Goal: Task Accomplishment & Management: Complete application form

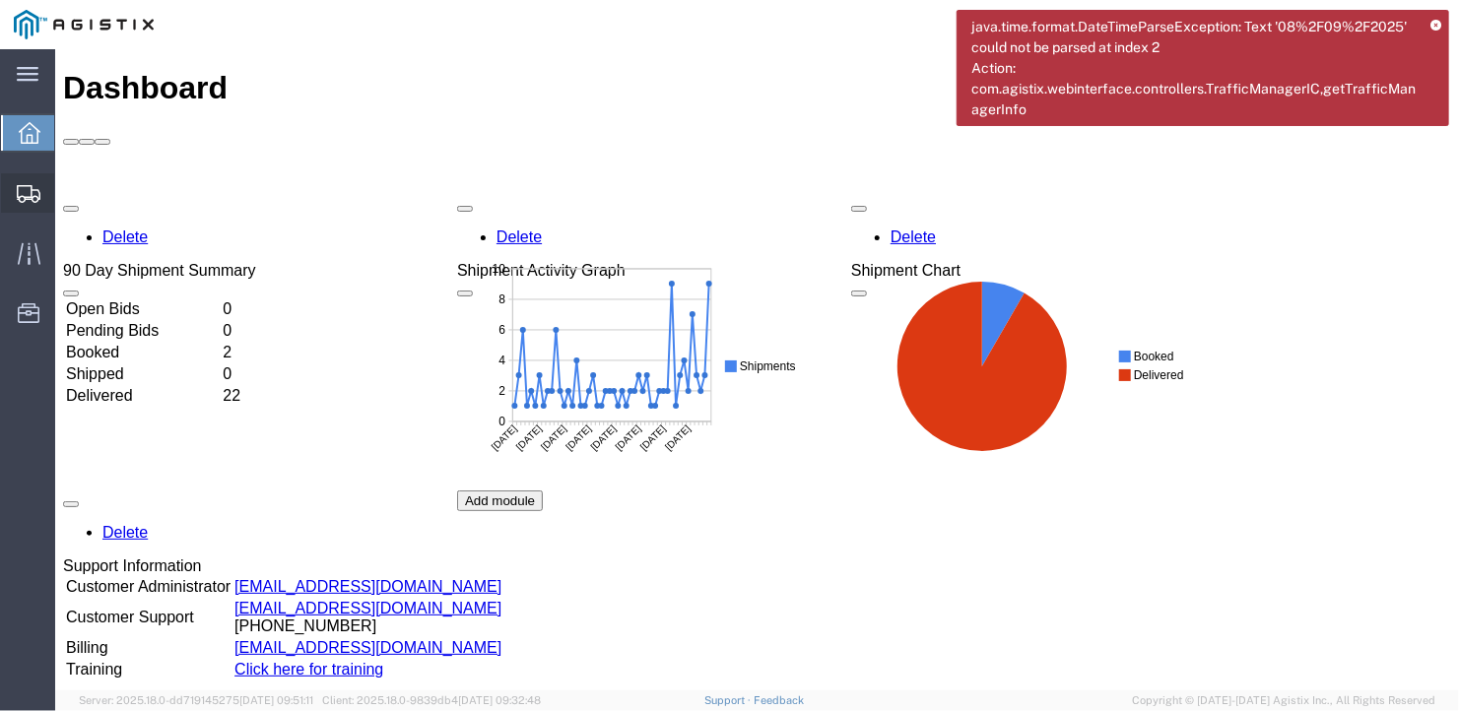
click at [0, 0] on span "Create Shipment" at bounding box center [0, 0] width 0 height 0
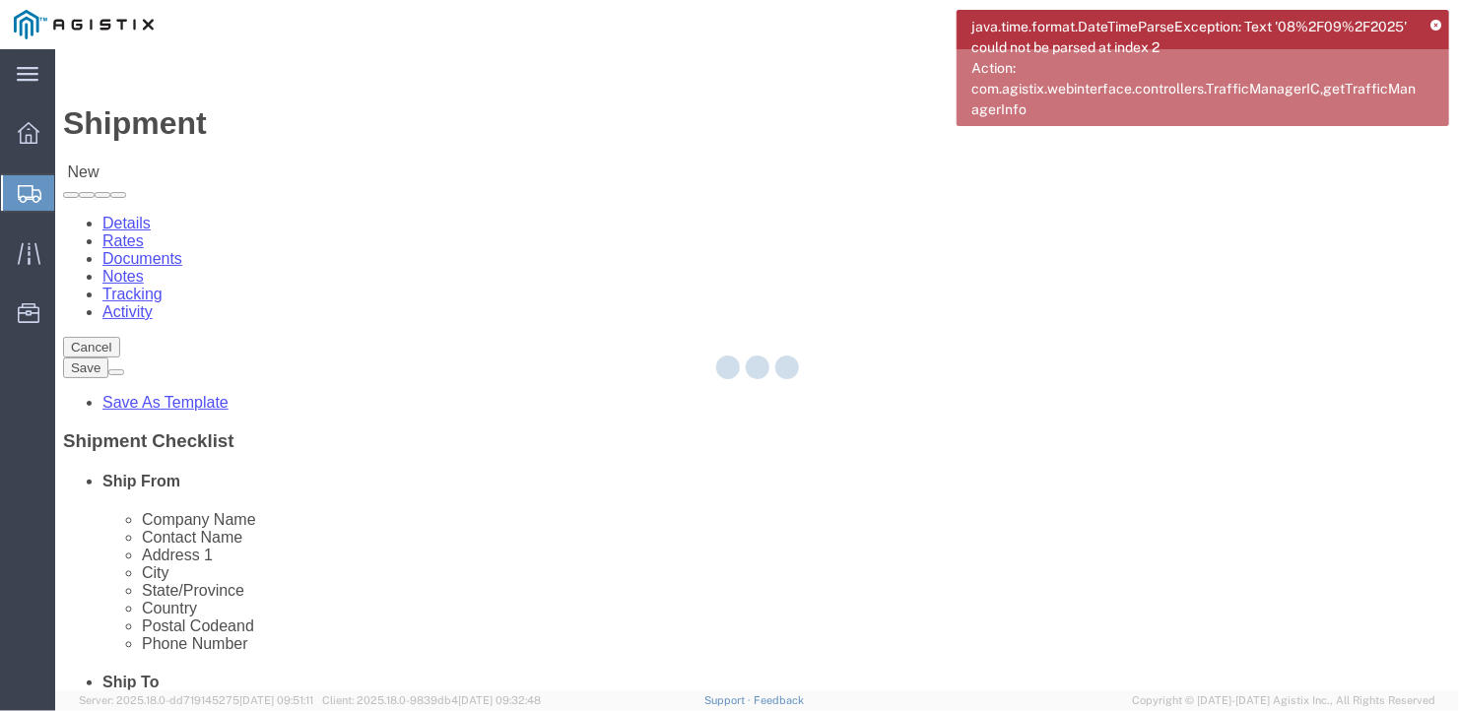
select select
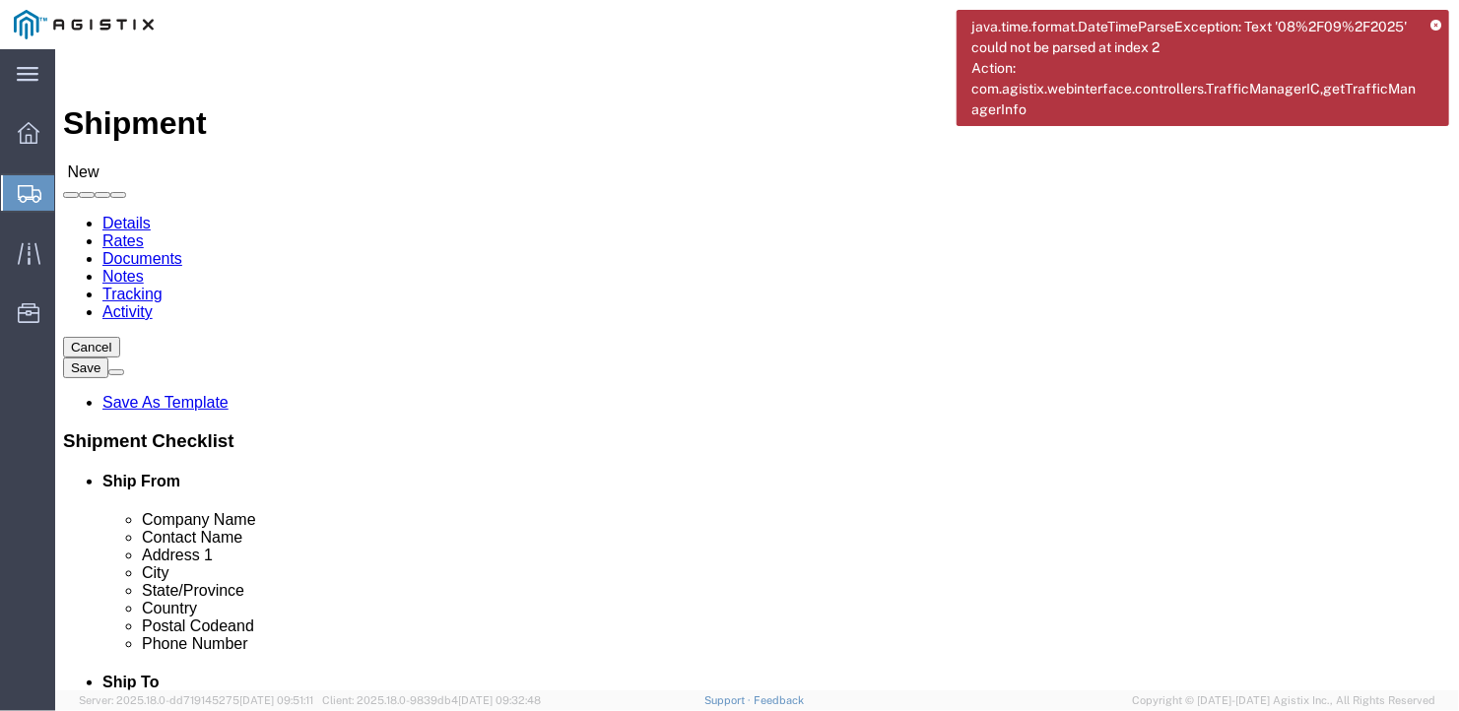
click select "Select General Dynamics Bath Iron Works"
select select "8114"
click select "Select General Dynamics Bath Iron Works"
select select
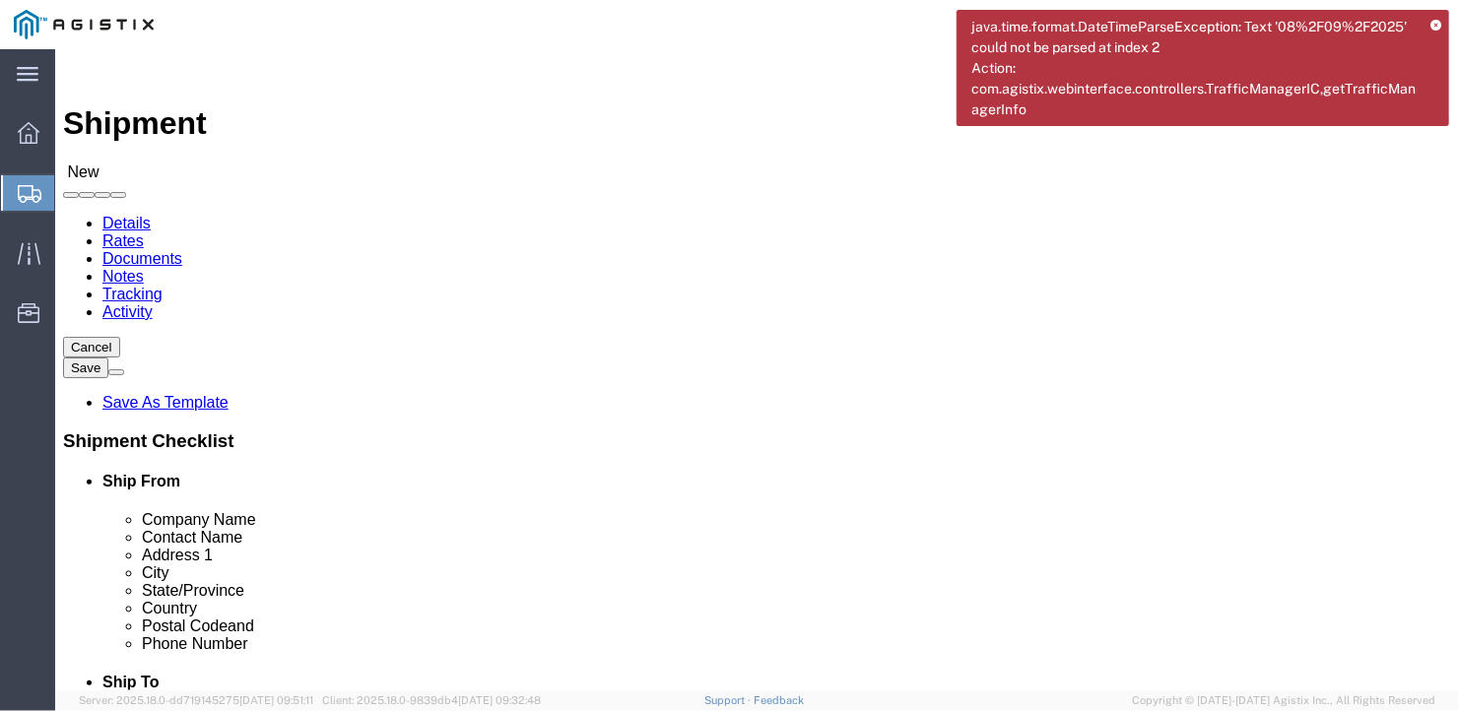
click input "text"
type input "Cleceland Cliff"
type input "[PERSON_NAME]"
type input "[STREET_ADDRESS]"
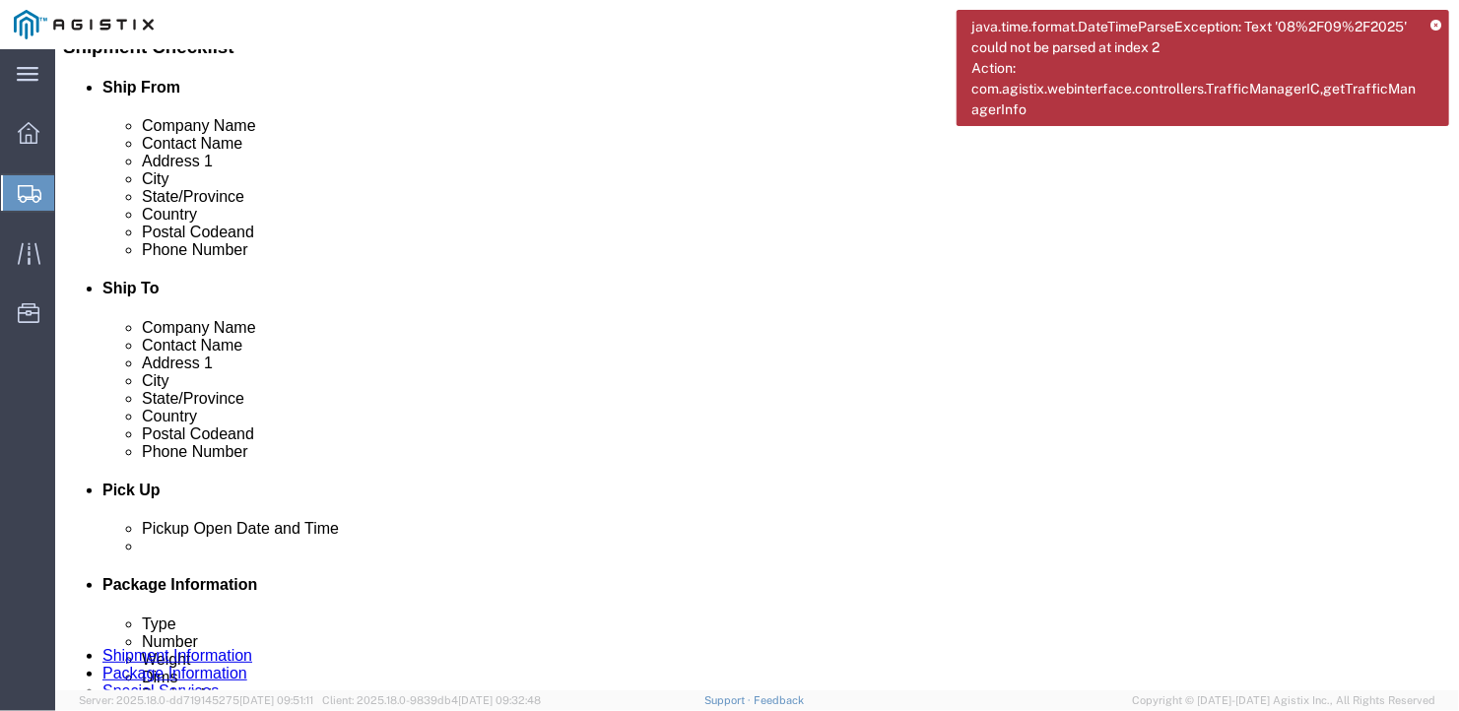
click input "text"
type input "[GEOGRAPHIC_DATA]"
type input "I"
type input "[GEOGRAPHIC_DATA]"
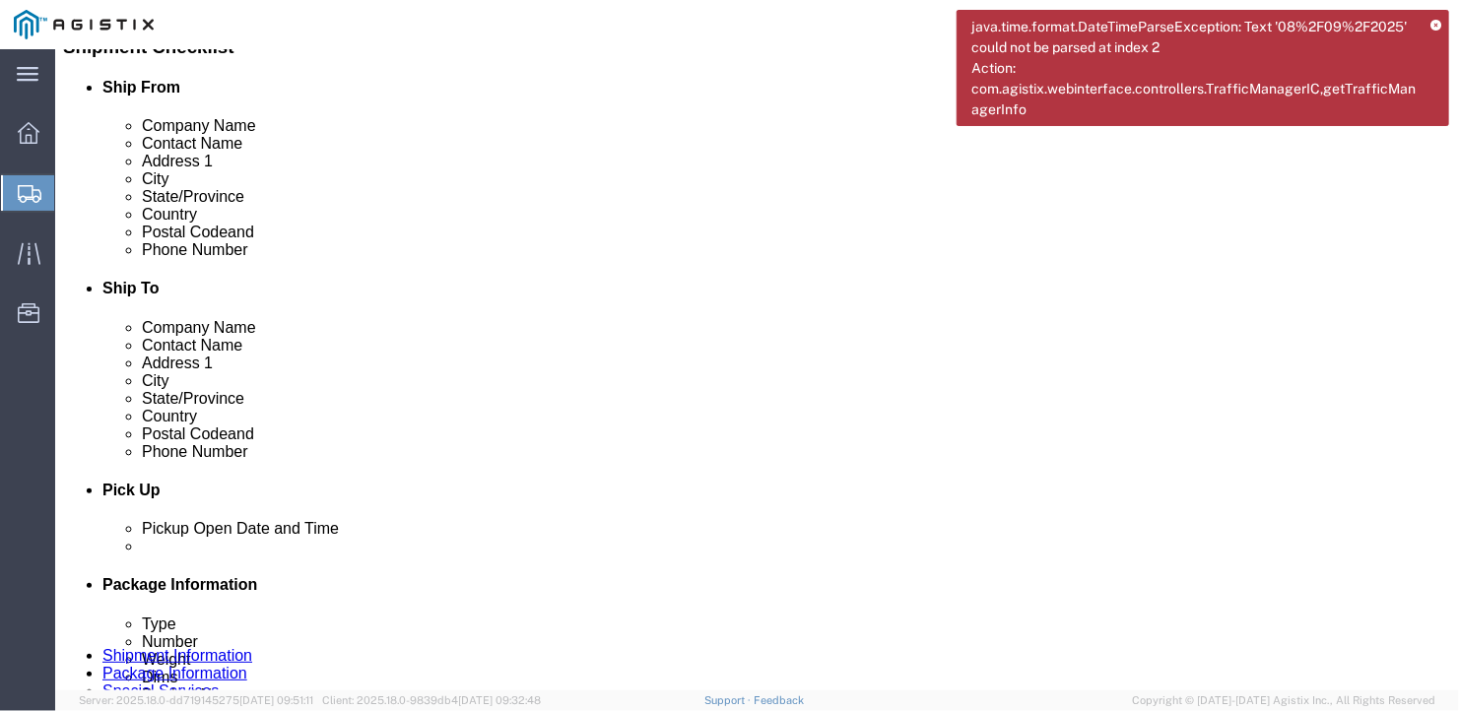
type input "1"
type input "46304"
type input "[PHONE_NUMBER]"
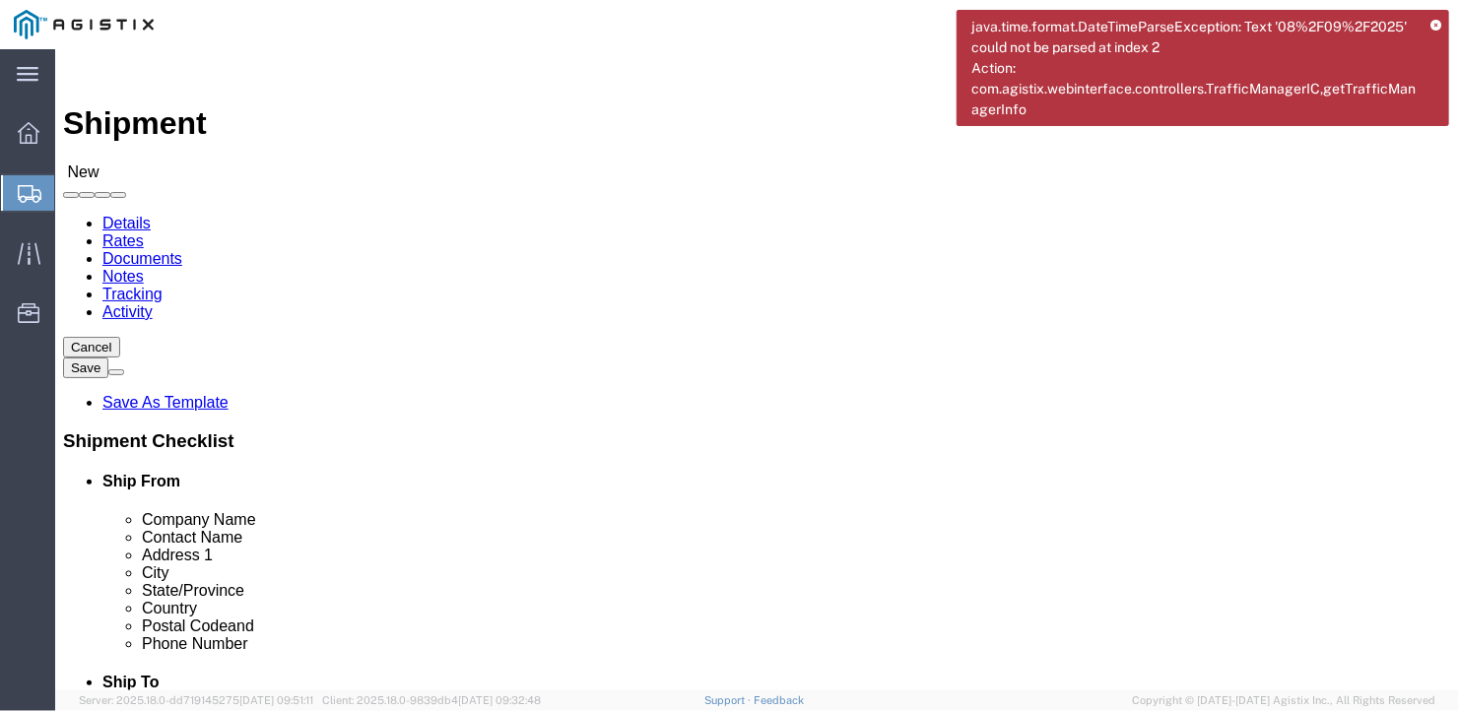
click select "Select Bath - 50 YARD REC [US_STATE][GEOGRAPHIC_DATA] - 700 [US_STATE][GEOGRAPH…"
select select "15691"
click select "Select Bath - 50 YARD REC [US_STATE][GEOGRAPHIC_DATA] - 700 [US_STATE][GEOGRAPH…"
click input "text"
type input "American Steel"
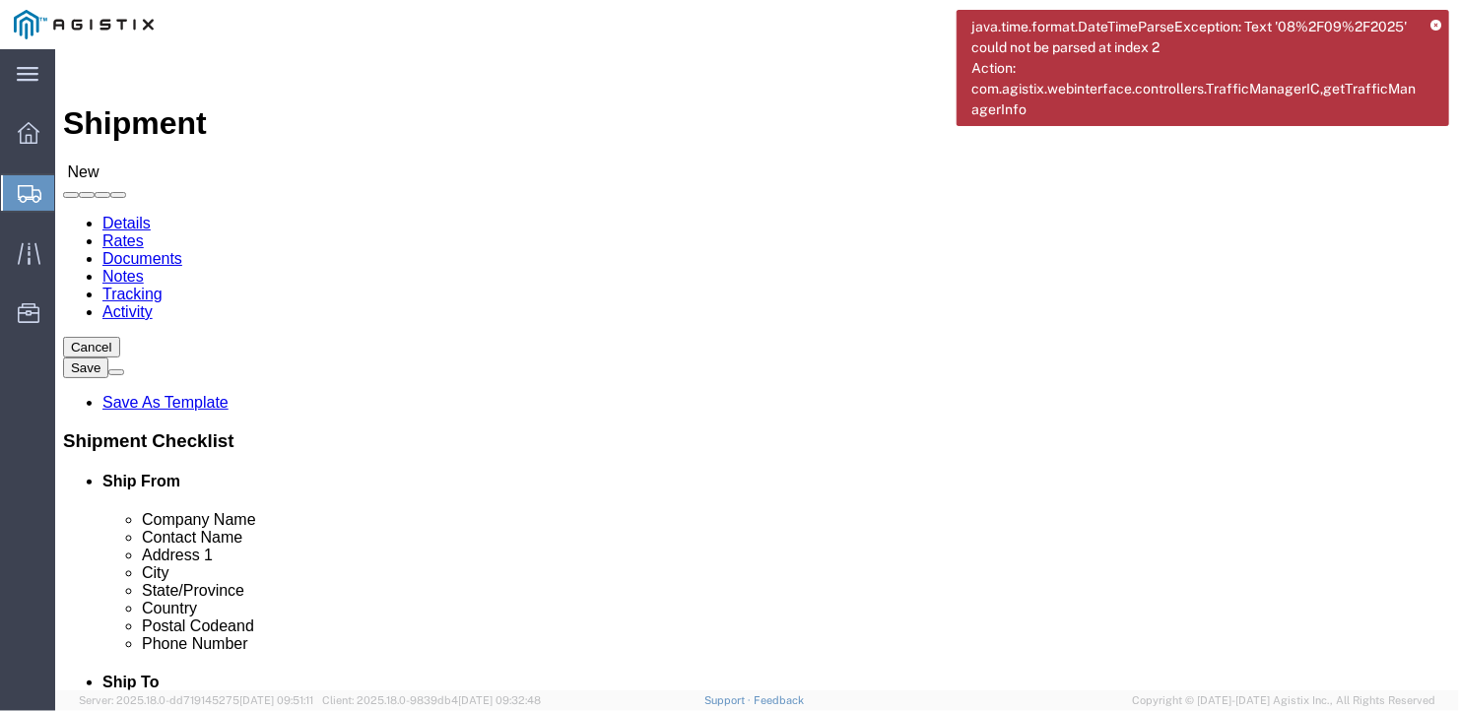
type input "[PERSON_NAME]"
type input "[STREET_ADDRESS][PERSON_NAME]"
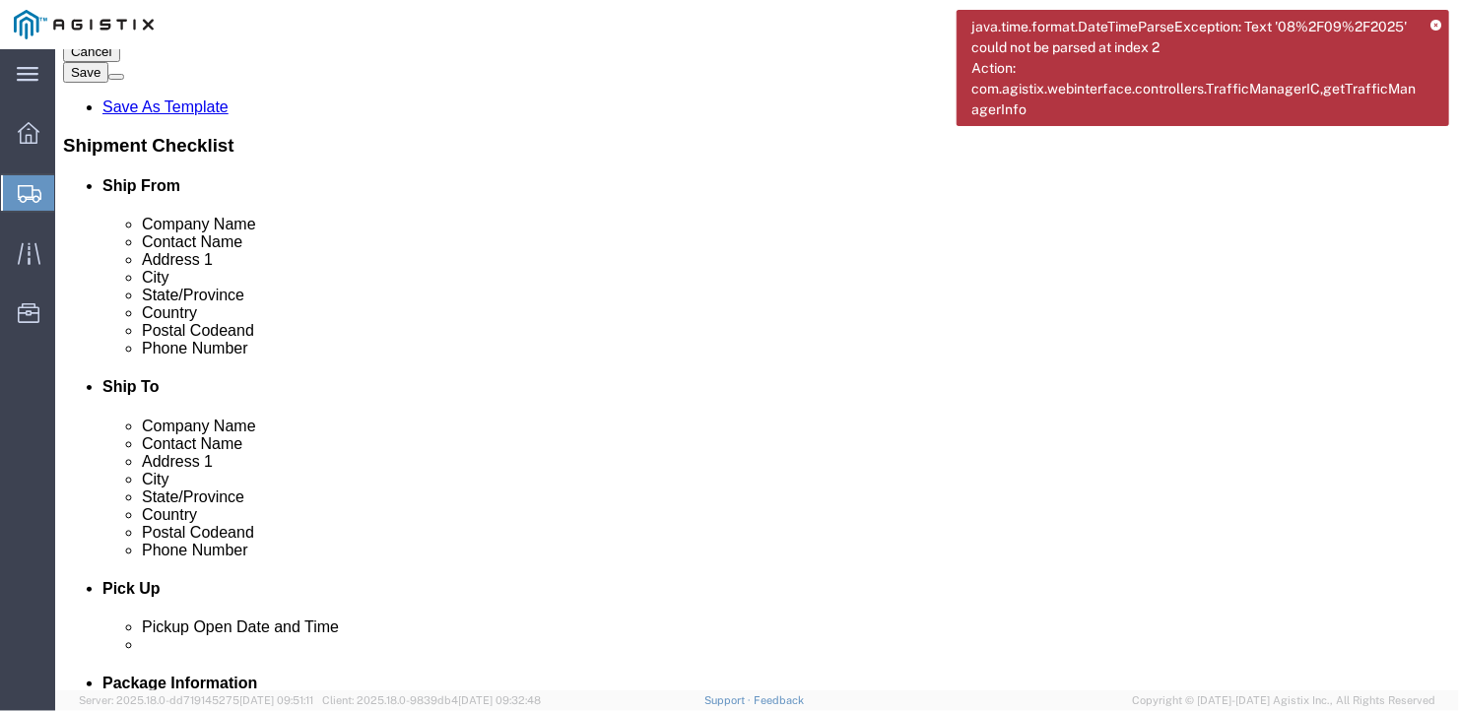
scroll to position [394, 0]
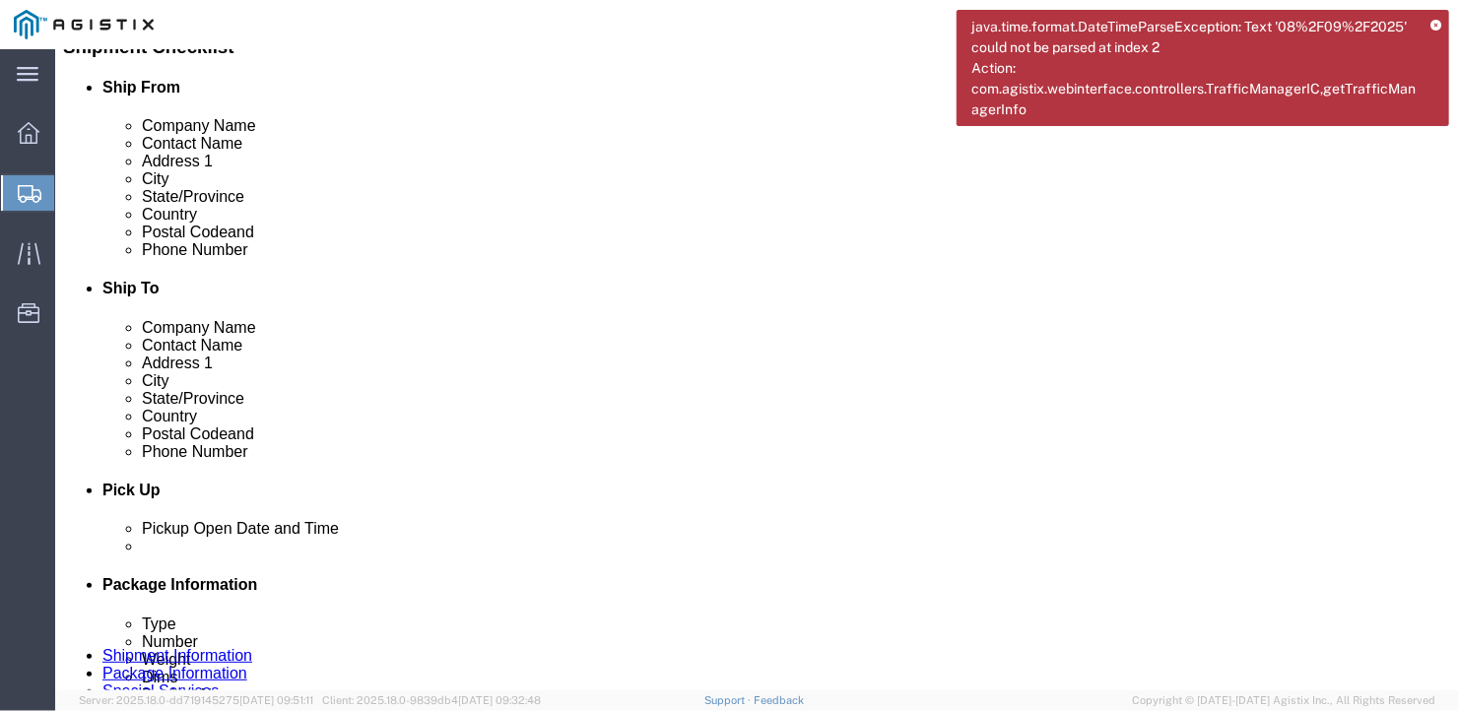
click input "Postal Code"
type input "04530"
click input "text"
type input "[PHONE_NUMBER]"
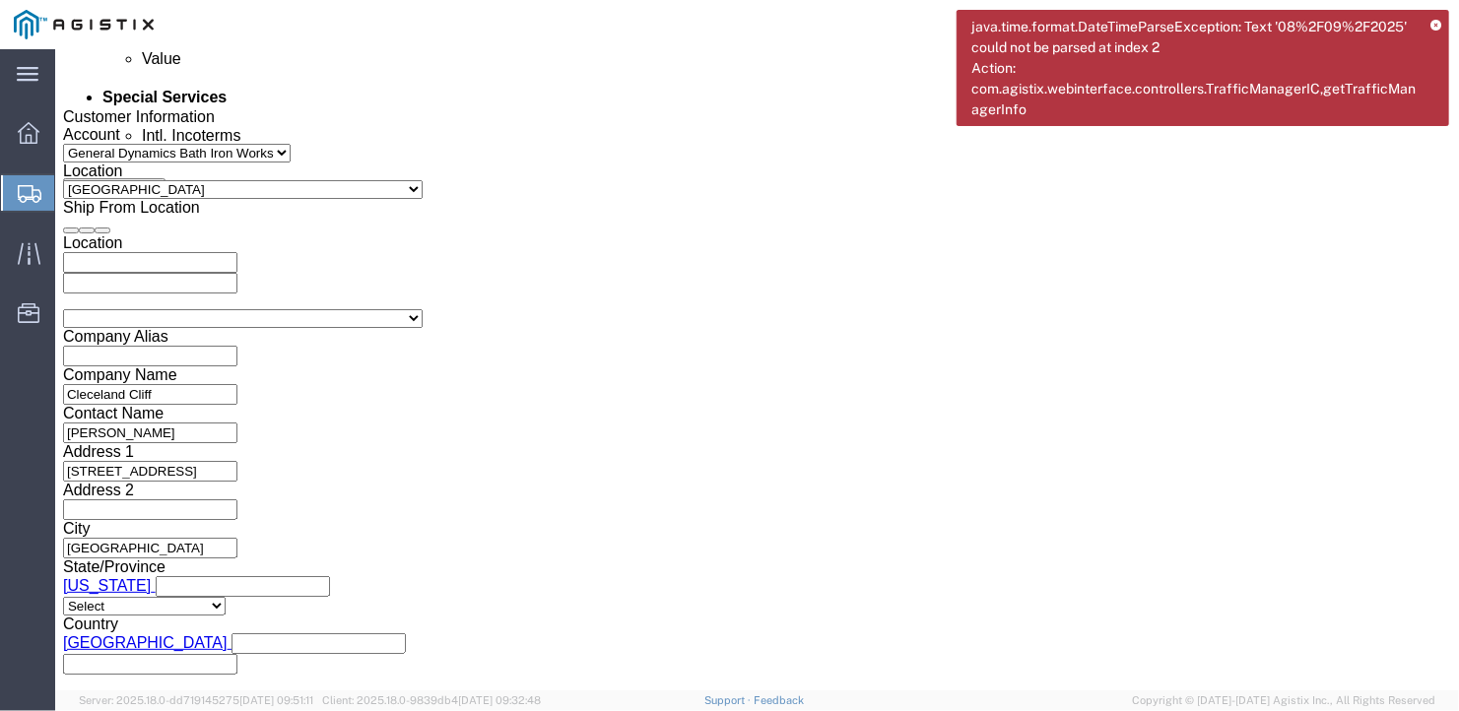
scroll to position [1368, 0]
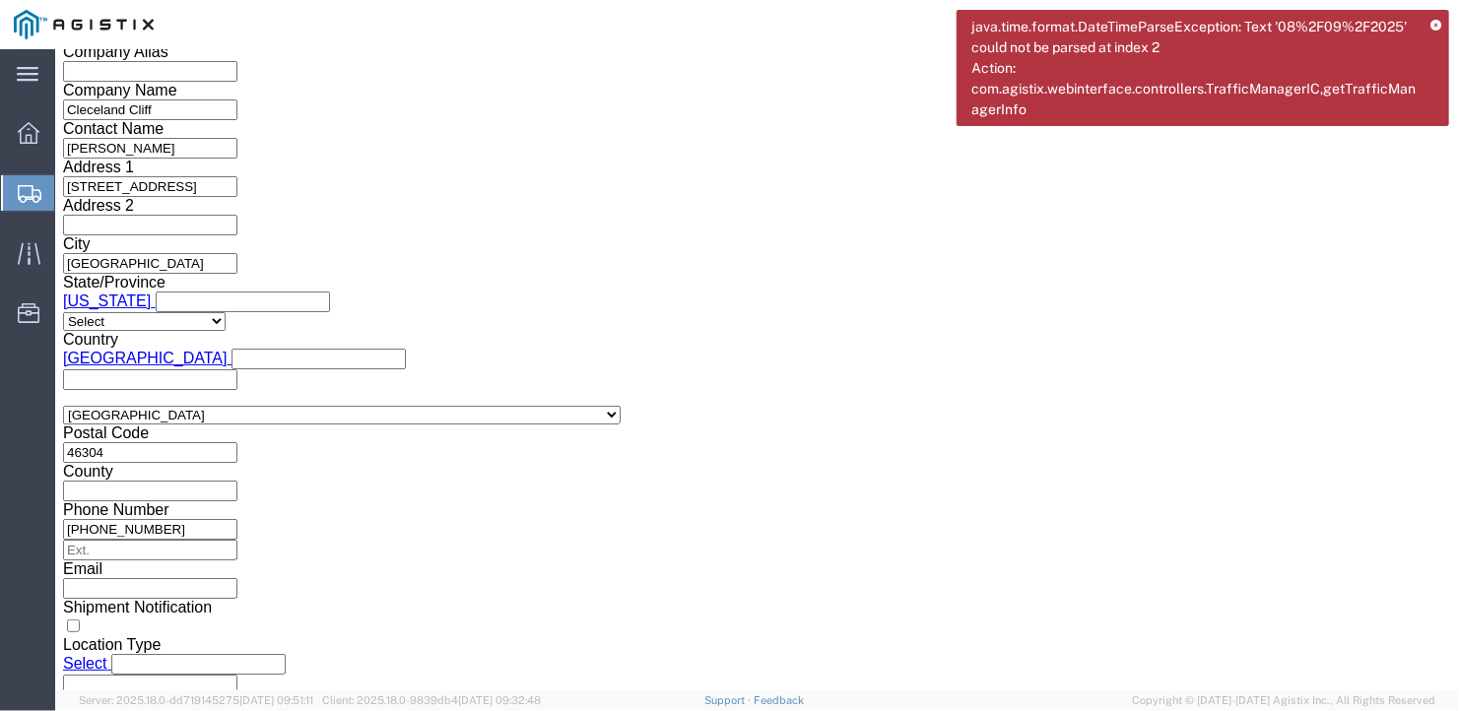
click select "Select Air Less than Truckload Multi-Leg Ocean Freight Rail Small Parcel Truckl…"
select select "TL"
click select "Select Air Less than Truckload Multi-Leg Ocean Freight Rail Small Parcel Truckl…"
click select "Select 1-Ton (PSS) 10 Wheel 10 Yard Dump Truck 20 Yard Dump Truck Bobtail Botto…"
select select "FLBD"
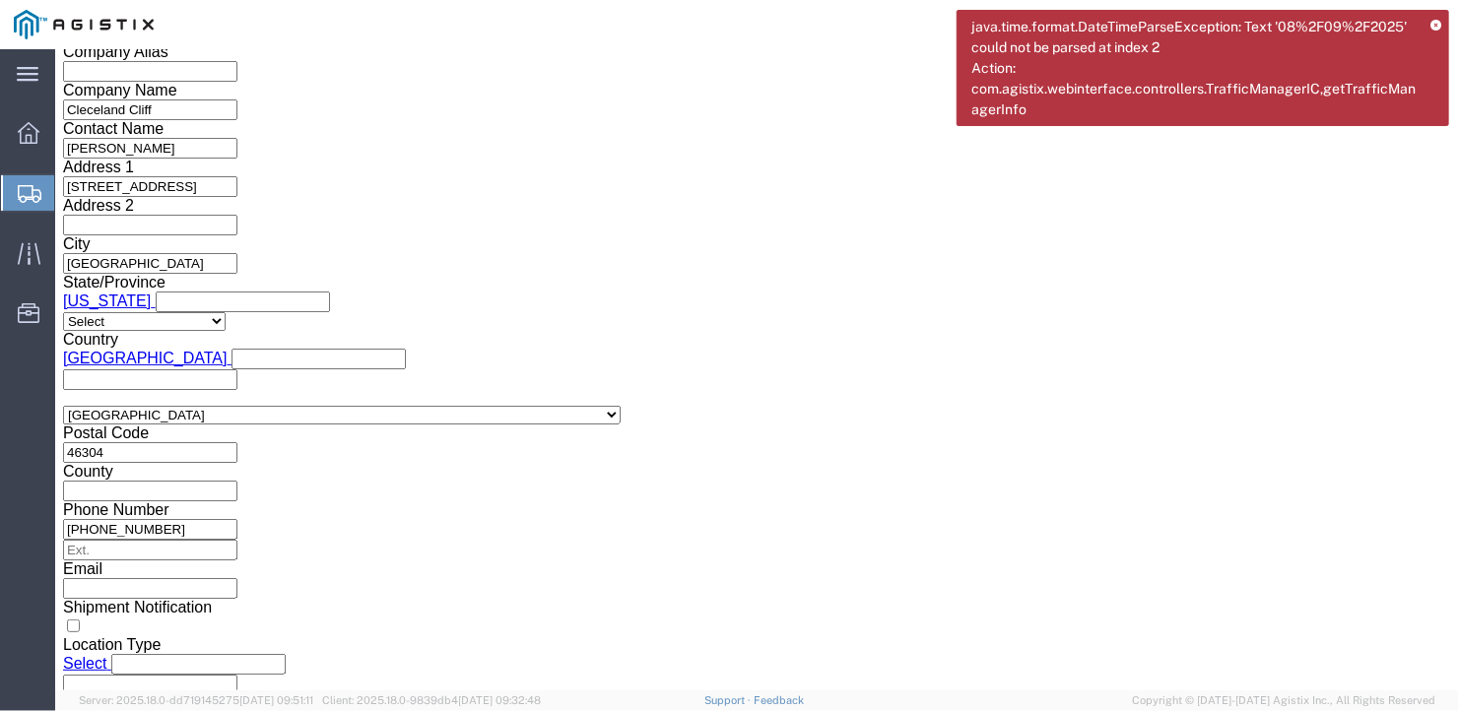
click select "Select 1-Ton (PSS) 10 Wheel 10 Yard Dump Truck 20 Yard Dump Truck Bobtail Botto…"
click select "Select 35 Feet 20 Feet 28 Feet 53 Feet 40 Feet 48 Feet"
select select "53FT"
click select "Select 35 Feet 20 Feet 28 Feet 53 Feet 40 Feet 48 Feet"
click button "Continue"
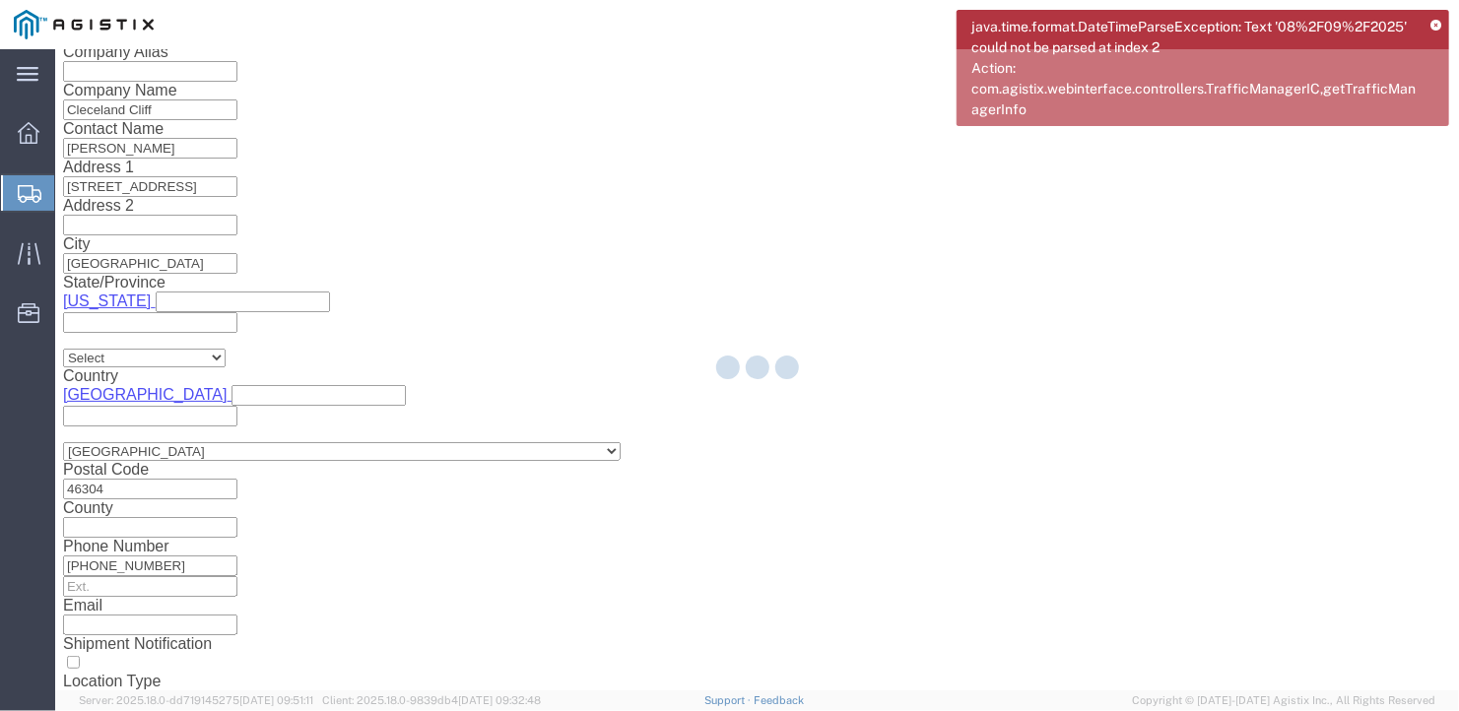
scroll to position [23, 0]
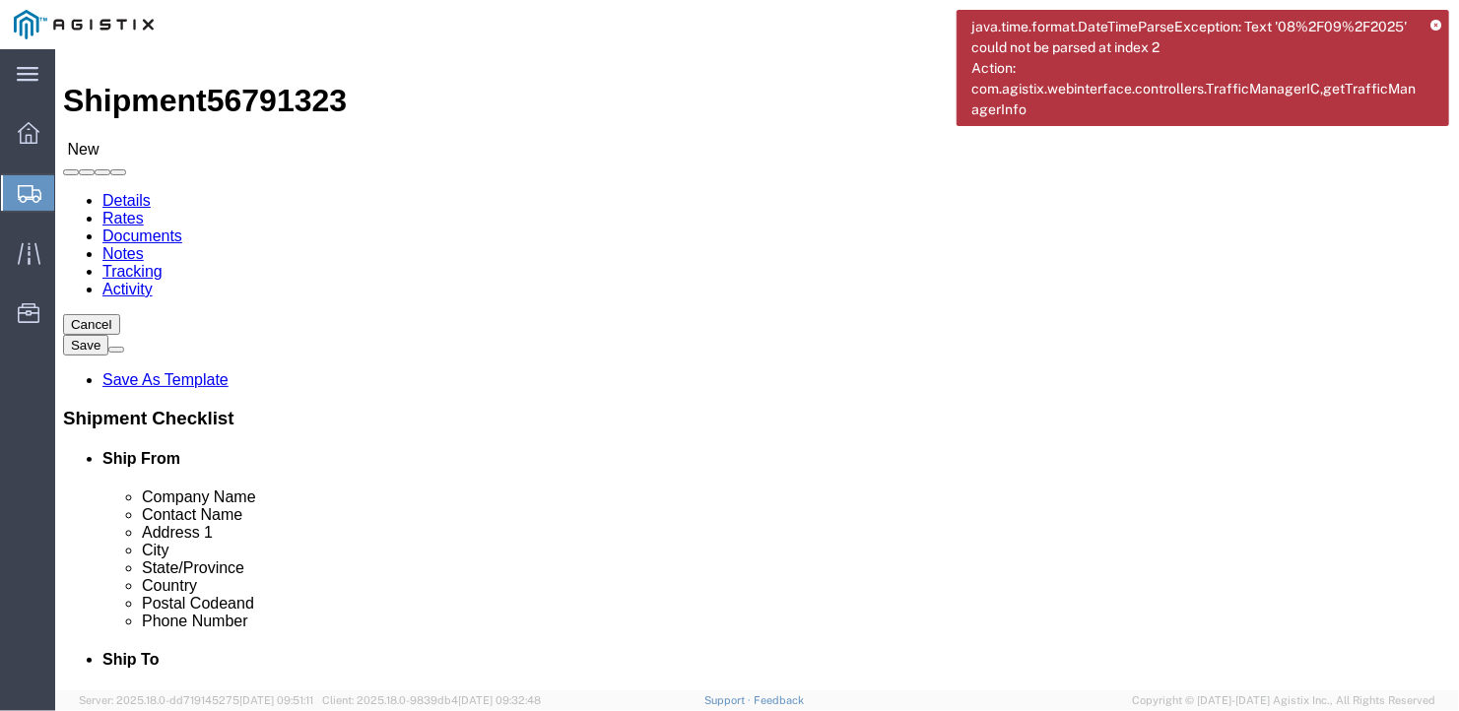
click select "Select Bale(s) Basket(s) Bolt(s) Bottle(s) Buckets Bulk Bundle(s) Can(s) Cardbo…"
select select "BULK"
click select "Select Bale(s) Basket(s) Bolt(s) Bottle(s) Buckets Bulk Bundle(s) Can(s) Cardbo…"
click input "1"
type input "4"
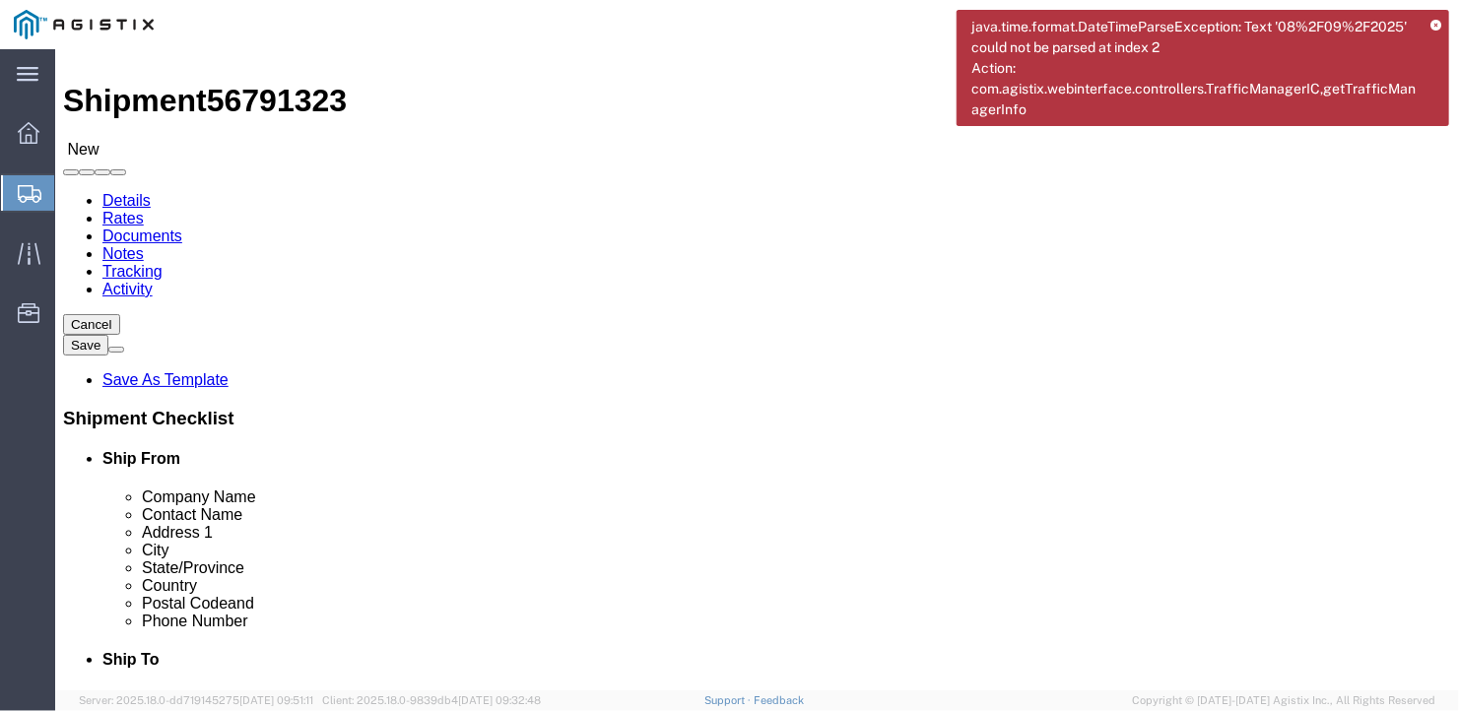
click input "text"
type input "582"
click input "text"
type input "126"
click input "text"
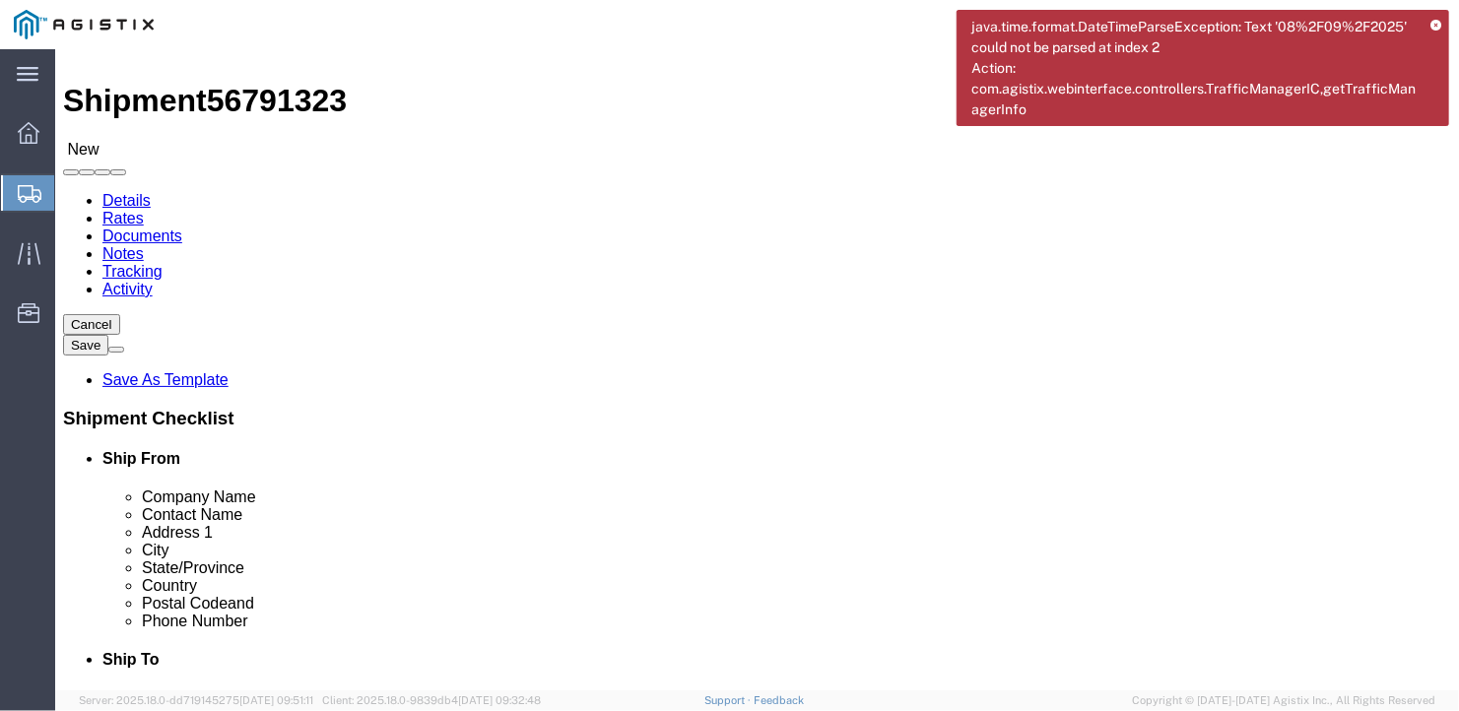
type input "12"
drag, startPoint x: 237, startPoint y: 462, endPoint x: 150, endPoint y: 461, distance: 87.7
click div "Weight 0.00 Select kgs lbs Ship. t°"
type input "39956"
click div "4 x Bulk Package Type Select Bale(s) Basket(s) Bolt(s) Bottle(s) Buckets Bulk B…"
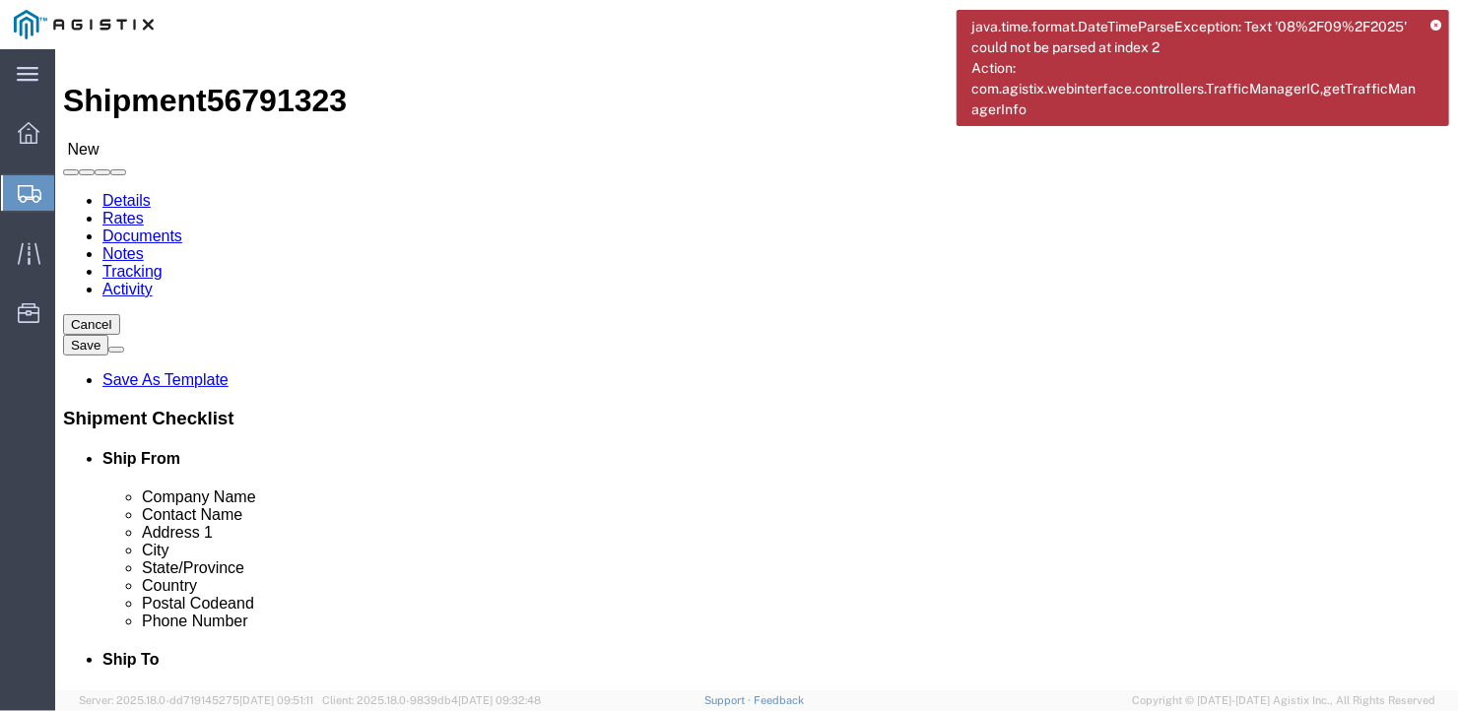
click link "Add Content"
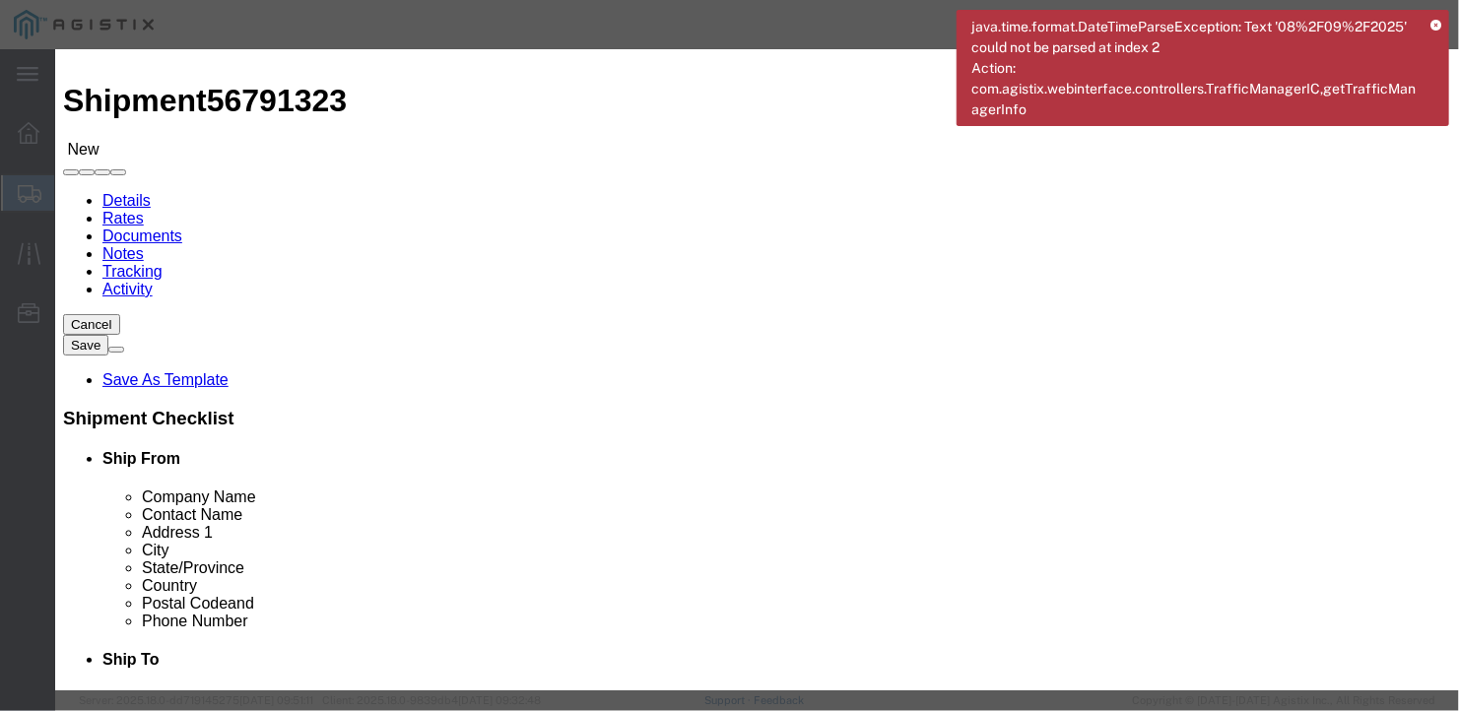
click input "text"
type input "wide steel plates"
type input "1"
select select "US"
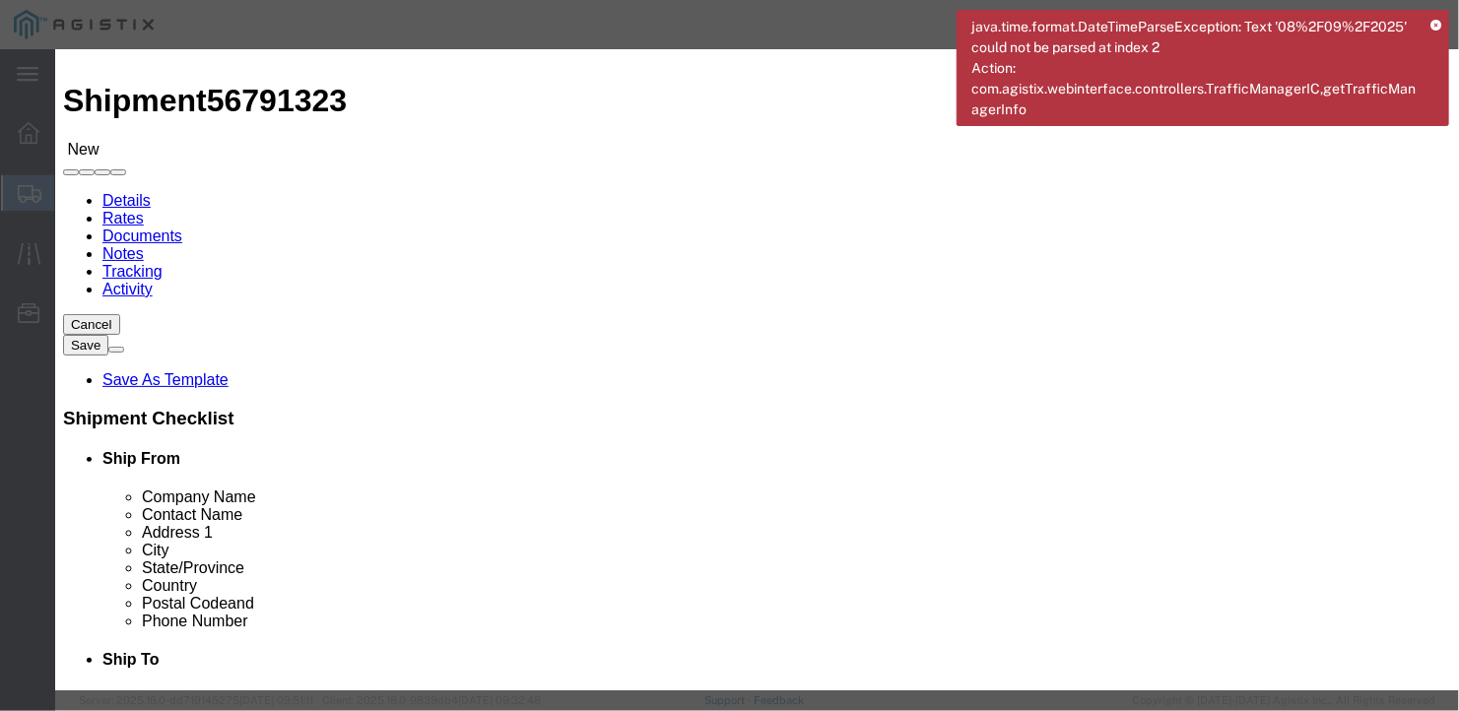
drag, startPoint x: 390, startPoint y: 183, endPoint x: 333, endPoint y: 187, distance: 57.3
click div "Pieces 0 Select Bag Barrels 100Board Feet Bottle Box Blister Pack Carats Can Ca…"
type input "4"
drag, startPoint x: 172, startPoint y: 292, endPoint x: 174, endPoint y: 301, distance: 10.0
click label "Transport Notes"
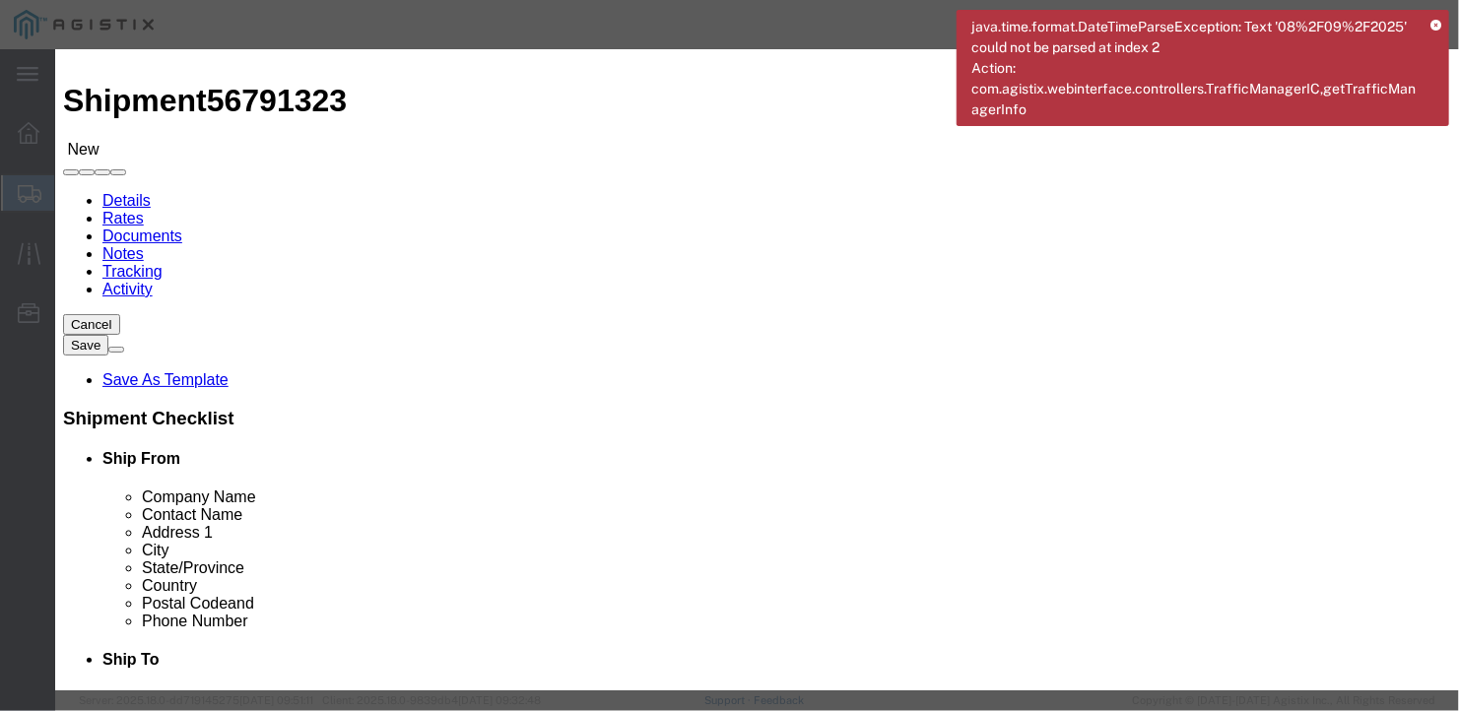
drag, startPoint x: 380, startPoint y: 231, endPoint x: 305, endPoint y: 239, distance: 75.4
click div "Product Name wide steel plates Pieces 4 Select Bag Barrels 100Board Feet Bottle…"
type input "1"
click div "Save & Add Another Save & Close Close"
click button "Save & Close"
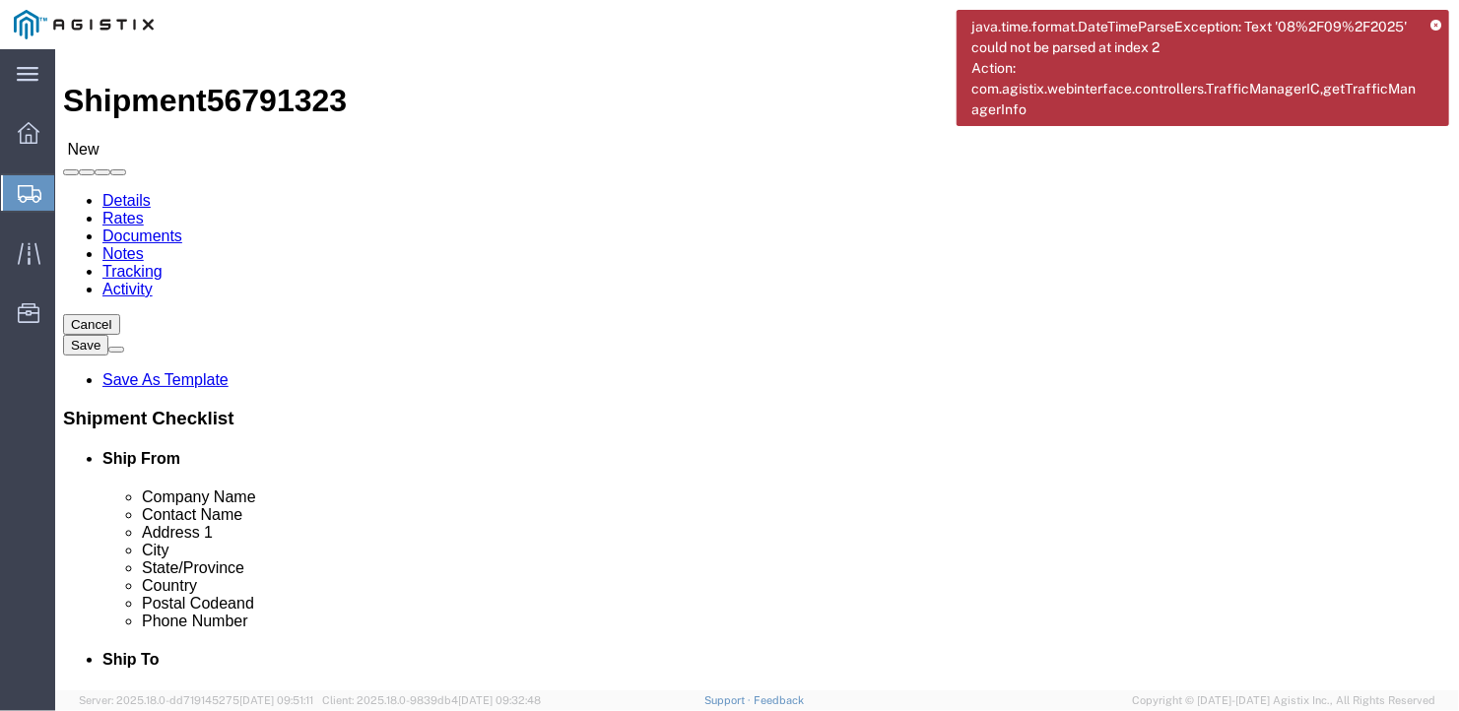
click button "Rate Shipment"
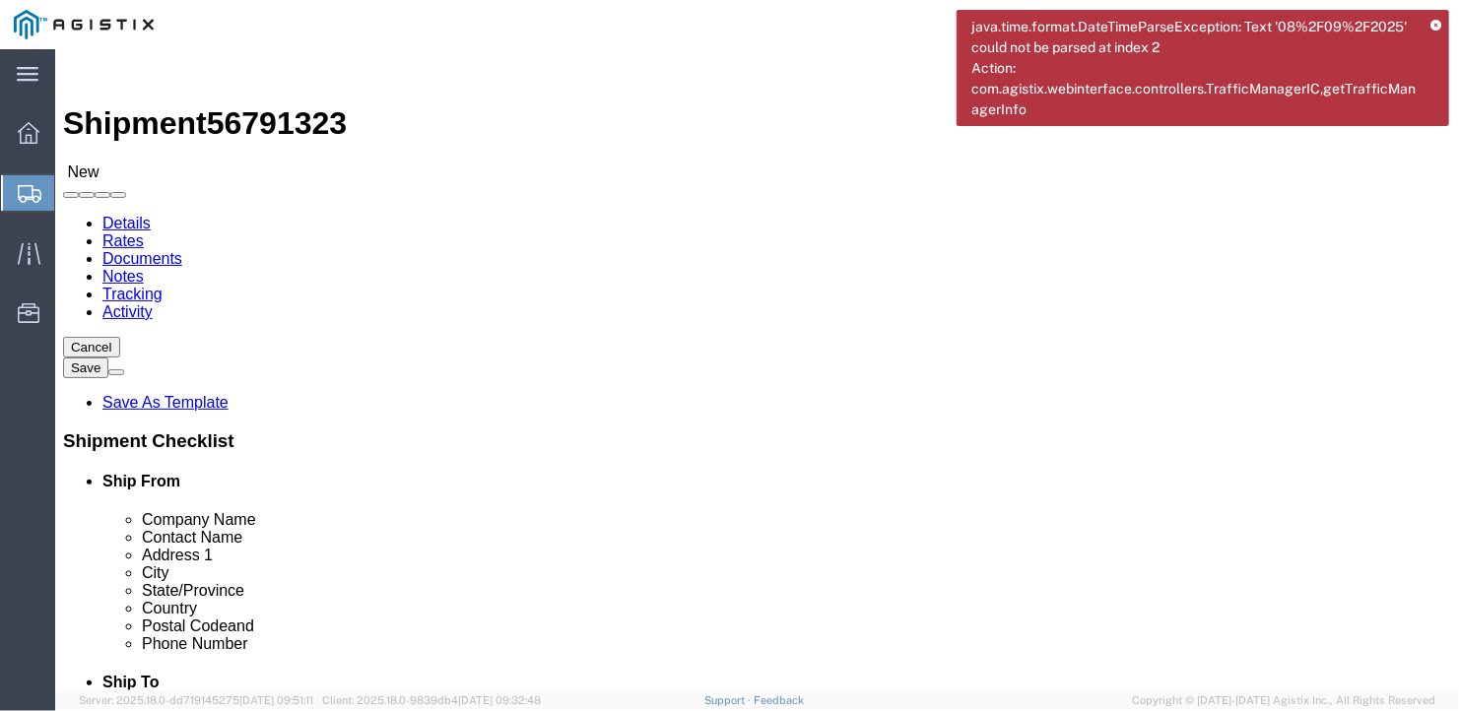
scroll to position [342, 0]
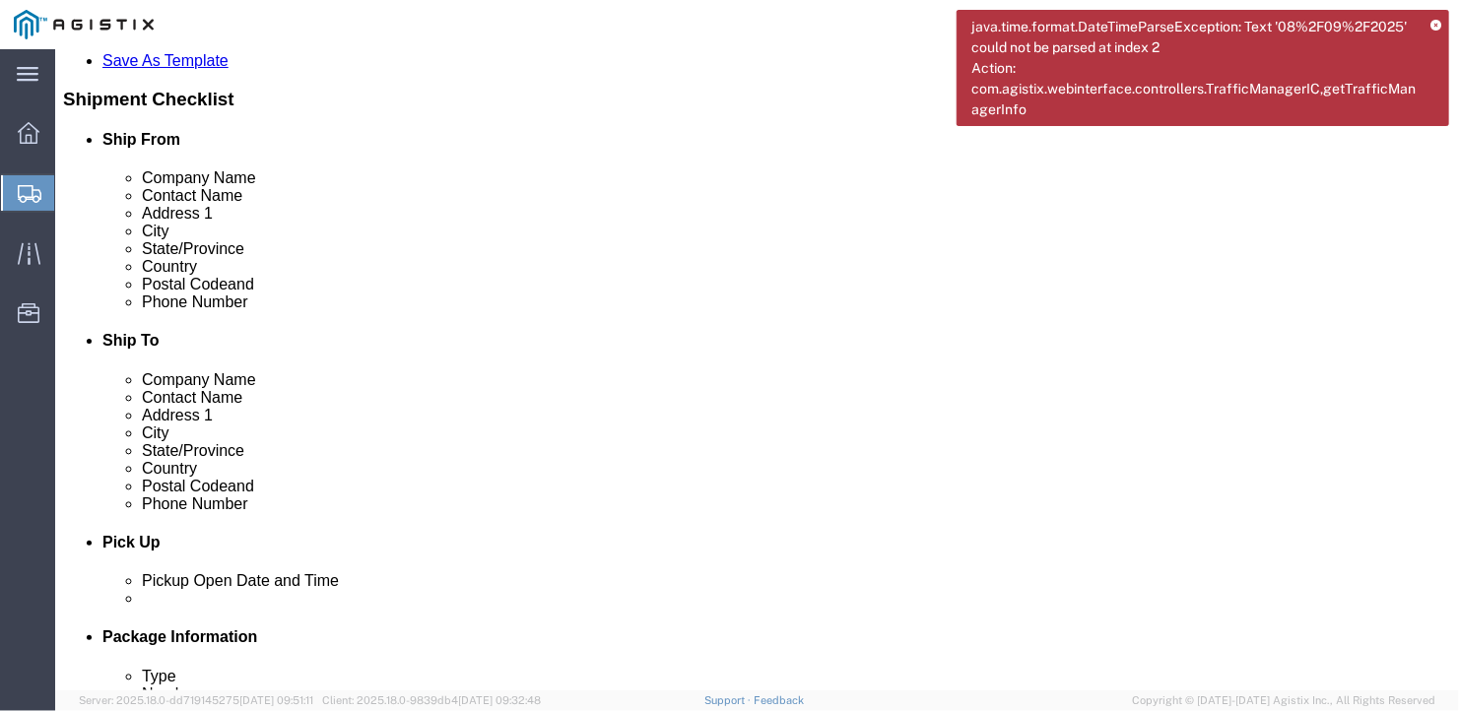
click button "Previous"
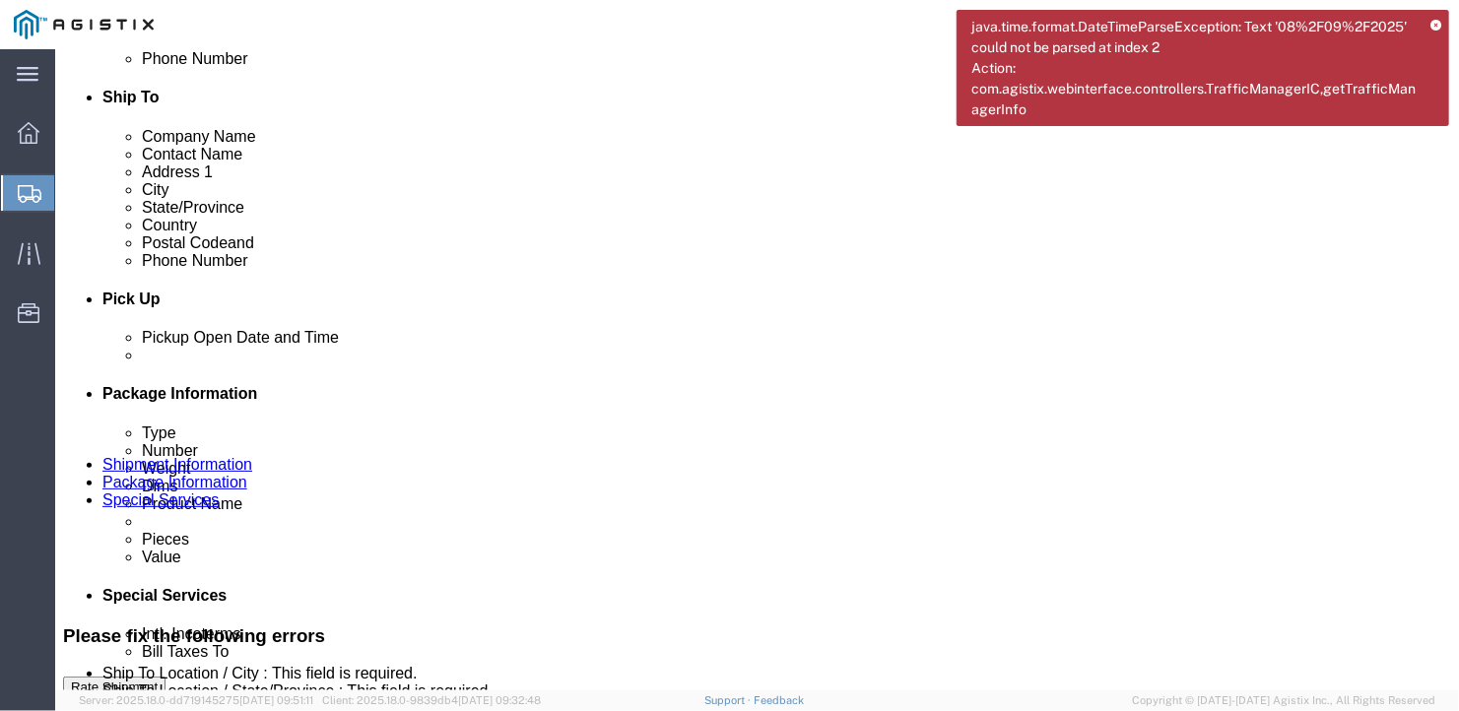
scroll to position [487, 0]
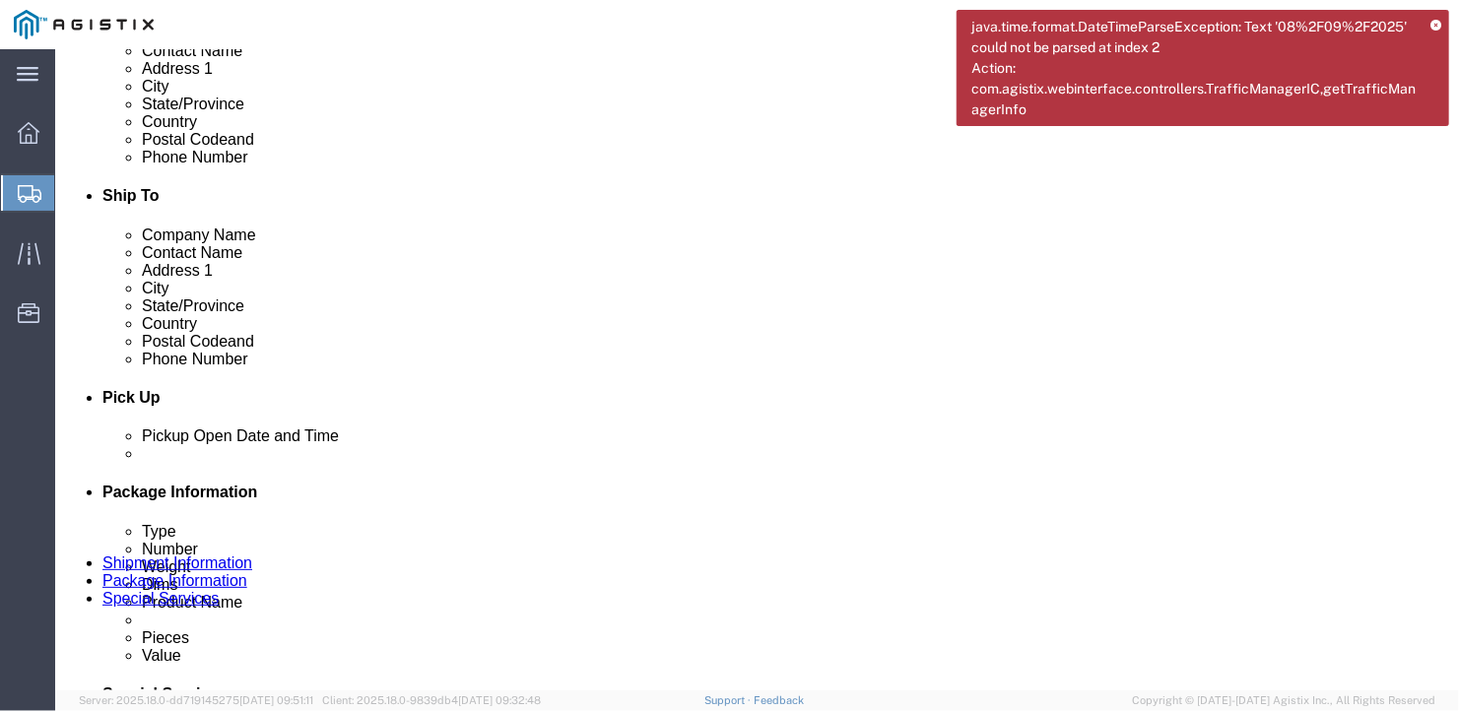
type input "w"
type input "west bath"
type input "m"
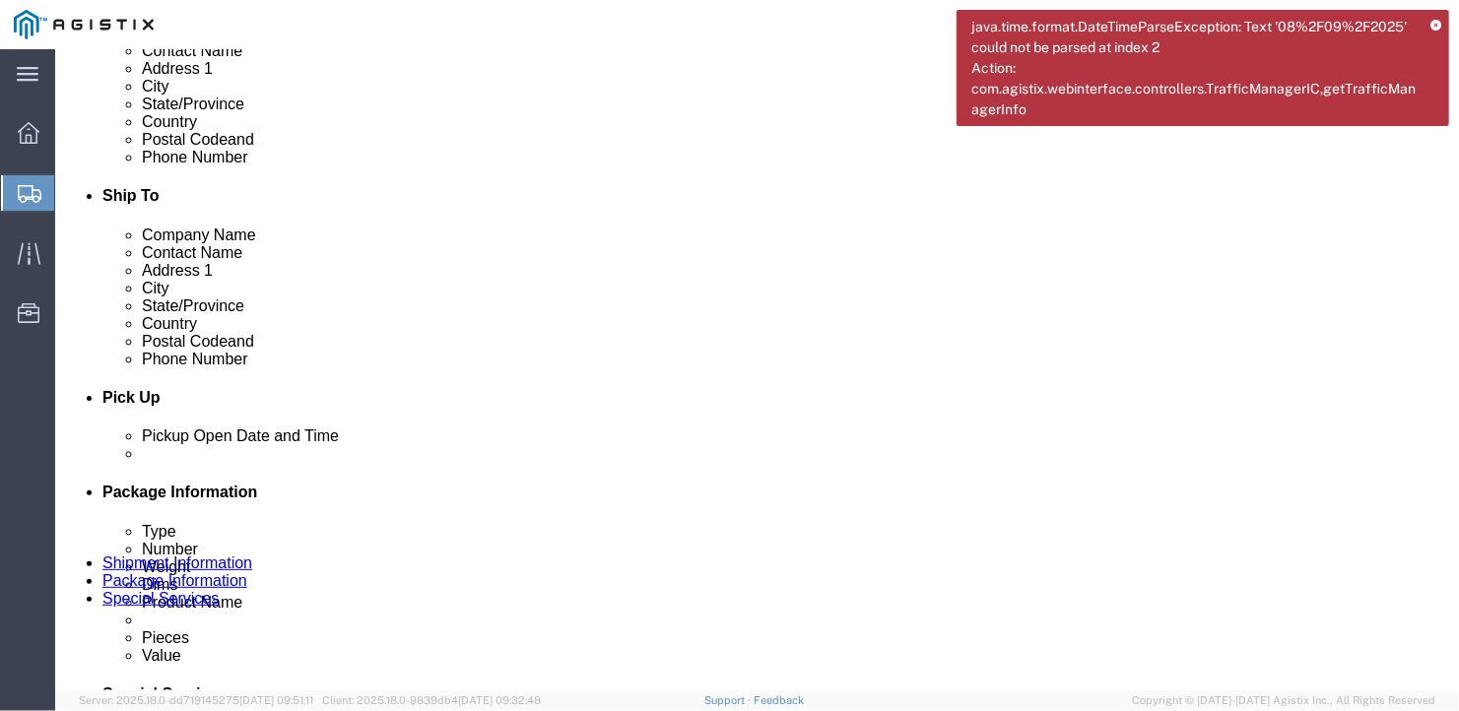
type input "w"
type input "west"
click input "Ship To Location / City : This field is required."
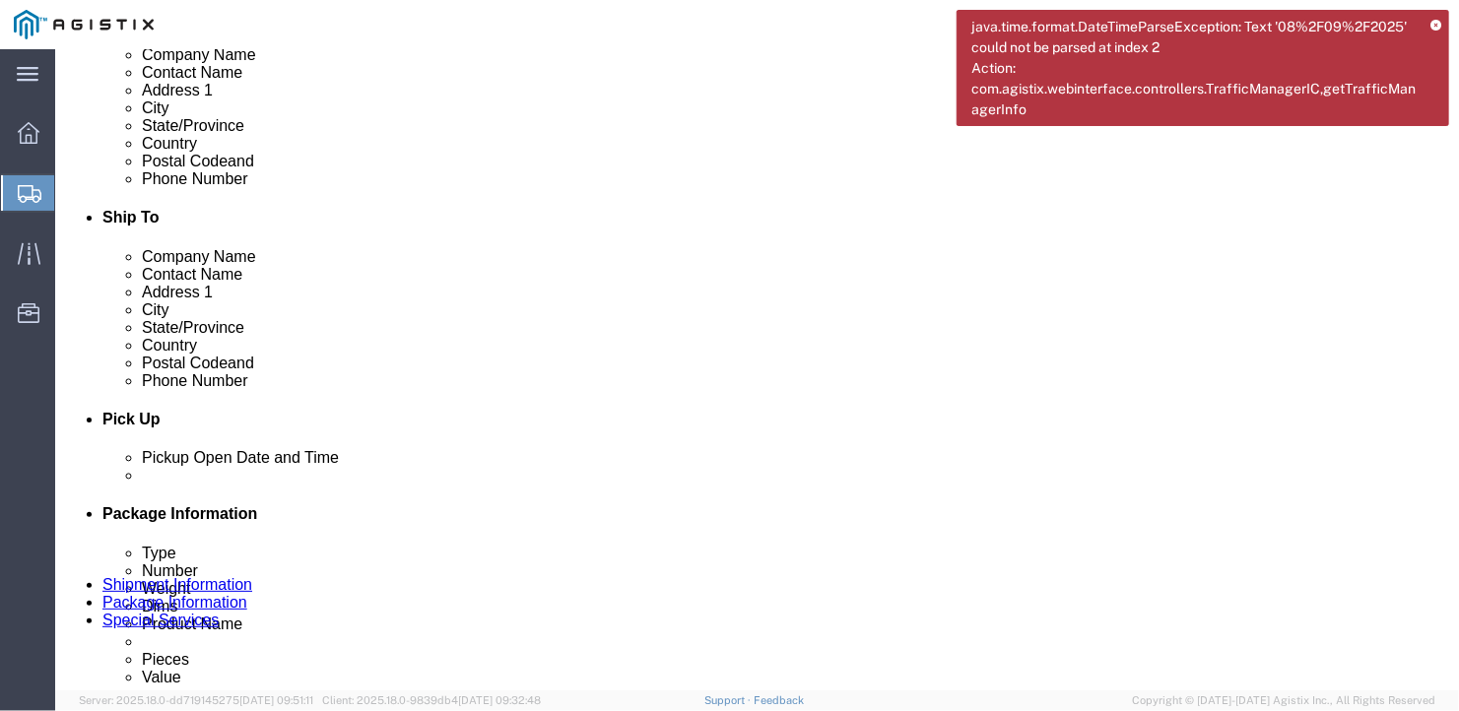
type input "west bath"
type input "m"
type input "main"
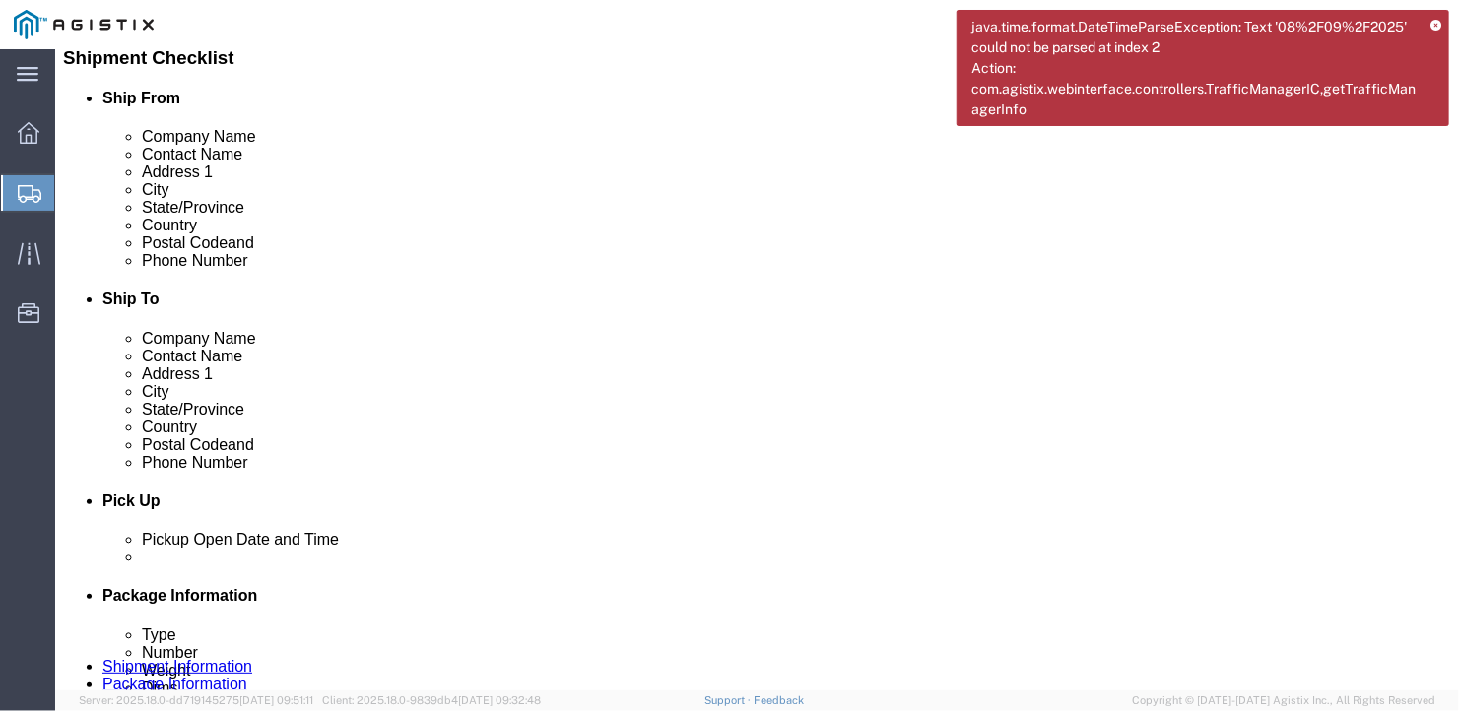
click button "Rate Shipment"
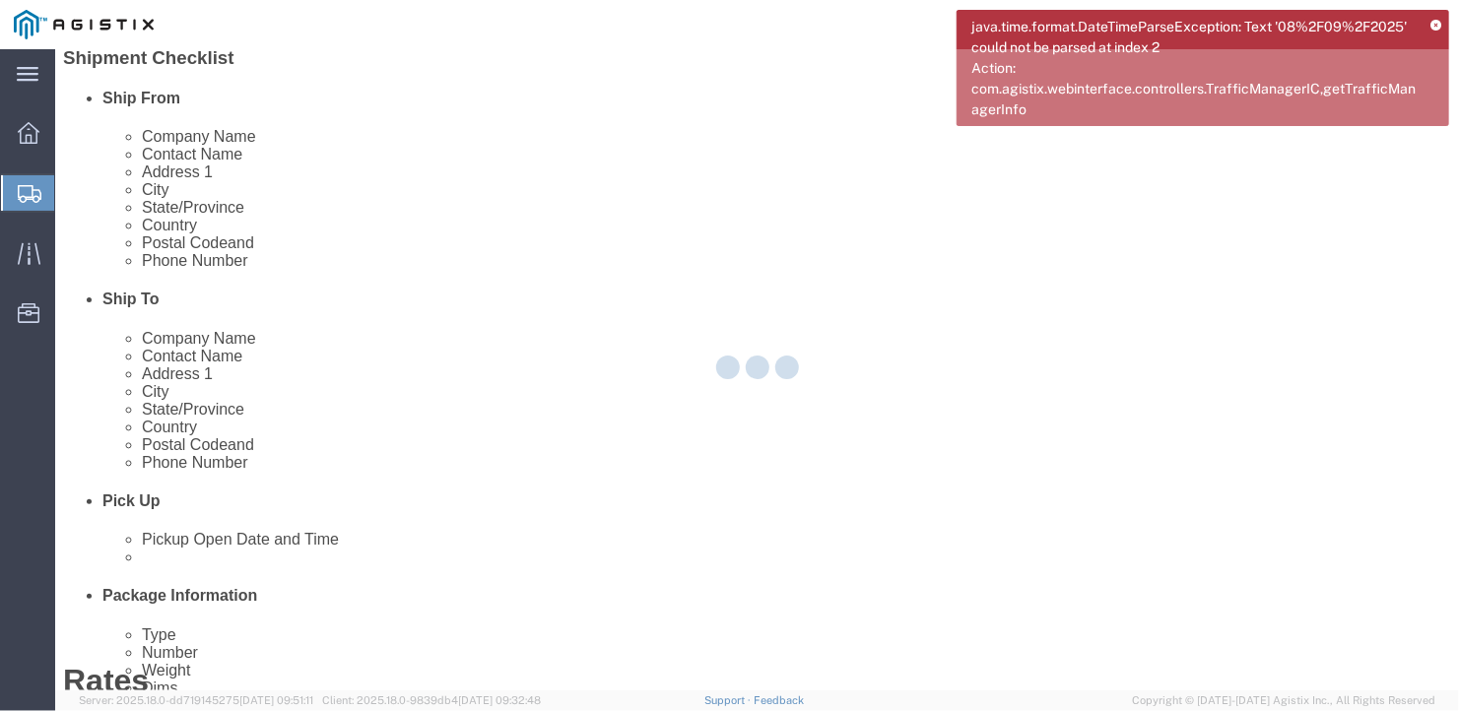
scroll to position [0, 0]
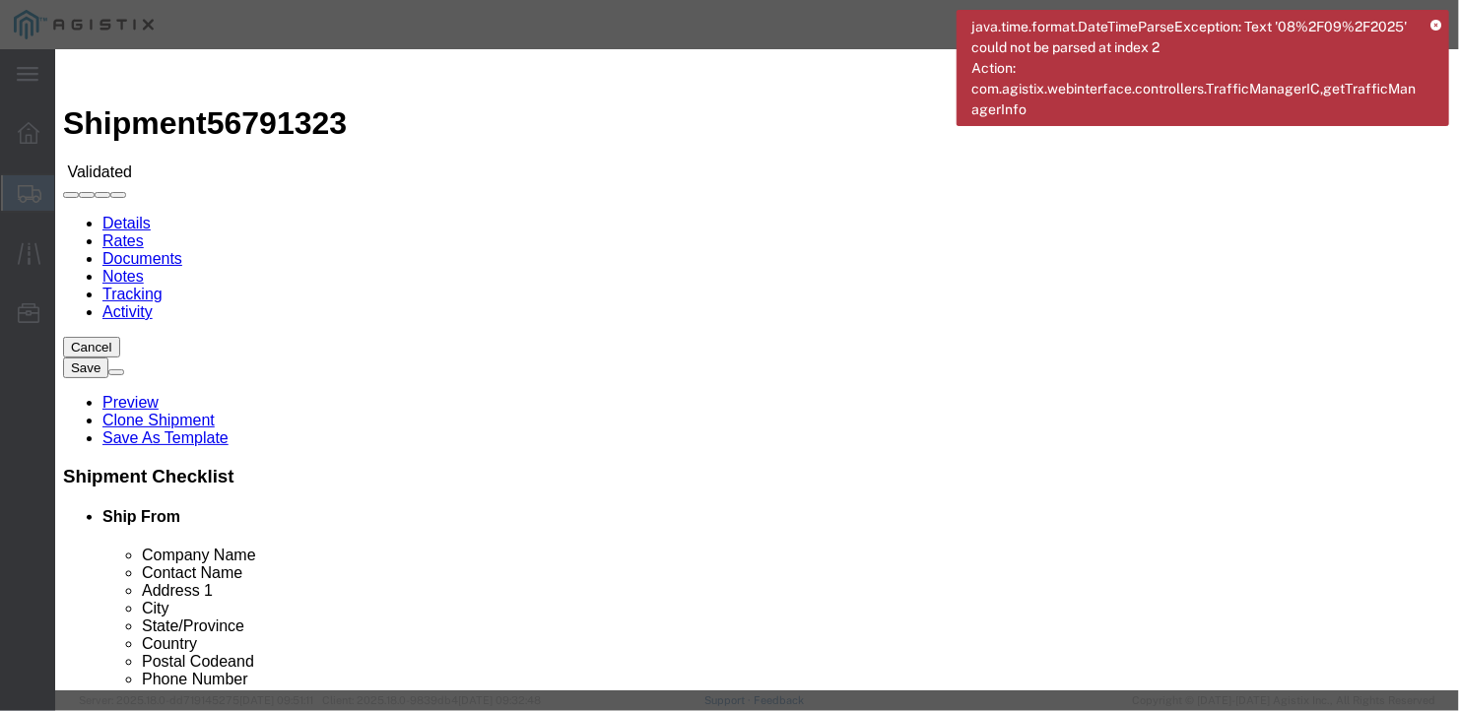
click at [1435, 22] on icon at bounding box center [1435, 26] width 11 height 11
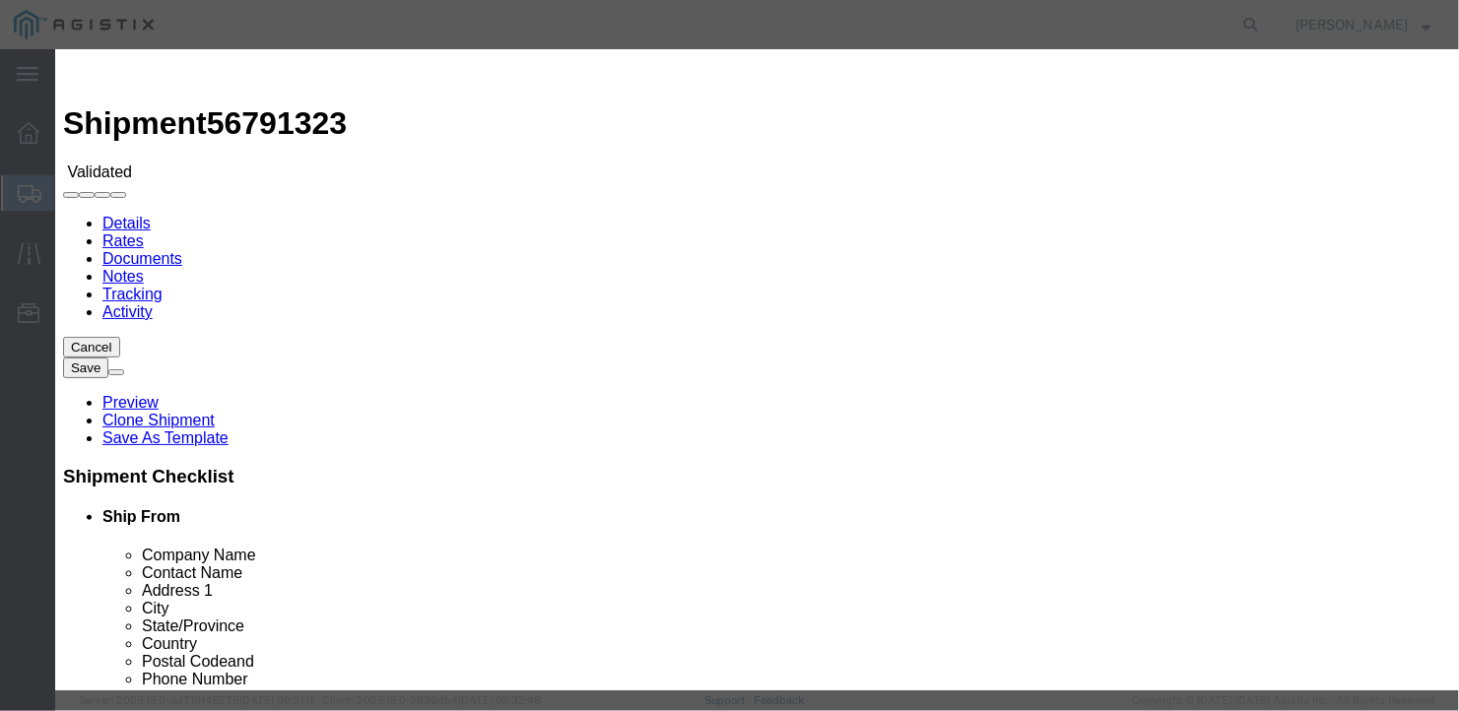
select select "6922"
drag, startPoint x: 578, startPoint y: 238, endPoint x: 573, endPoint y: 252, distance: 14.6
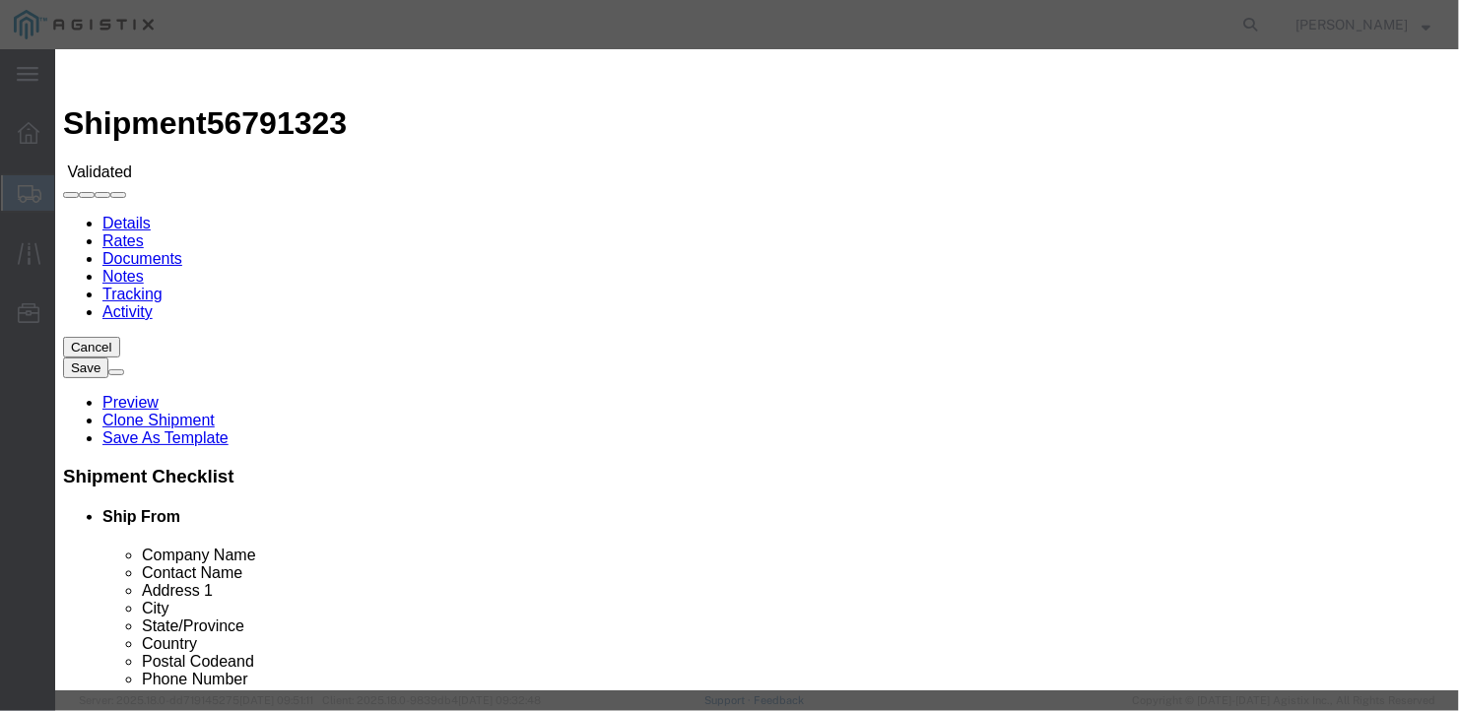
select select "16774"
type input "5300"
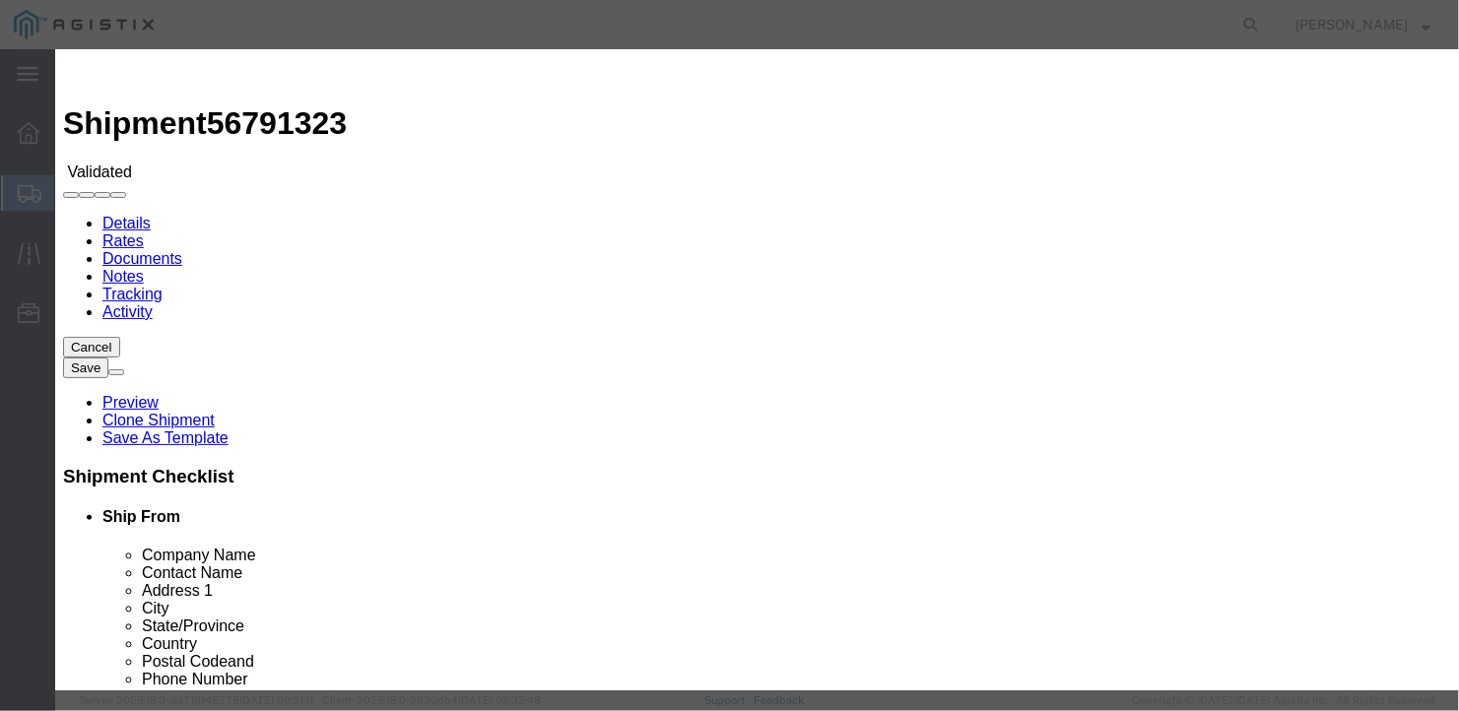
type input "5,300.00"
type input "b27090"
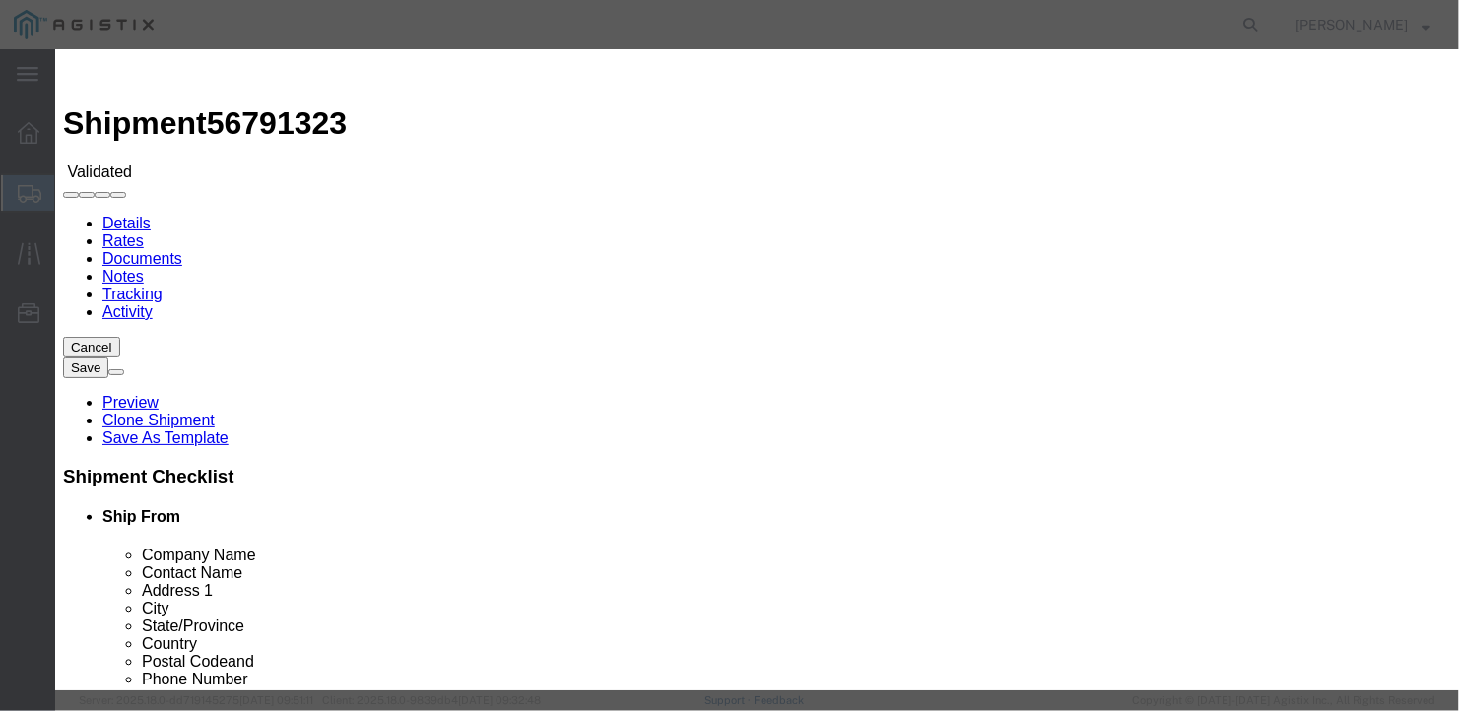
type input "[PERSON_NAME]"
type input "2075497862"
type input "[DATE]"
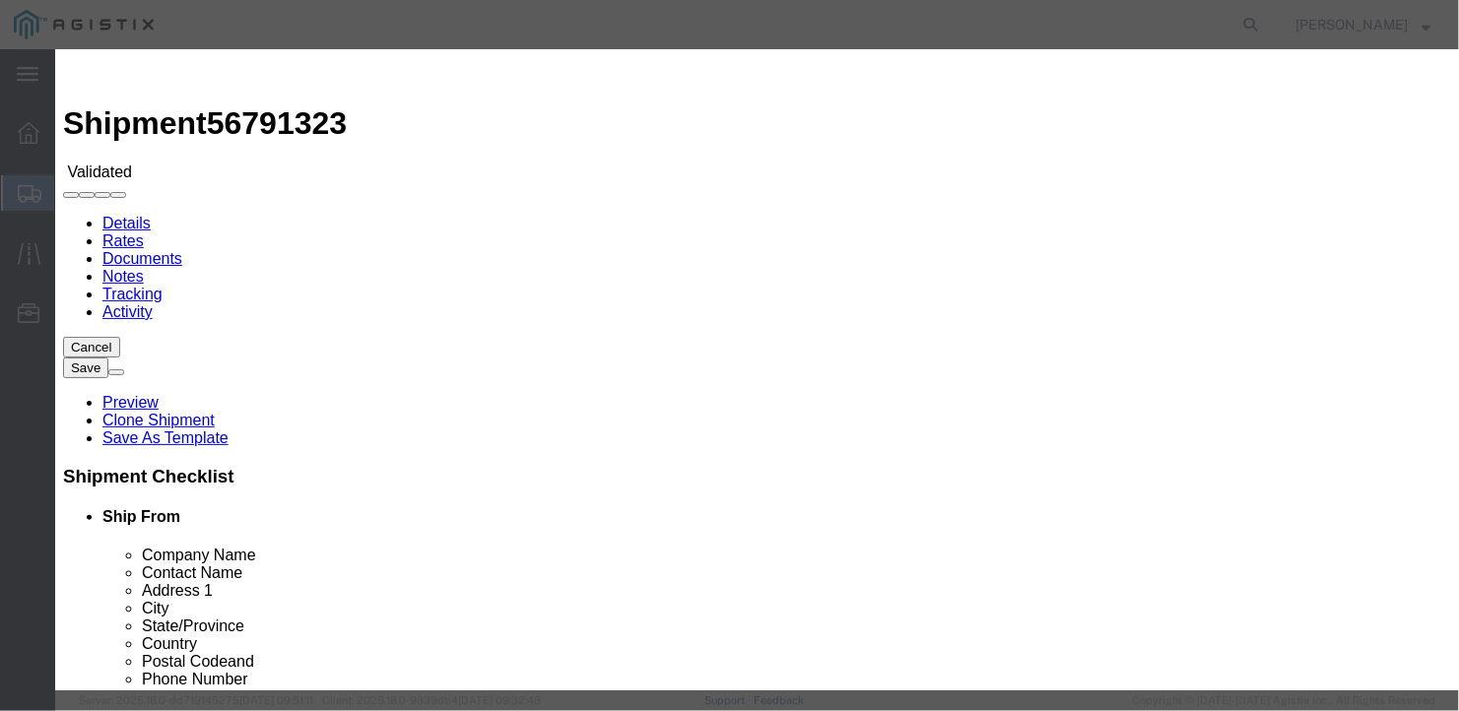
type input "[DATE]"
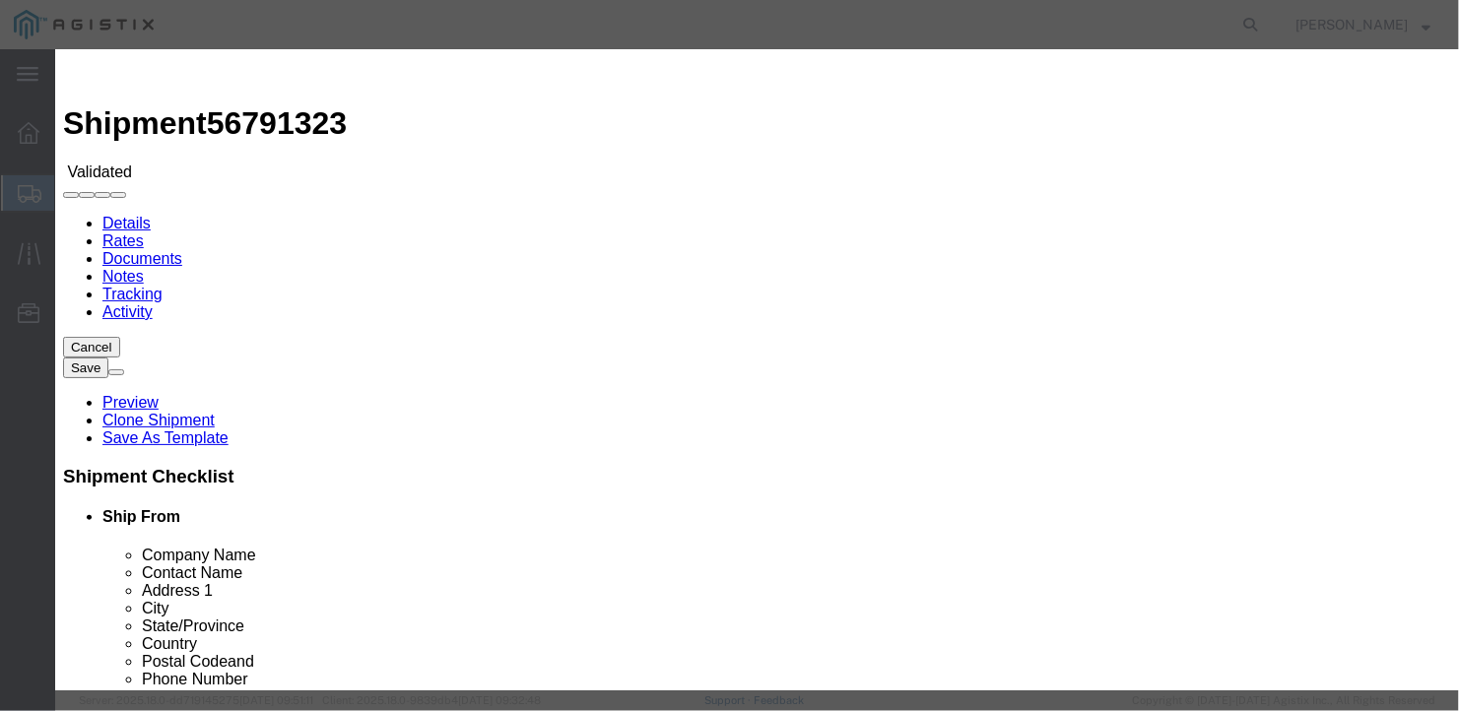
scroll to position [192, 0]
type input "[DATE]"
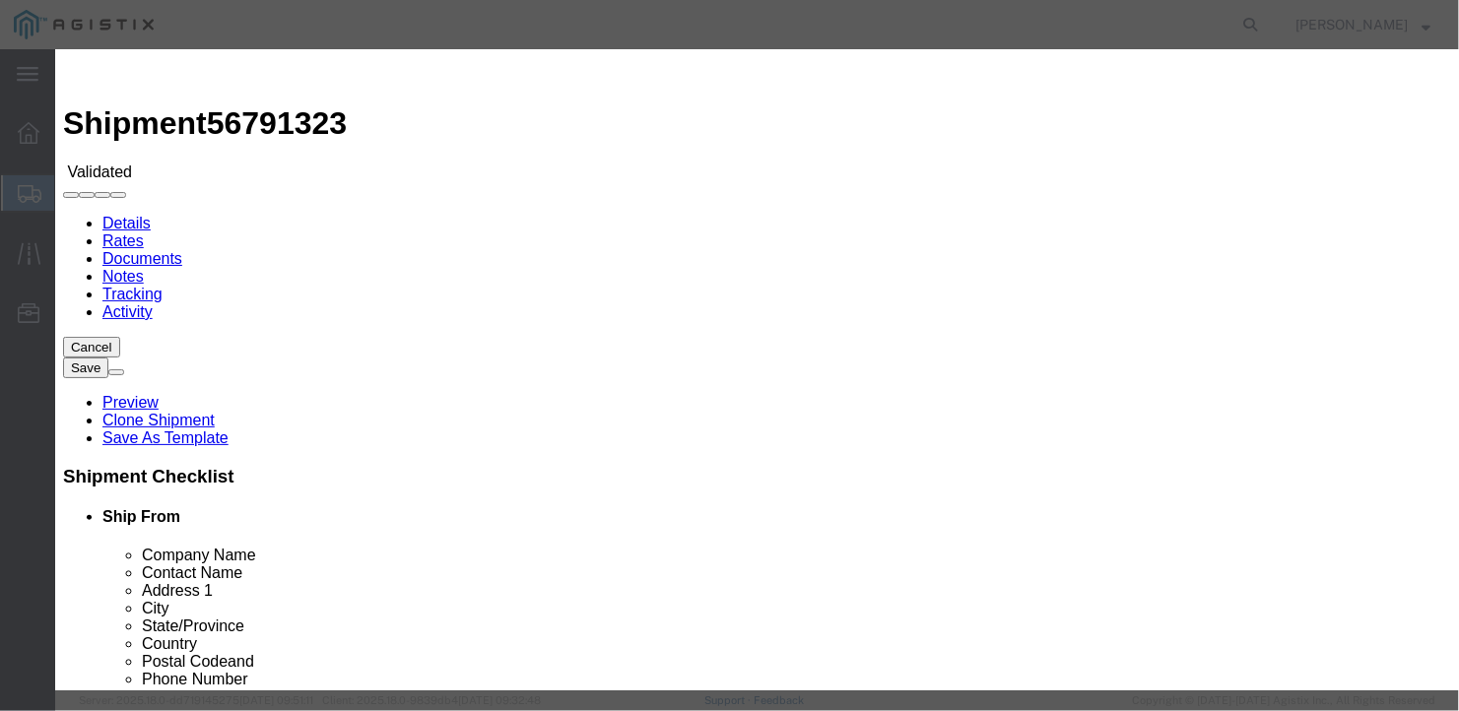
select select "1000"
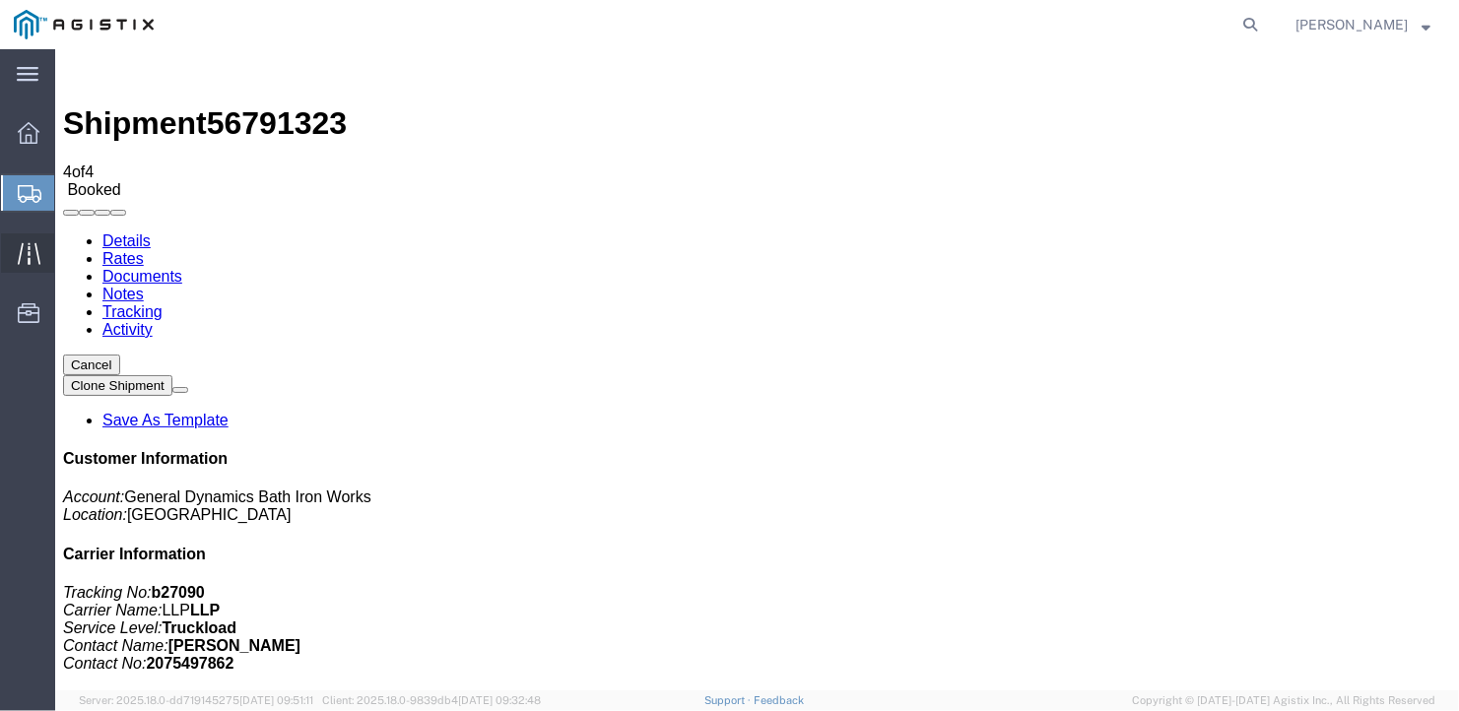
click at [31, 249] on icon at bounding box center [29, 253] width 23 height 23
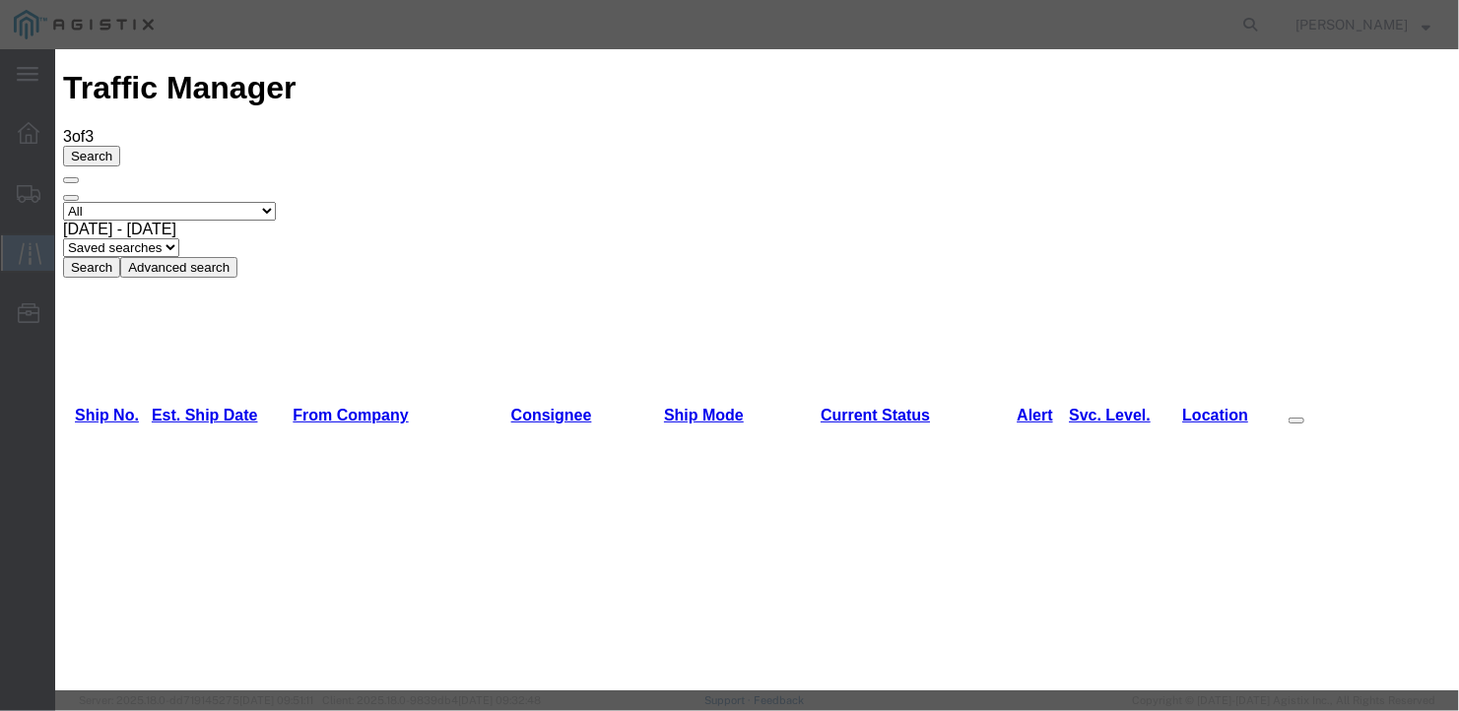
type input "[DATE]"
type input "11:00 AM"
select select "DELIVRED"
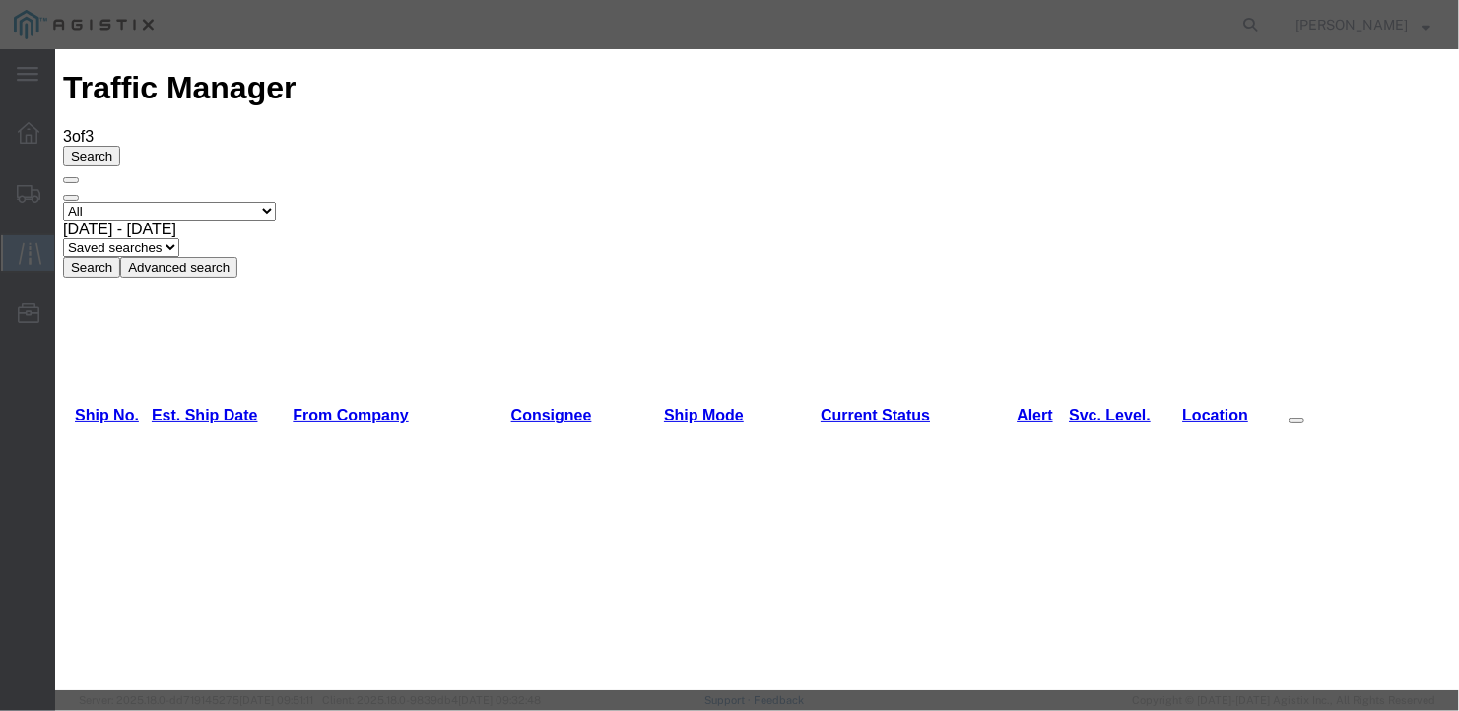
type input "[DATE]"
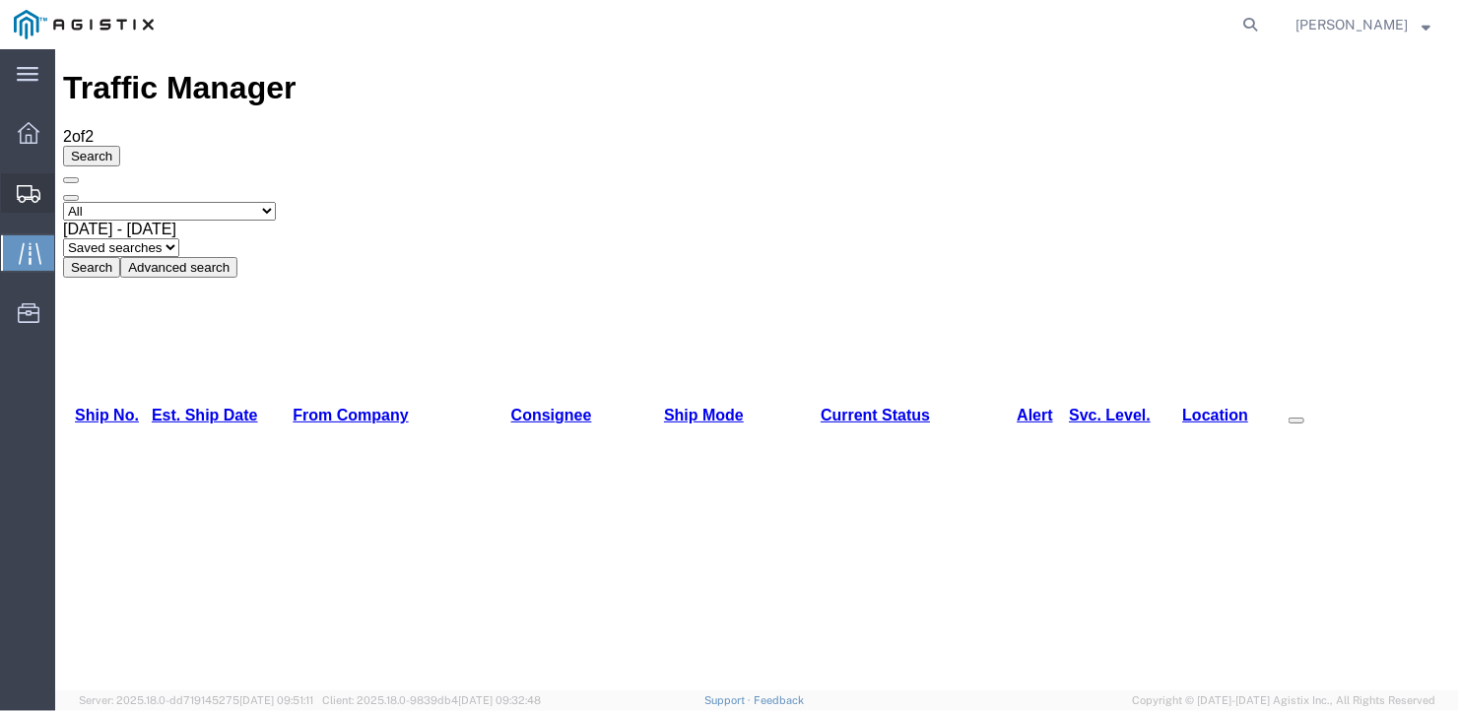
click at [0, 0] on span "Create Shipment" at bounding box center [0, 0] width 0 height 0
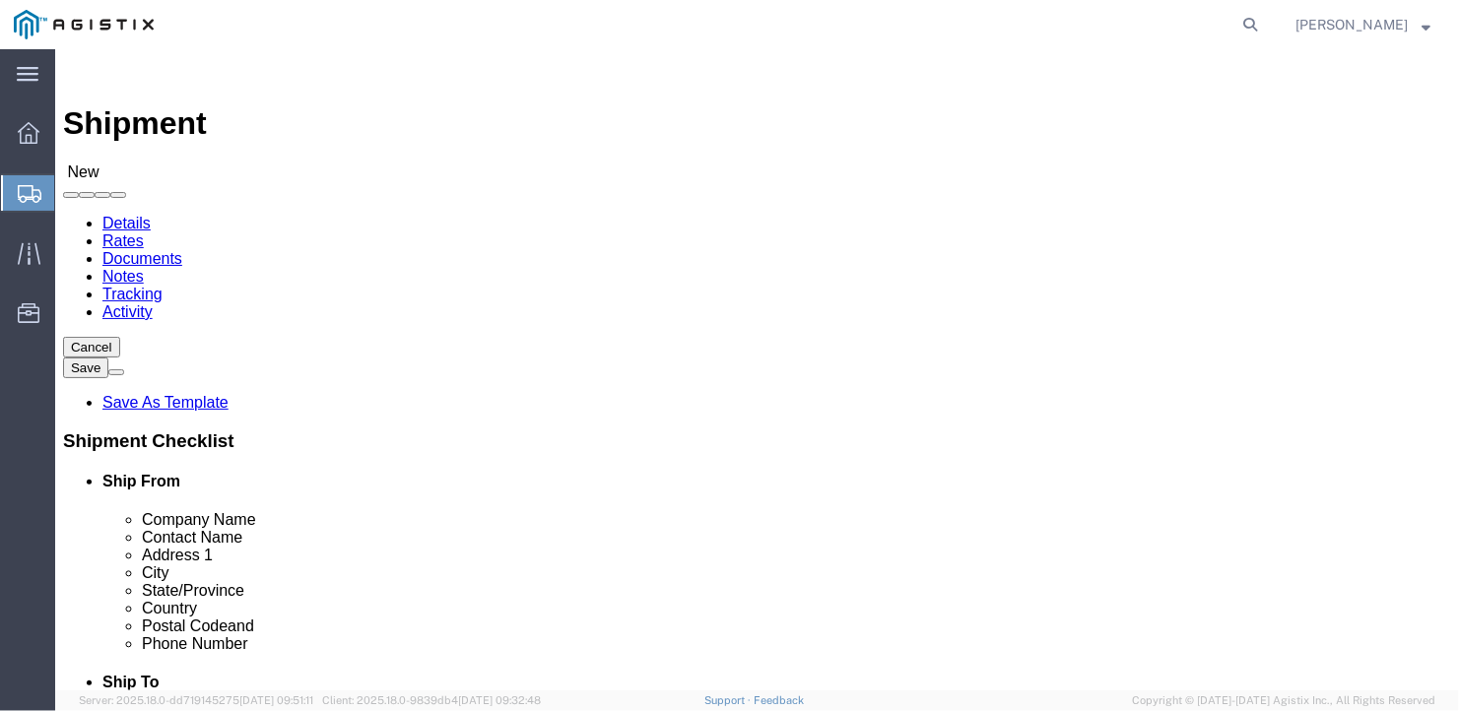
click select "Select General Dynamics Bath Iron Works"
select select "8114"
click select "Select General Dynamics Bath Iron Works"
select select
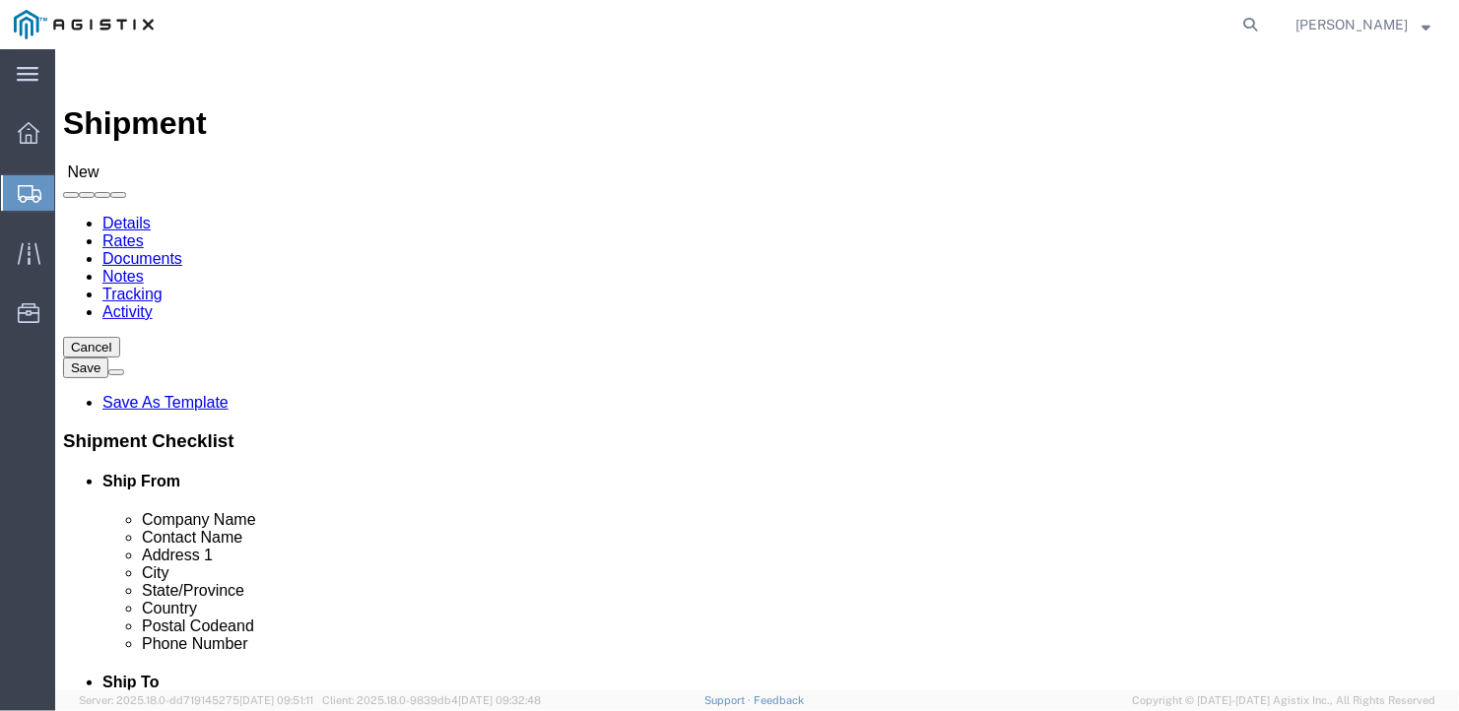
click input "text"
type input "[PERSON_NAME]"
type input "[STREET_ADDRESS]"
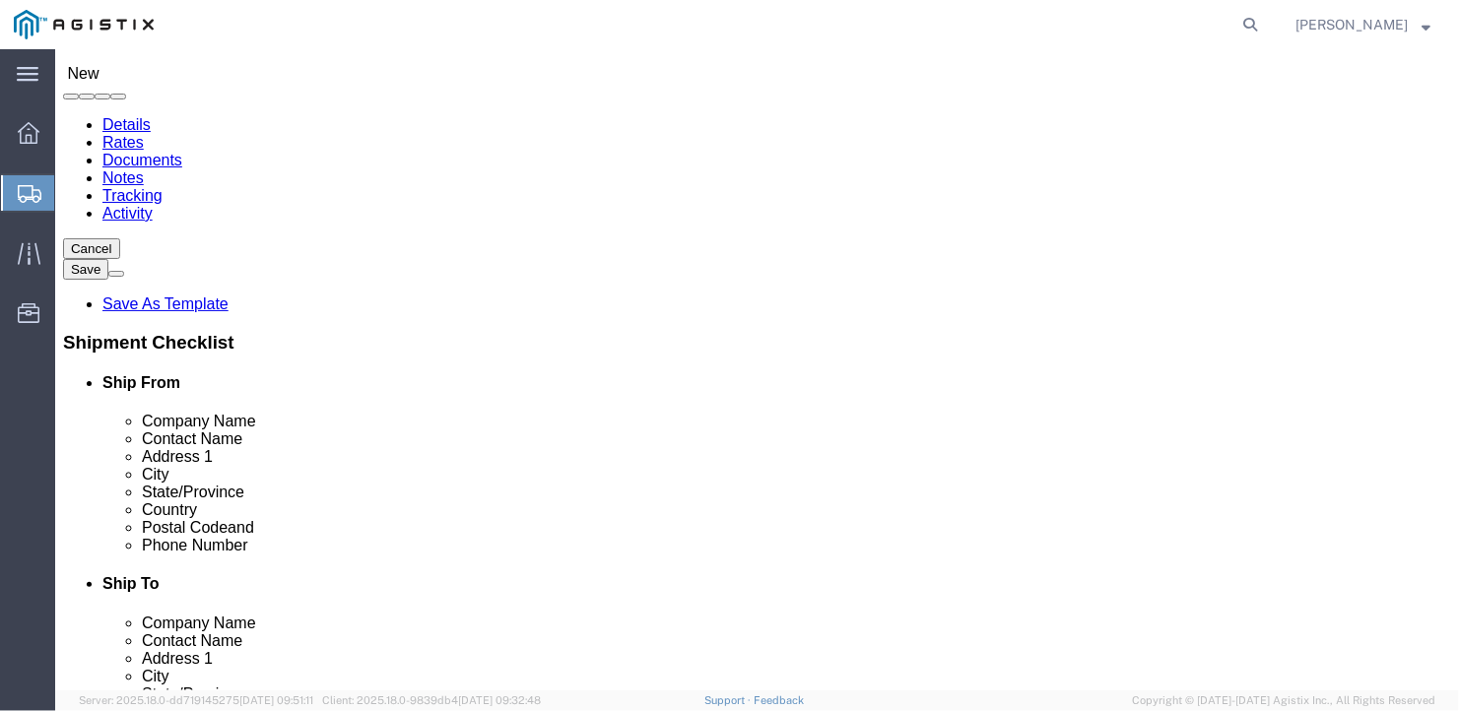
click input "text"
type input "[GEOGRAPHIC_DATA]"
type input "i"
type input "india"
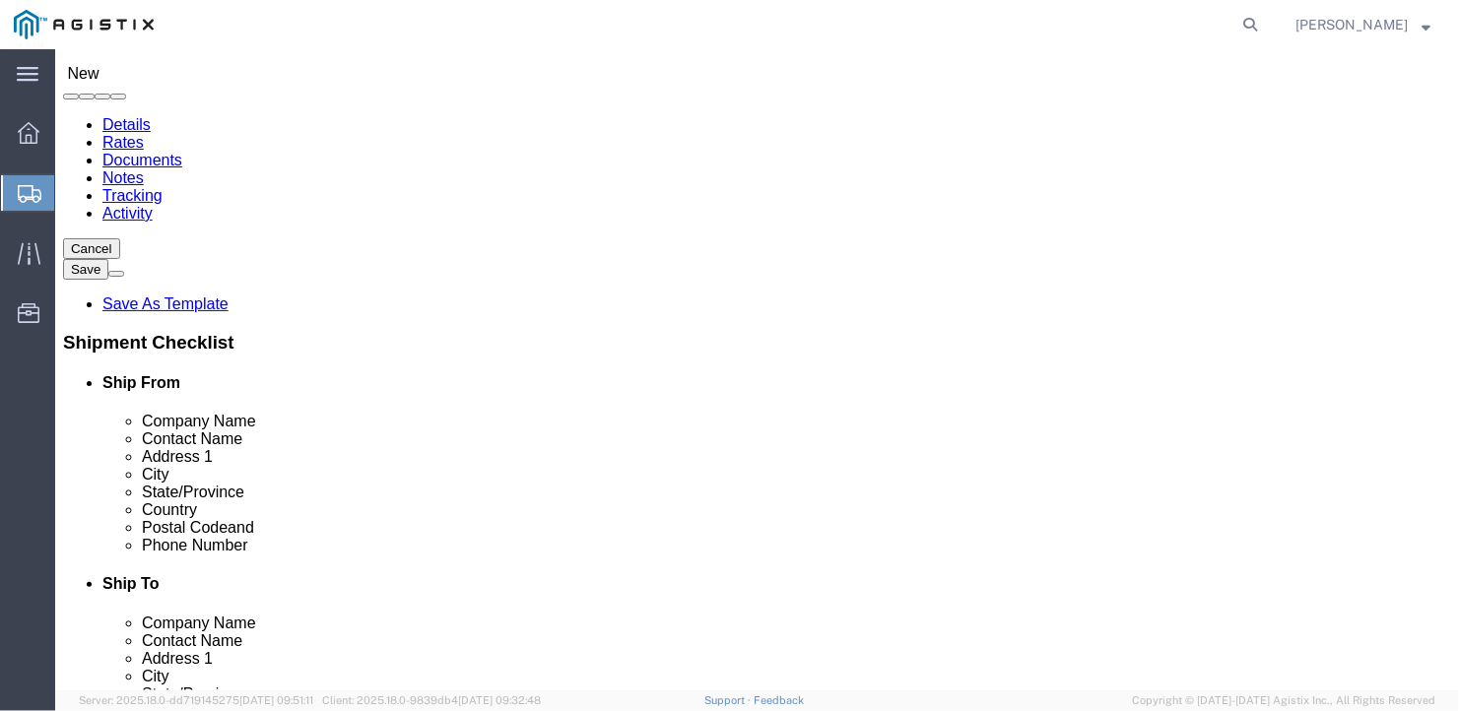
scroll to position [420, 0]
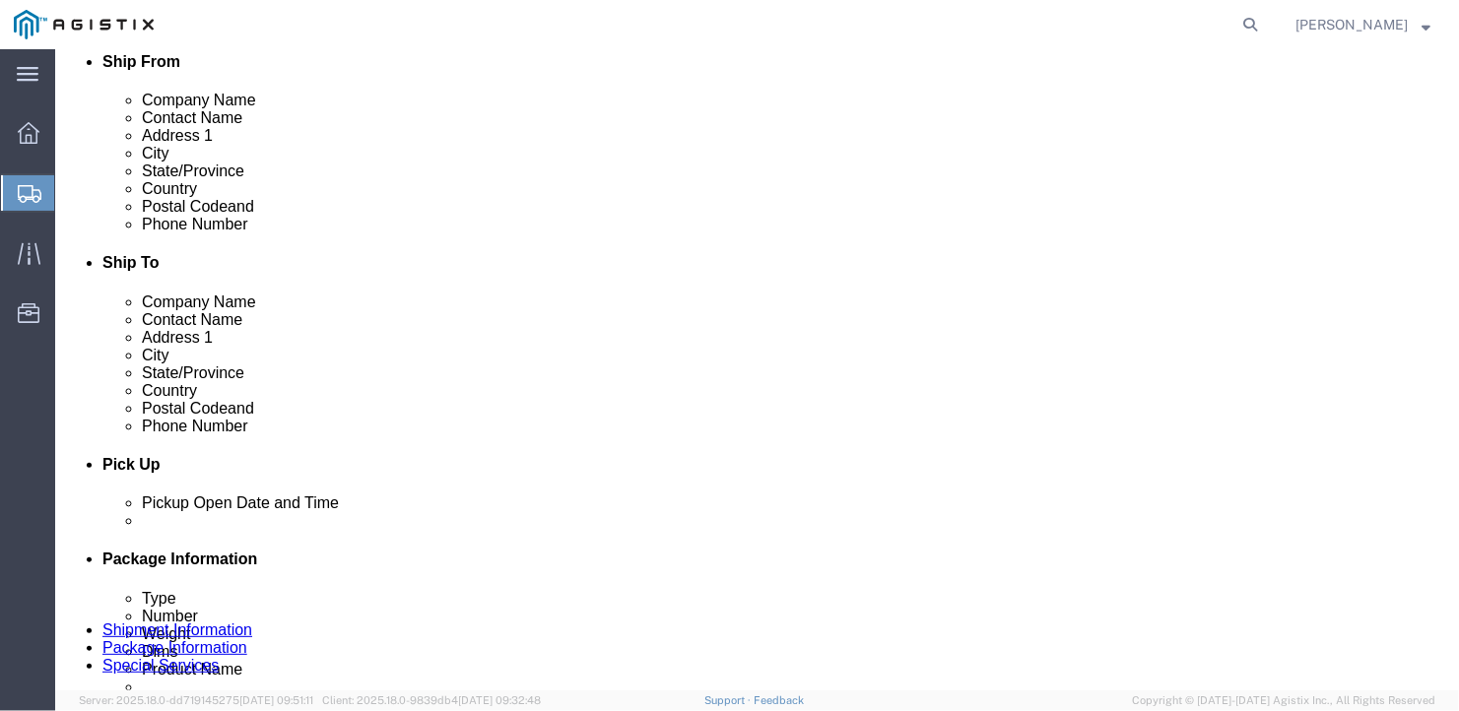
type input "46304"
type input "[PHONE_NUMBER]"
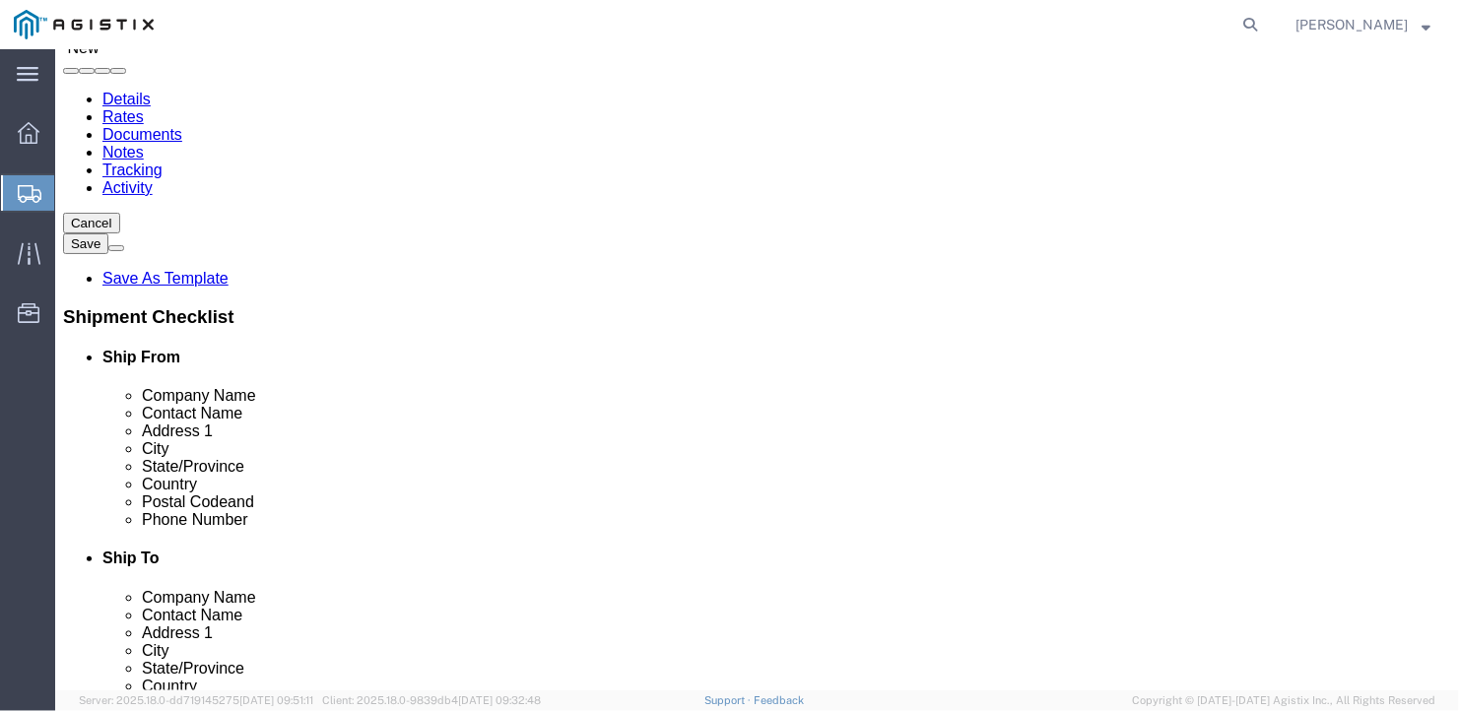
scroll to position [0, 0]
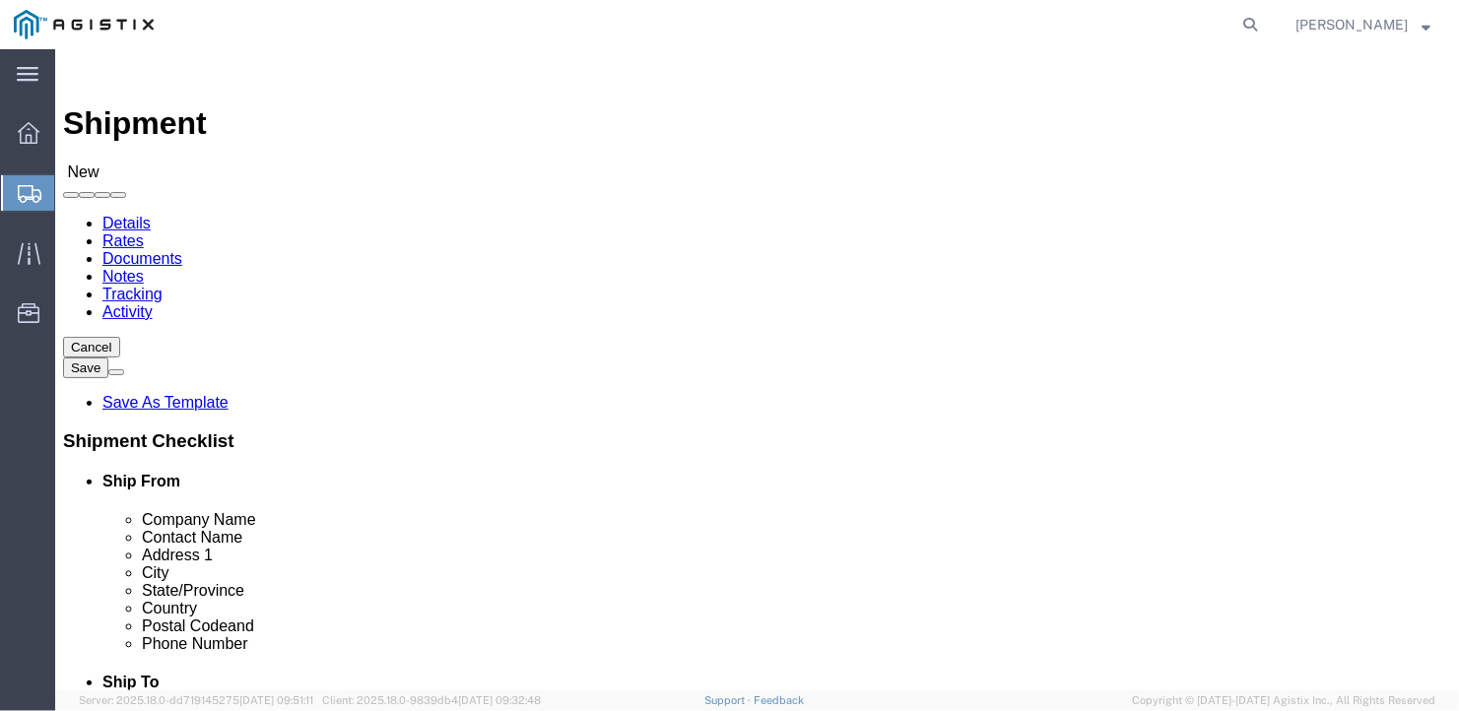
click select "Select Bath - 50 YARD REC [US_STATE][GEOGRAPHIC_DATA] - 700 [US_STATE][GEOGRAPH…"
select select "15691"
click select "Select Bath - 50 YARD REC [US_STATE][GEOGRAPHIC_DATA] - 700 [US_STATE][GEOGRAPH…"
click input "text"
type input "American Steel"
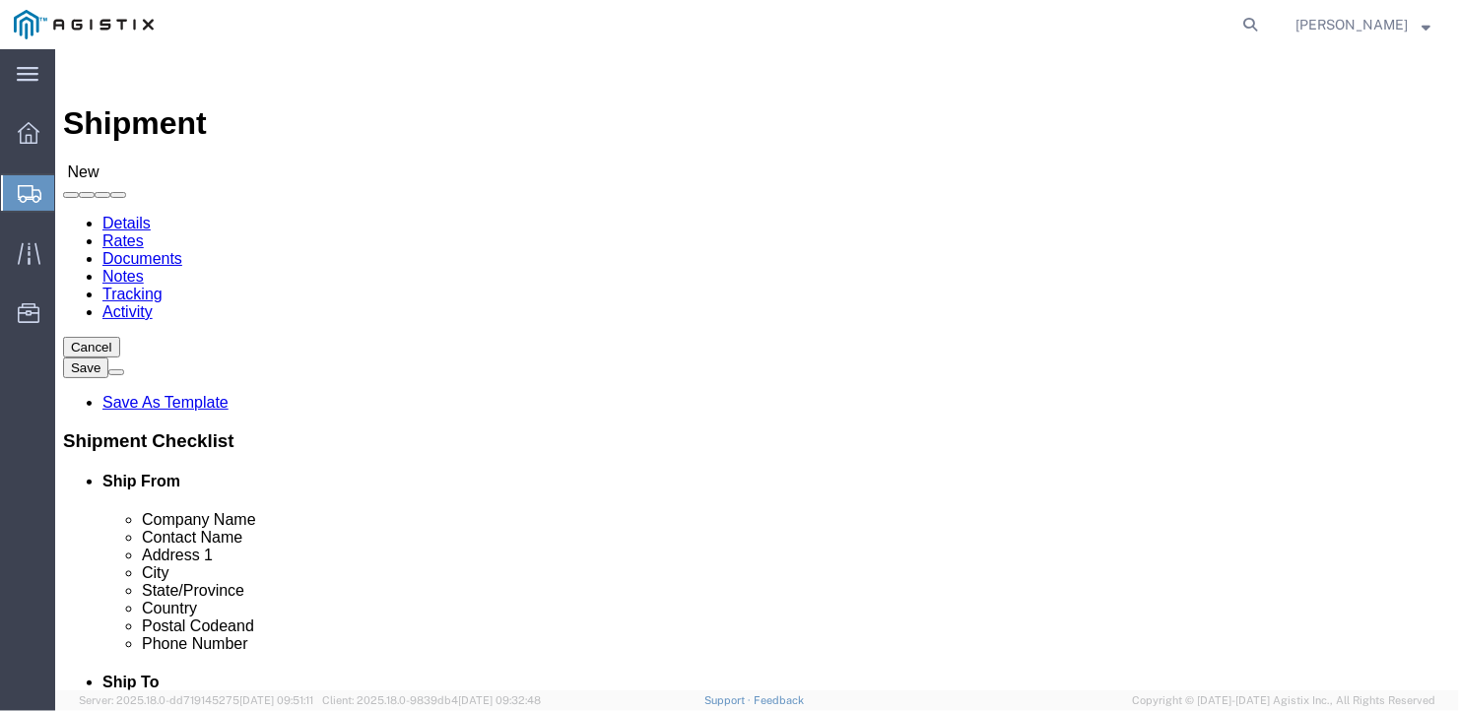
type input "[PERSON_NAME]"
type input "[STREET_ADDRESS][PERSON_NAME]"
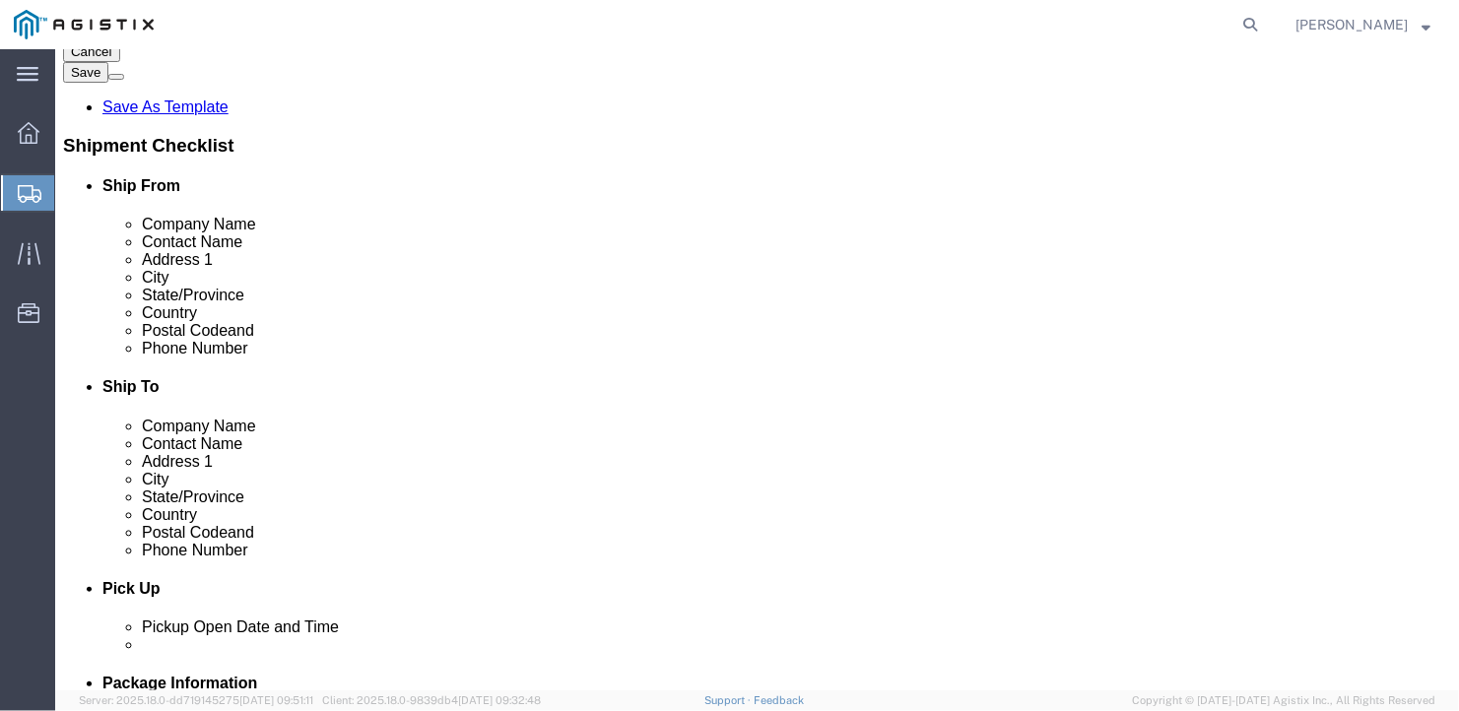
scroll to position [394, 0]
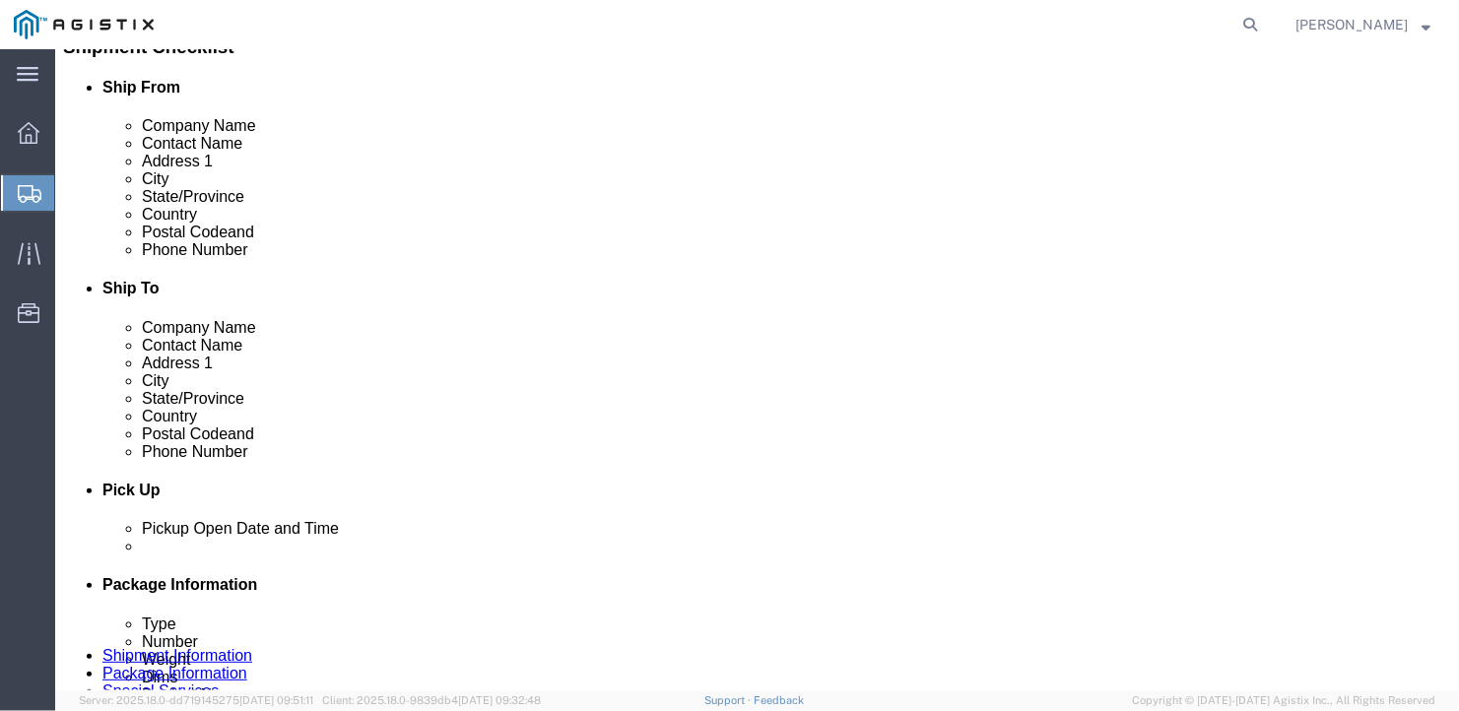
click input "text"
type input "[GEOGRAPHIC_DATA]"
type input "m"
type input "main"
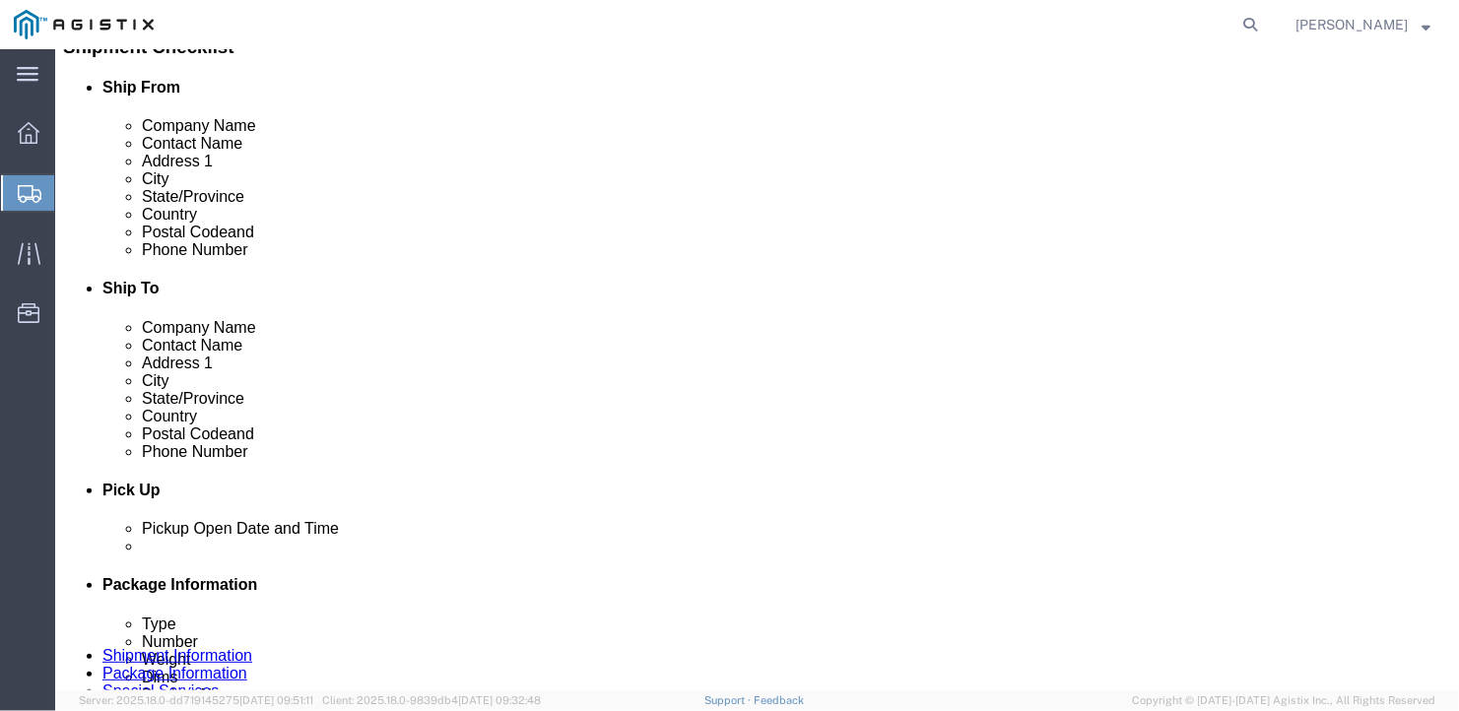
type input "04530"
type input "[PHONE_NUMBER]"
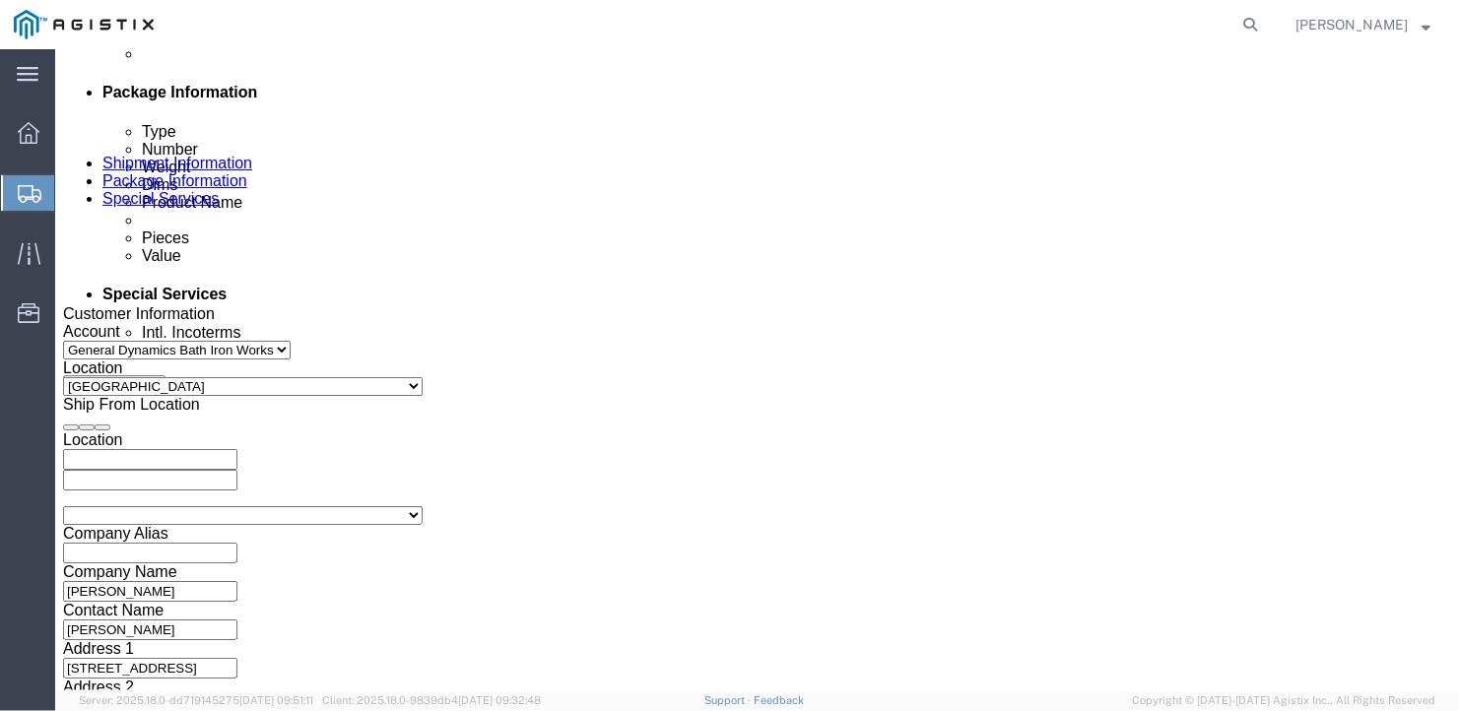
scroll to position [1281, 0]
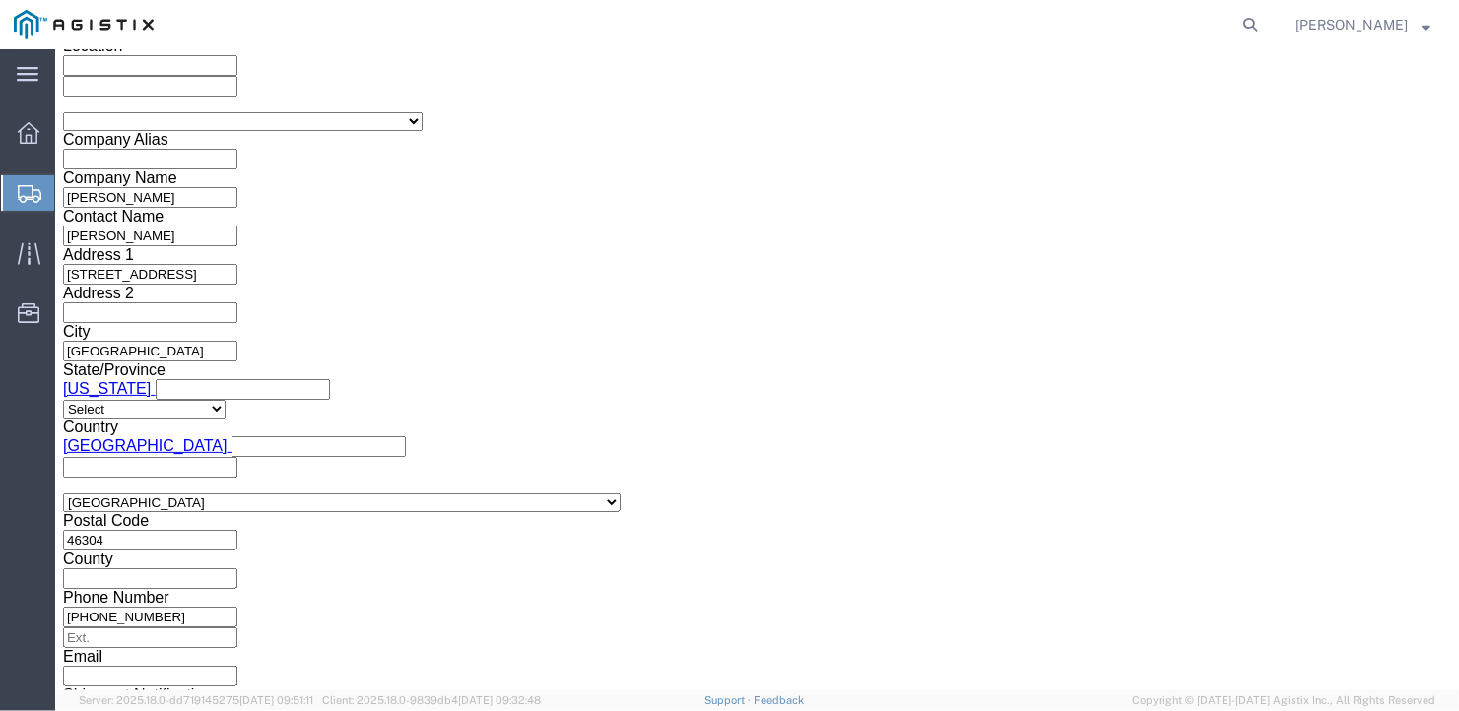
drag, startPoint x: 164, startPoint y: 465, endPoint x: 138, endPoint y: 459, distance: 26.3
click select "Select Air Less than Truckload Multi-Leg Ocean Freight Rail Small Parcel Truckl…"
select select "TL"
click select "Select Air Less than Truckload Multi-Leg Ocean Freight Rail Small Parcel Truckl…"
click select "Select 1-Ton (PSS) 10 Wheel 10 Yard Dump Truck 20 Yard Dump Truck Bobtail Botto…"
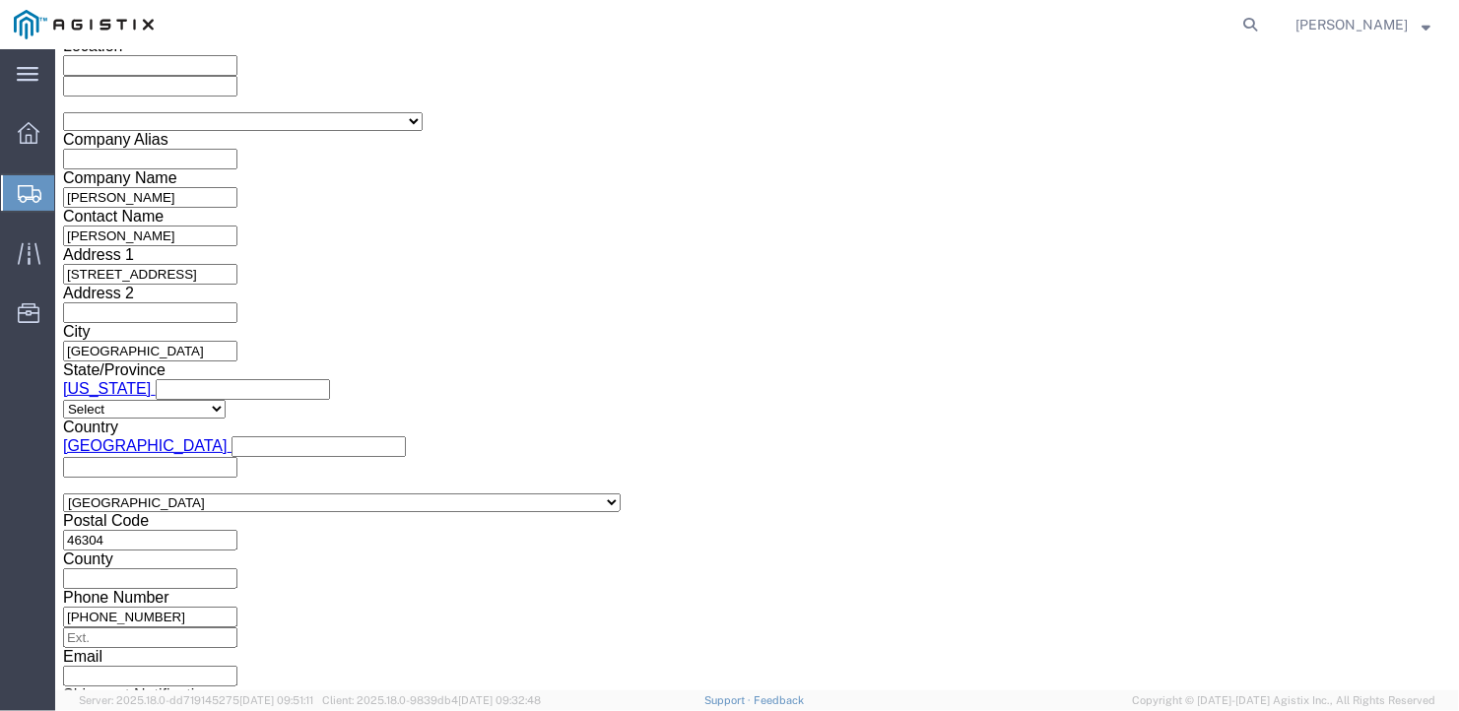
select select "FLBD"
click select "Select 1-Ton (PSS) 10 Wheel 10 Yard Dump Truck 20 Yard Dump Truck Bobtail Botto…"
click select "Select 35 Feet 20 Feet 28 Feet 53 Feet 40 Feet 48 Feet"
select select "53FT"
click select "Select 35 Feet 20 Feet 28 Feet 53 Feet 40 Feet 48 Feet"
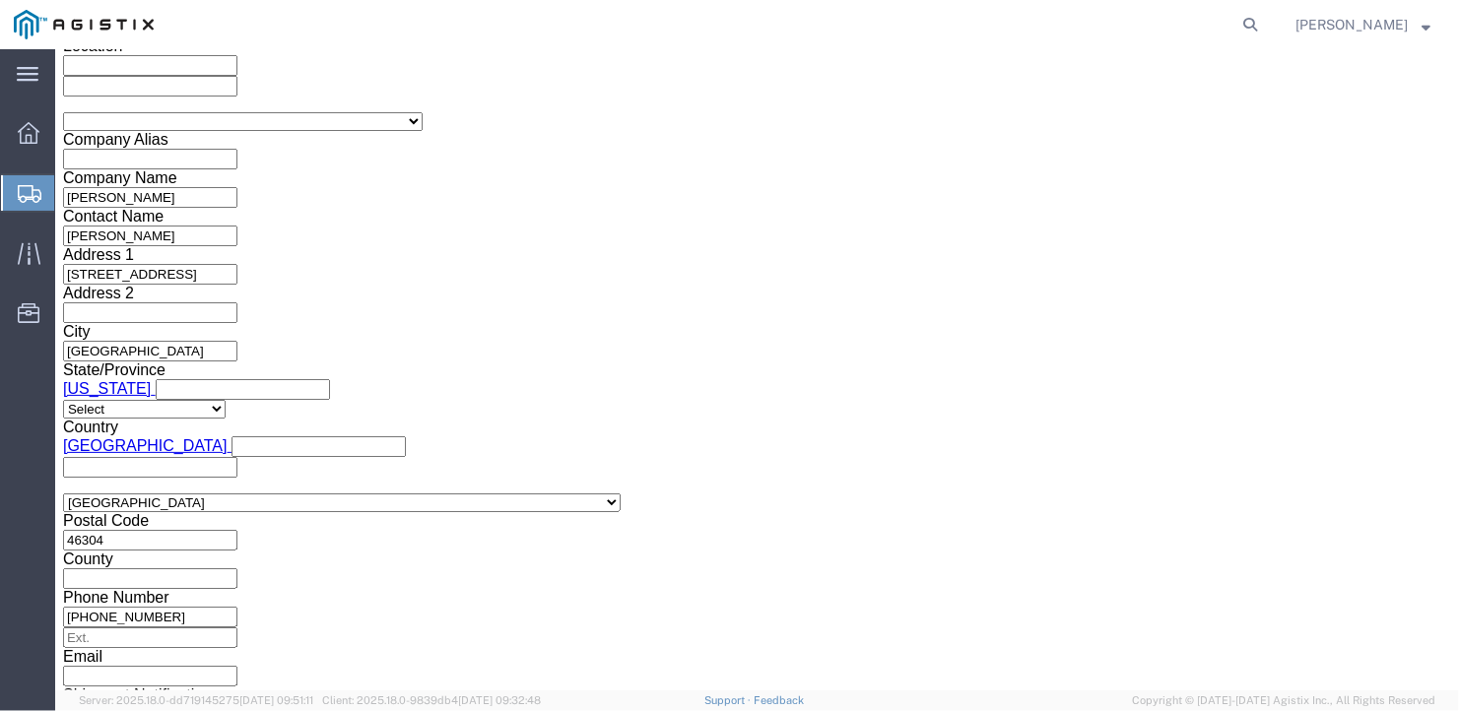
scroll to position [1368, 0]
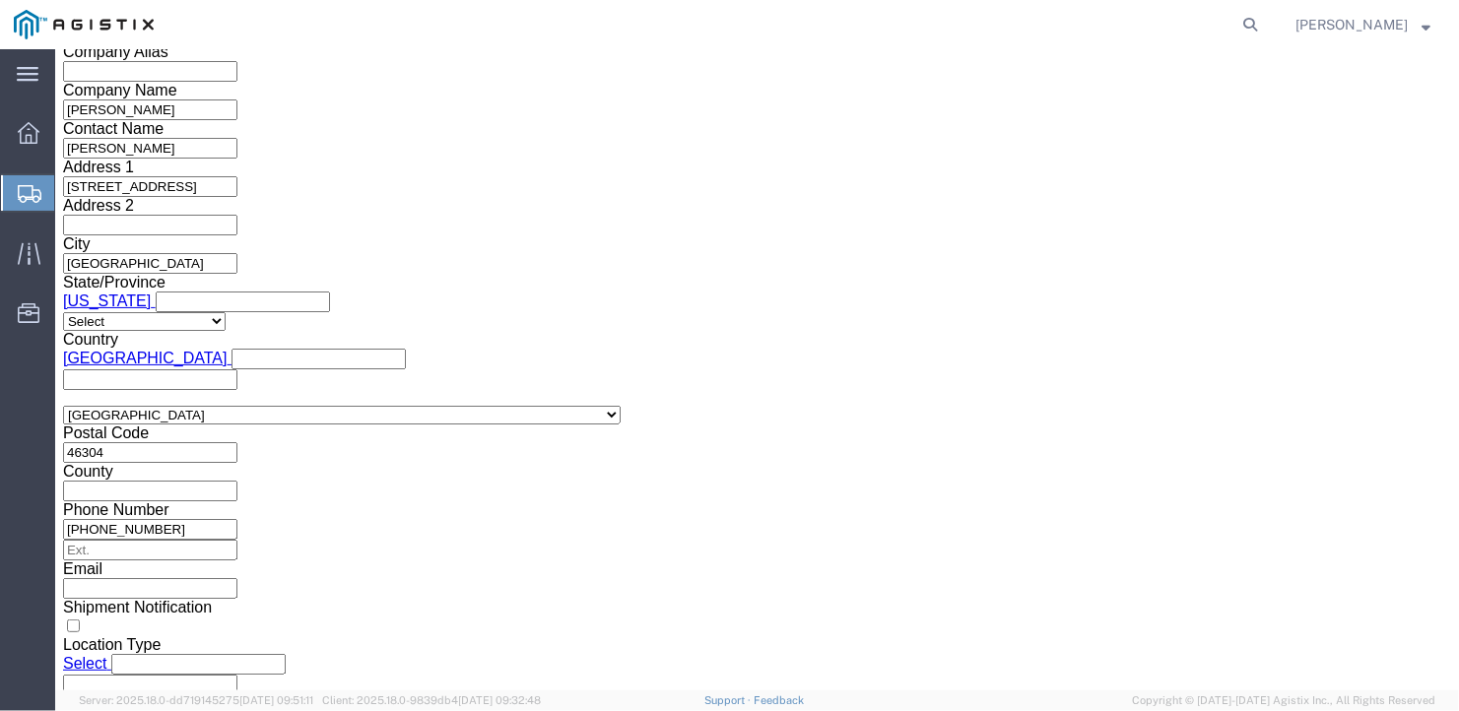
click button "Continue"
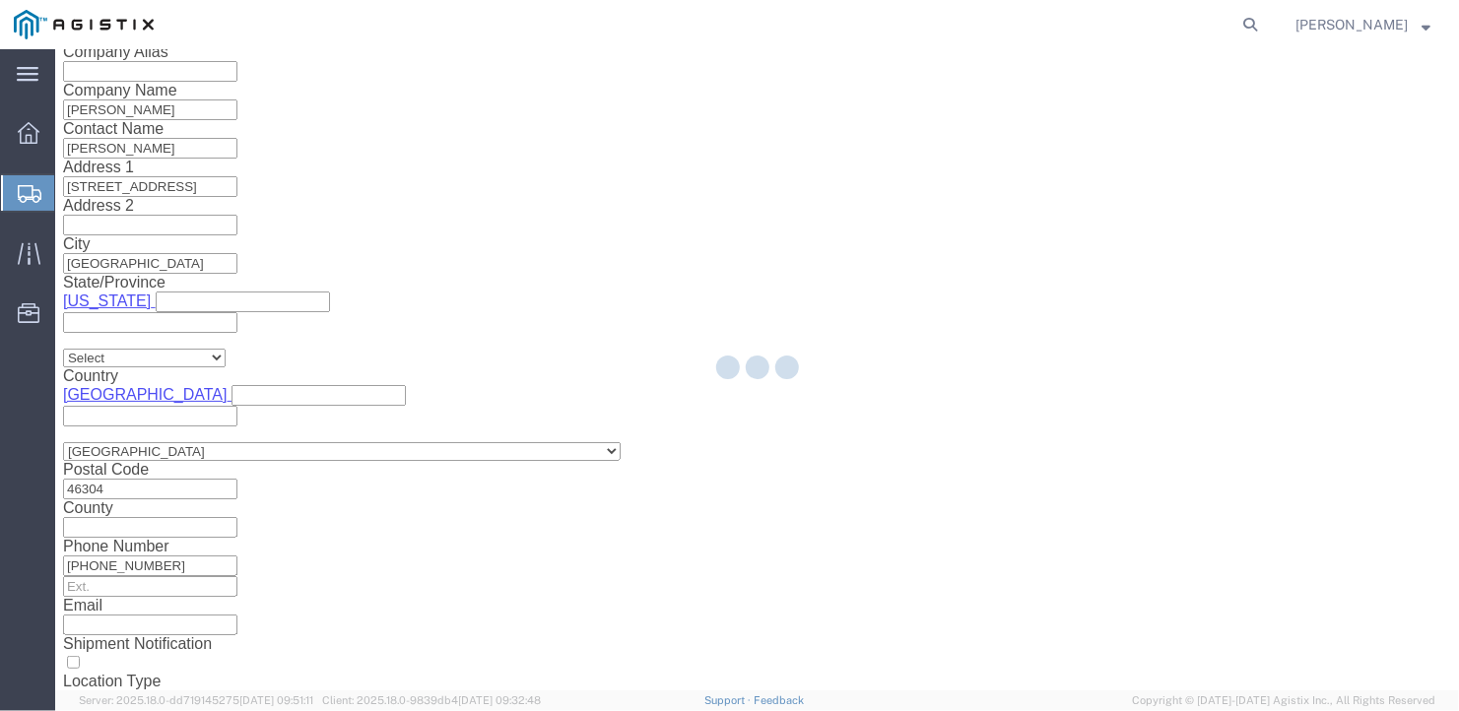
scroll to position [23, 0]
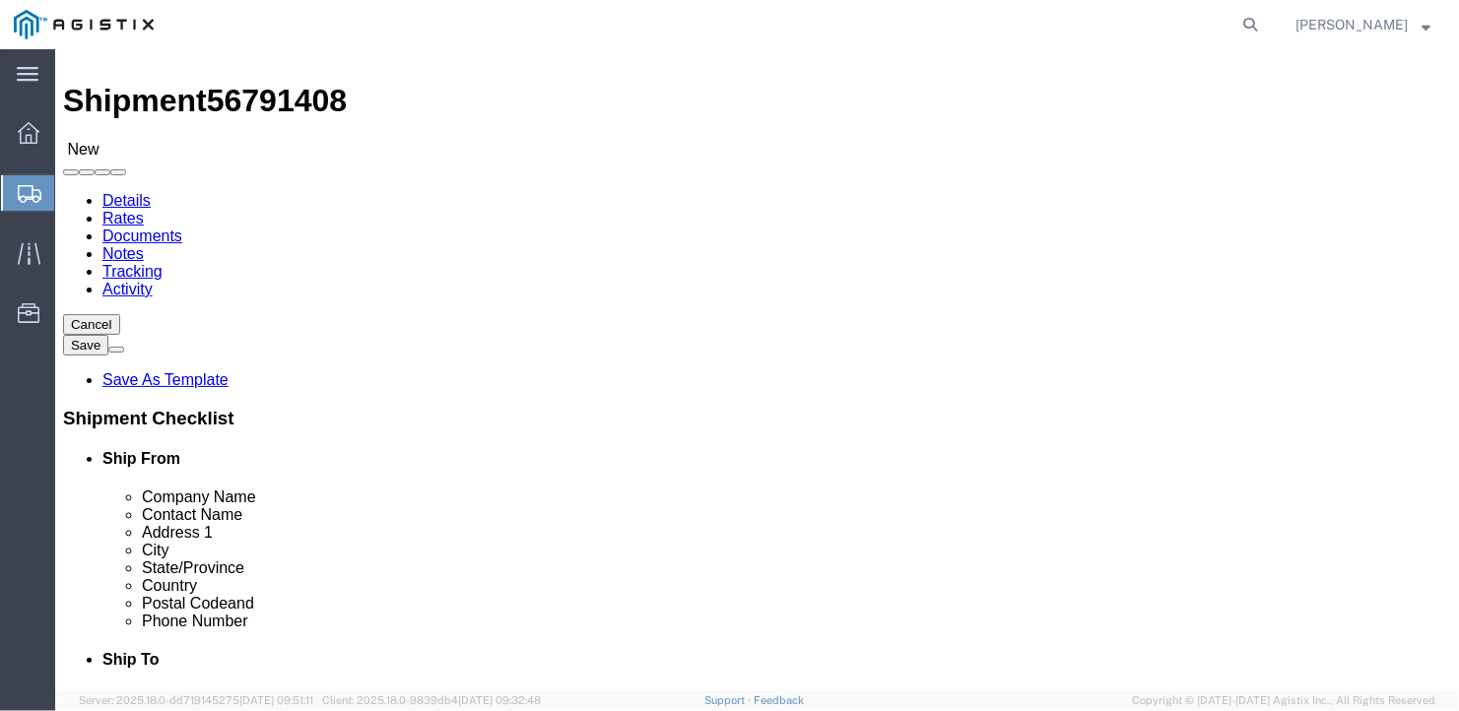
click select "Select Bale(s) Basket(s) Bolt(s) Bottle(s) Buckets Bulk Bundle(s) Can(s) Cardbo…"
select select "BULK"
click select "Select Bale(s) Basket(s) Bolt(s) Bottle(s) Buckets Bulk Bundle(s) Can(s) Cardbo…"
drag, startPoint x: 215, startPoint y: 394, endPoint x: 163, endPoint y: 385, distance: 53.0
click div "Number 1"
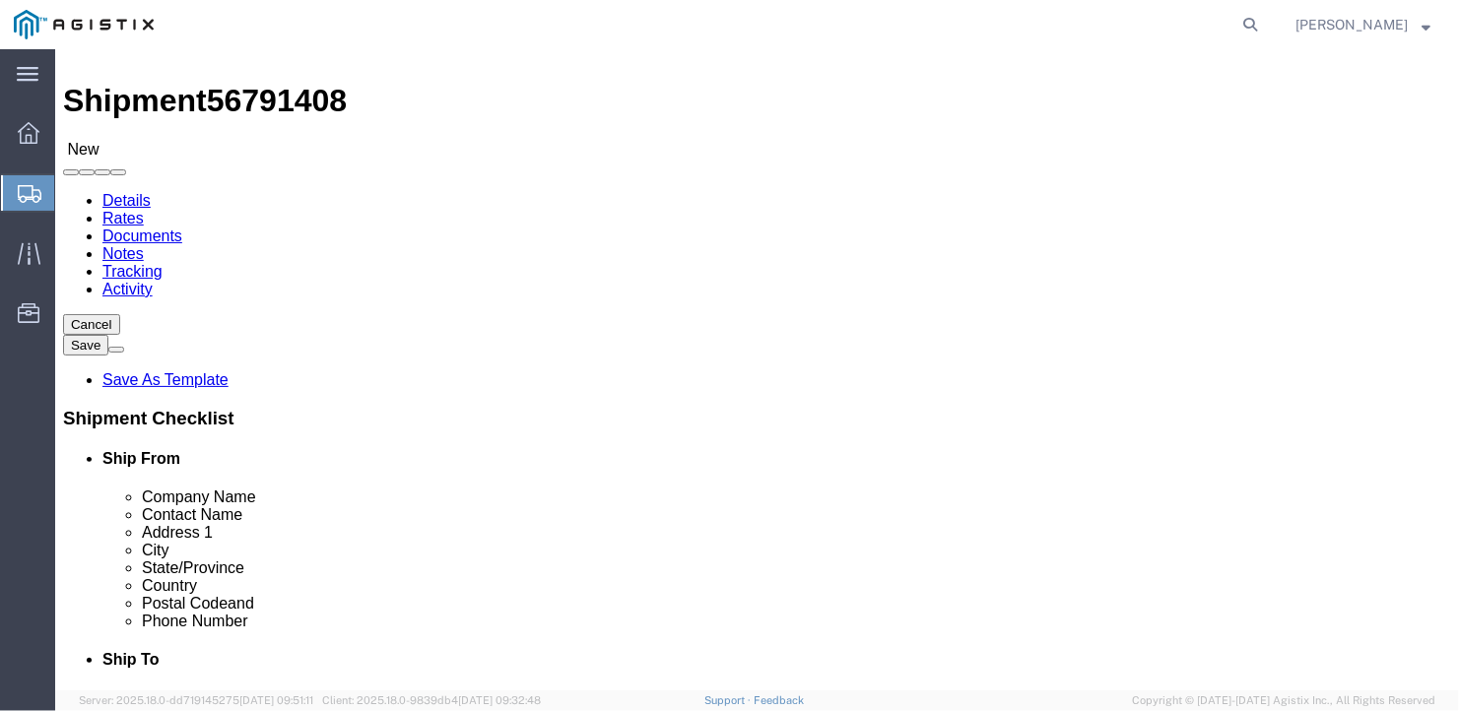
type input "4"
drag, startPoint x: 214, startPoint y: 429, endPoint x: 179, endPoint y: 422, distance: 35.2
click div "Length x Width x Height Select cm ft in"
type input "582"
click input "text"
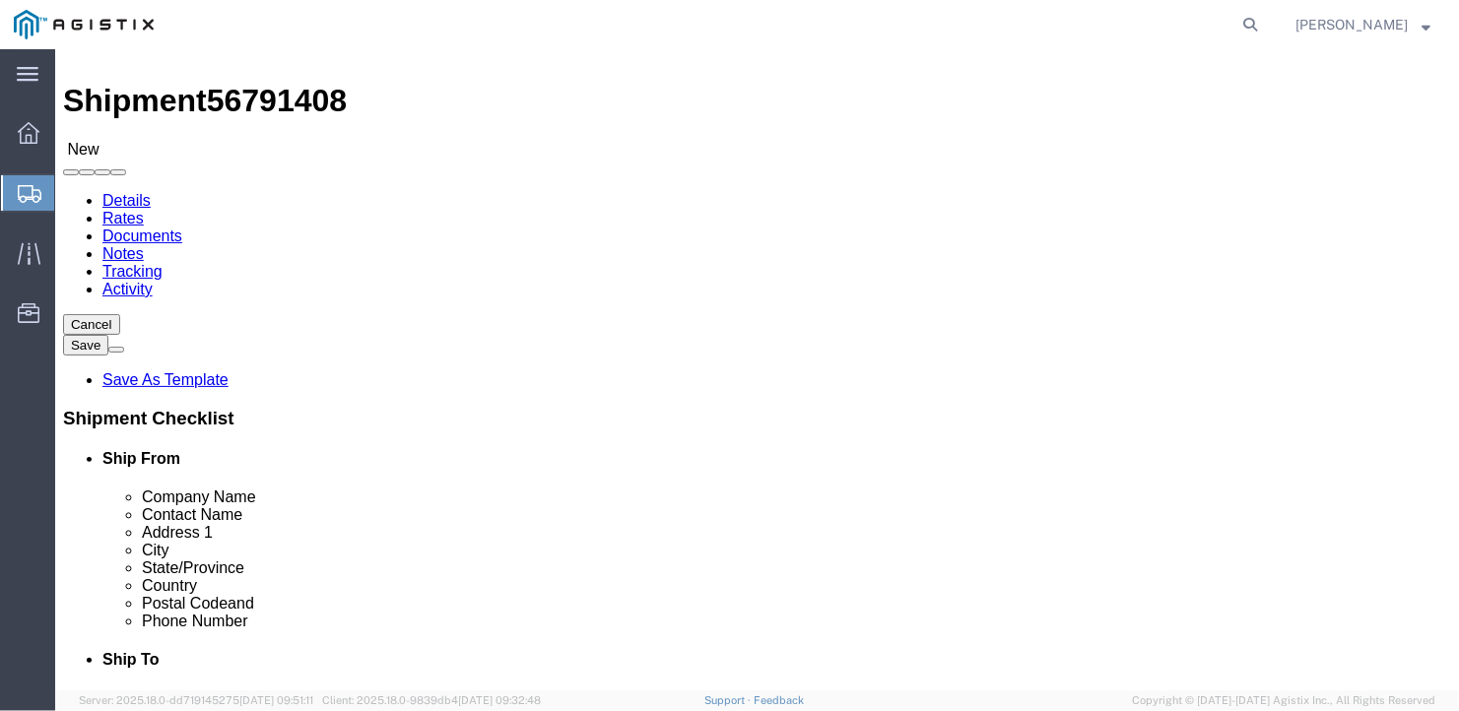
type input "126"
click input "text"
type input "12"
drag, startPoint x: 227, startPoint y: 465, endPoint x: 167, endPoint y: 492, distance: 64.8
click div "Package Type Select Bale(s) Basket(s) Bolt(s) Bottle(s) Buckets Bulk Bundle(s) …"
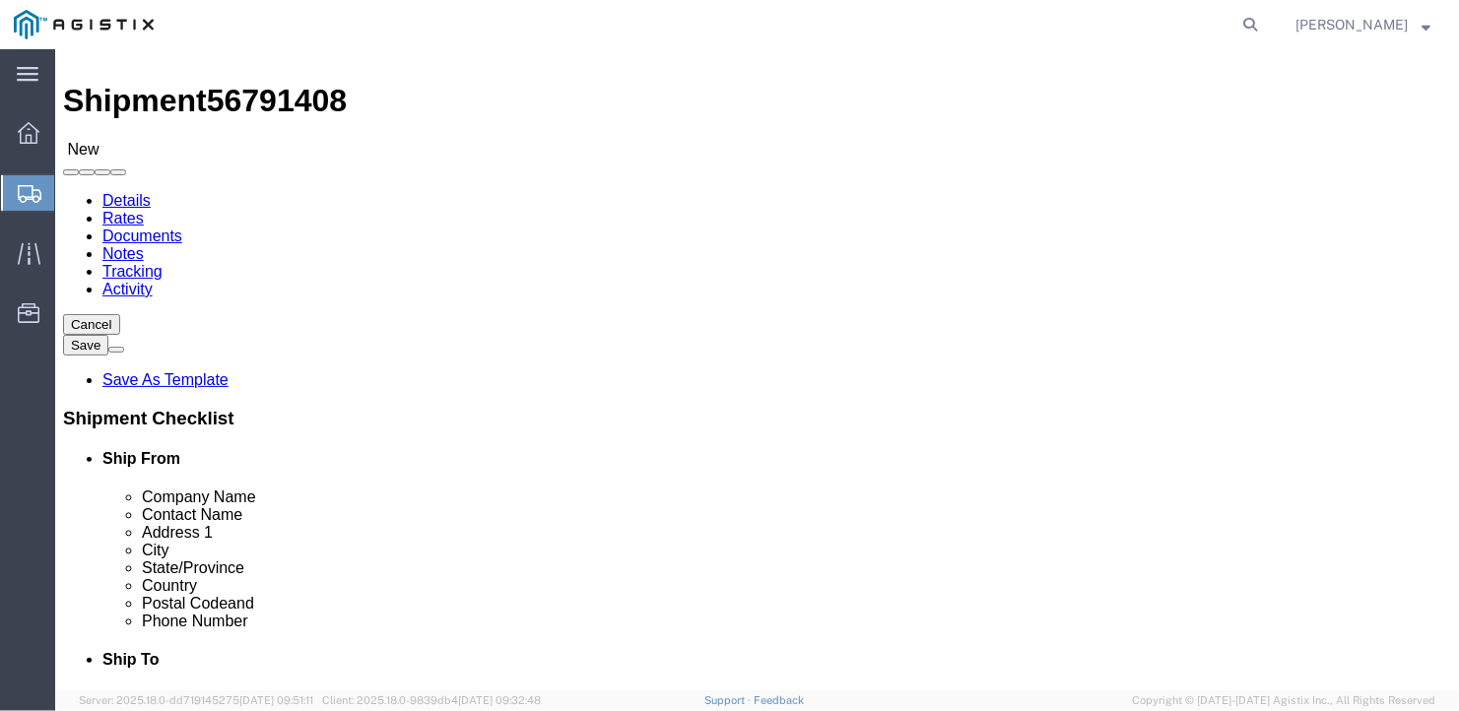
type input "41592"
click link "Add Content"
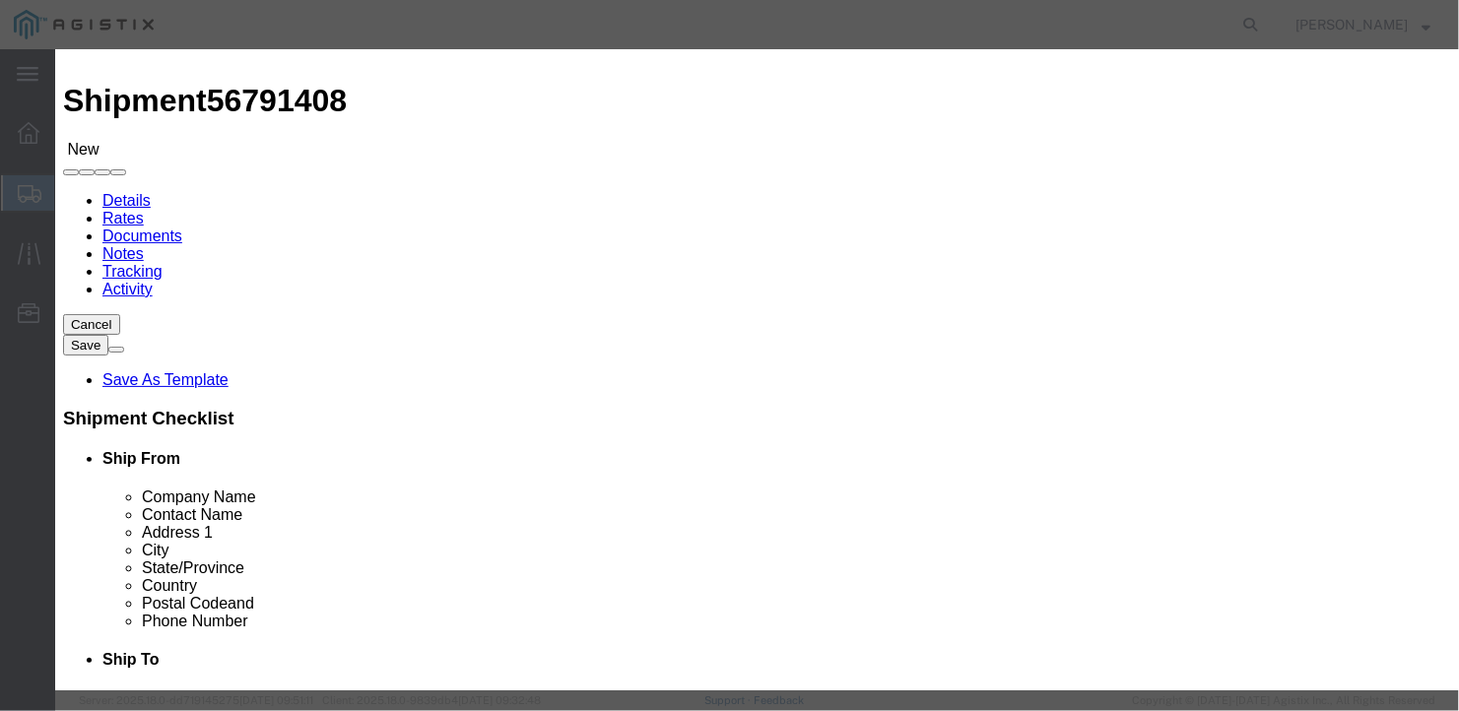
click input "text"
type input "wide steel plates"
select select "US"
drag, startPoint x: 386, startPoint y: 190, endPoint x: 355, endPoint y: 193, distance: 31.7
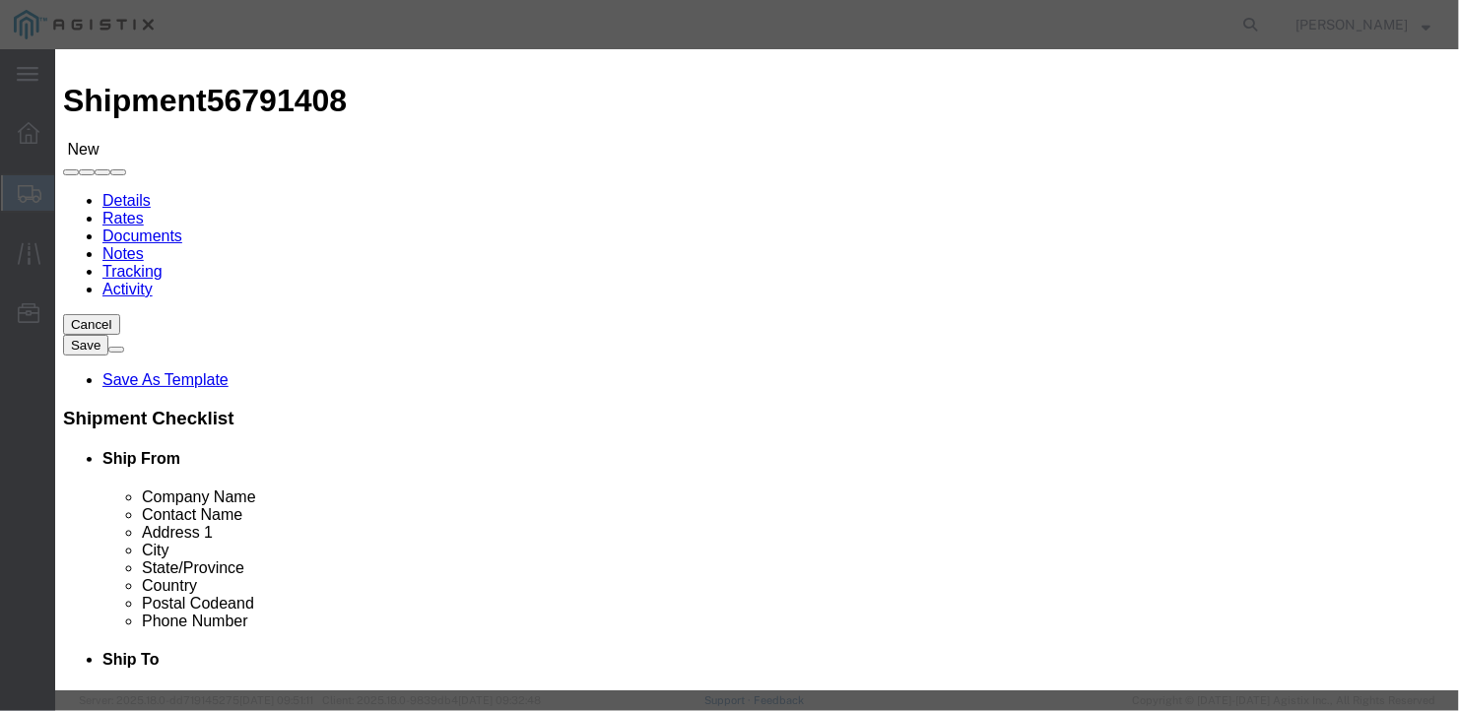
scroll to position [0, 0]
drag, startPoint x: 379, startPoint y: 186, endPoint x: 318, endPoint y: 191, distance: 61.3
click div "Pieces 0 Select Bag Barrels 100Board Feet Bottle Box Blister Pack Carats Can Ca…"
type input "4"
click input "text"
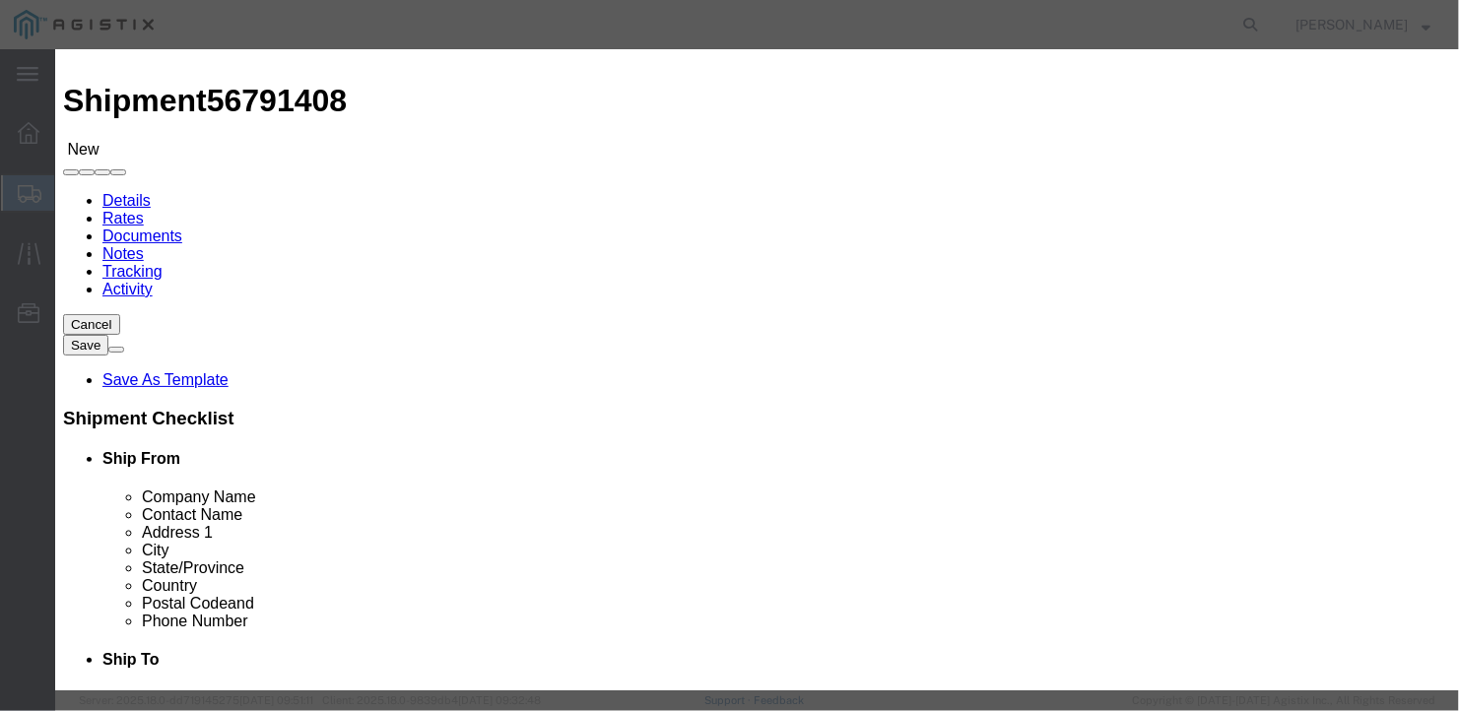
type input "1"
drag, startPoint x: 633, startPoint y: 538, endPoint x: 667, endPoint y: 543, distance: 33.9
click div "Save & Add Another Save & Close Close"
click button "Save & Close"
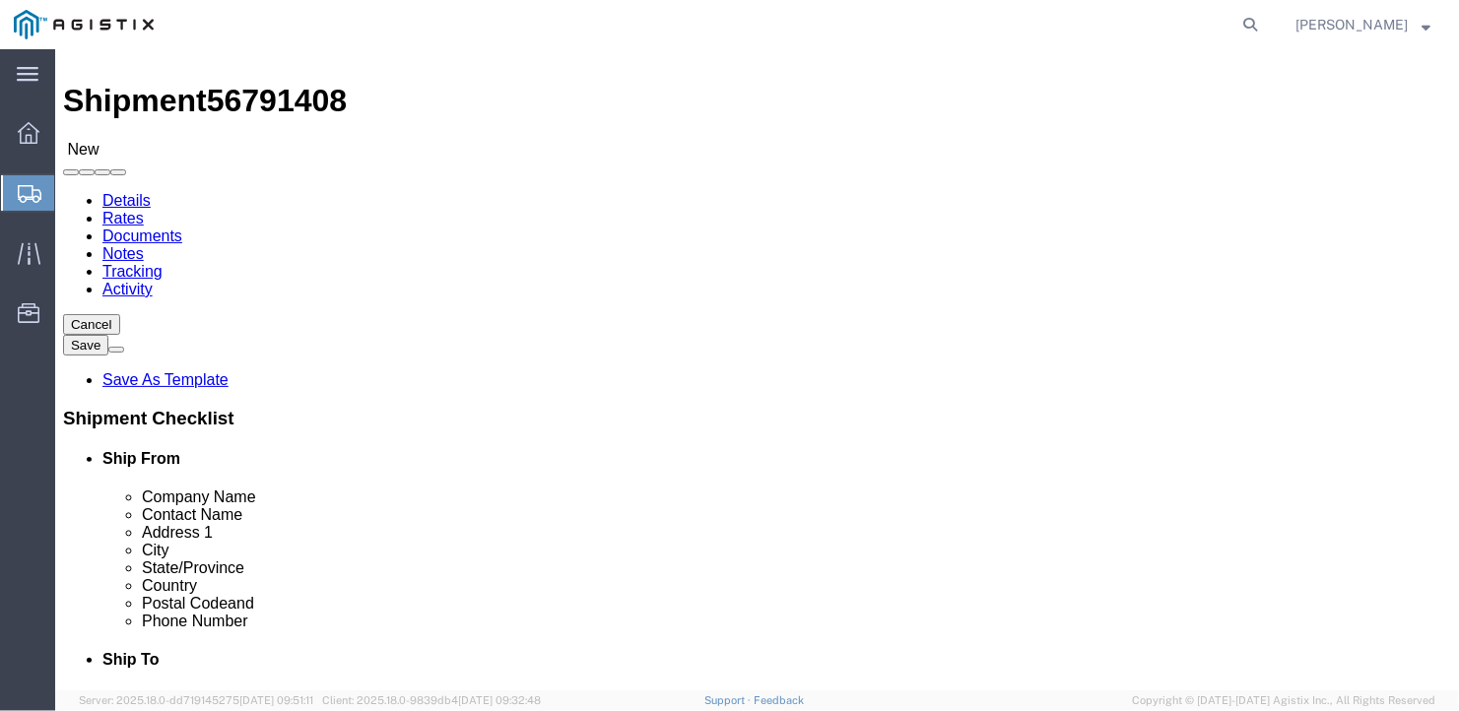
click button "Rate Shipment"
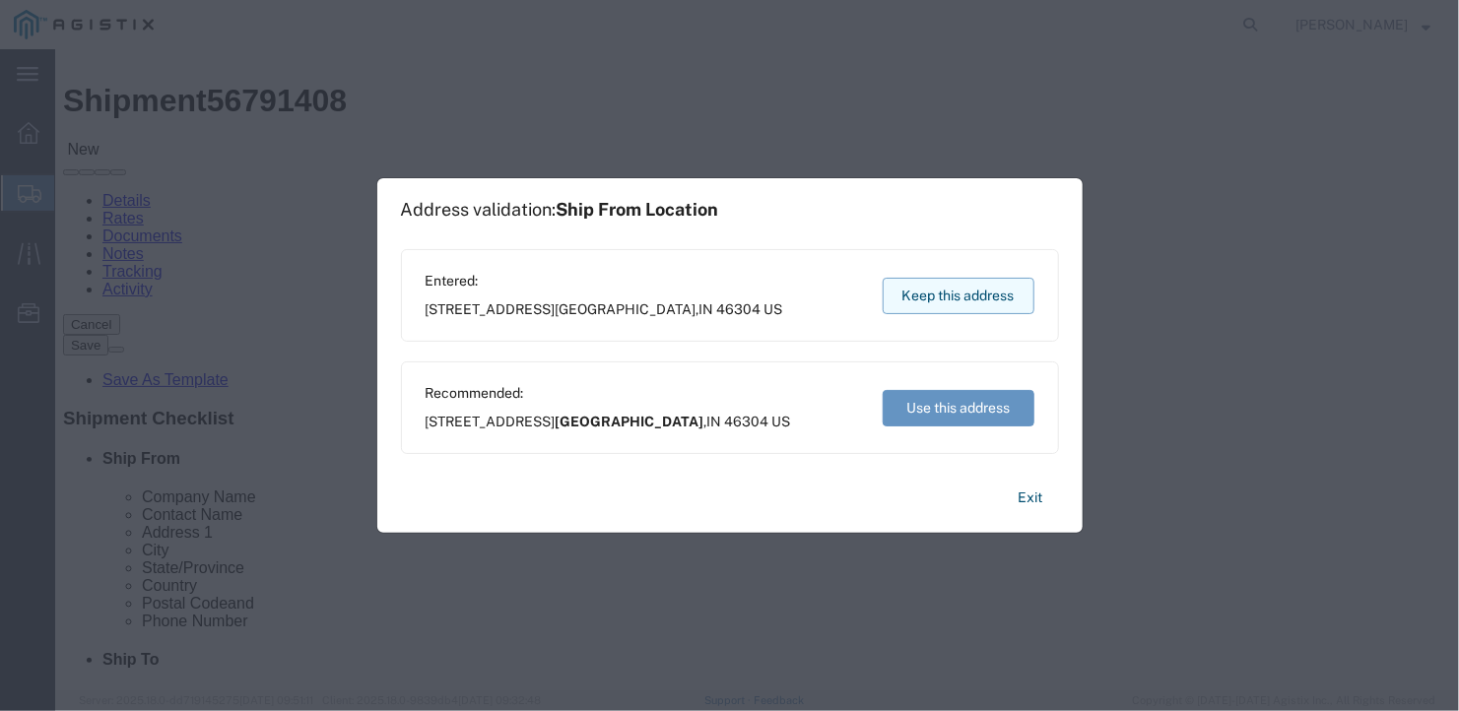
click at [950, 293] on button "Keep this address" at bounding box center [959, 296] width 152 height 36
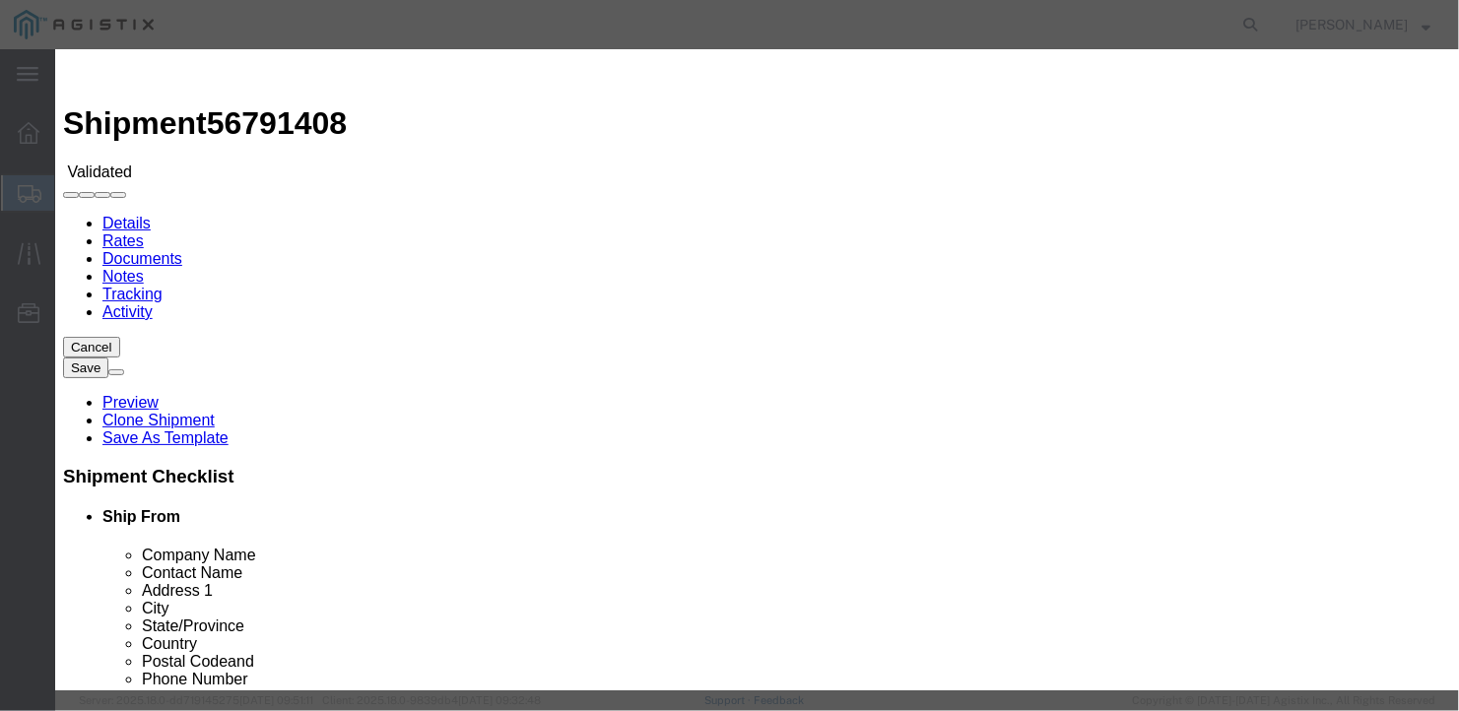
select select "6922"
select select "16774"
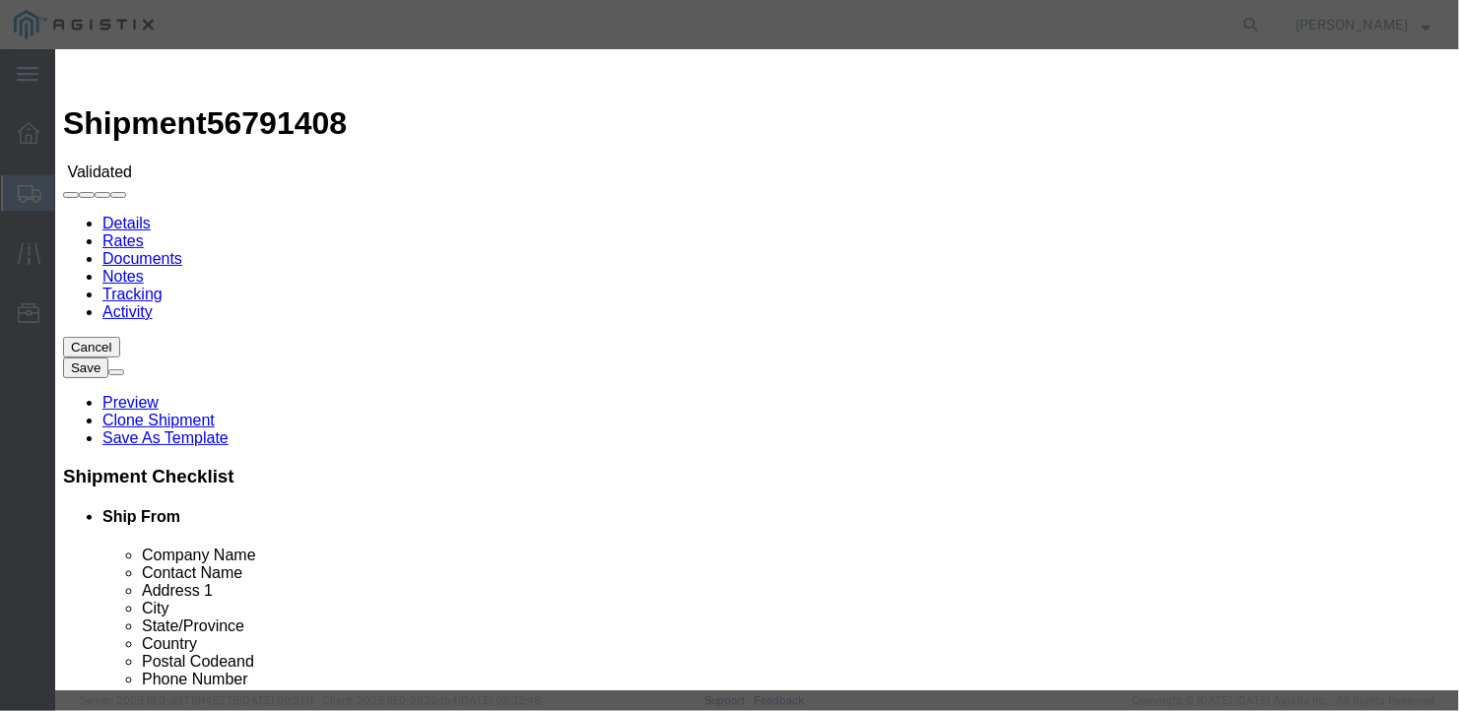
type input "5300"
type input "5,300.00"
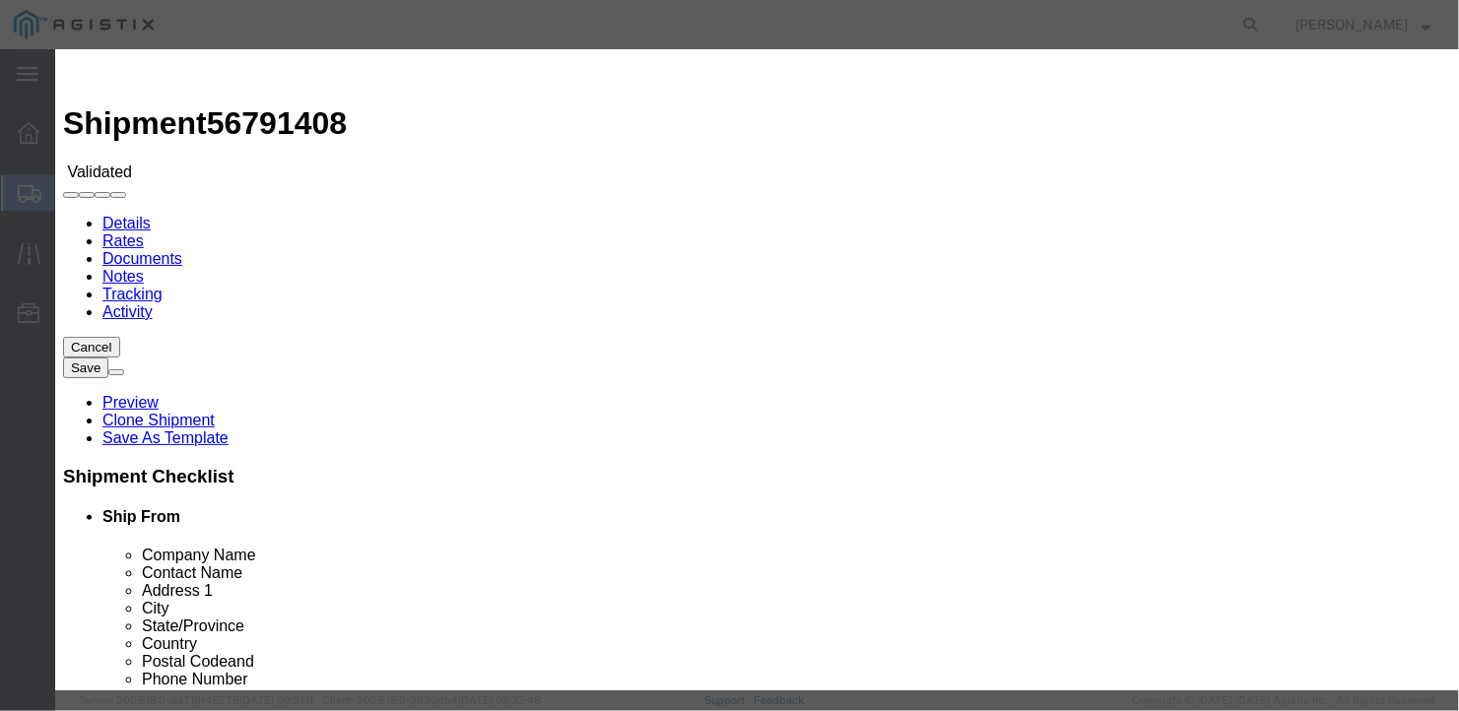
type input "b27144"
type input "[PERSON_NAME]"
type input "2075497862"
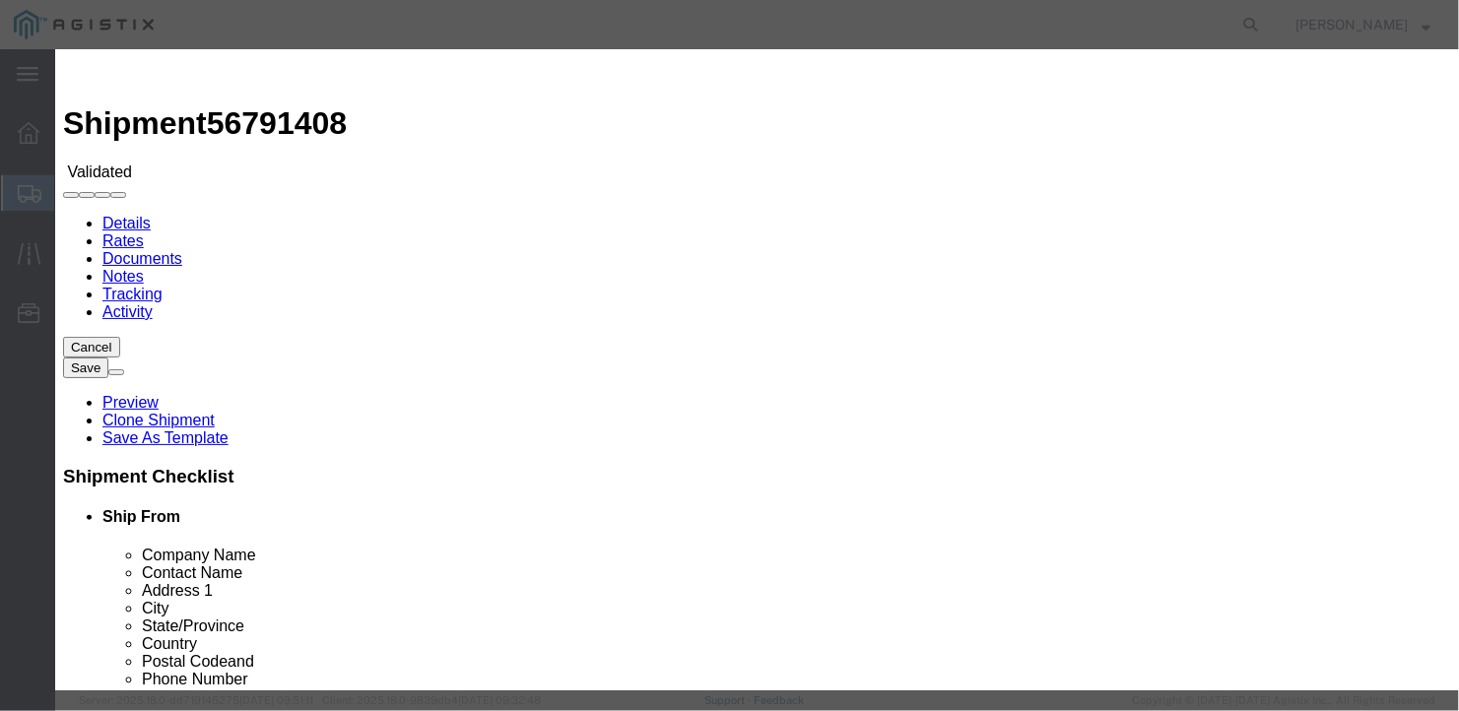
type input "[DATE]"
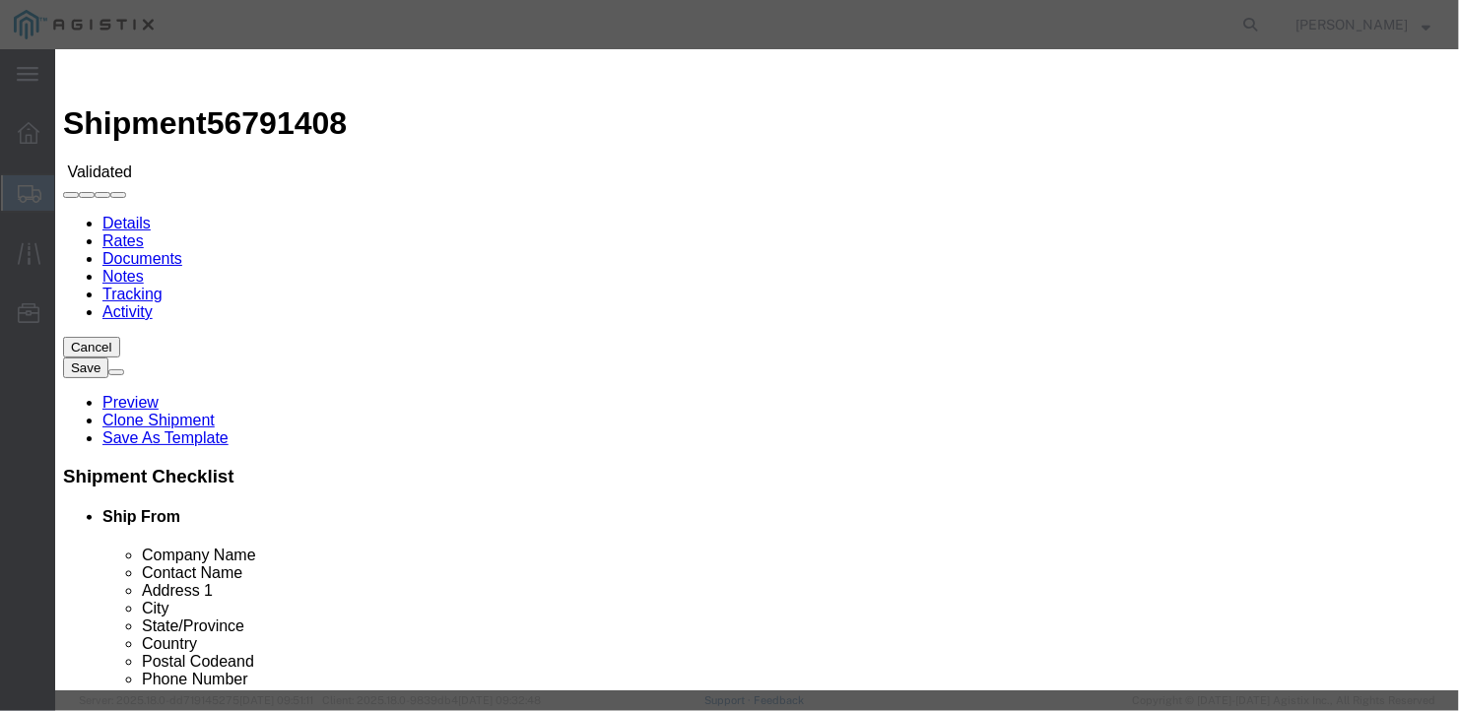
scroll to position [192, 0]
type input "[DATE]"
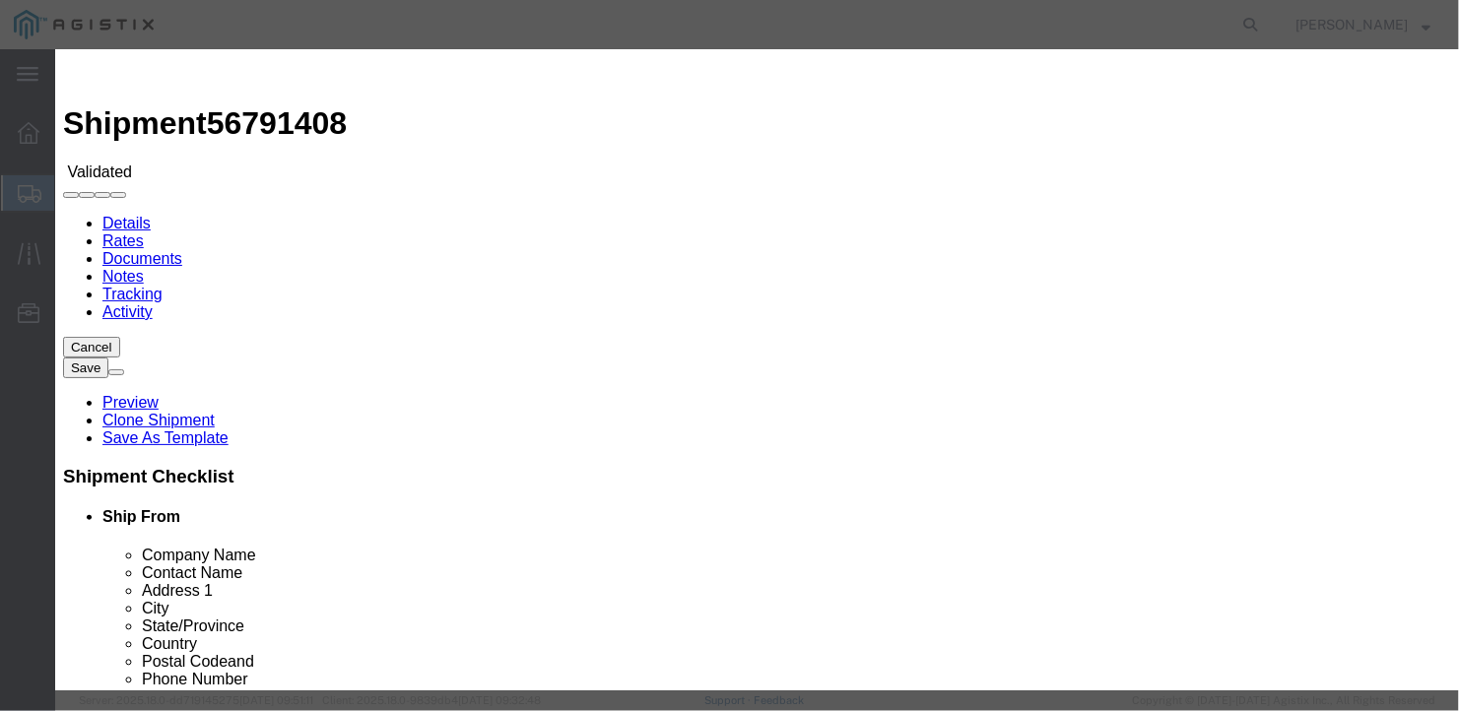
select select "1200"
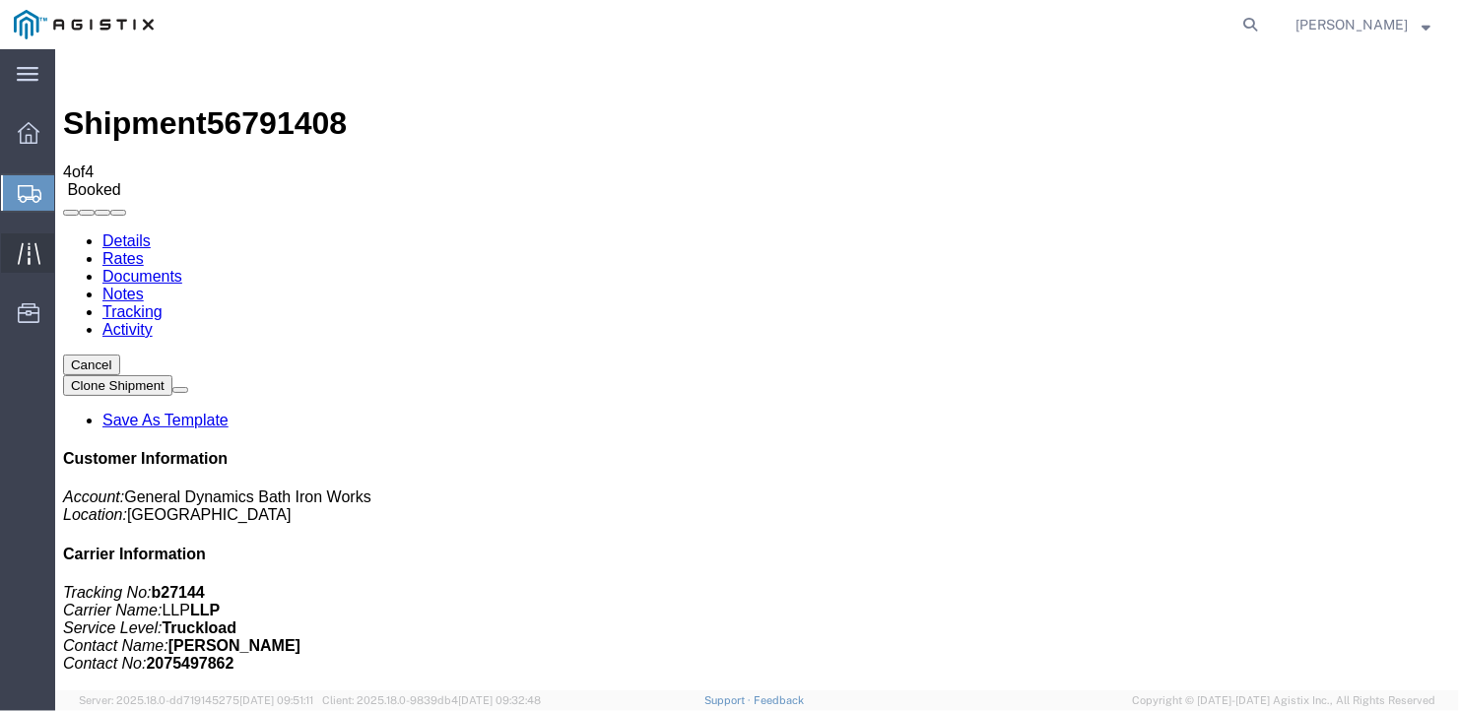
click at [20, 243] on icon at bounding box center [29, 253] width 23 height 23
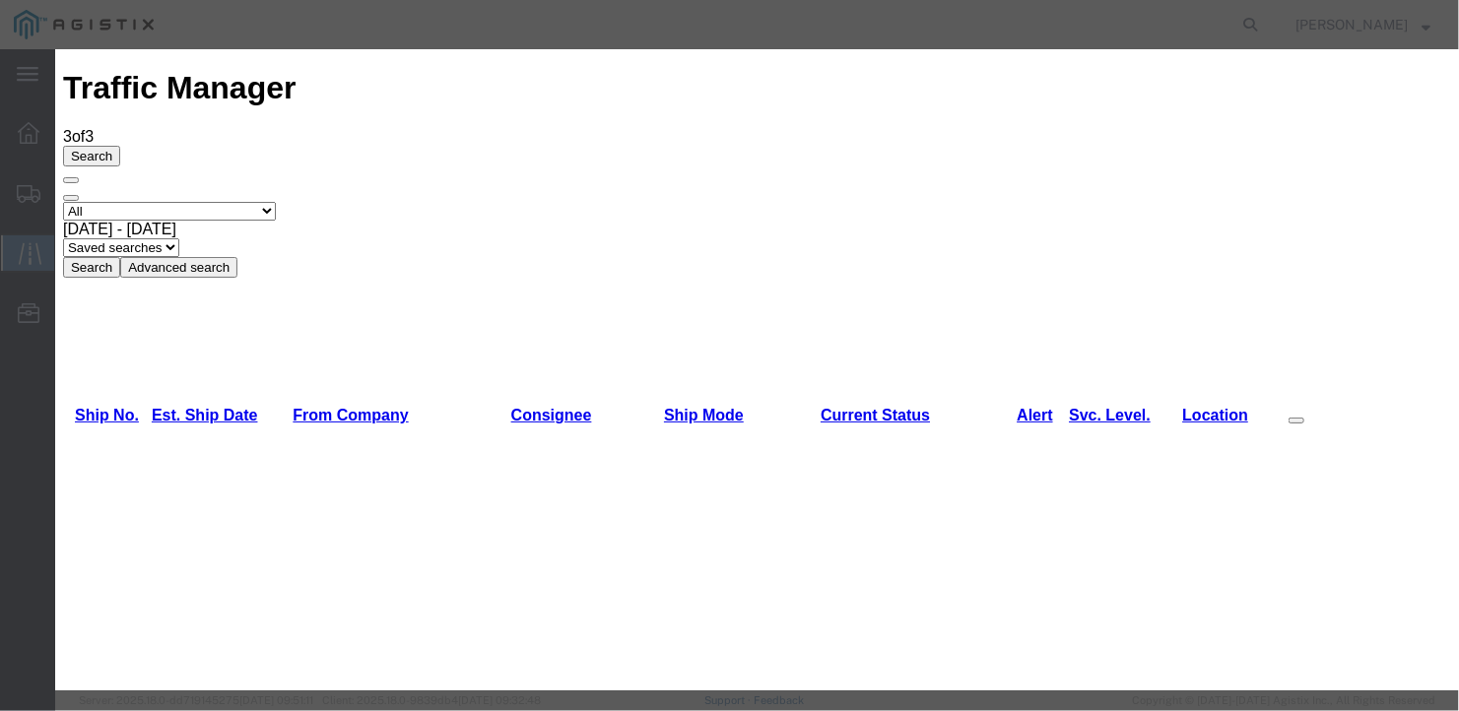
type input "[DATE]"
type input "11:00 AM"
select select "DELIVRED"
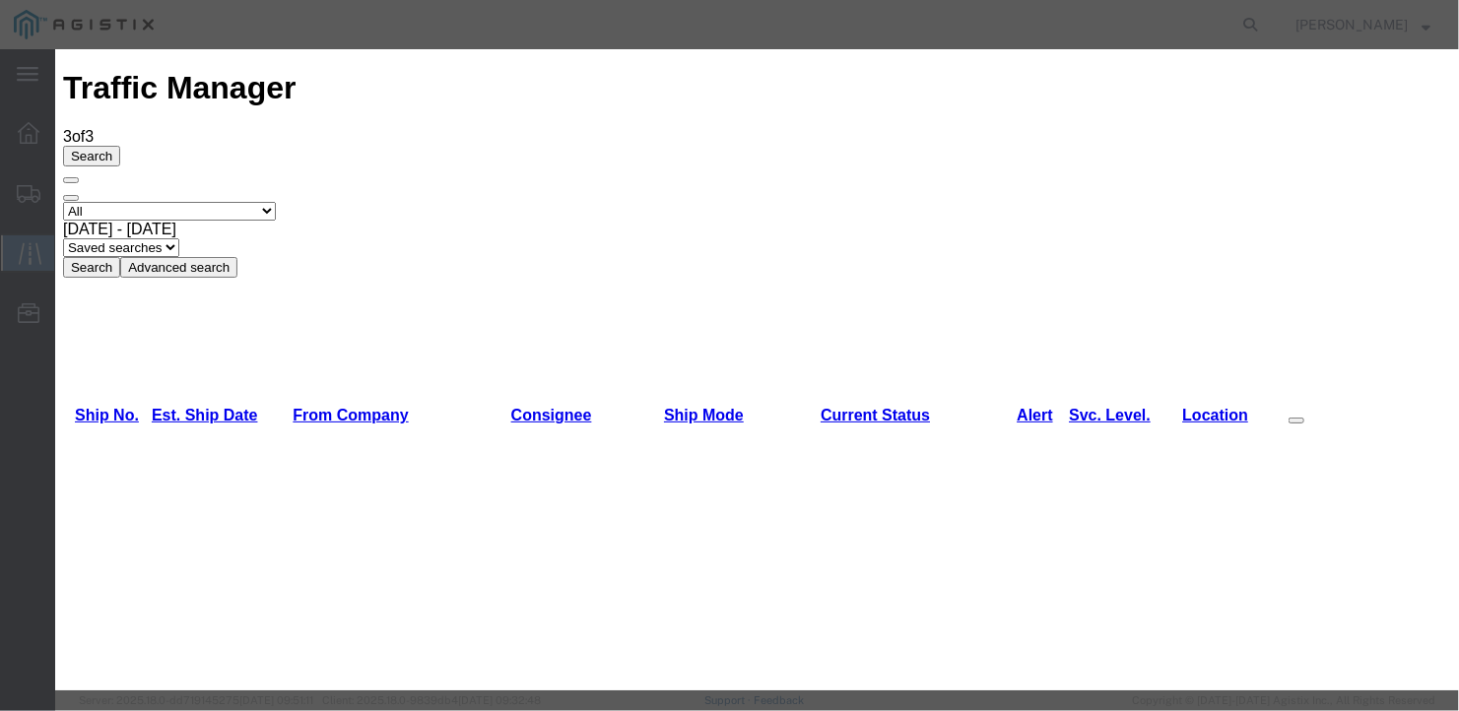
type input "[DATE]"
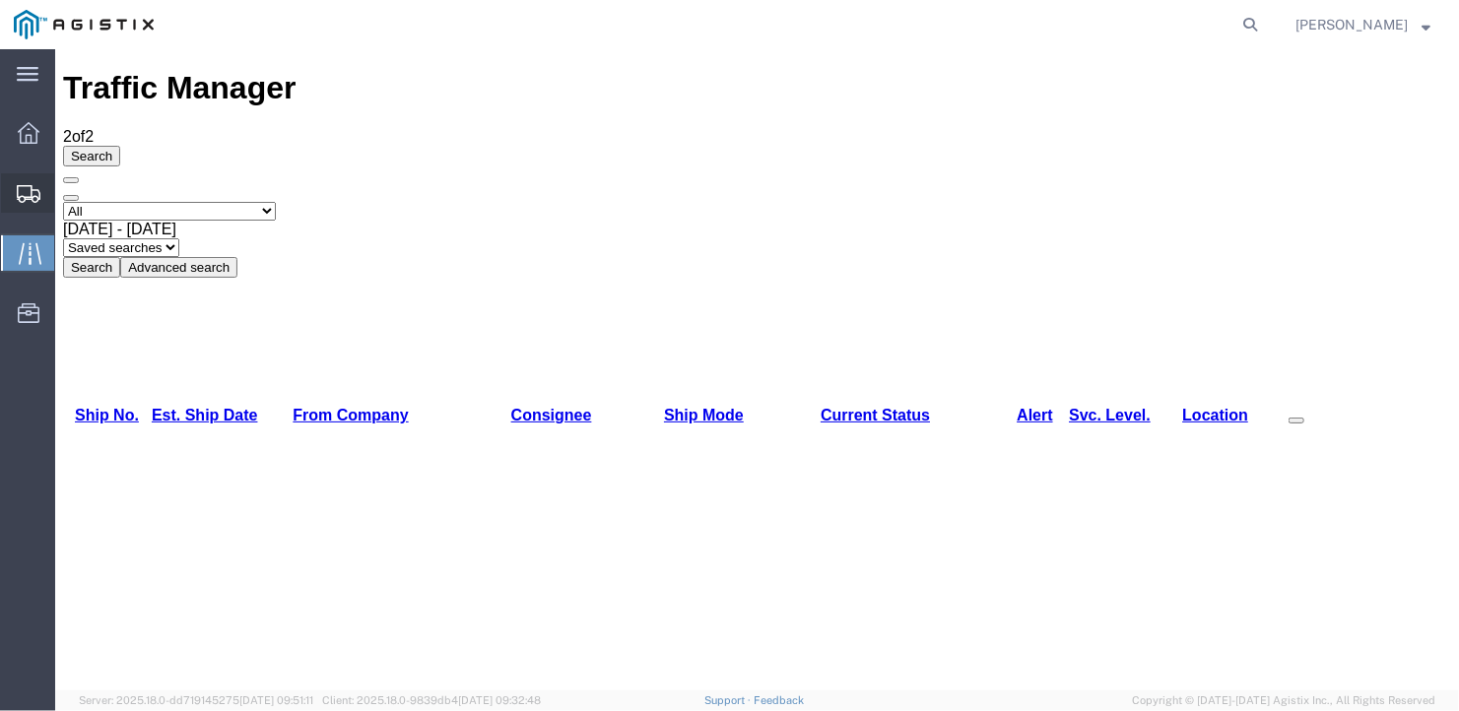
click at [0, 0] on span "Create Shipment" at bounding box center [0, 0] width 0 height 0
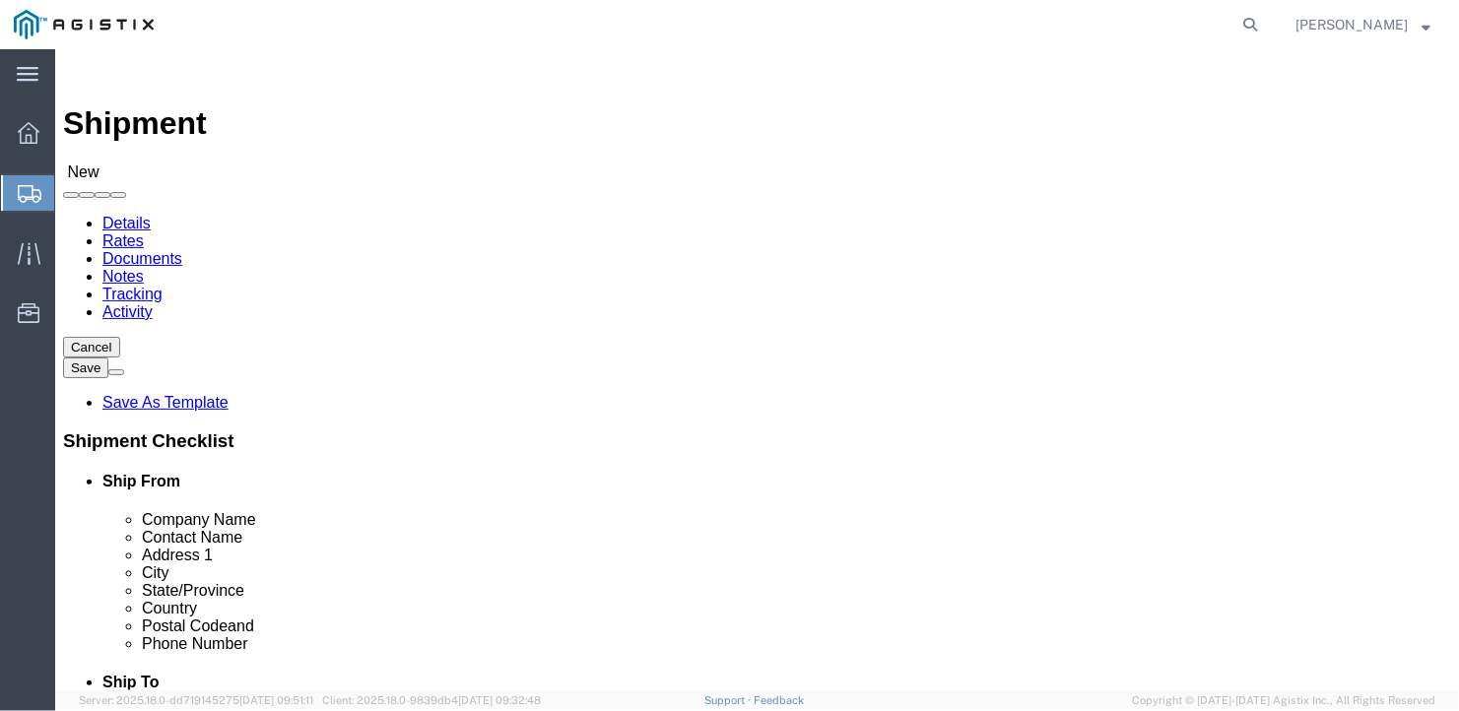
click select "Select General Dynamics Bath Iron Works"
select select "8114"
click select "Select General Dynamics Bath Iron Works"
select select
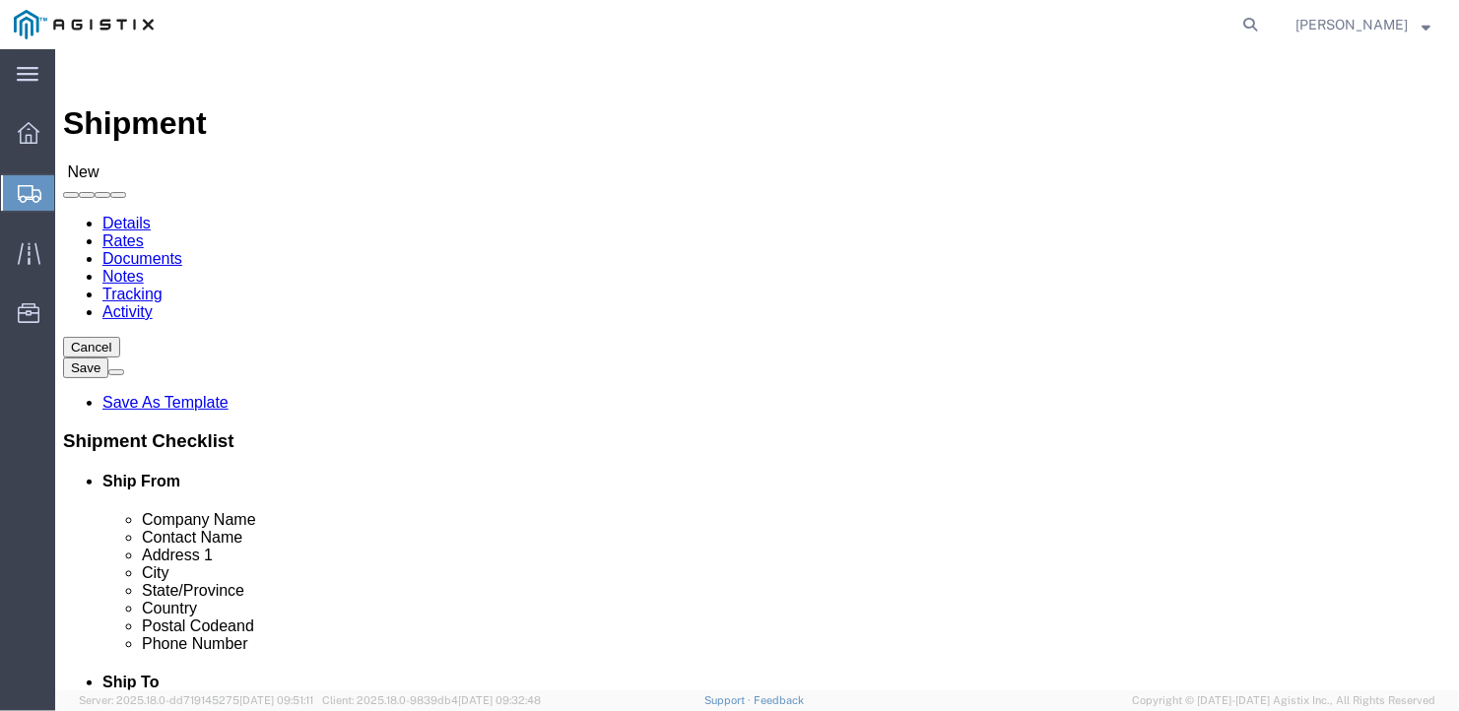
click input "text"
type input "[PERSON_NAME]"
type input "[STREET_ADDRESS]"
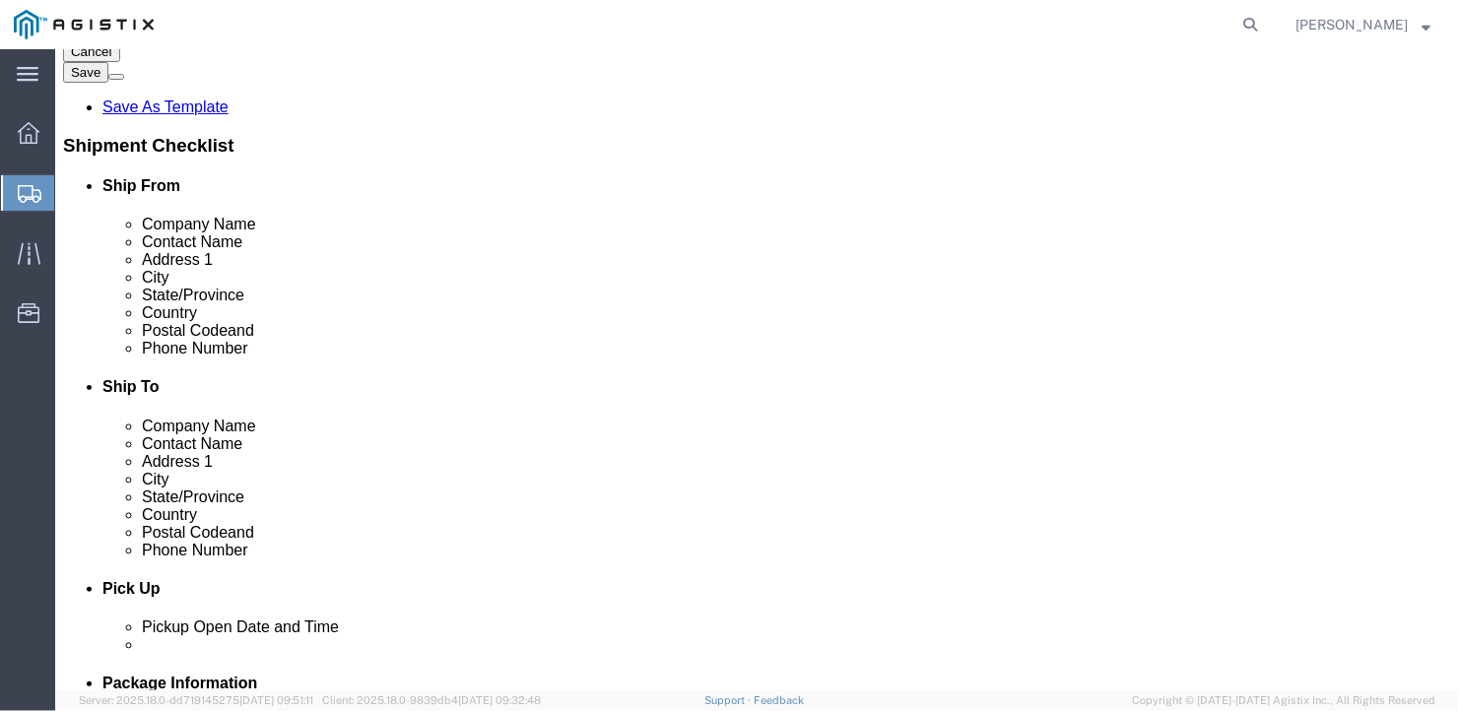
scroll to position [394, 0]
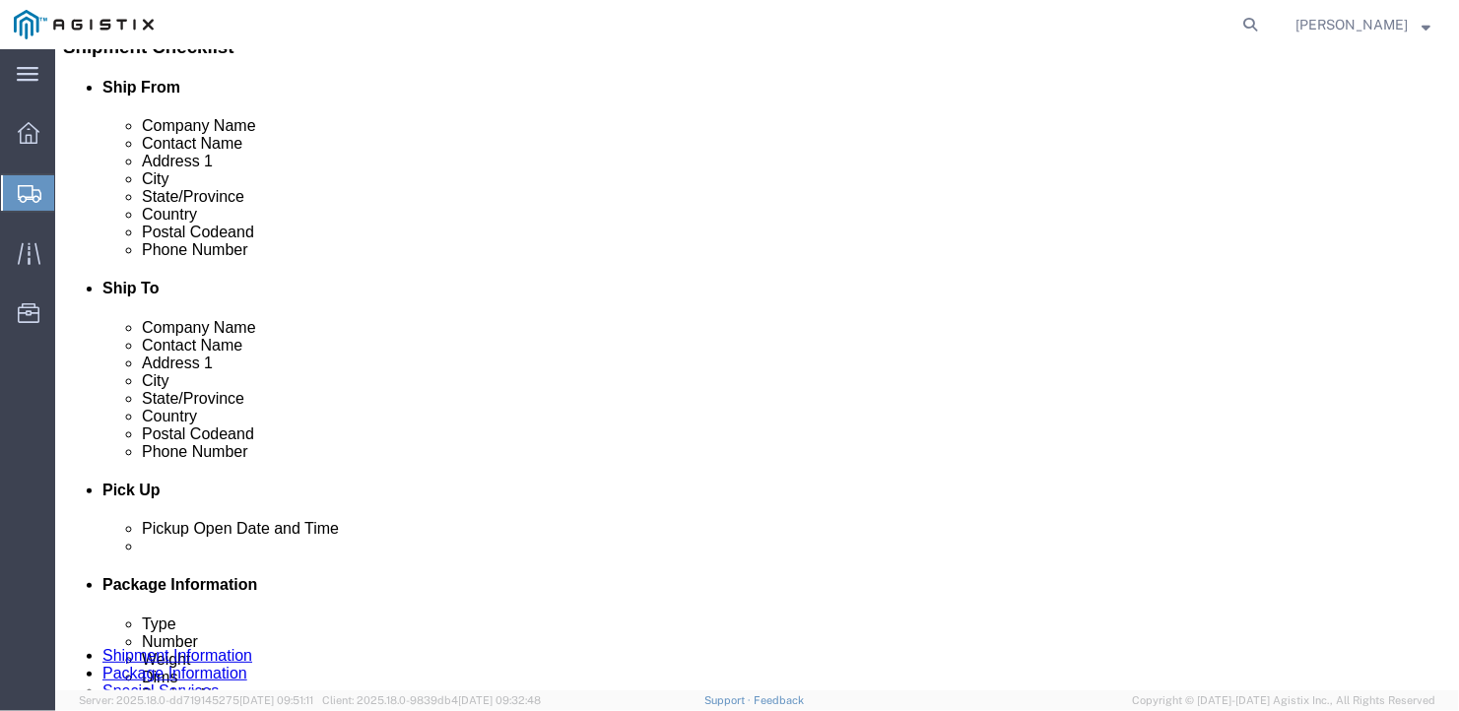
click input "text"
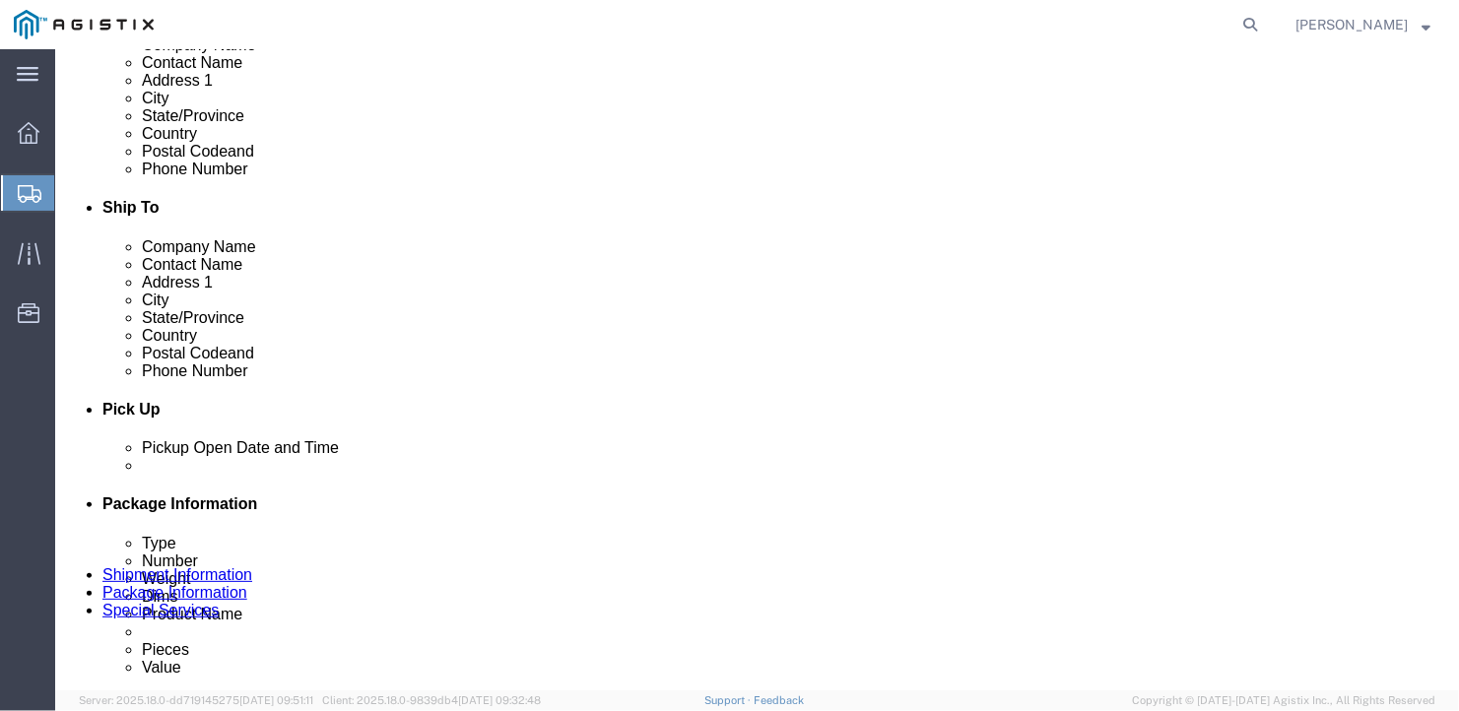
click input "Burns Harbr"
type input "[GEOGRAPHIC_DATA]"
type input "[DEMOGRAPHIC_DATA]"
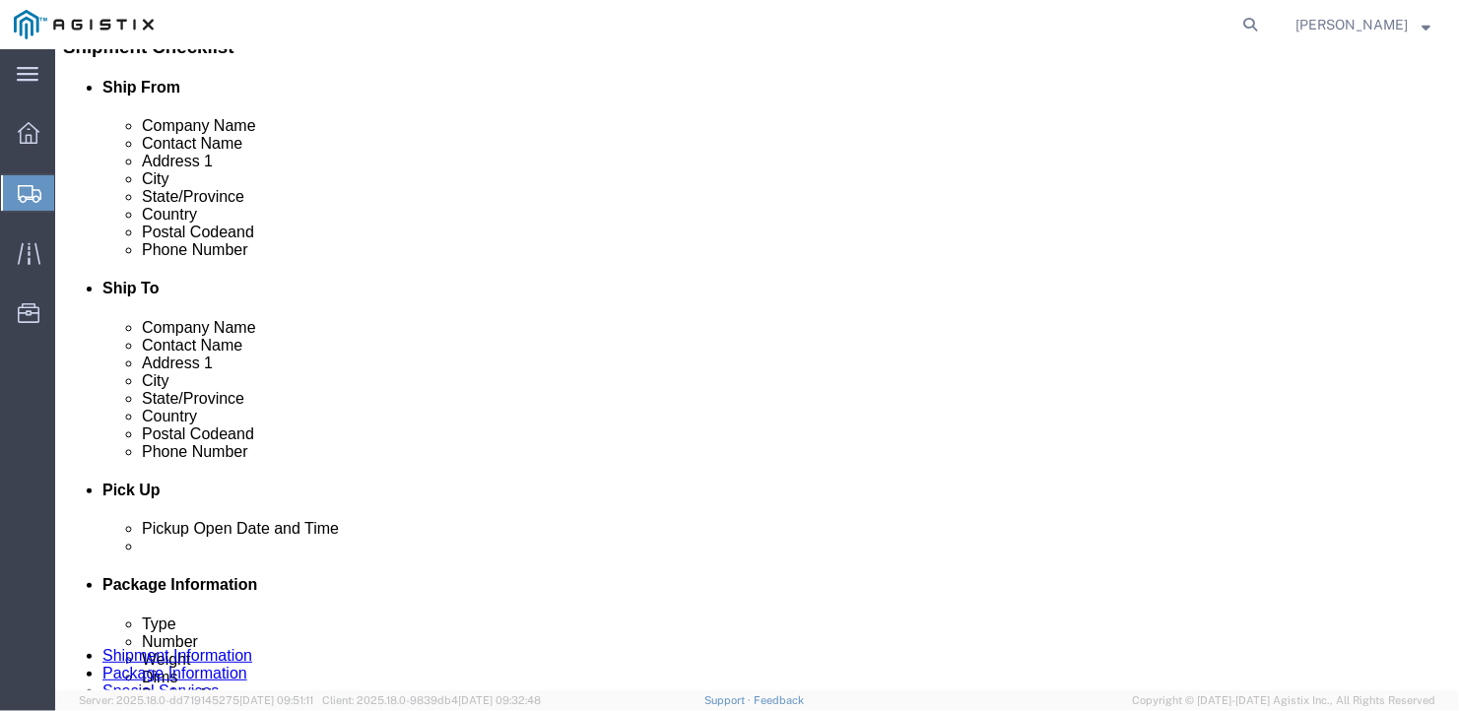
click input "text"
type input "46304"
type input "[PHONE_NUMBER]"
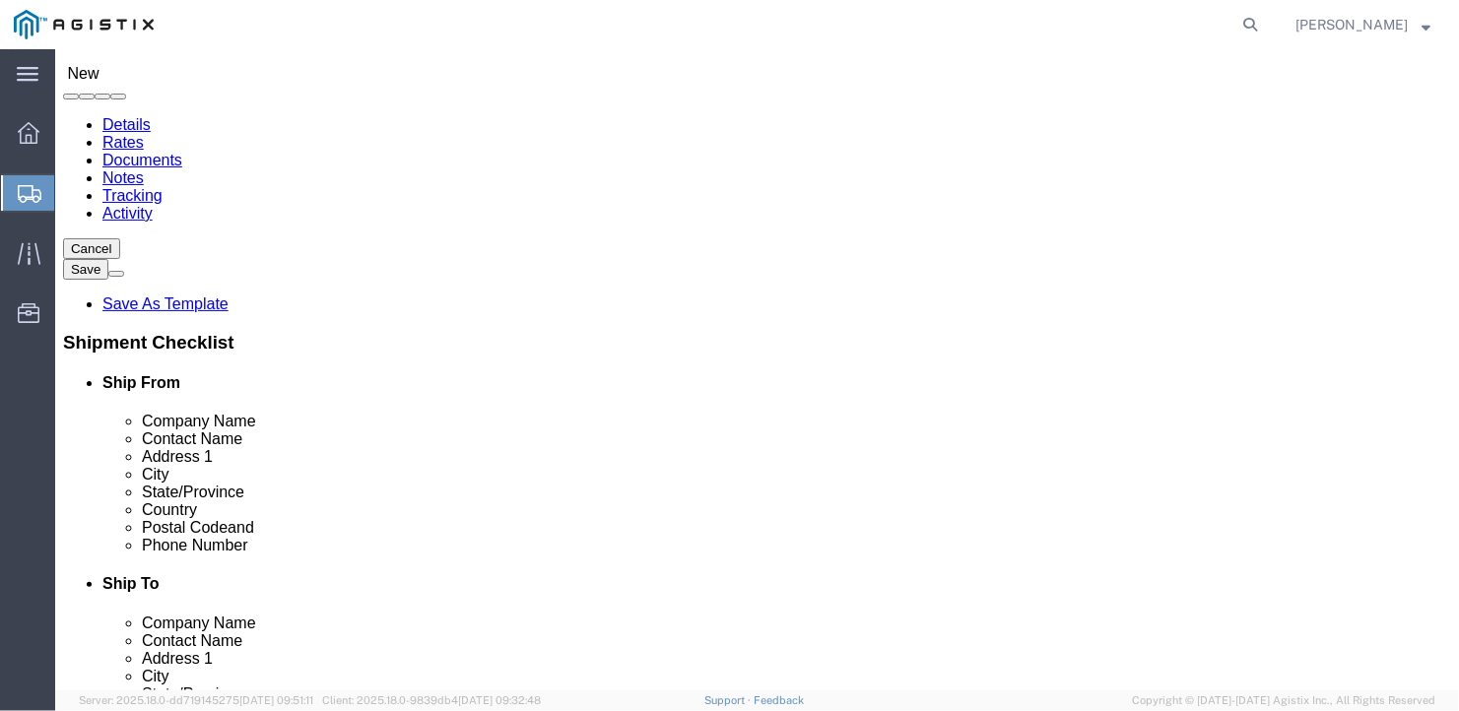
scroll to position [0, 0]
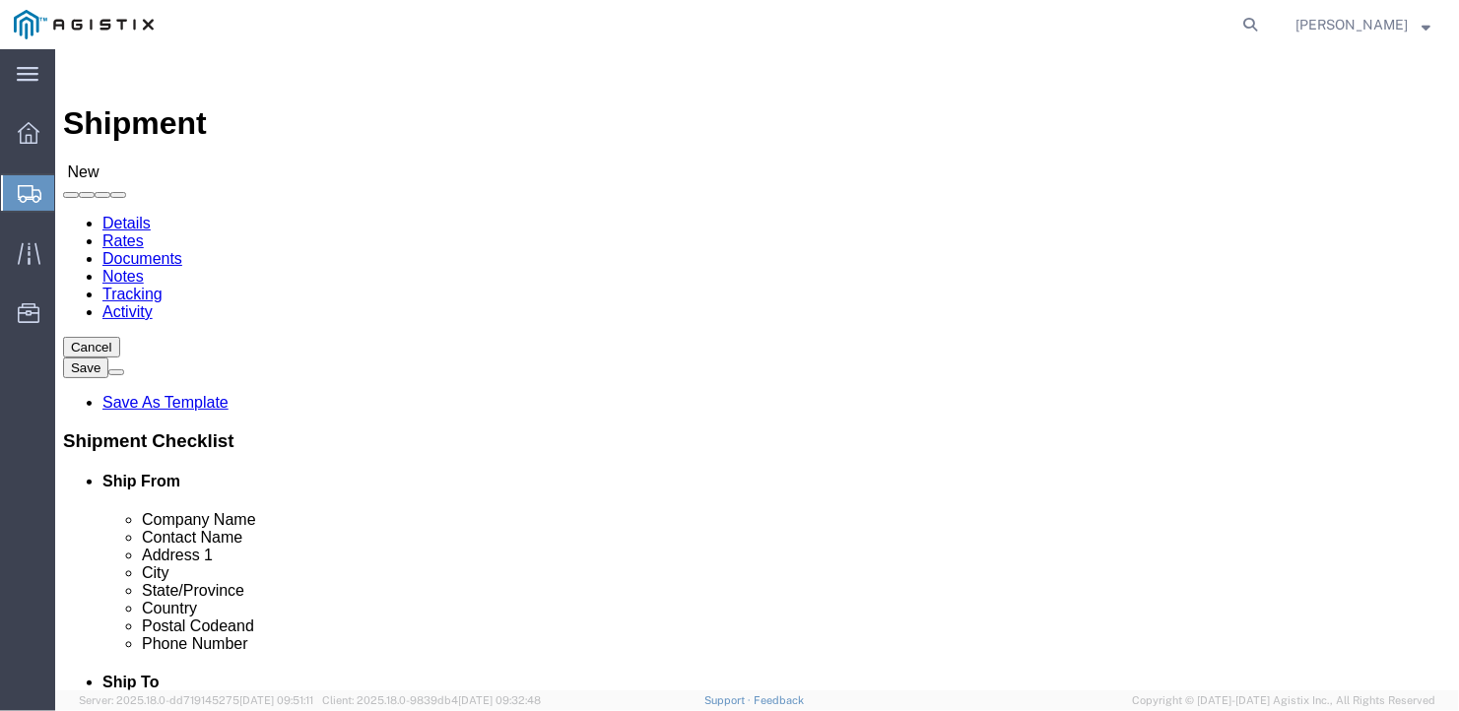
click select "Select Bath - 50 YARD REC [US_STATE][GEOGRAPHIC_DATA] - 700 [US_STATE][GEOGRAPH…"
select select "15691"
click select "Select Bath - 50 YARD REC [US_STATE][GEOGRAPHIC_DATA] - 700 [US_STATE][GEOGRAPH…"
click input "text"
type input "AMERICAN STEEL"
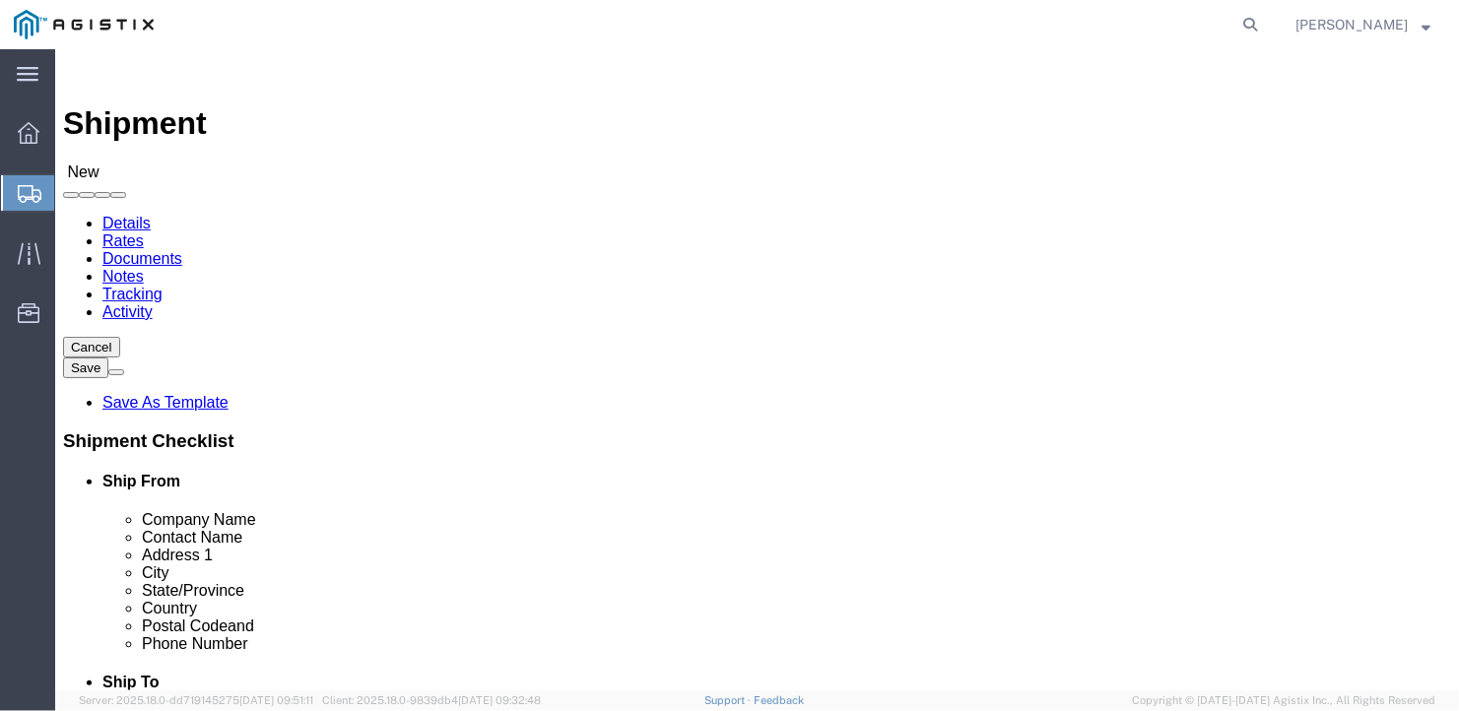
type input "[PERSON_NAME]"
type input "[STREET_ADDRESS][PERSON_NAME]"
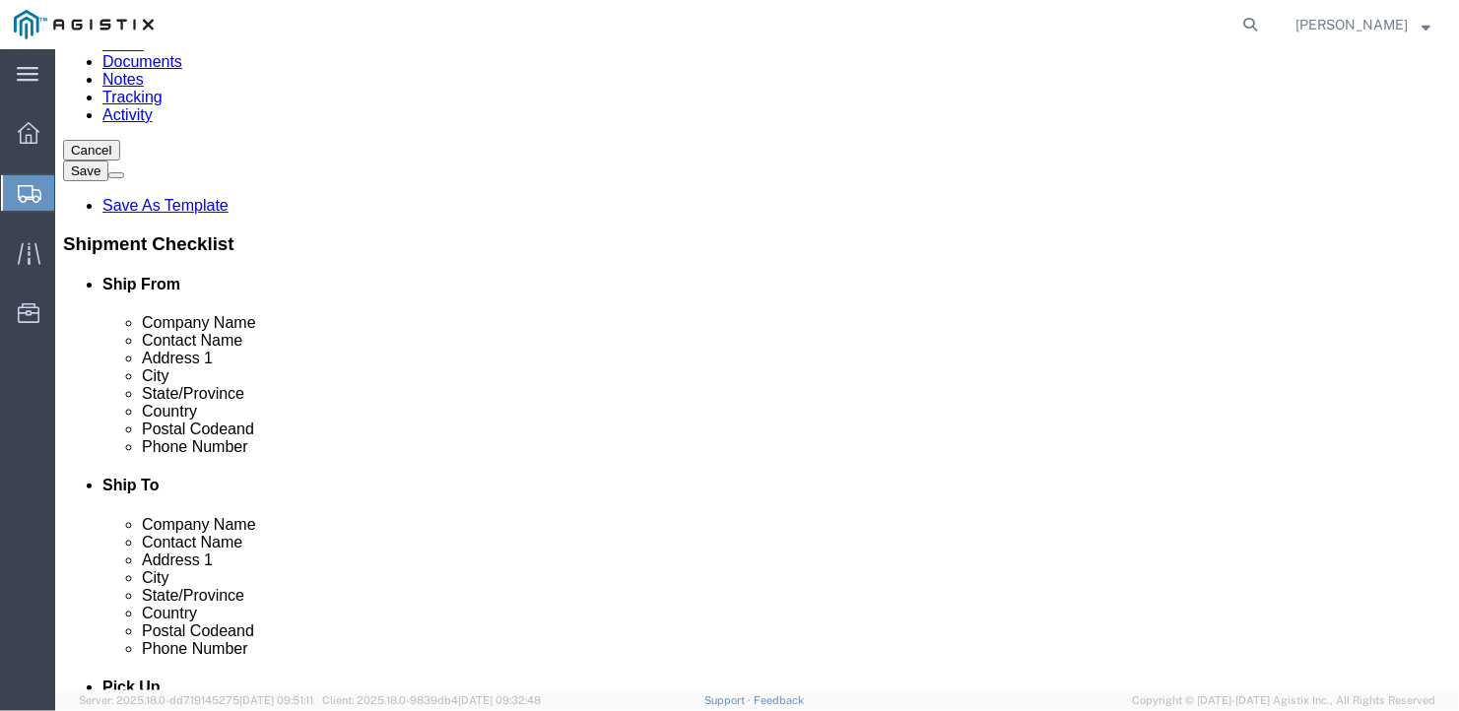
scroll to position [296, 0]
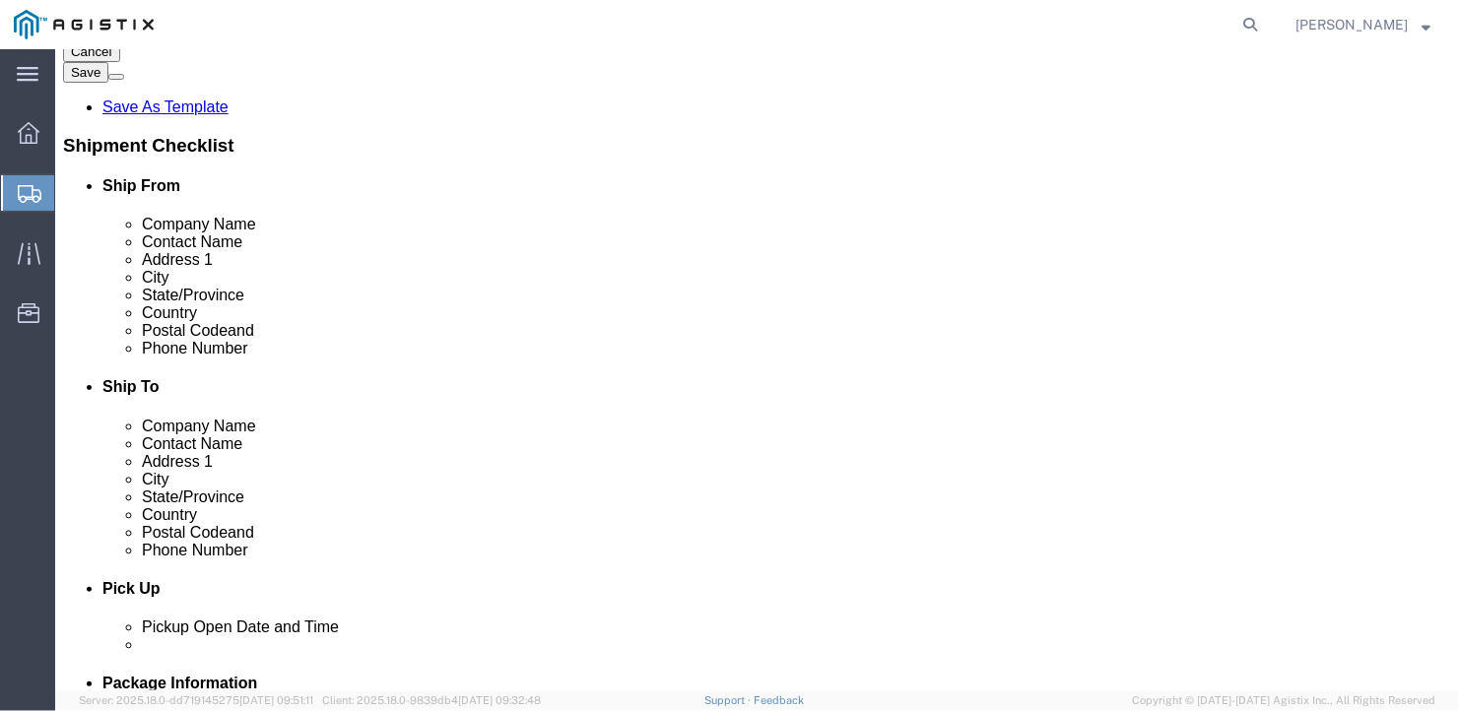
click input "text"
type input "[GEOGRAPHIC_DATA]"
type input "m"
type input "ma"
type input "main"
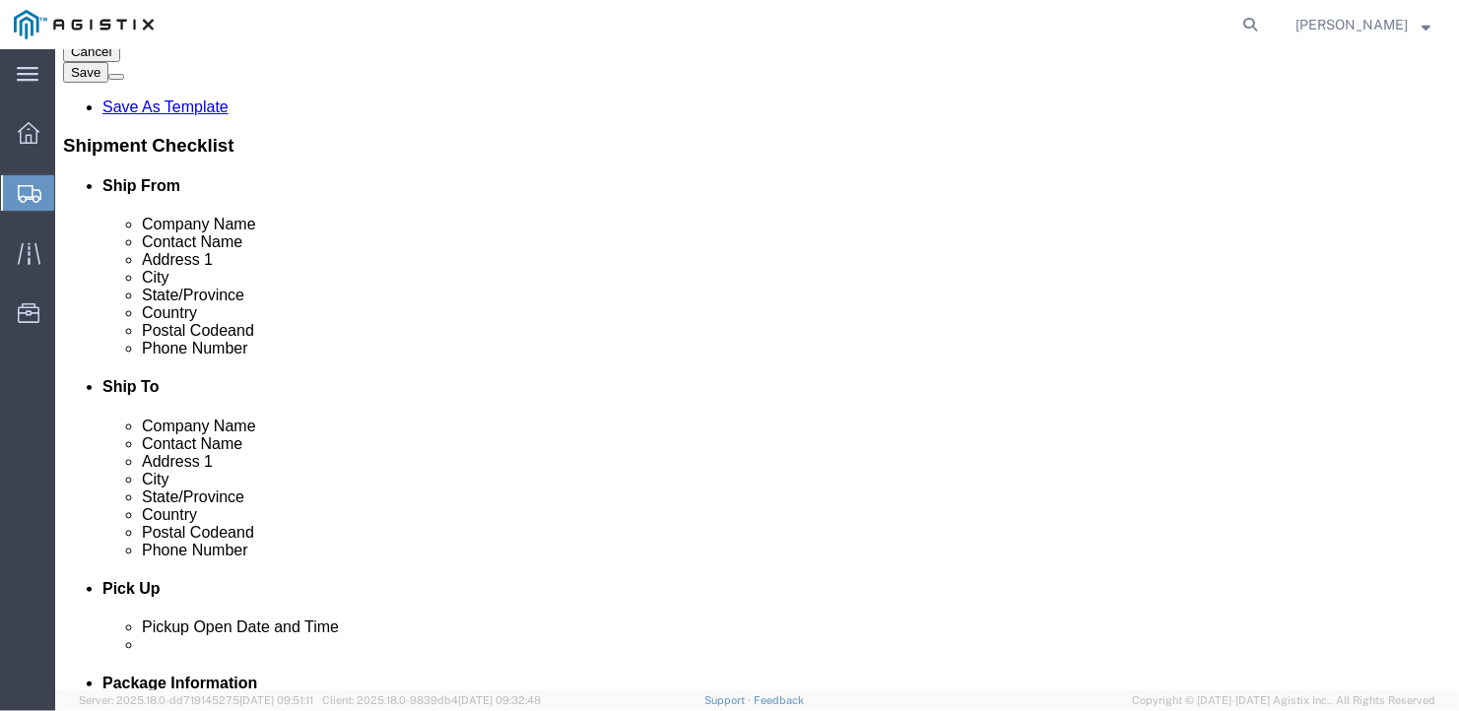
type input "04530"
type input "[PHONE_NUMBER]"
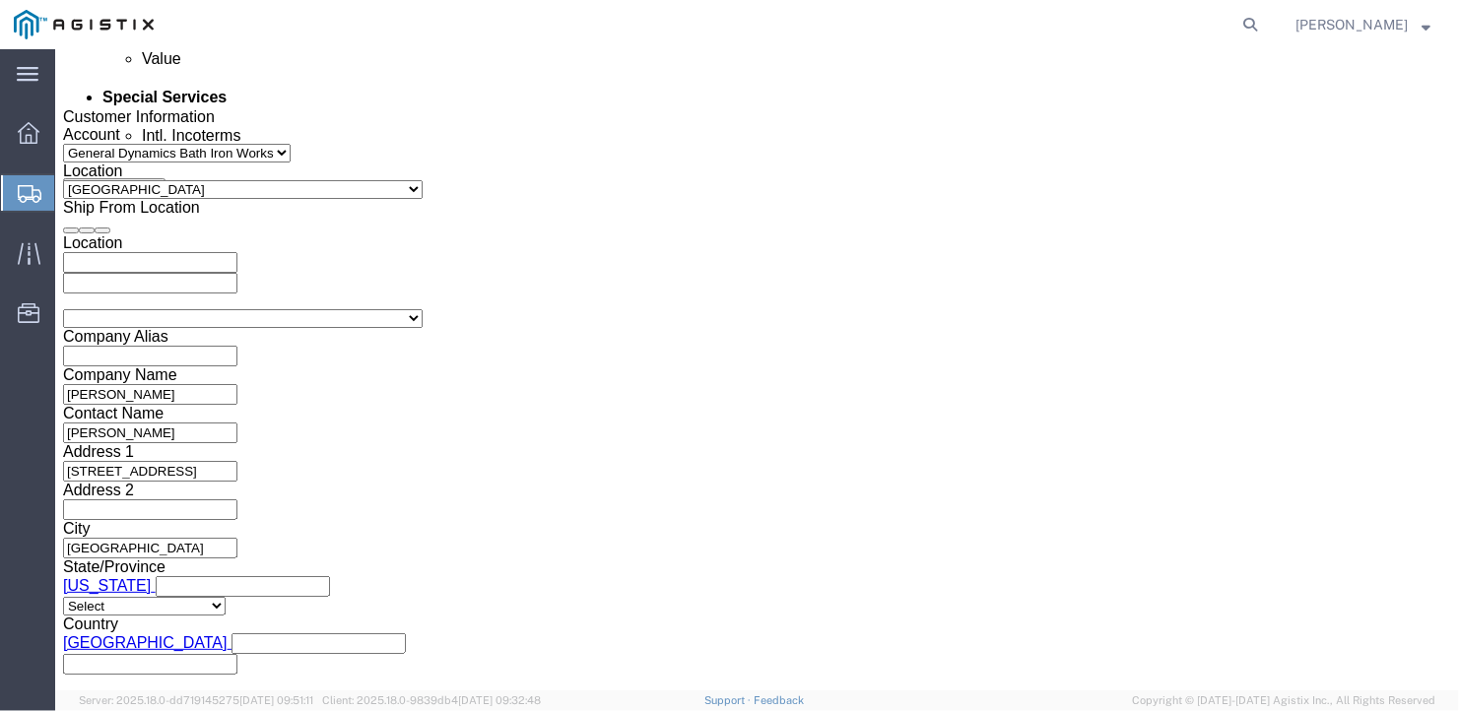
scroll to position [1368, 0]
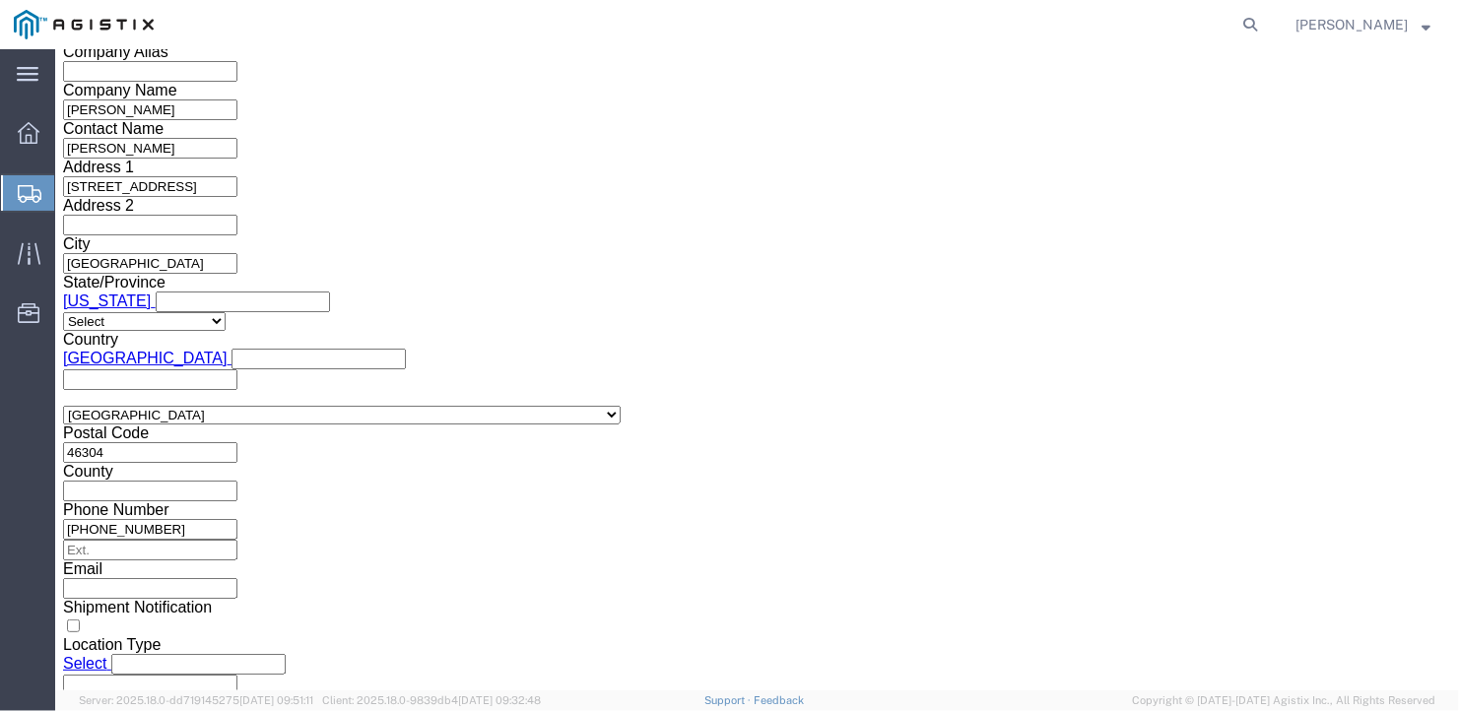
click select "Select Air Less than Truckload Multi-Leg Ocean Freight Rail Small Parcel Truckl…"
select select "TL"
click select "Select Air Less than Truckload Multi-Leg Ocean Freight Rail Small Parcel Truckl…"
click select "Select 1-Ton (PSS) 10 Wheel 10 Yard Dump Truck 20 Yard Dump Truck Bobtail Botto…"
select select "FLBD"
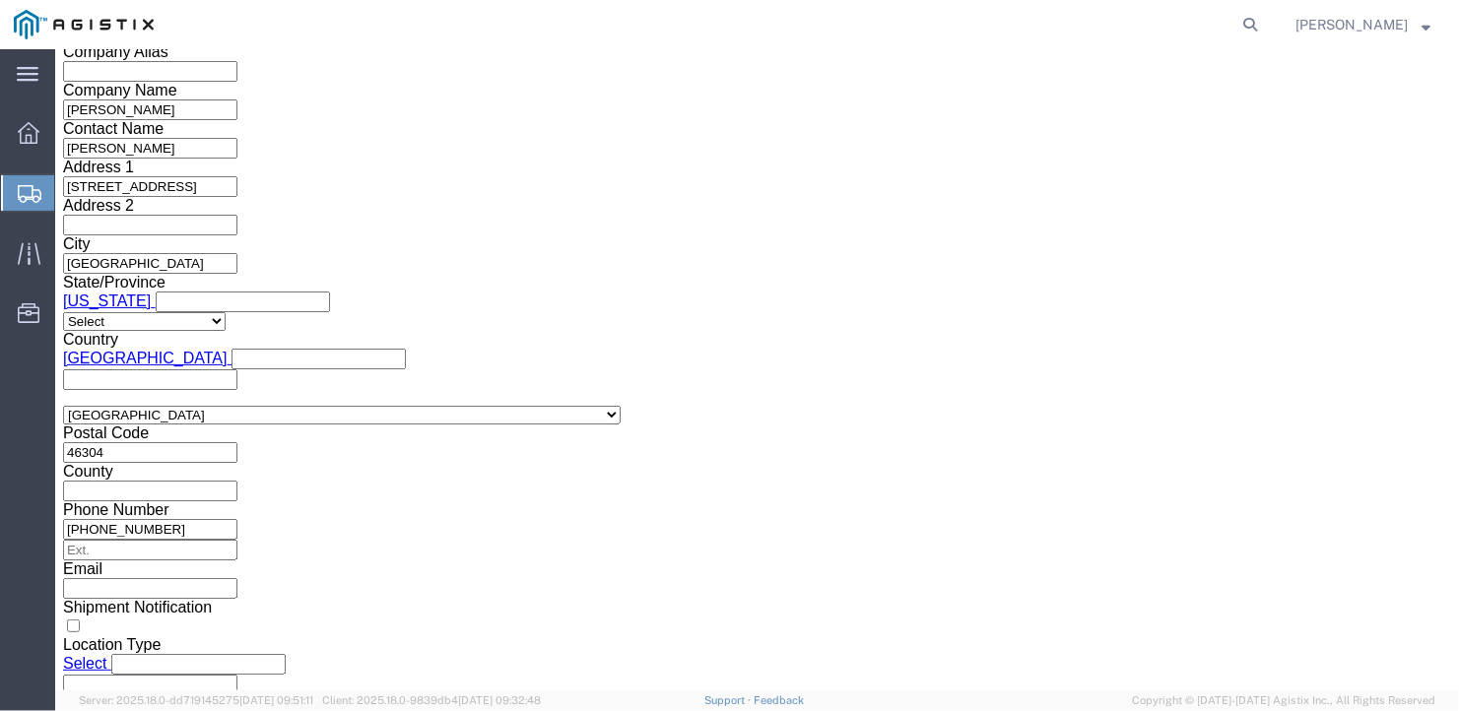
click select "Select 1-Ton (PSS) 10 Wheel 10 Yard Dump Truck 20 Yard Dump Truck Bobtail Botto…"
click select "Select 35 Feet 20 Feet 28 Feet 53 Feet 40 Feet 48 Feet"
select select "53FT"
click select "Select 35 Feet 20 Feet 28 Feet 53 Feet 40 Feet 48 Feet"
click button "Continue"
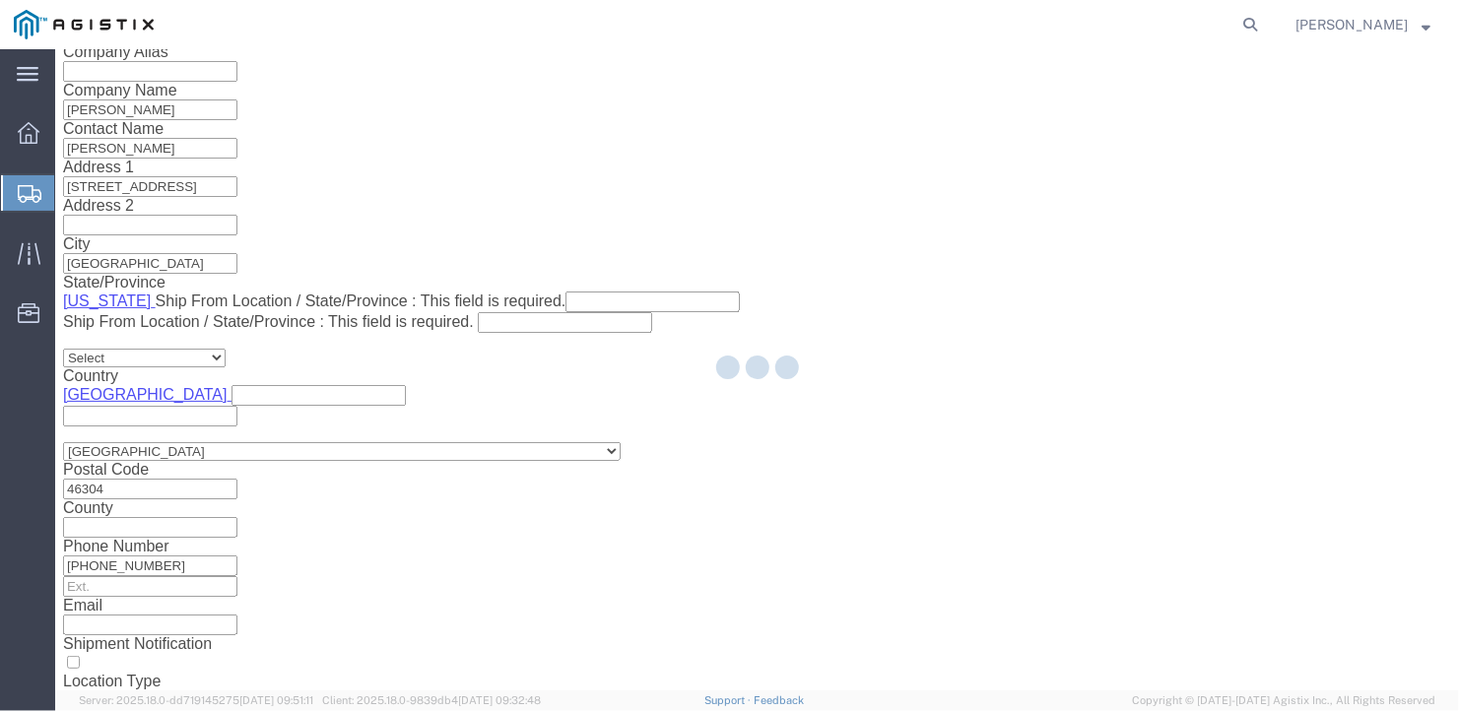
scroll to position [23, 0]
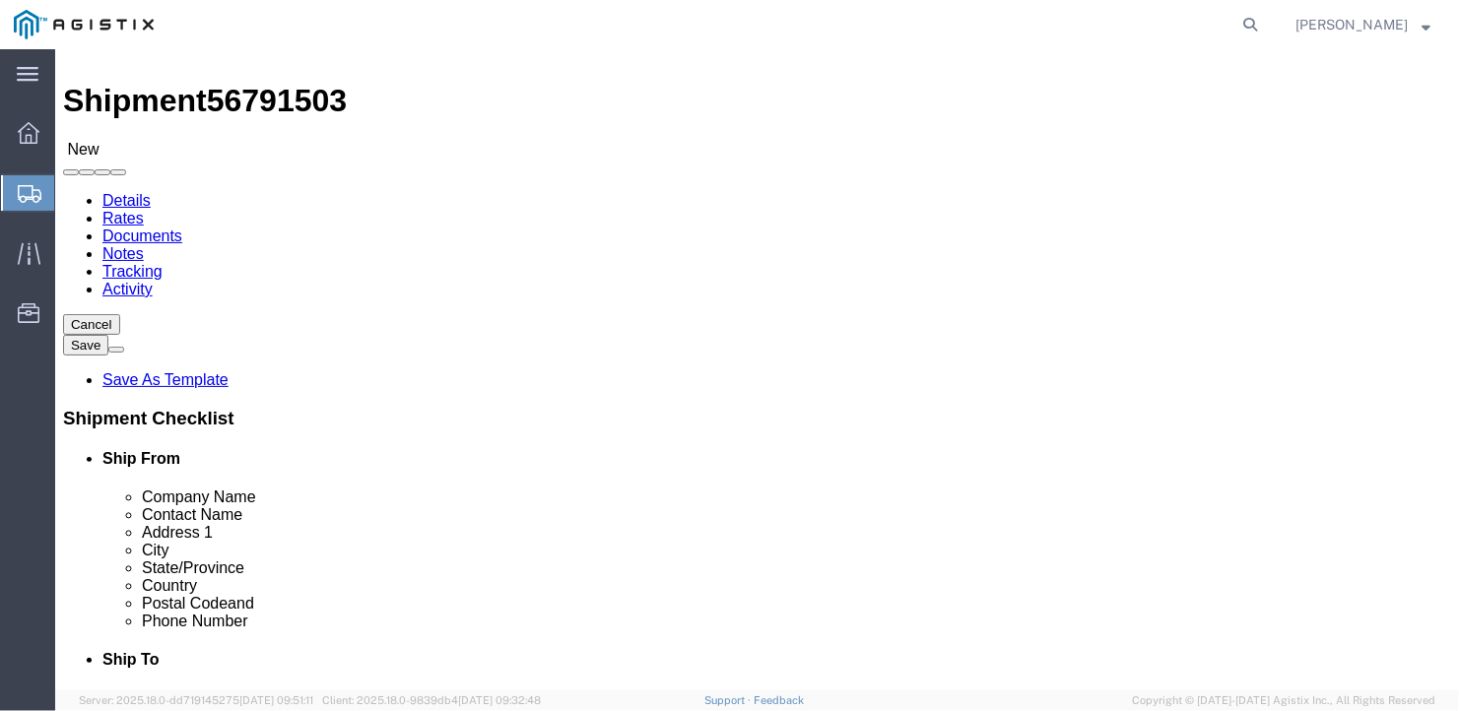
click select "Select Bale(s) Basket(s) Bolt(s) Bottle(s) Buckets Bulk Bundle(s) Can(s) Cardbo…"
select select "BULK"
click select "Select Bale(s) Basket(s) Bolt(s) Bottle(s) Buckets Bulk Bundle(s) Can(s) Cardbo…"
drag, startPoint x: 216, startPoint y: 390, endPoint x: 158, endPoint y: 412, distance: 62.0
click div "Package Type Select Bale(s) Basket(s) Bolt(s) Bottle(s) Buckets Bulk Bundle(s) …"
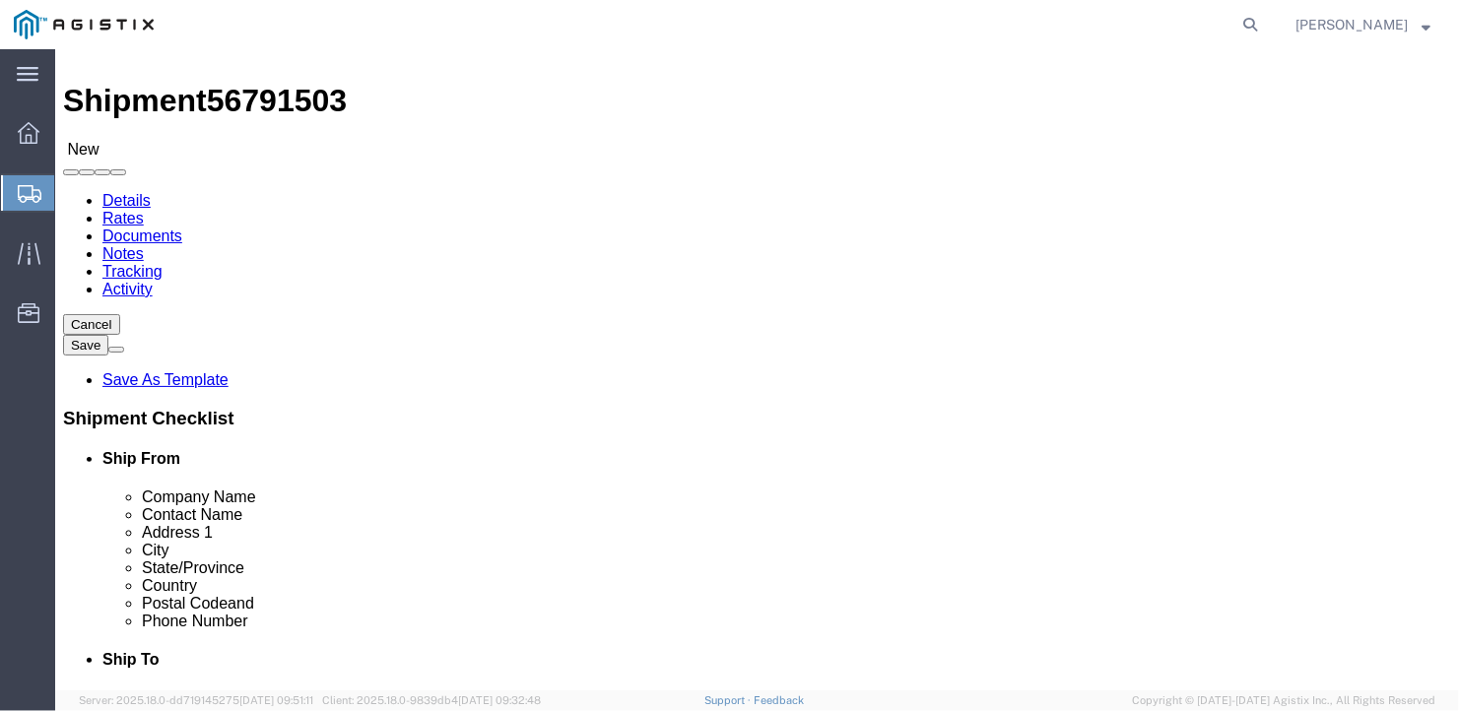
type input "3"
click ul
click input "text"
type input "582"
click input "text"
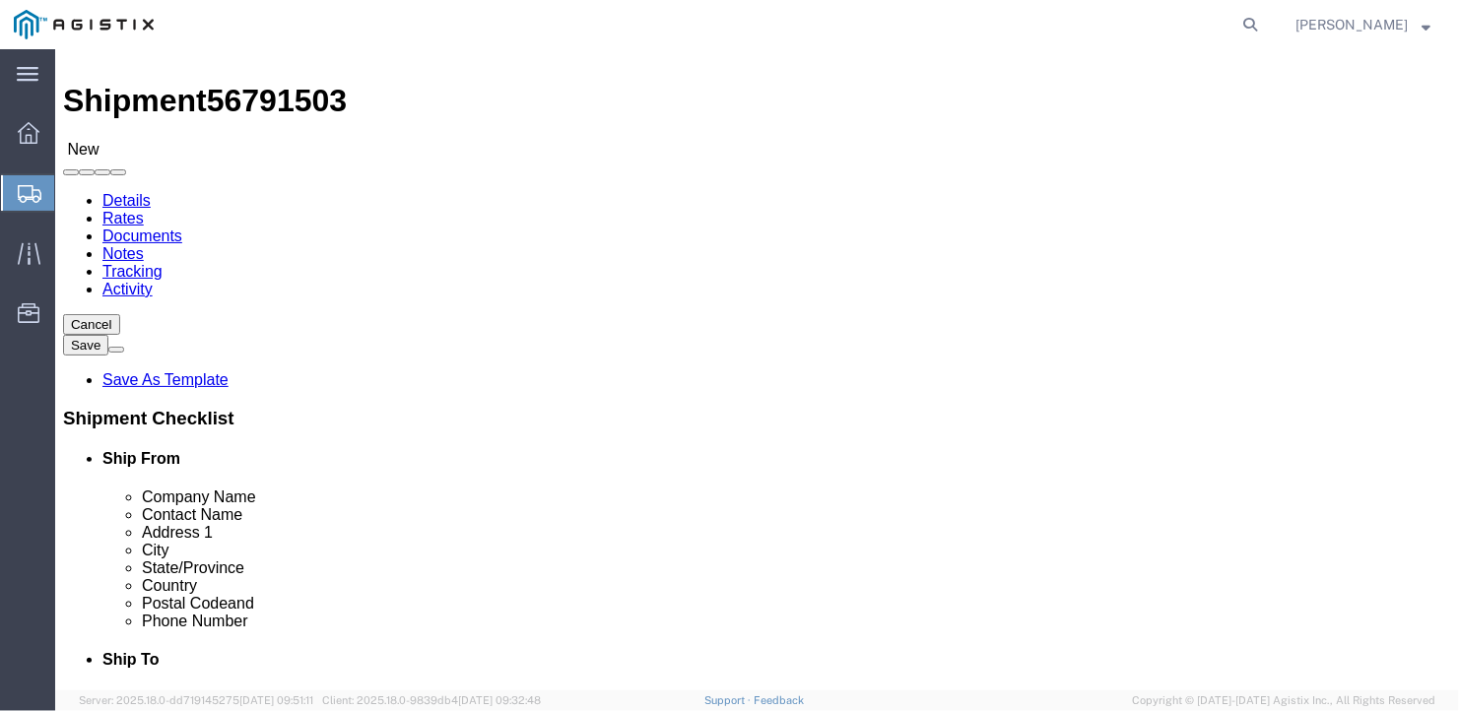
type input "126"
click input "text"
type input "12"
drag, startPoint x: 258, startPoint y: 462, endPoint x: 144, endPoint y: 482, distance: 116.0
click div "Package Type Select Bale(s) Basket(s) Bolt(s) Bottle(s) Buckets Bulk Bundle(s) …"
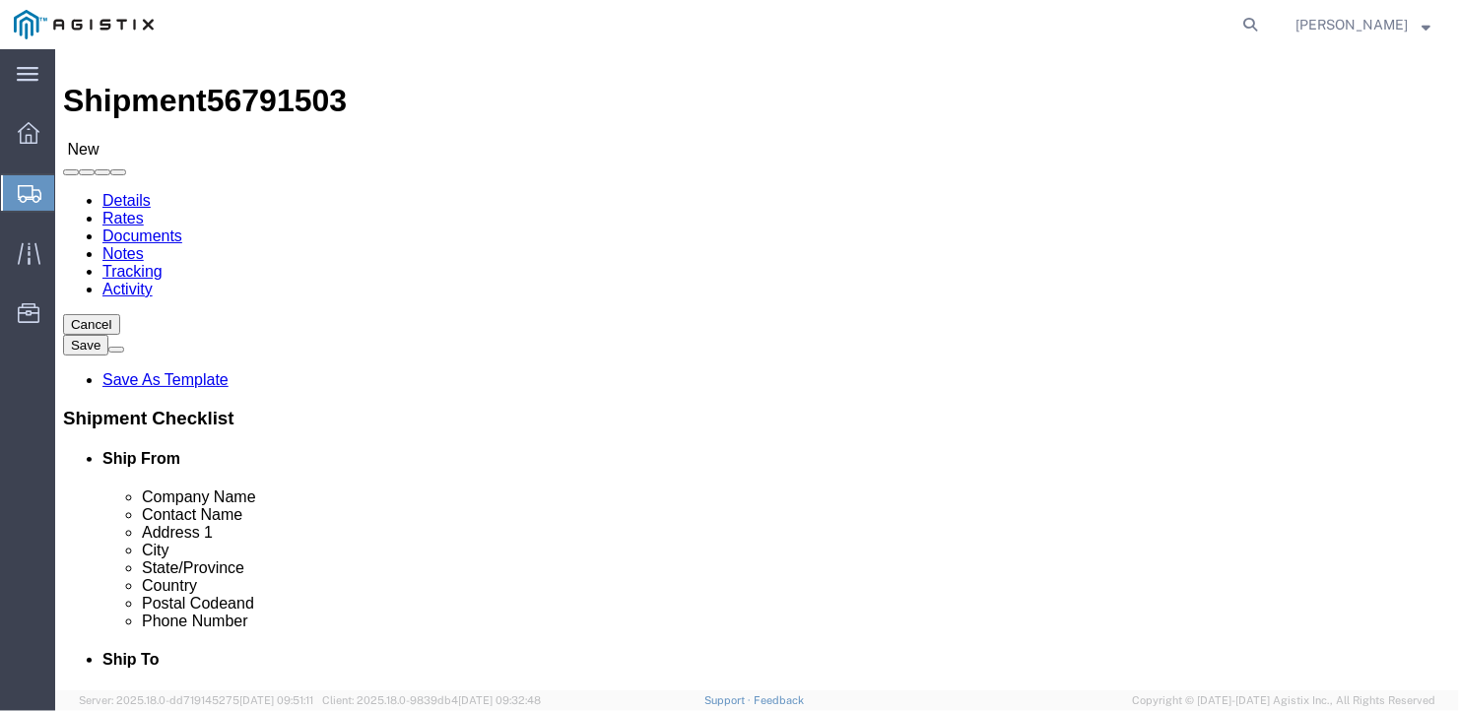
type input "41594"
click link "Add Content"
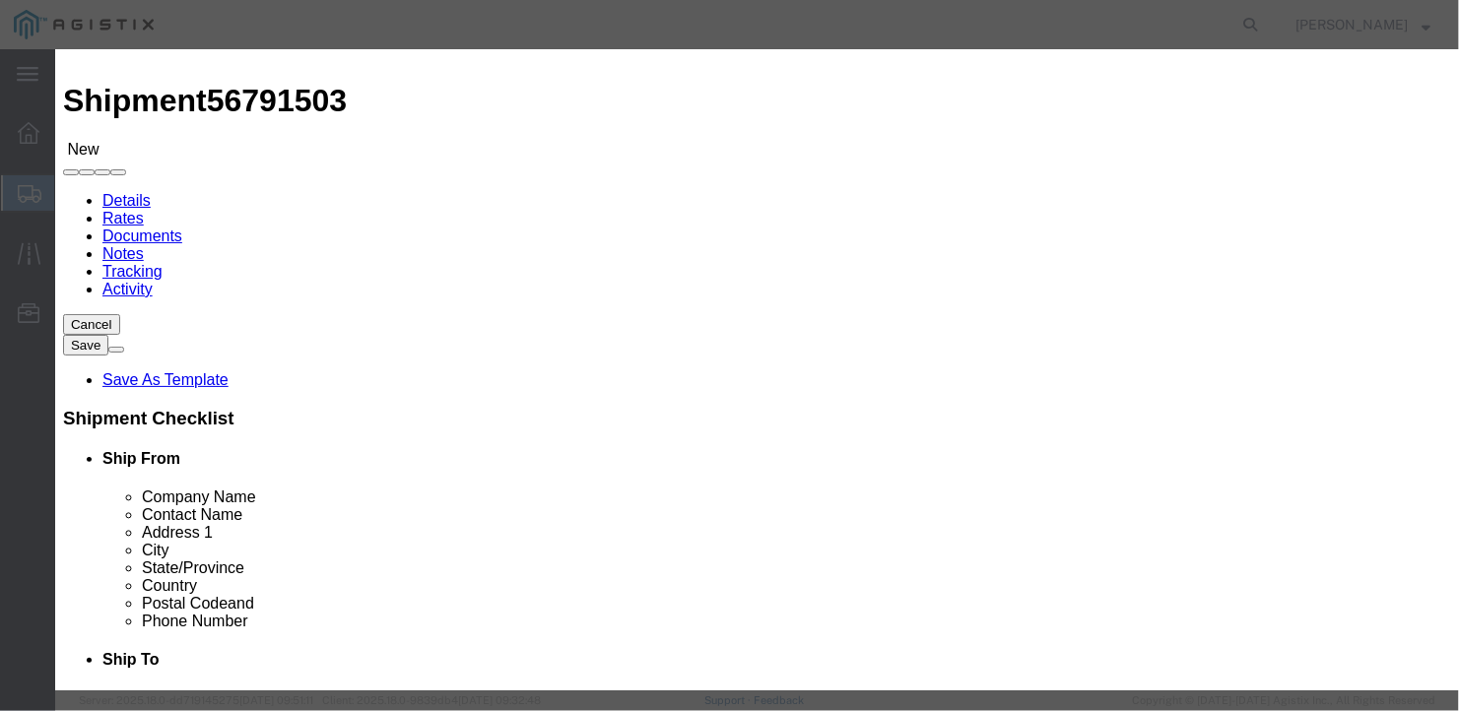
click input "text"
type input "wide steel plates"
select select "US"
drag, startPoint x: 378, startPoint y: 194, endPoint x: 256, endPoint y: 190, distance: 122.2
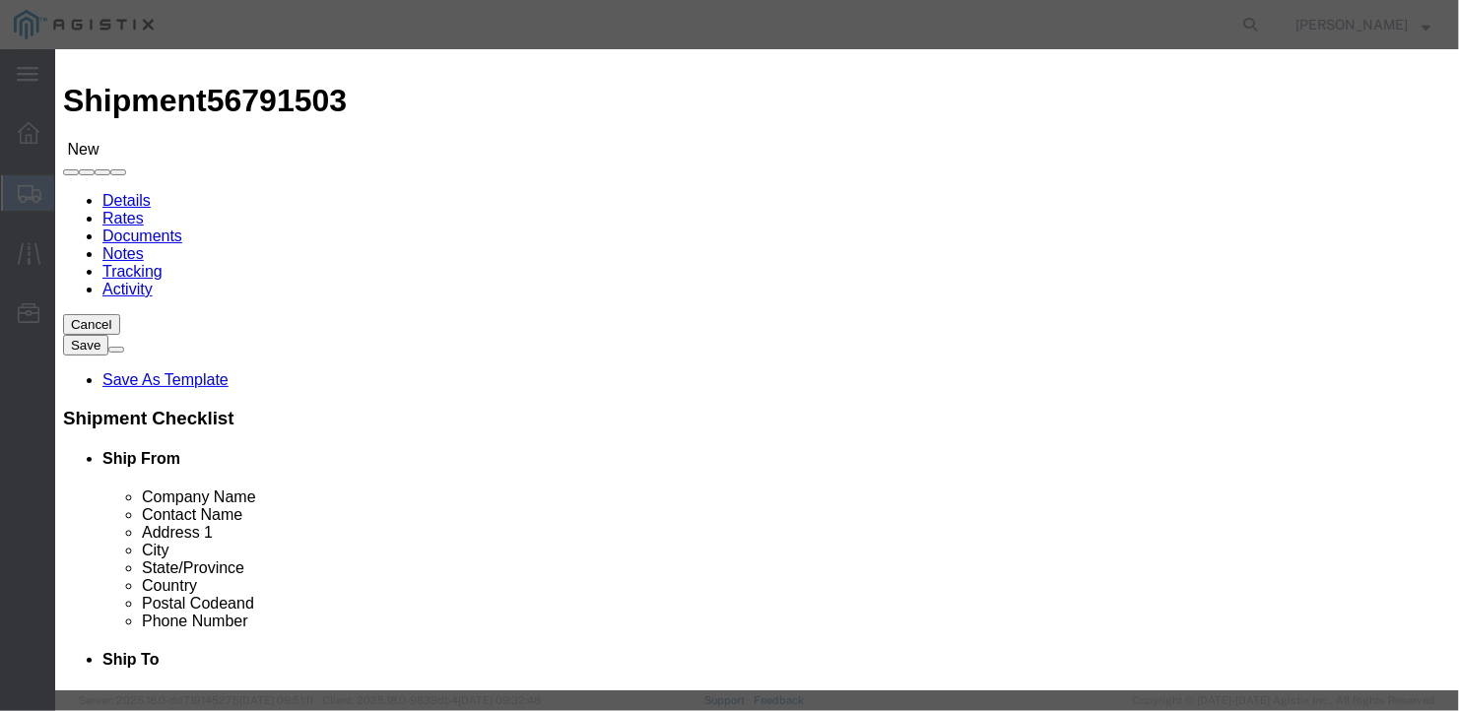
click div "Pieces 0 Select Bag Barrels 100Board Feet Bottle Box Blister Pack Carats Can Ca…"
type input "3"
click input "text"
type input "1"
click div "Save & Add Another Save & Close Close"
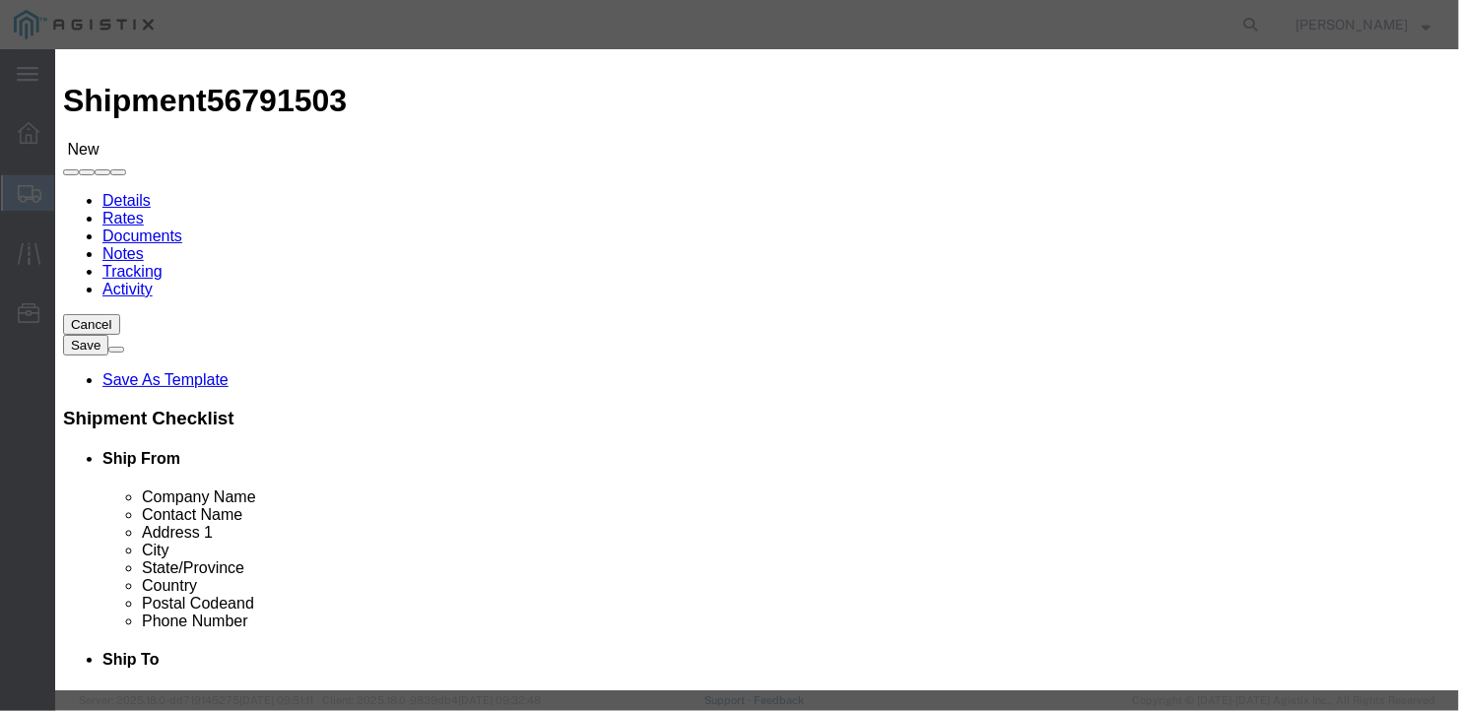
click button "Save & Close"
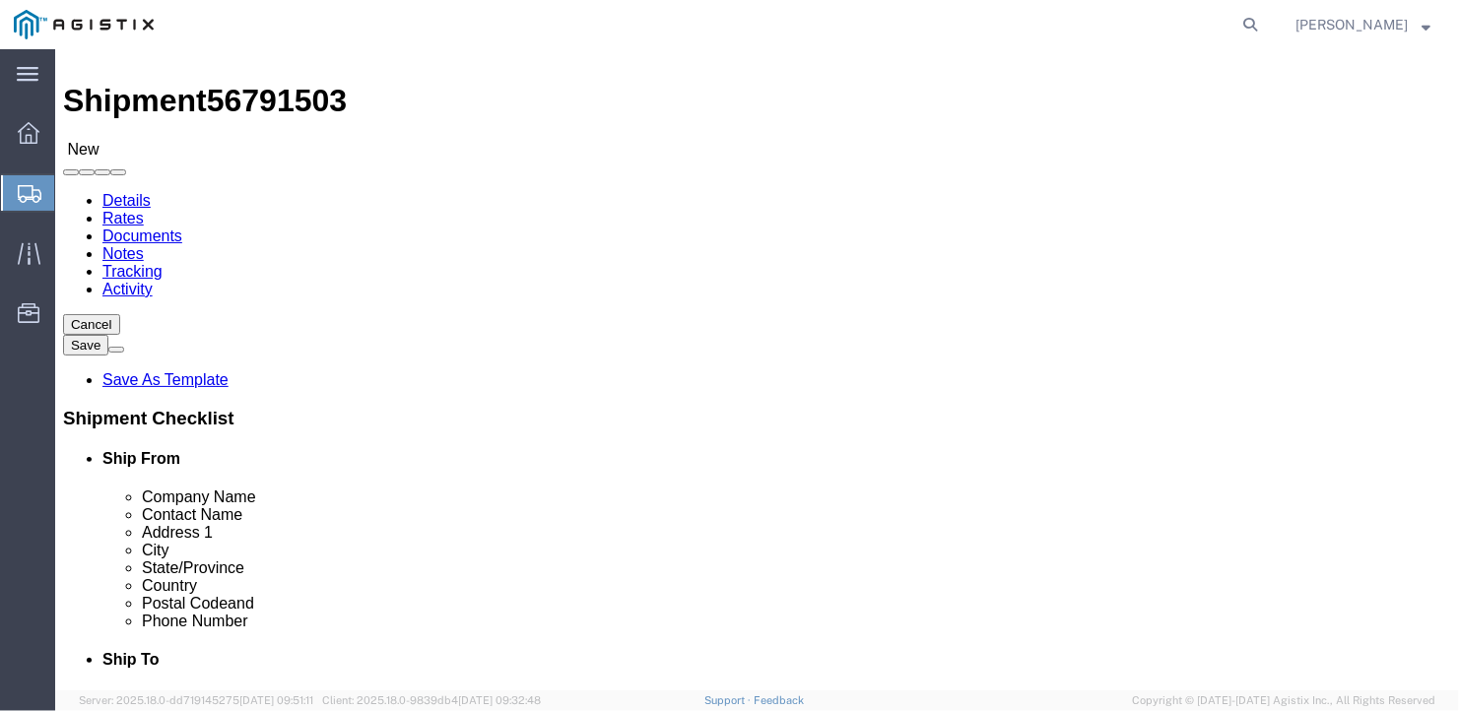
click button "Rate Shipment"
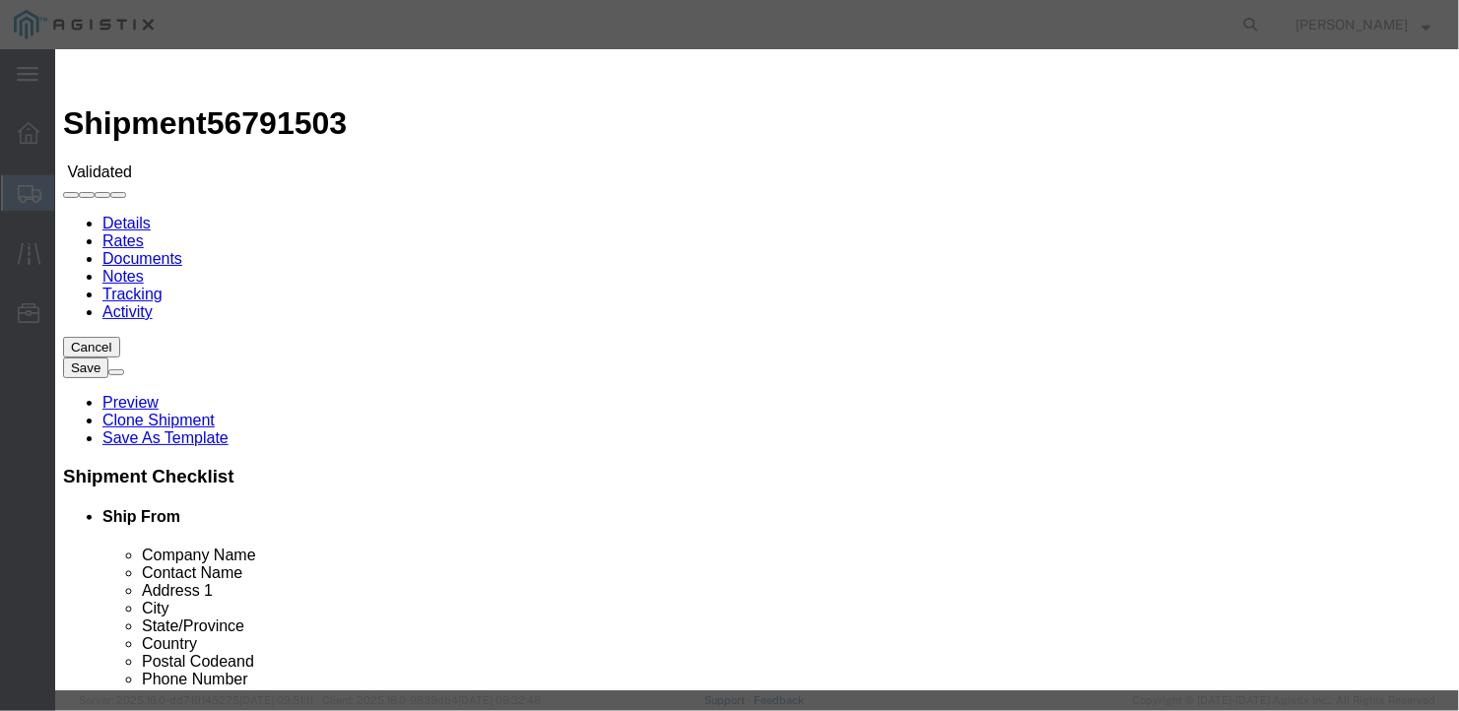
select select "6922"
select select "16774"
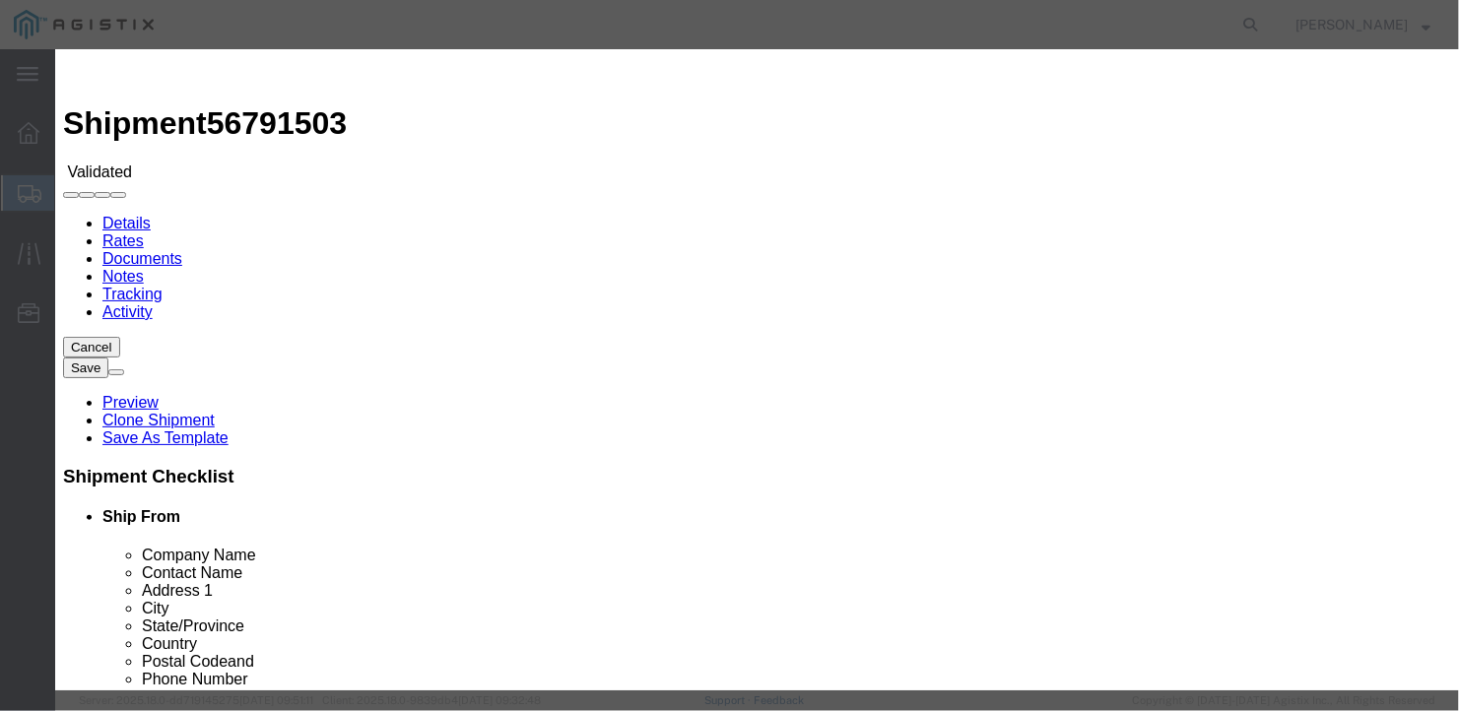
type input "5300"
type input "5,300.00"
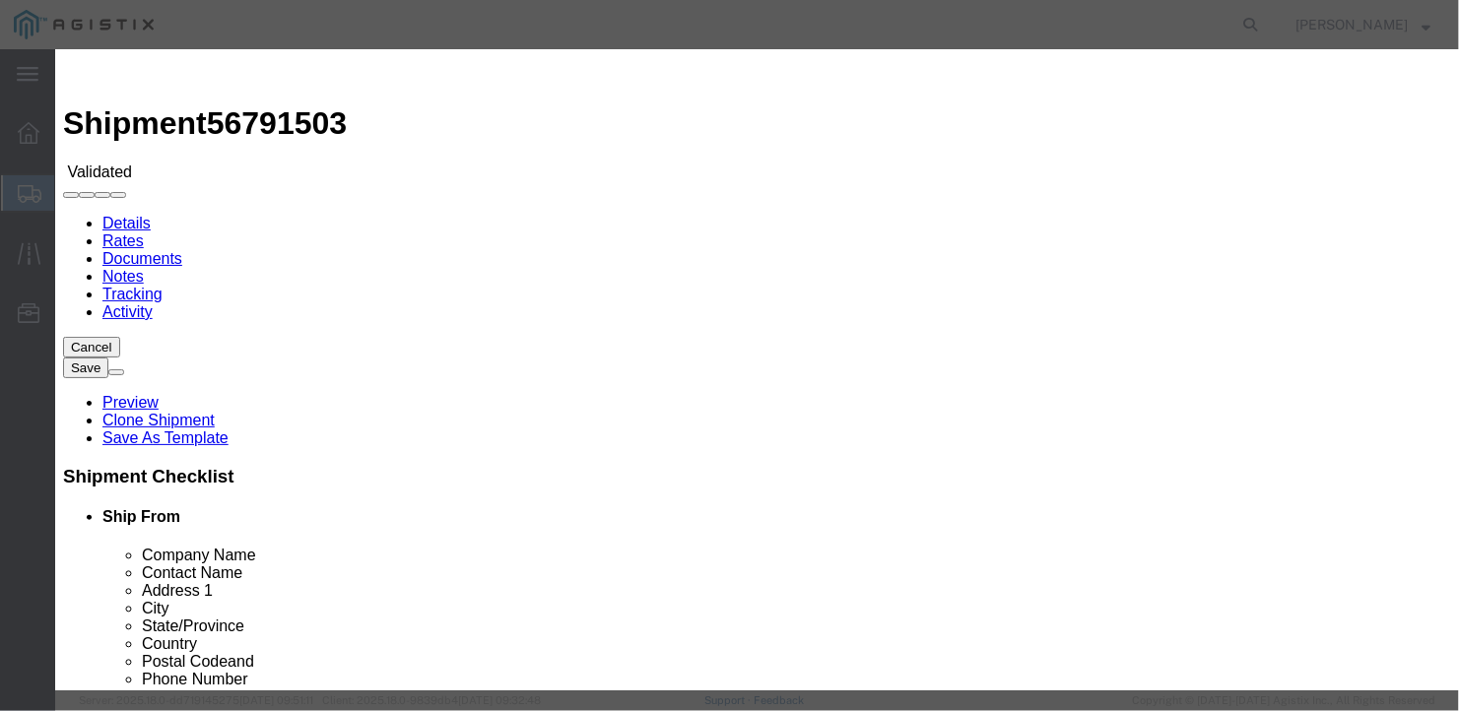
type input "b27154"
type input "[PERSON_NAME]"
type input "2075497862"
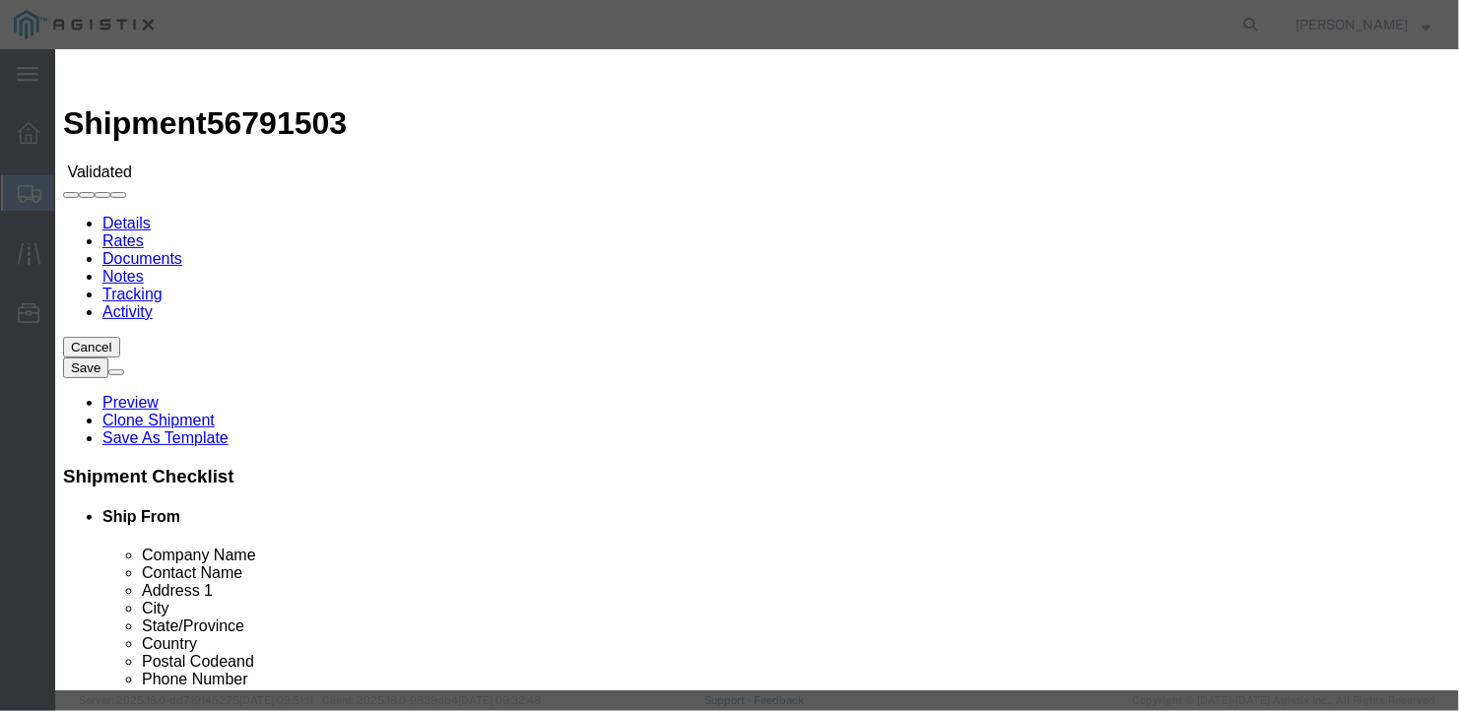
type input "[DATE]"
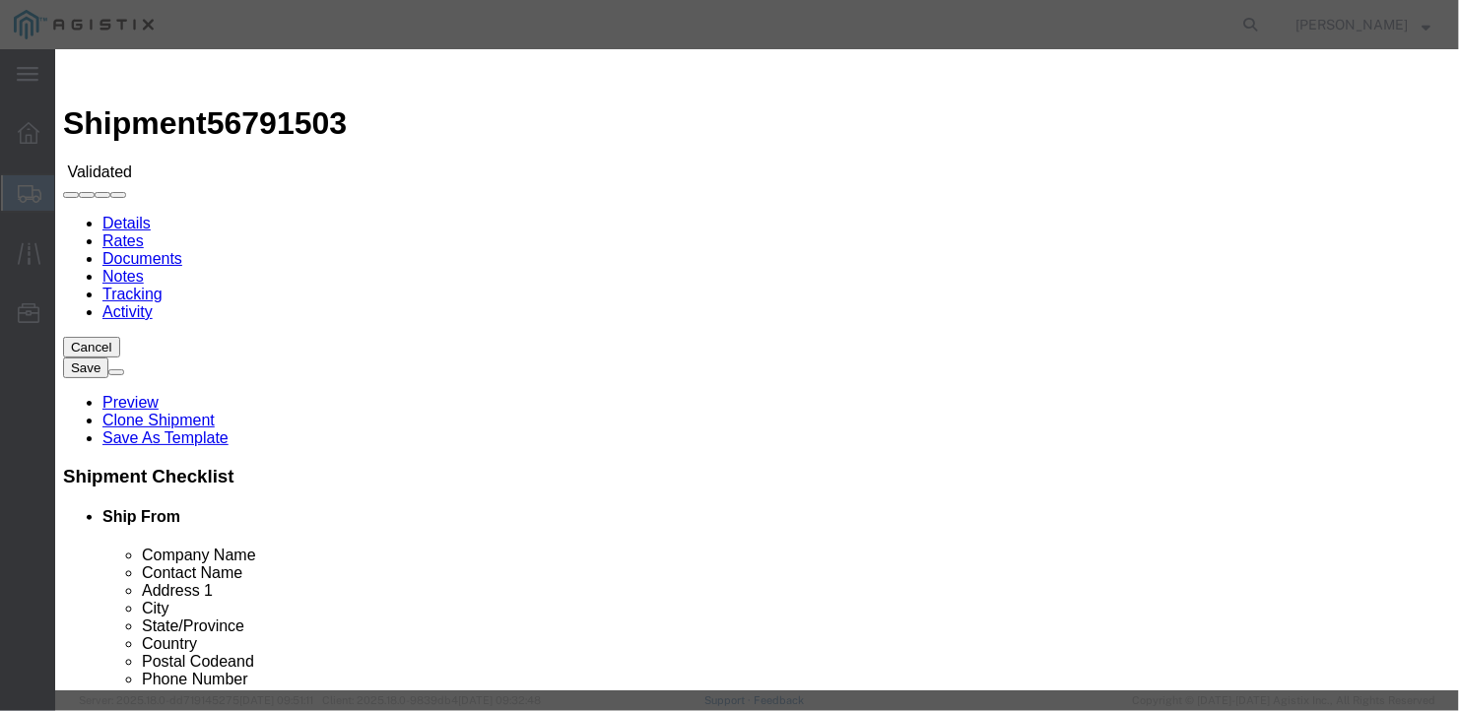
scroll to position [99, 0]
select select "1200"
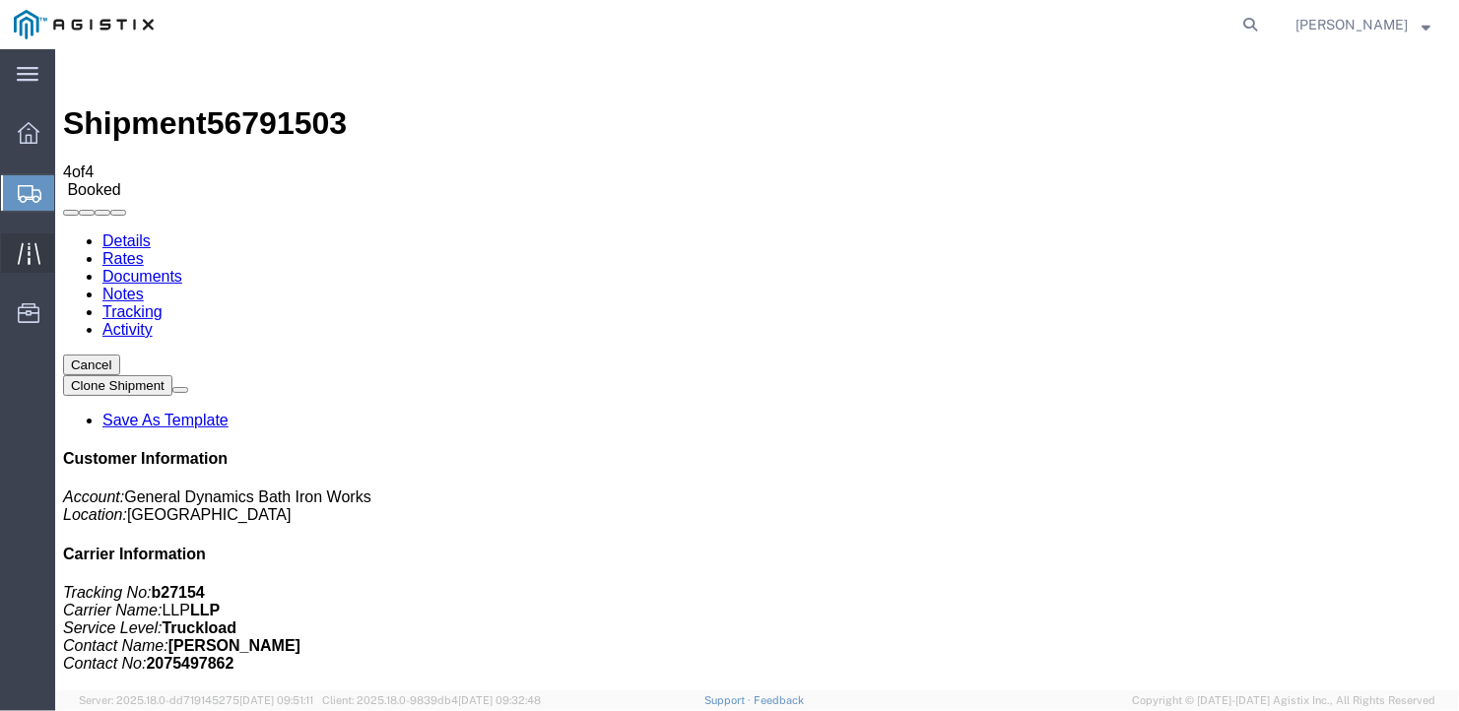
click at [24, 242] on icon at bounding box center [29, 253] width 23 height 23
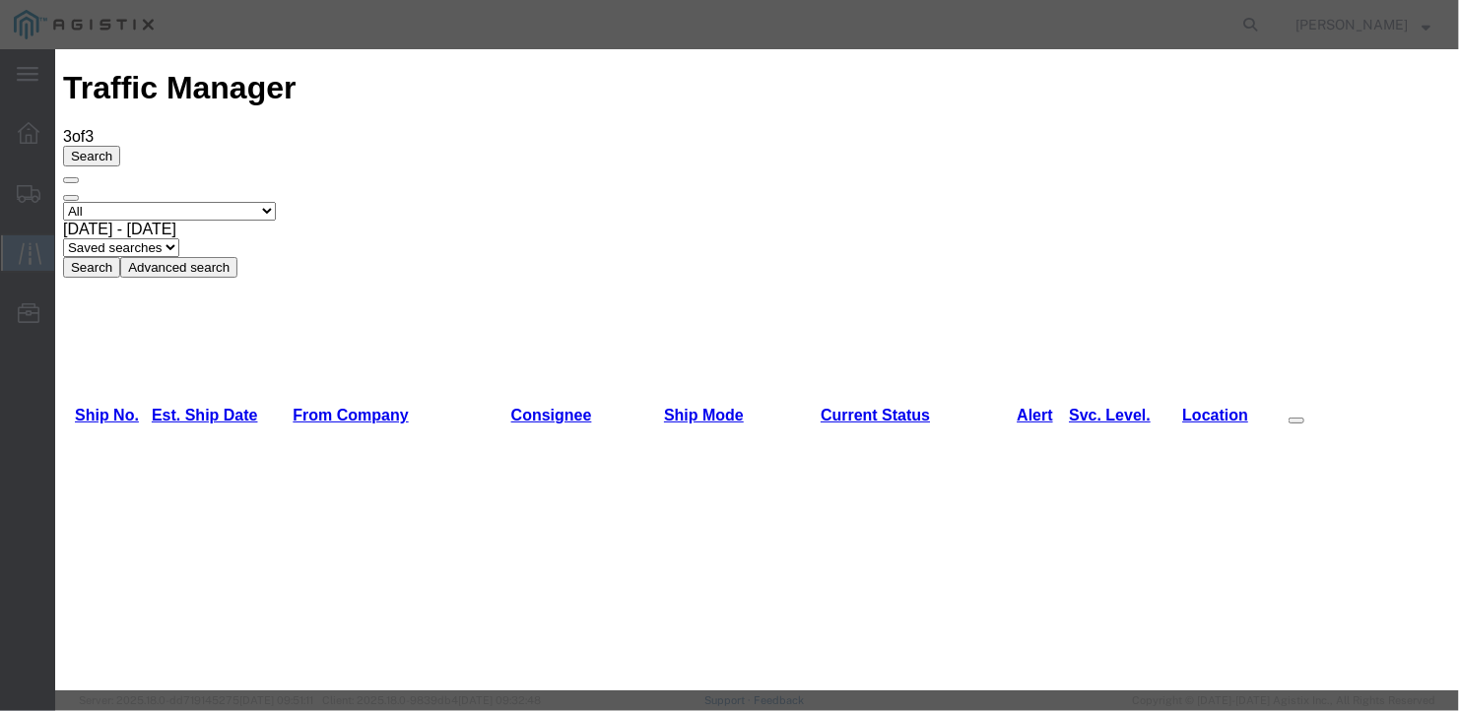
type input "[DATE]"
type input "11:00 AM"
select select "DELIVRED"
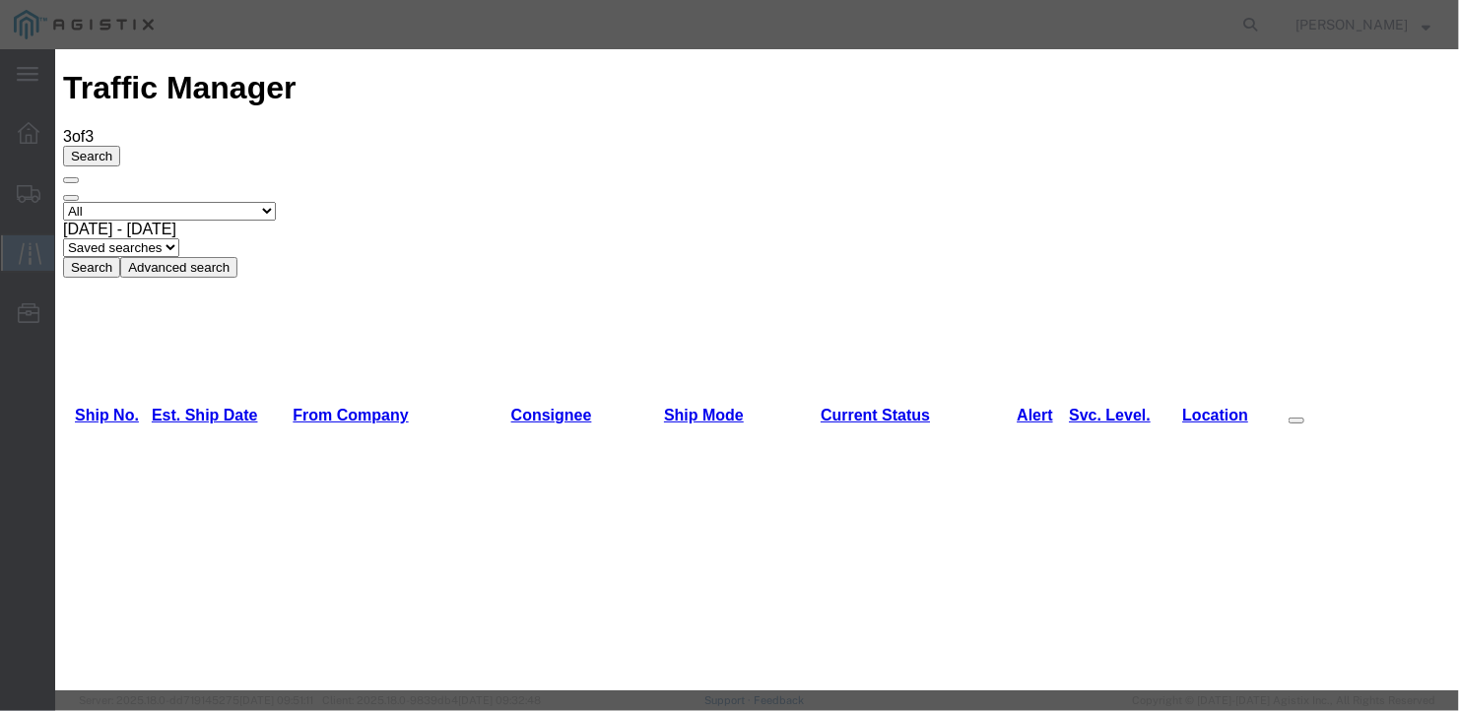
drag, startPoint x: 412, startPoint y: 473, endPoint x: 564, endPoint y: 510, distance: 156.3
type input "[DATE]"
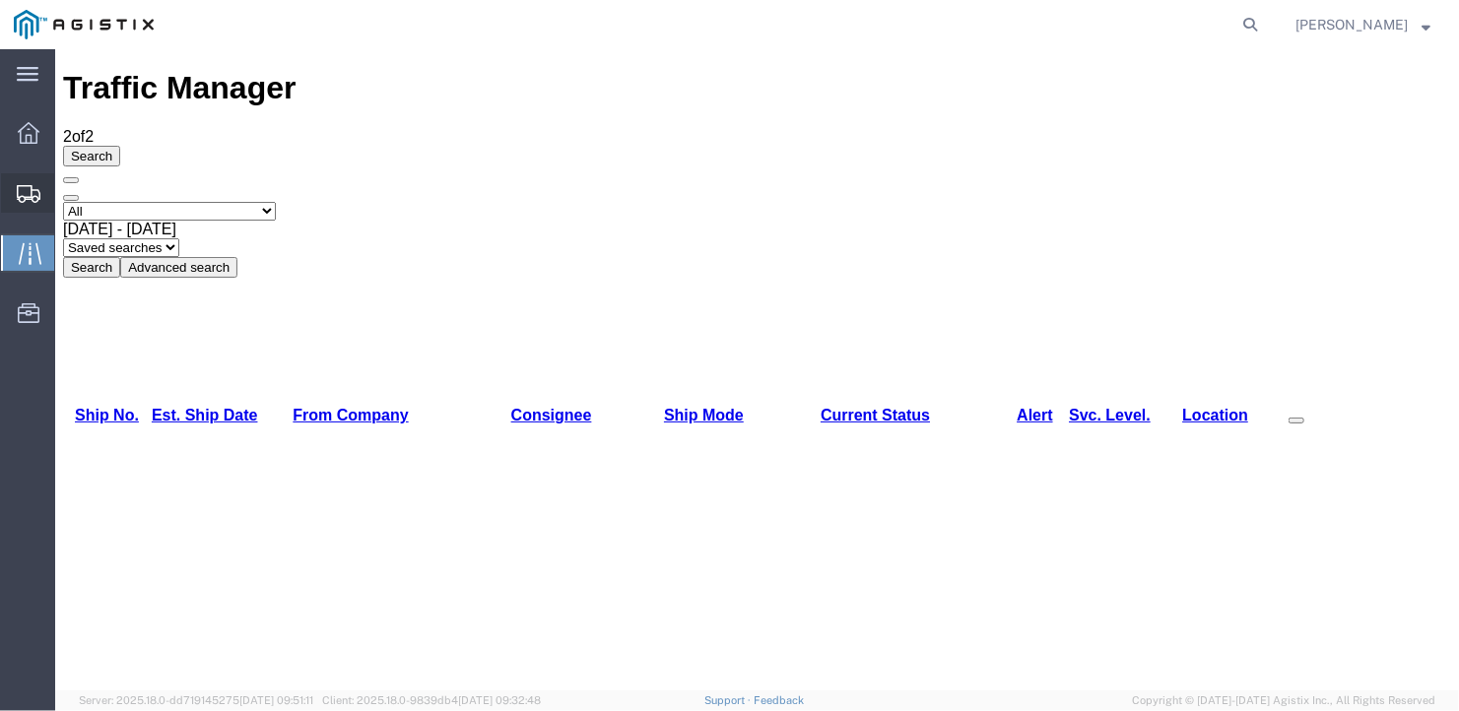
click at [0, 0] on span "Create Shipment" at bounding box center [0, 0] width 0 height 0
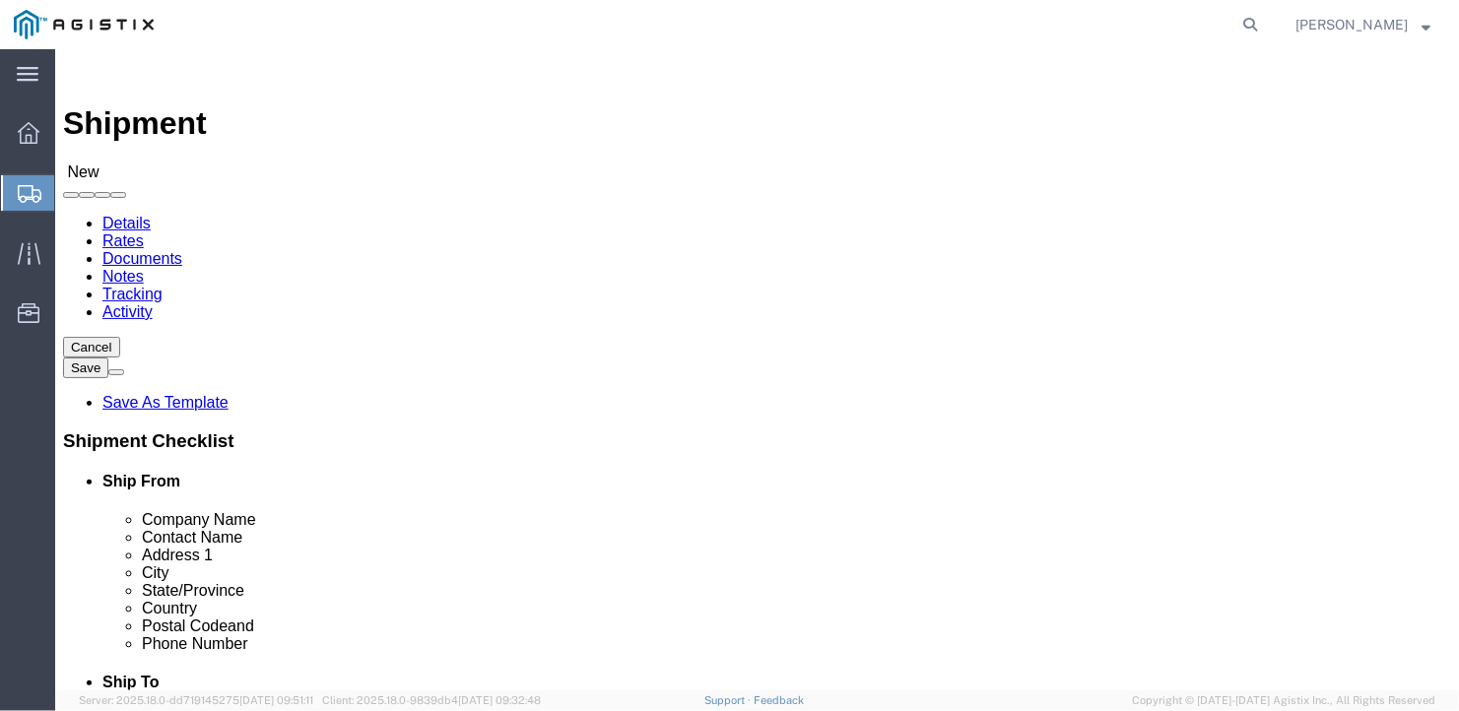
click select "Select General Dynamics Bath Iron Works"
select select "8114"
click select "Select General Dynamics Bath Iron Works"
select select
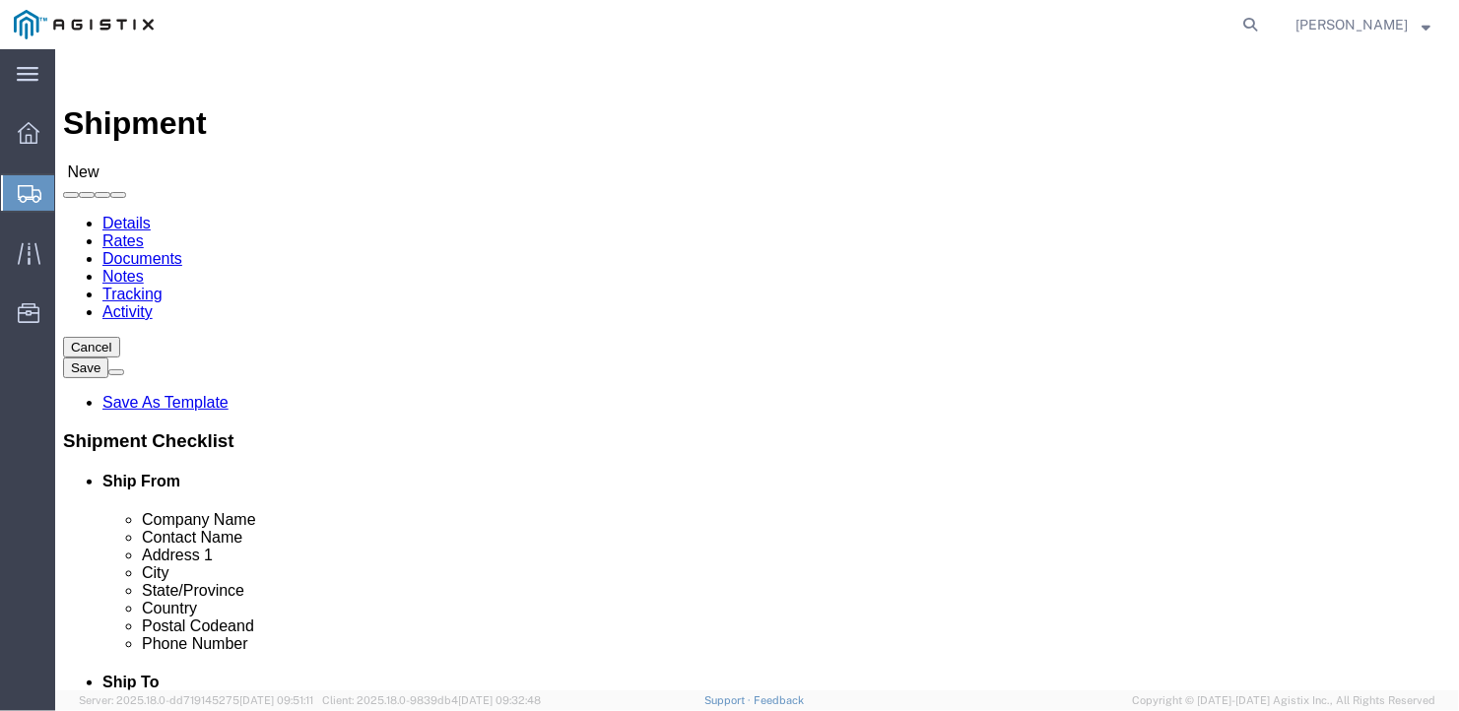
click input "text"
type input "A"
type input "c"
type input "[PERSON_NAME]"
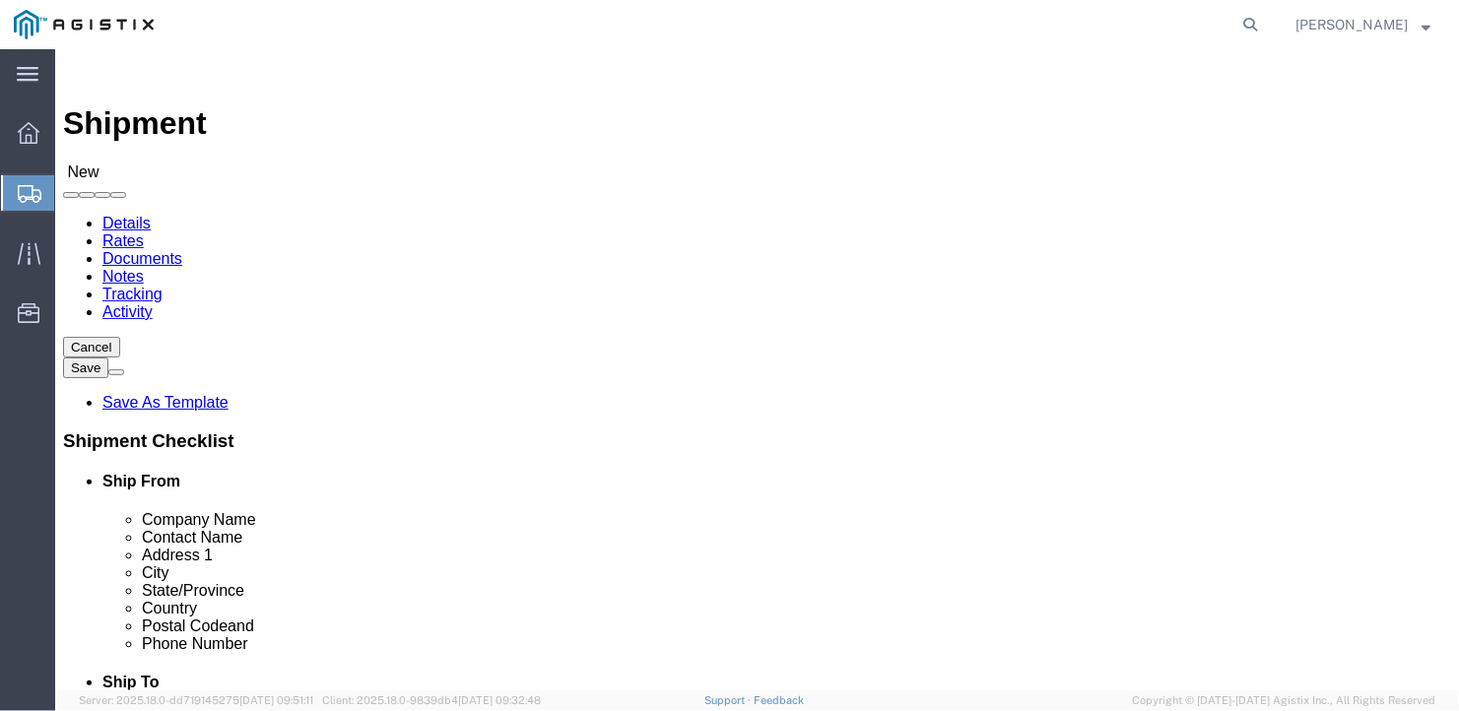
type input "[STREET_ADDRESS]"
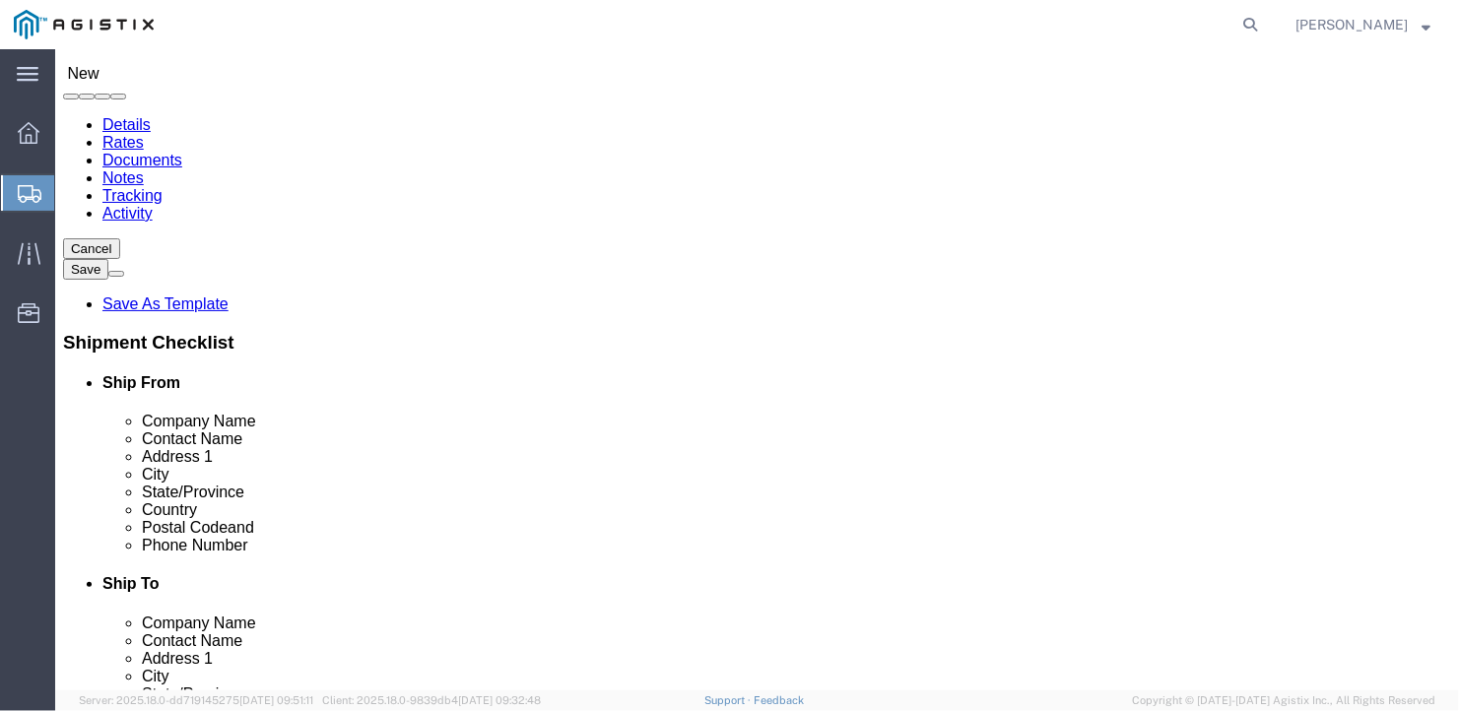
scroll to position [394, 0]
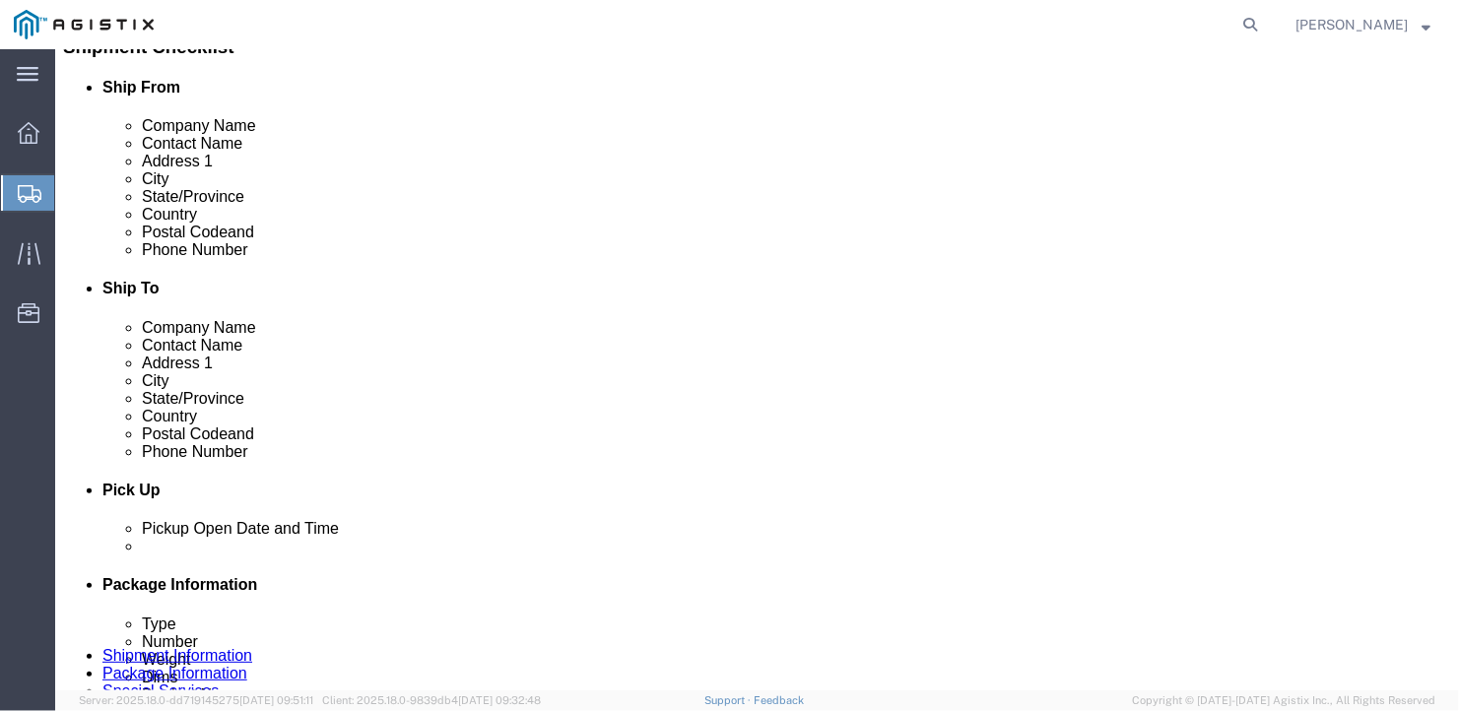
click input "text"
type input "[GEOGRAPHIC_DATA]"
type input "I"
type input "Ind"
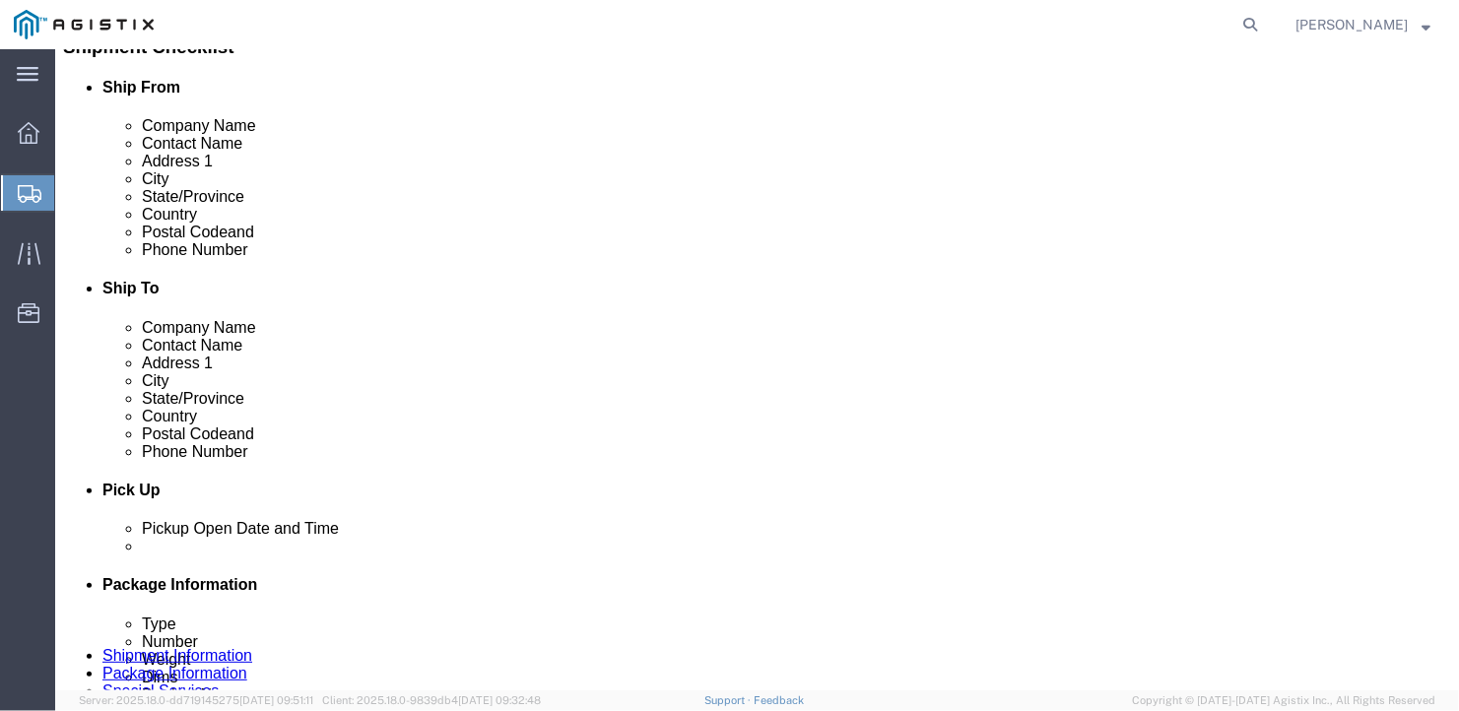
type input "46304"
type input "[PHONE_NUMBER]"
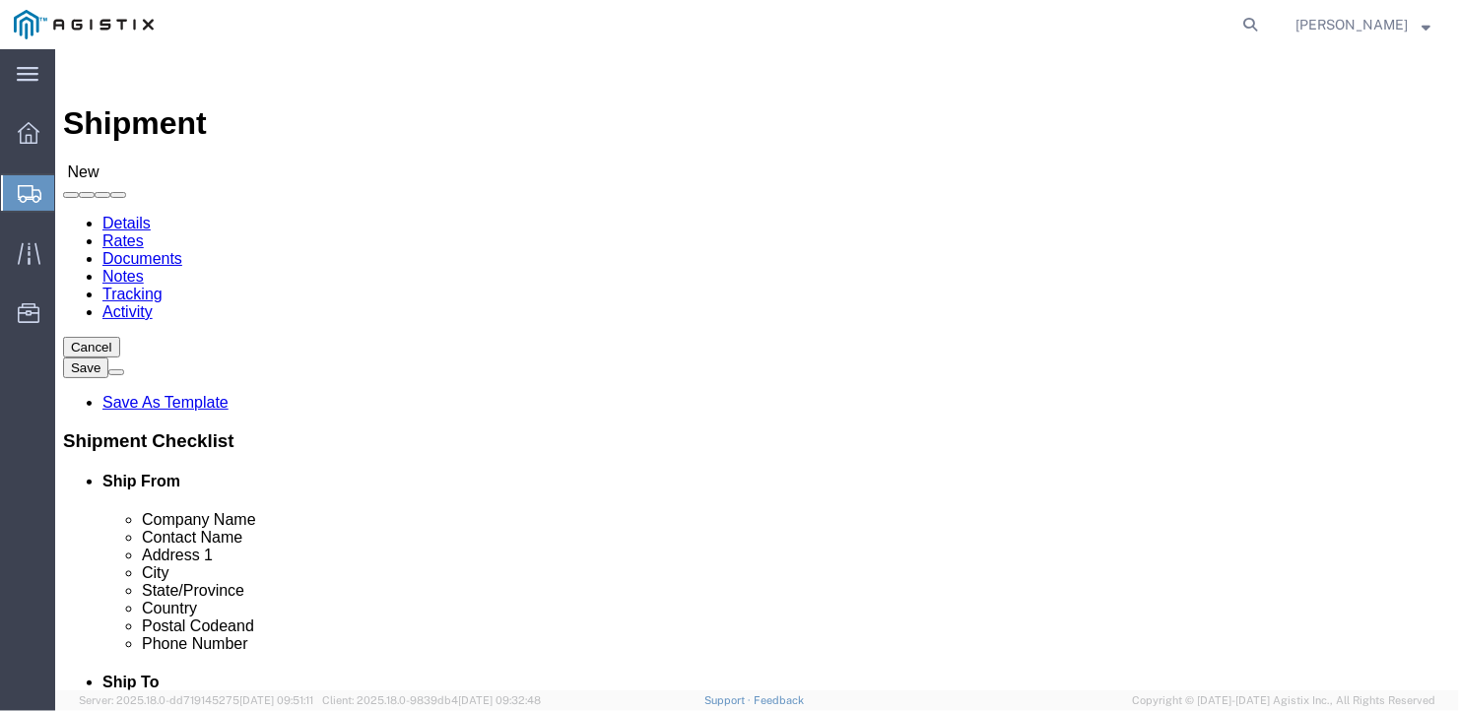
click select "Select Bath - 50 YARD REC [US_STATE][GEOGRAPHIC_DATA] - 700 [US_STATE][GEOGRAPH…"
select select "15691"
click select "Select Bath - 50 YARD REC [US_STATE][GEOGRAPHIC_DATA] - 700 [US_STATE][GEOGRAPH…"
click input "text"
type input "American Steel"
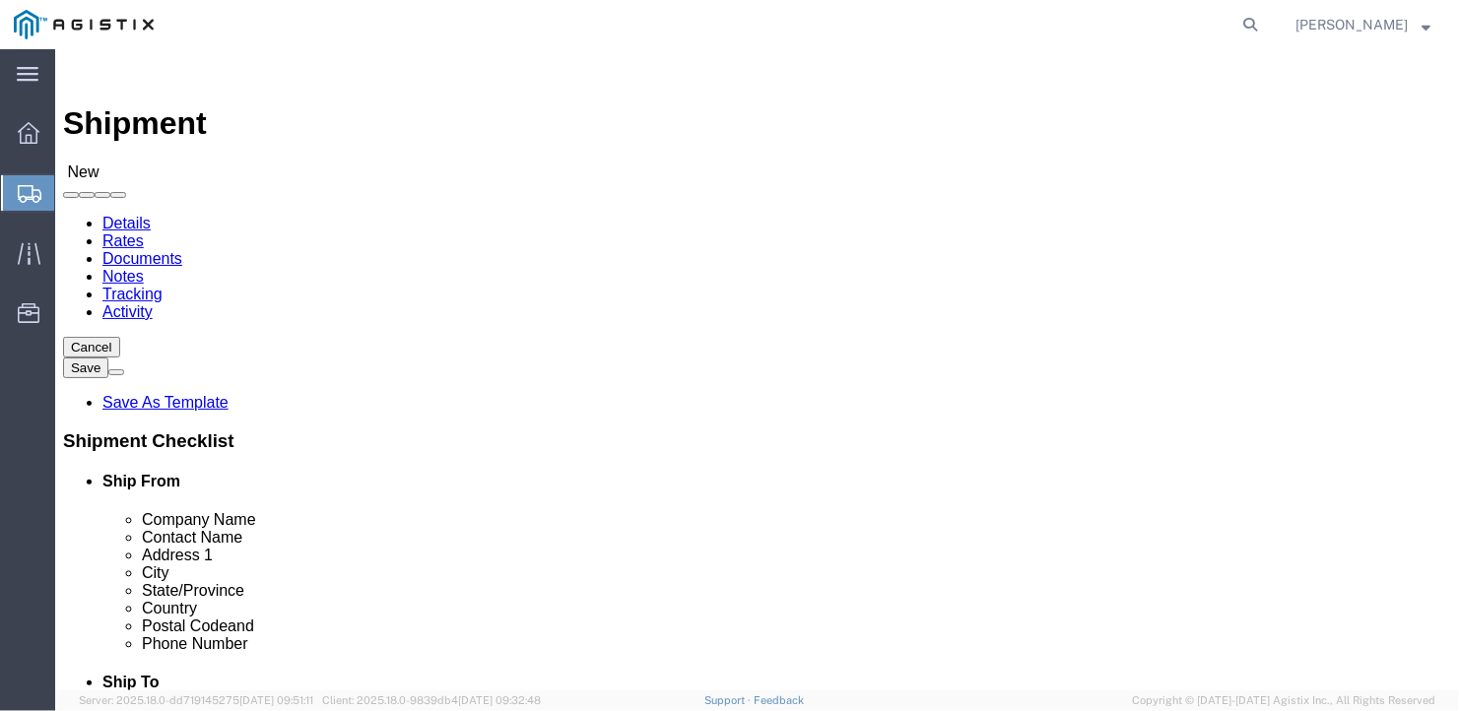
type input "[PERSON_NAME]"
type input "[STREET_ADDRESS][PERSON_NAME]"
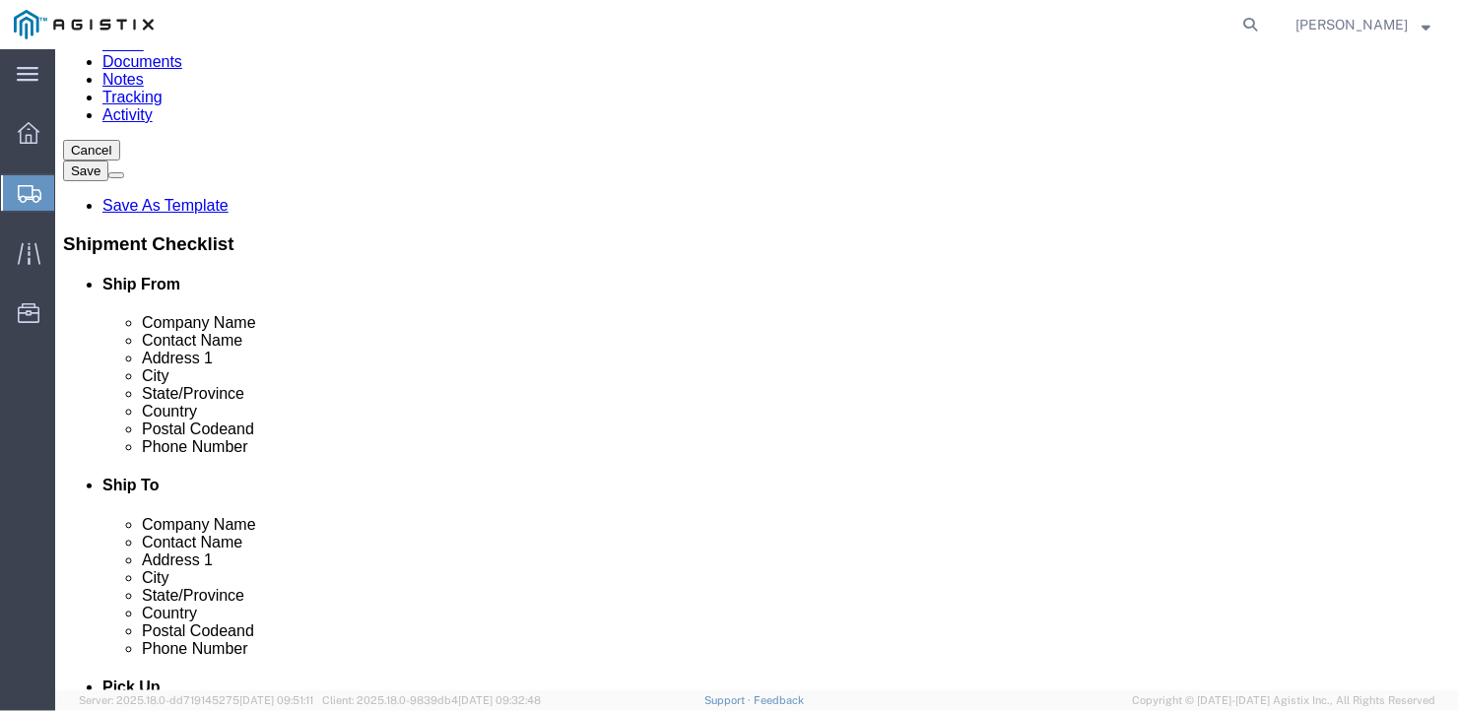
scroll to position [296, 0]
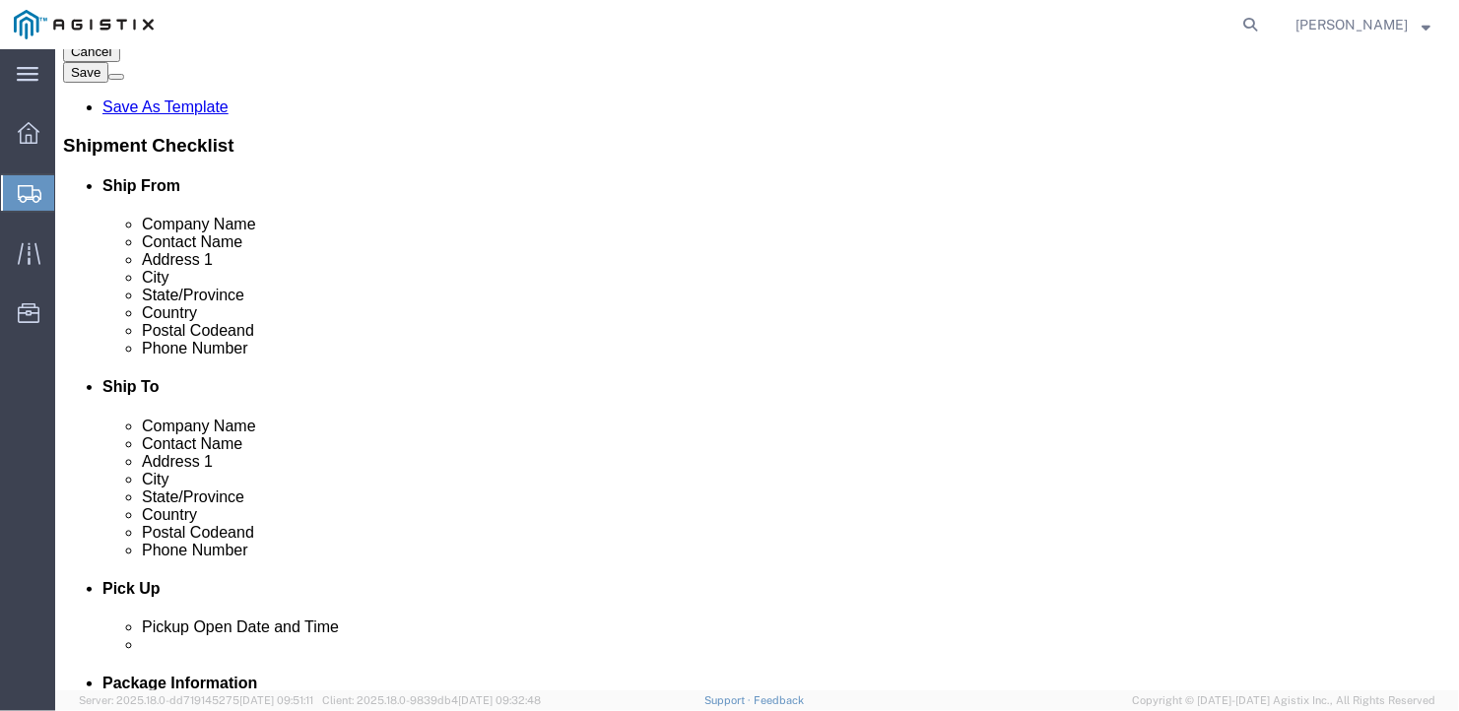
click input "text"
type input "[GEOGRAPHIC_DATA]"
type input "m"
type input "mai"
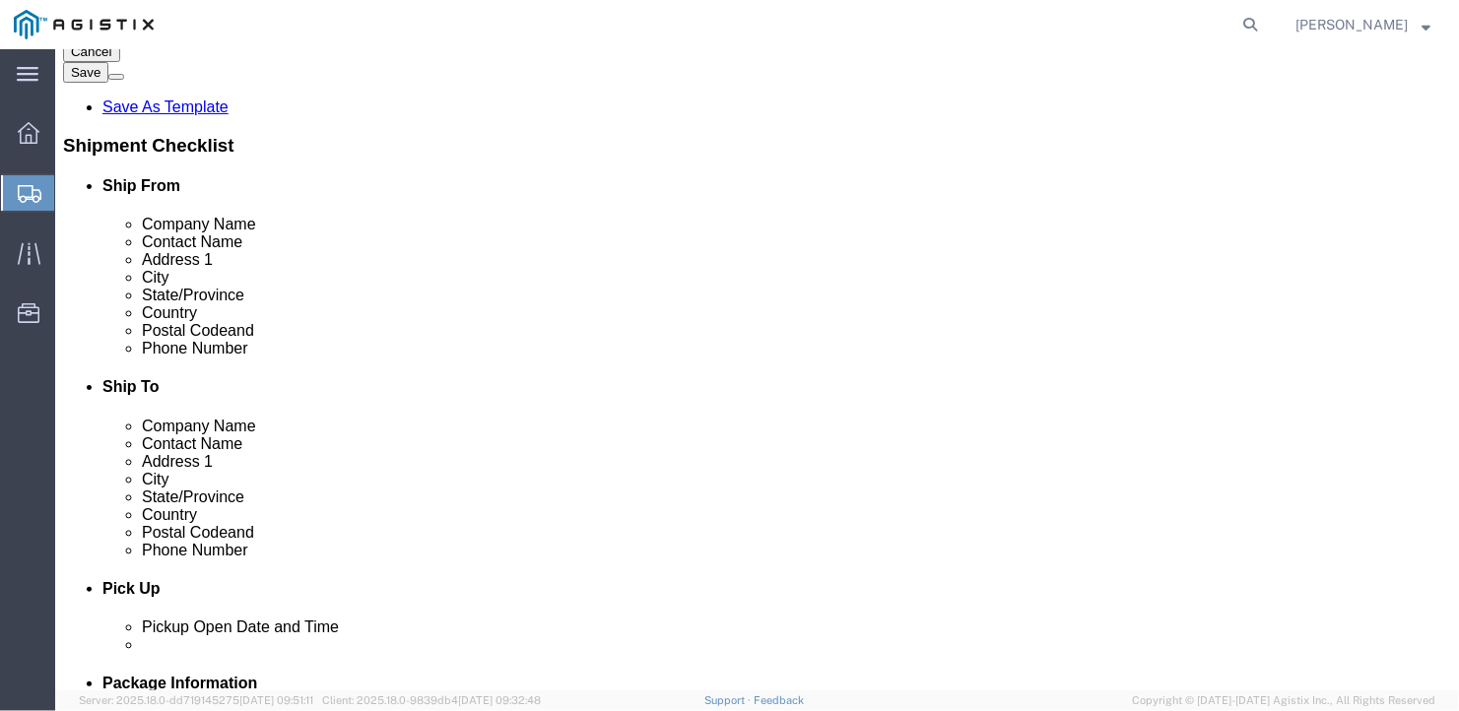
type input "04530"
type input "[PHONE_NUMBER]"
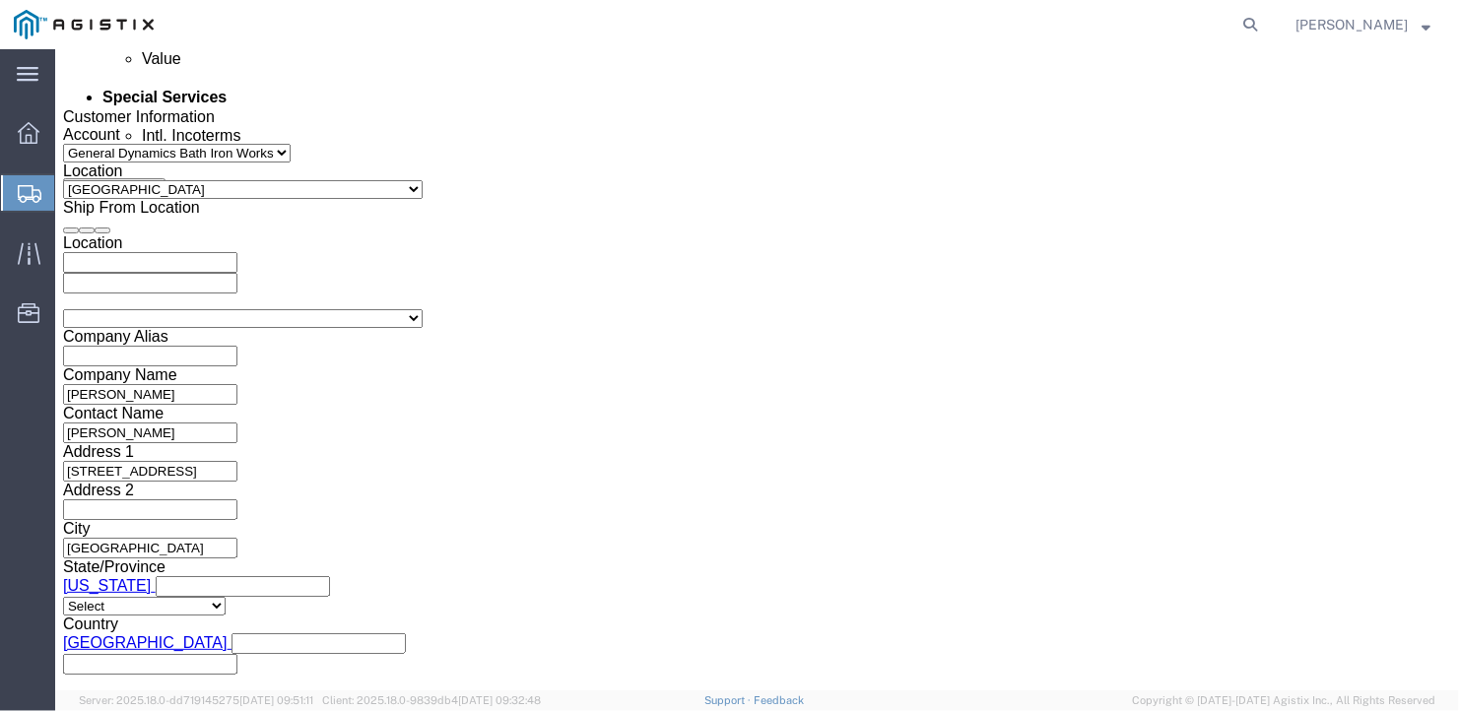
scroll to position [1368, 0]
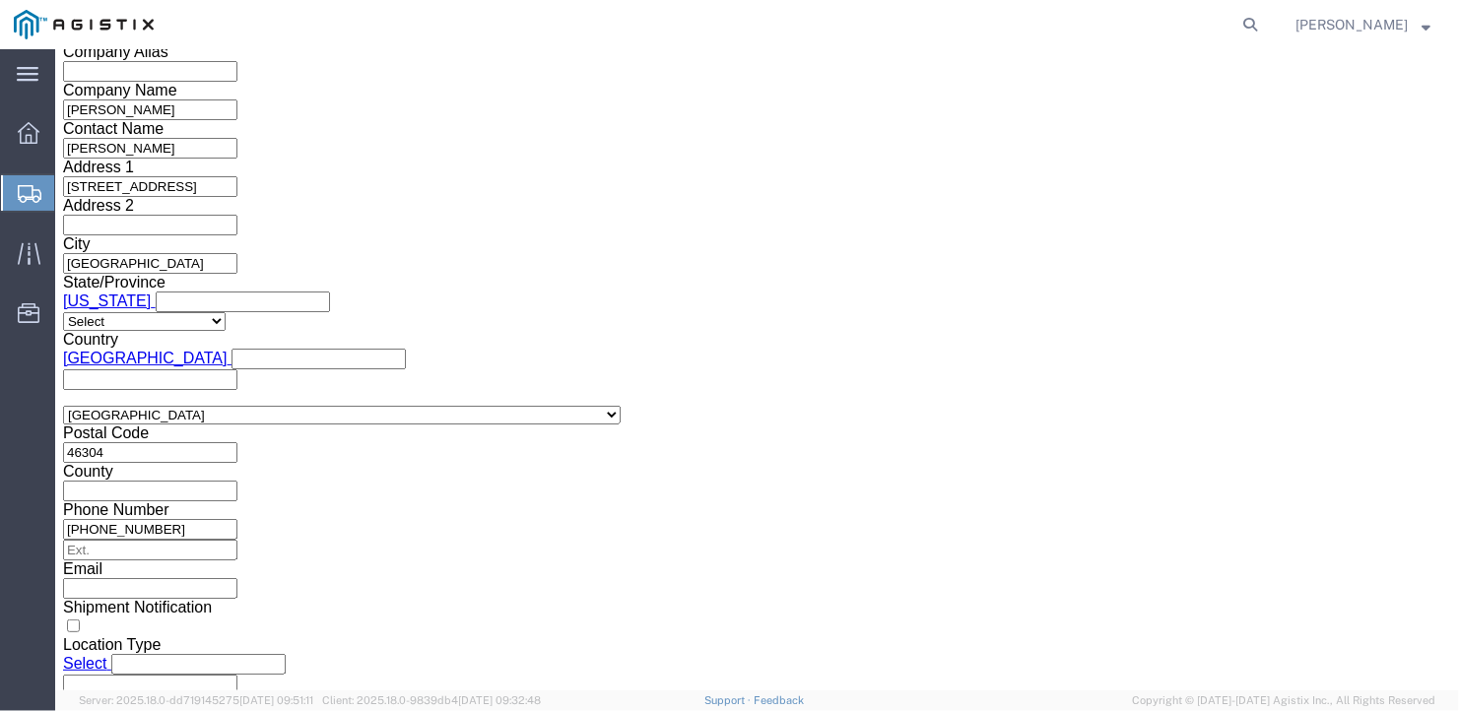
click select "Select Air Less than Truckload Multi-Leg Ocean Freight Rail Small Parcel Truckl…"
select select "TL"
click select "Select Air Less than Truckload Multi-Leg Ocean Freight Rail Small Parcel Truckl…"
click select "Select 1-Ton (PSS) 10 Wheel 10 Yard Dump Truck 20 Yard Dump Truck Bobtail Botto…"
select select "FLBD"
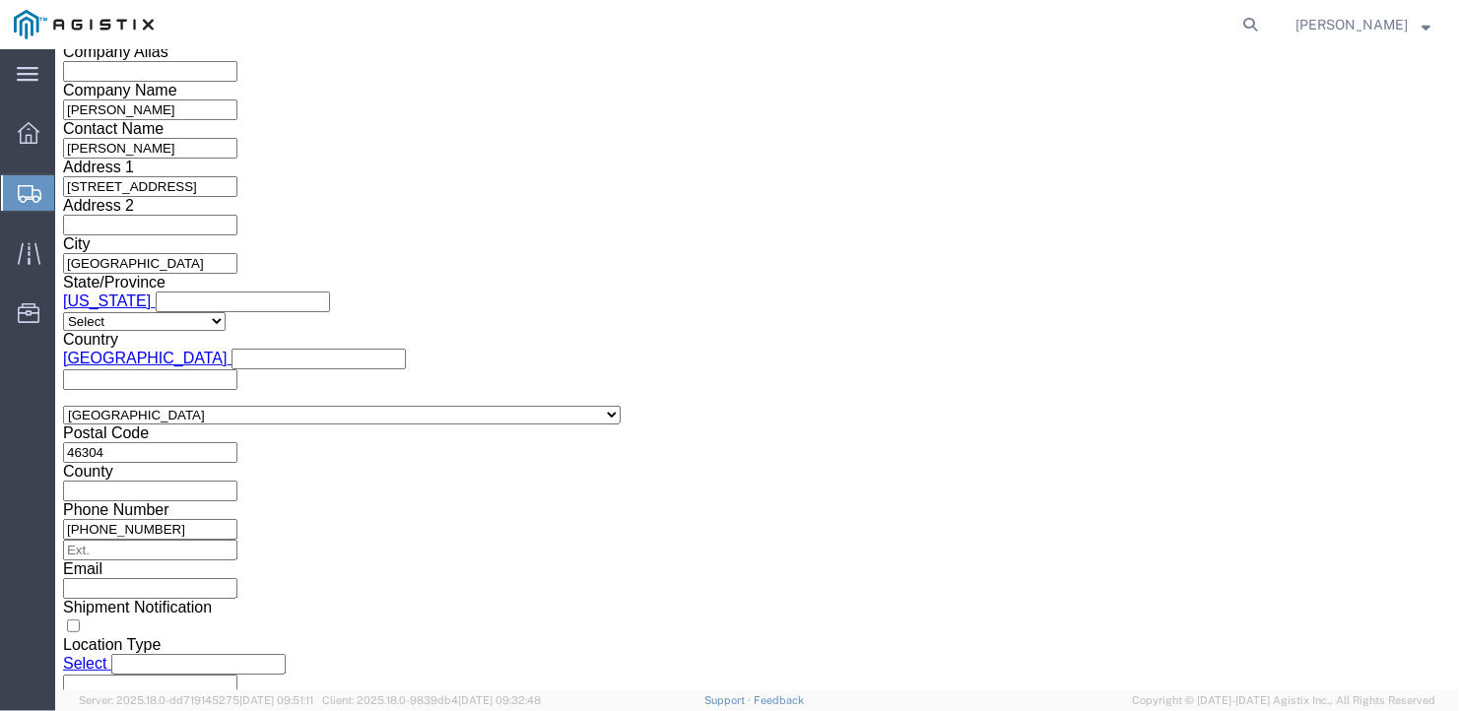
click select "Select 1-Ton (PSS) 10 Wheel 10 Yard Dump Truck 20 Yard Dump Truck Bobtail Botto…"
click select "Select 35 Feet 20 Feet 28 Feet 53 Feet 40 Feet 48 Feet"
select select "53FT"
click select "Select 35 Feet 20 Feet 28 Feet 53 Feet 40 Feet 48 Feet"
click button "Continue"
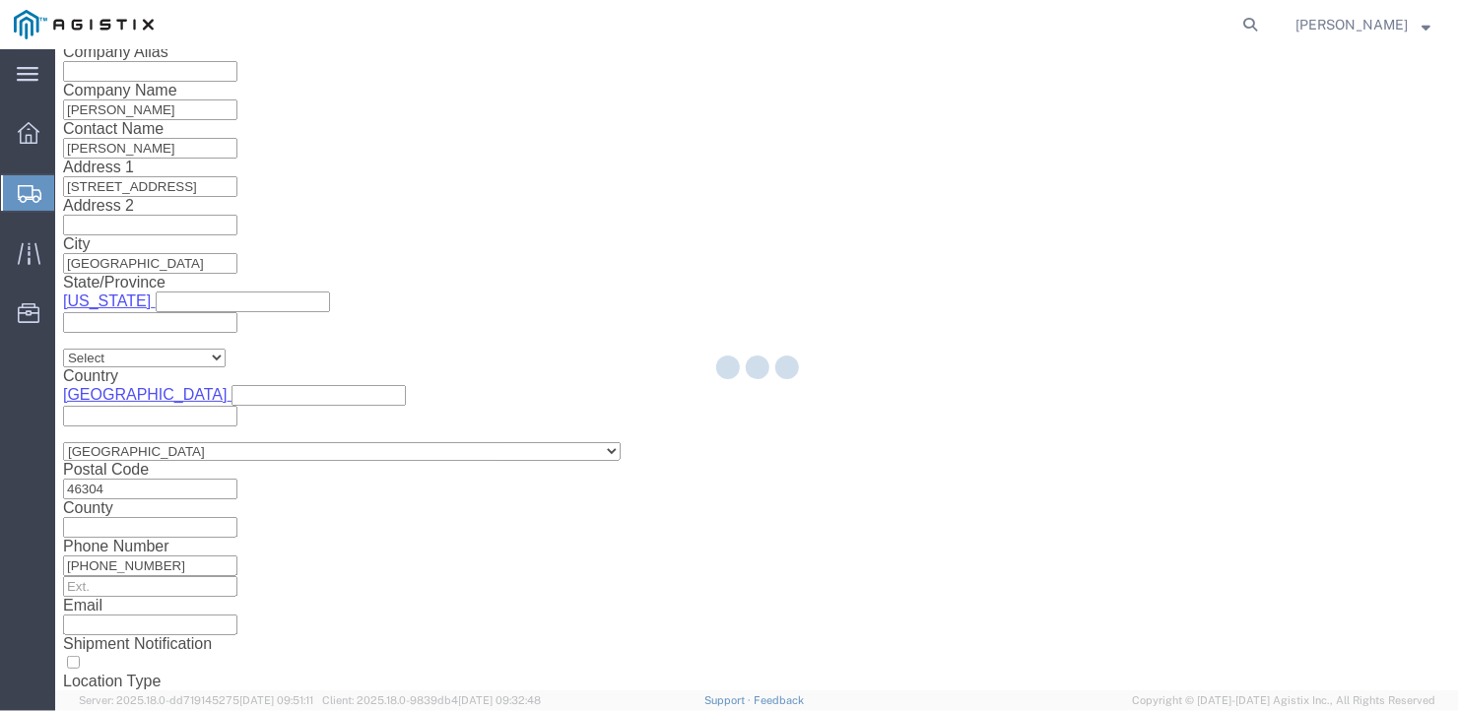
scroll to position [23, 0]
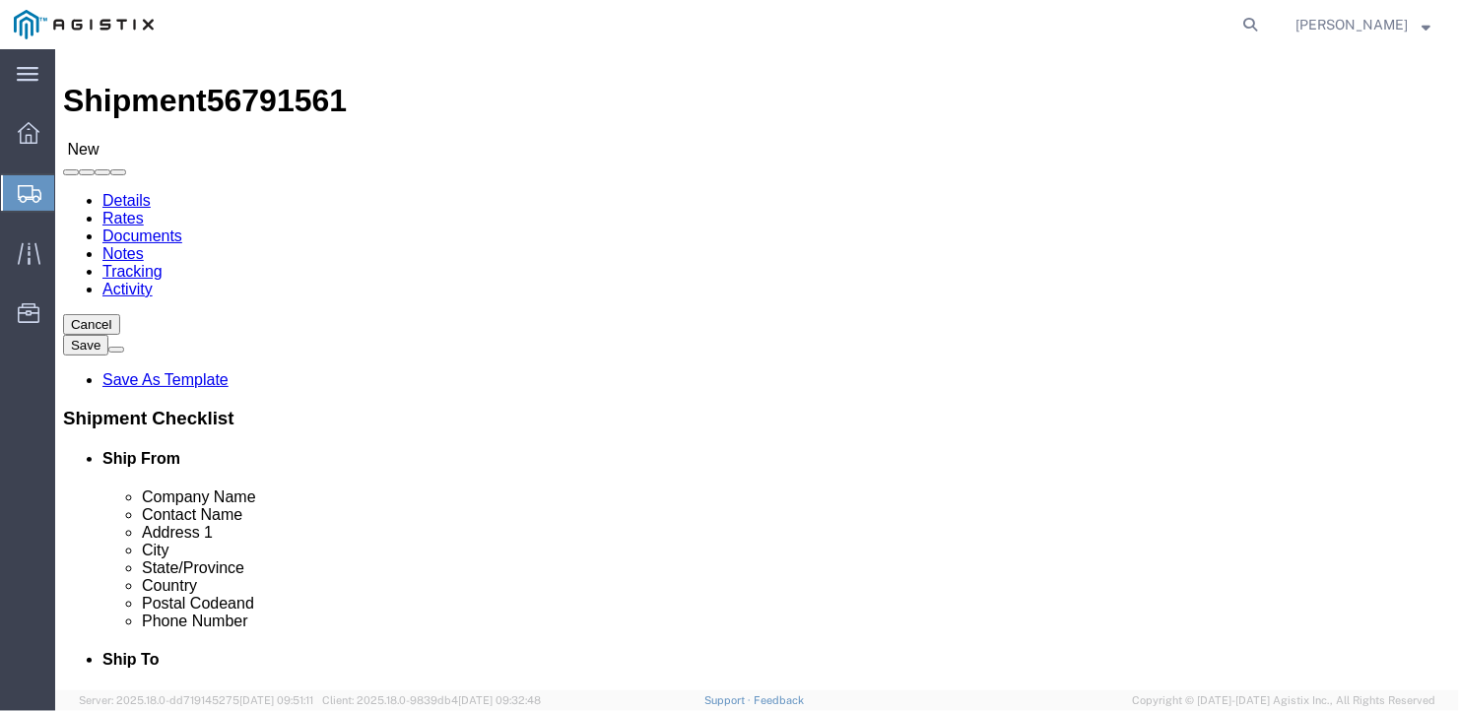
click select "Select Bale(s) Basket(s) Bolt(s) Bottle(s) Buckets Bulk Bundle(s) Can(s) Cardbo…"
select select "BULK"
click select "Select Bale(s) Basket(s) Bolt(s) Bottle(s) Buckets Bulk Bundle(s) Can(s) Cardbo…"
drag, startPoint x: 228, startPoint y: 390, endPoint x: 56, endPoint y: 441, distance: 178.9
click div "Package Type Select Bale(s) Basket(s) Bolt(s) Bottle(s) Buckets Bulk Bundle(s) …"
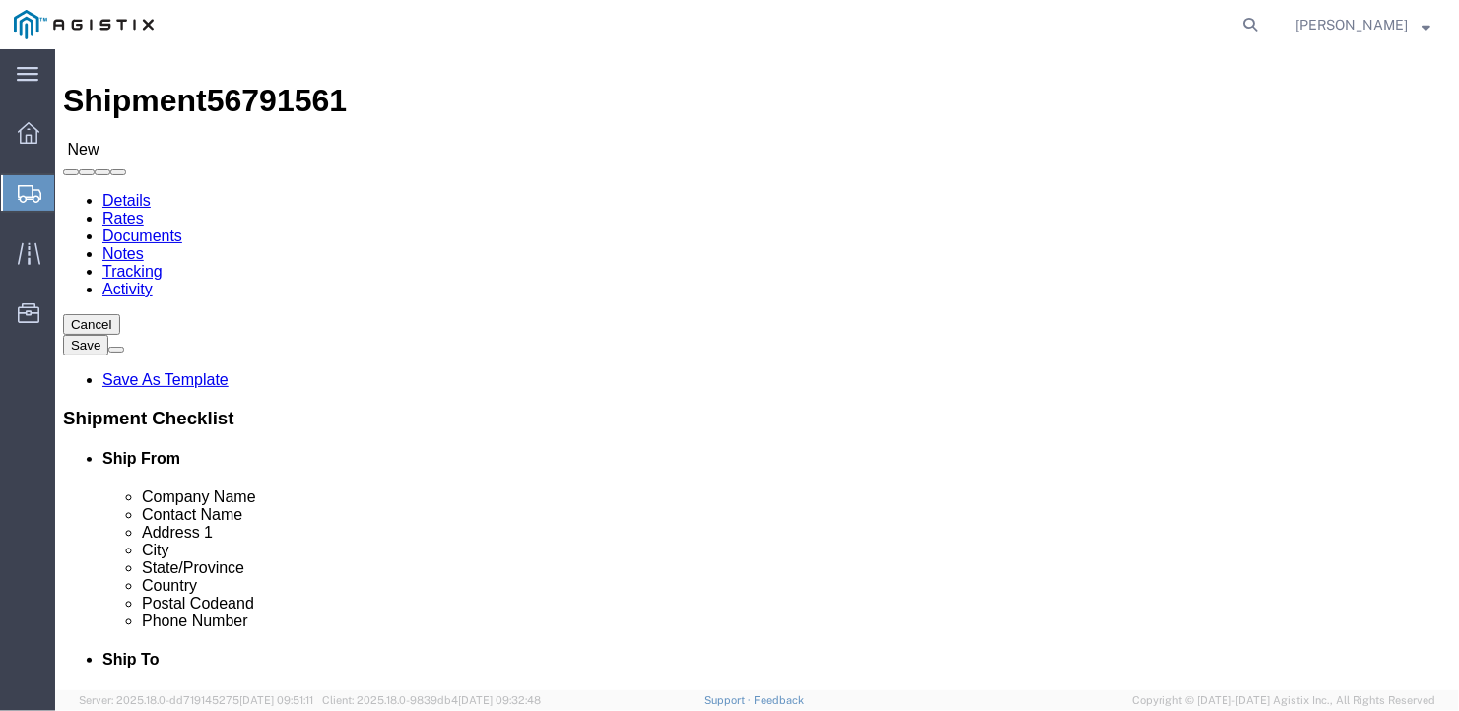
type input "5"
click input "text"
type input "582"
click input "text"
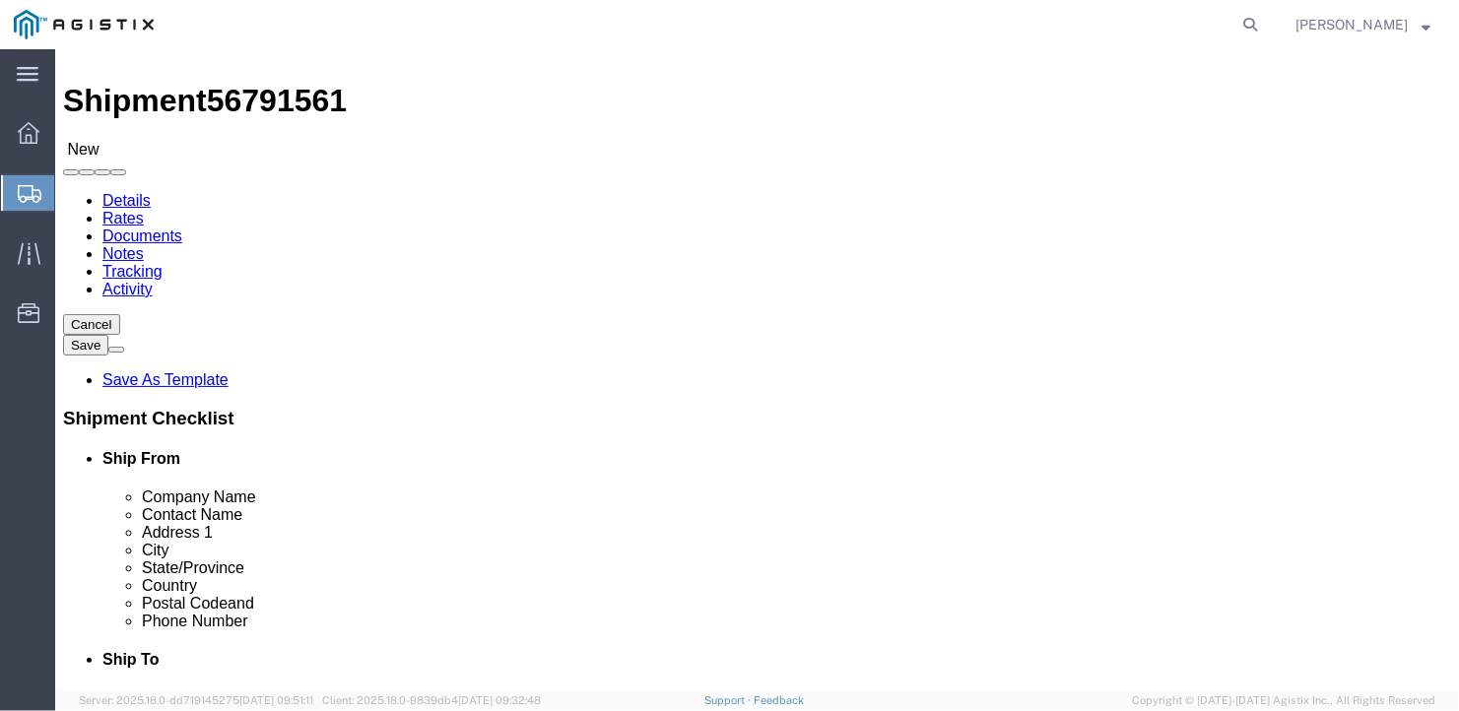
drag, startPoint x: 251, startPoint y: 468, endPoint x: 168, endPoint y: 464, distance: 82.8
click div "Weight 0.00 Select kgs lbs Ship. t°"
click link "Add Content"
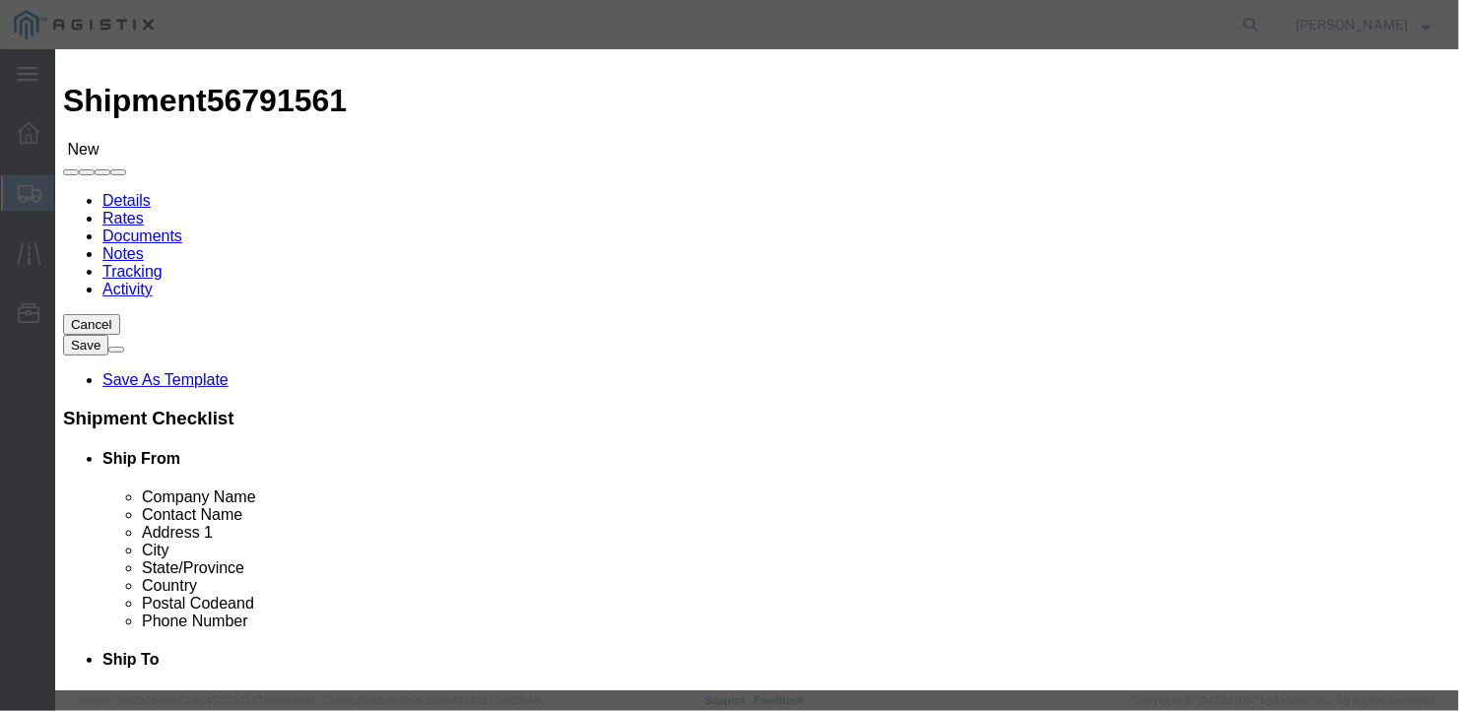
click input "text"
drag, startPoint x: 371, startPoint y: 190, endPoint x: 330, endPoint y: 187, distance: 41.5
click div "Pieces 0 Select Bag Barrels 100Board Feet Bottle Box Blister Pack Carats Can Ca…"
click input "text"
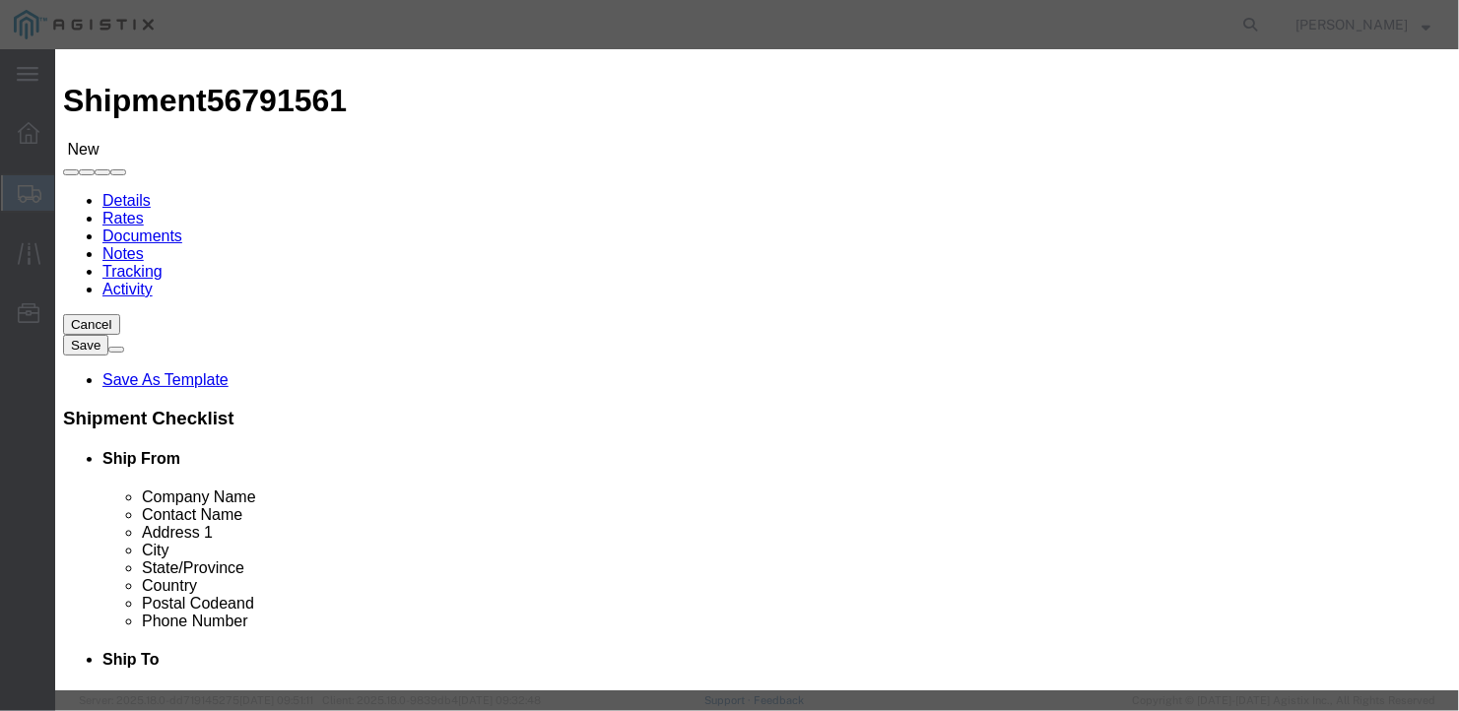
click div "Save & Add Another Save & Close Close"
click button "Save & Close"
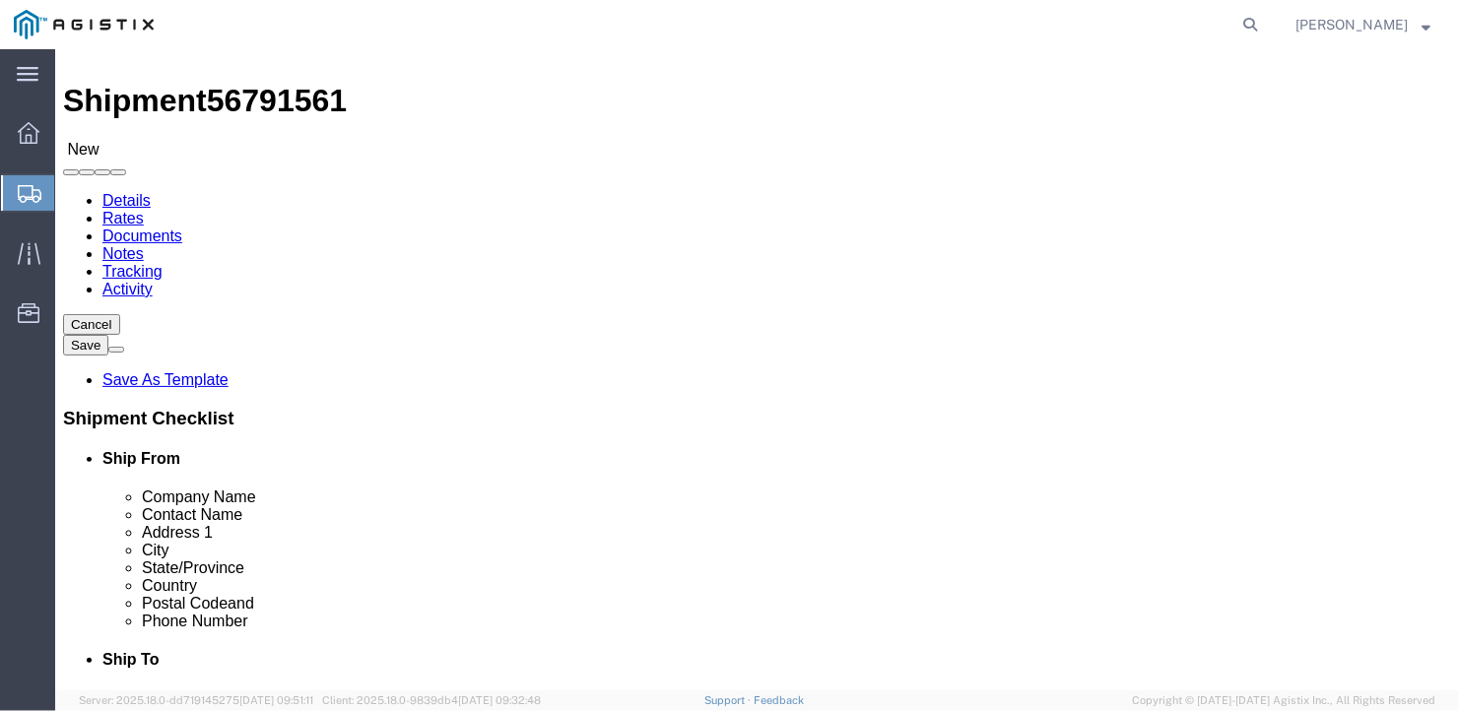
click button "Rate Shipment"
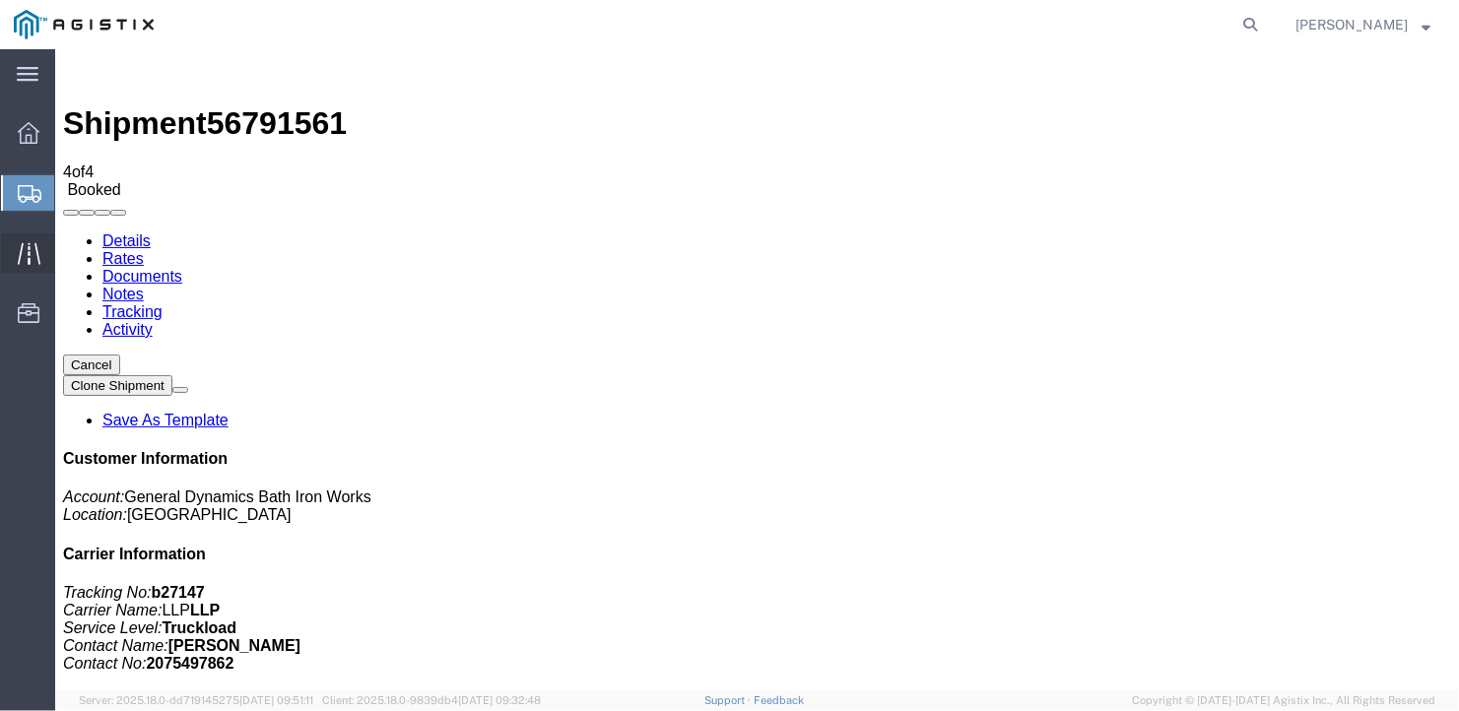
click at [23, 242] on icon at bounding box center [29, 253] width 23 height 23
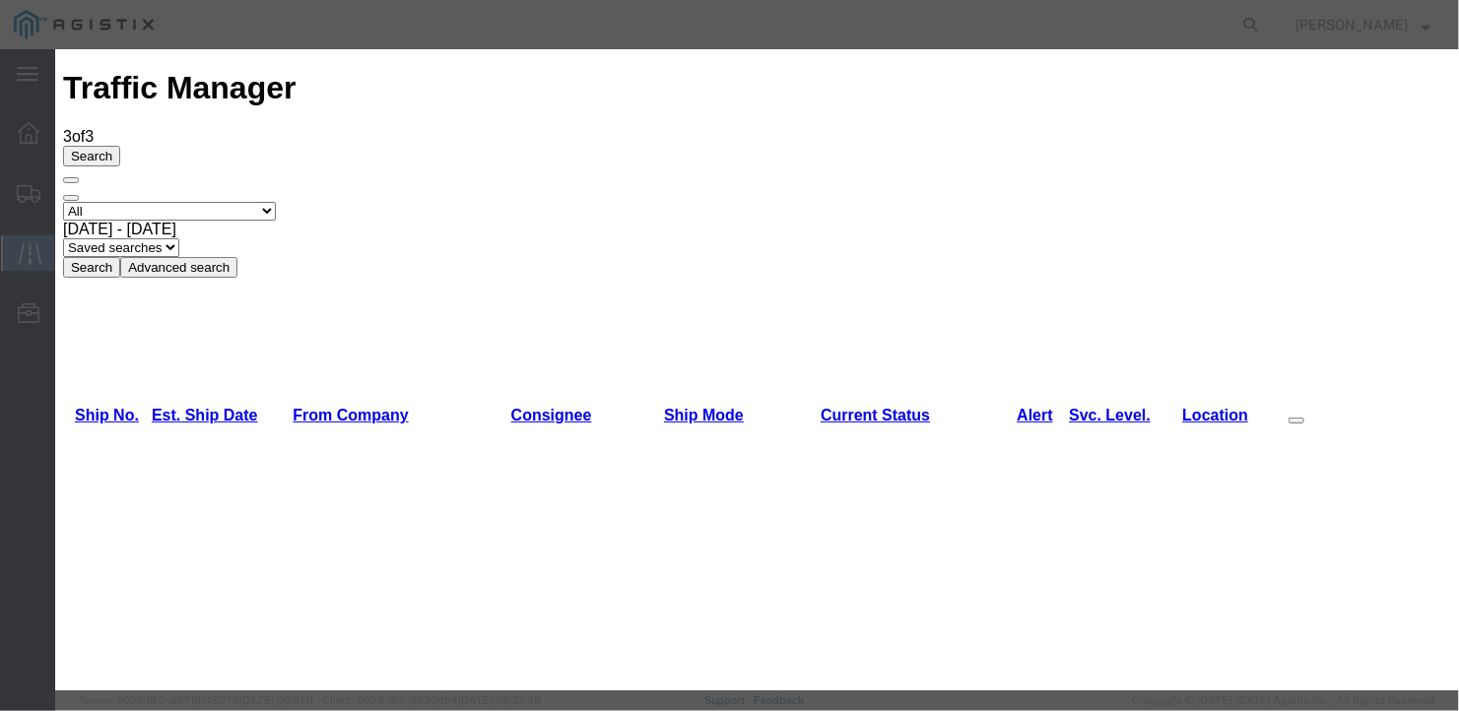
drag, startPoint x: 409, startPoint y: 479, endPoint x: 474, endPoint y: 499, distance: 68.2
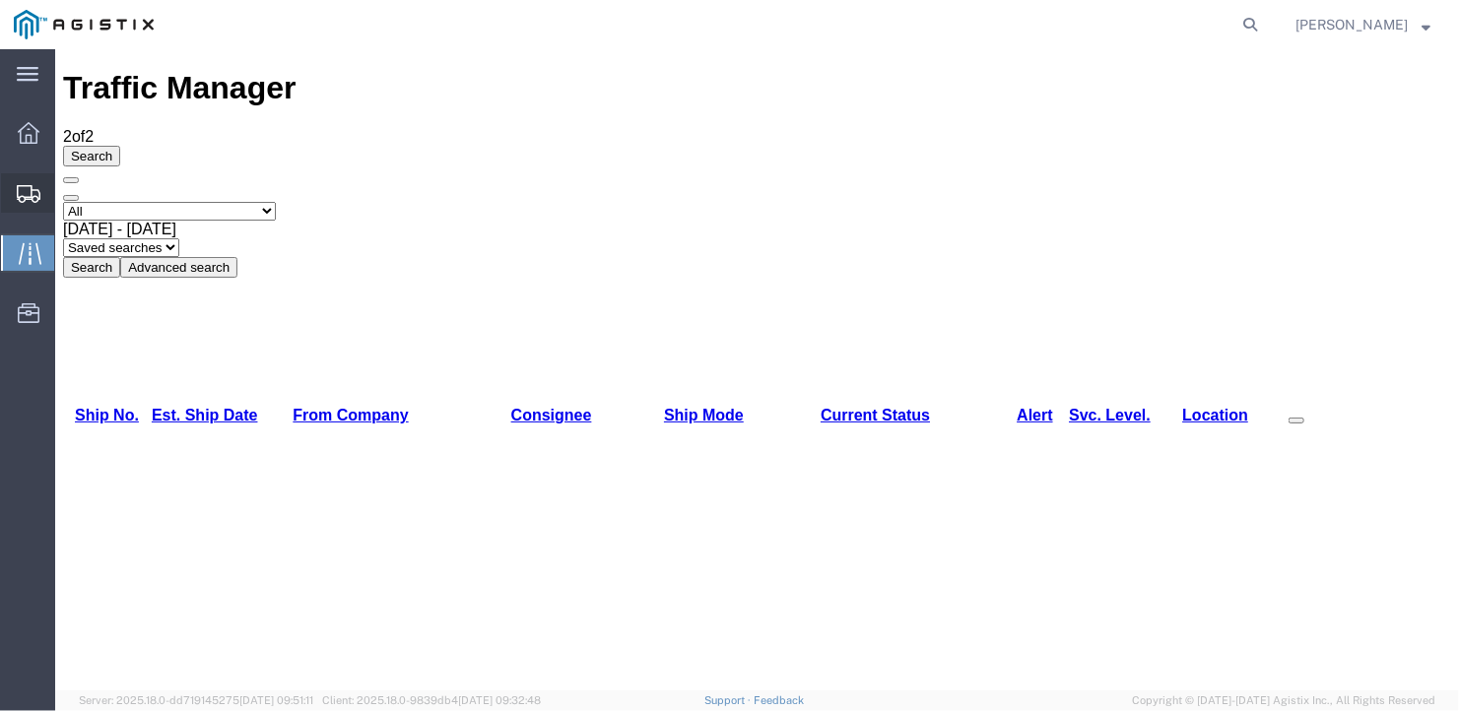
click at [0, 0] on span "Create Shipment" at bounding box center [0, 0] width 0 height 0
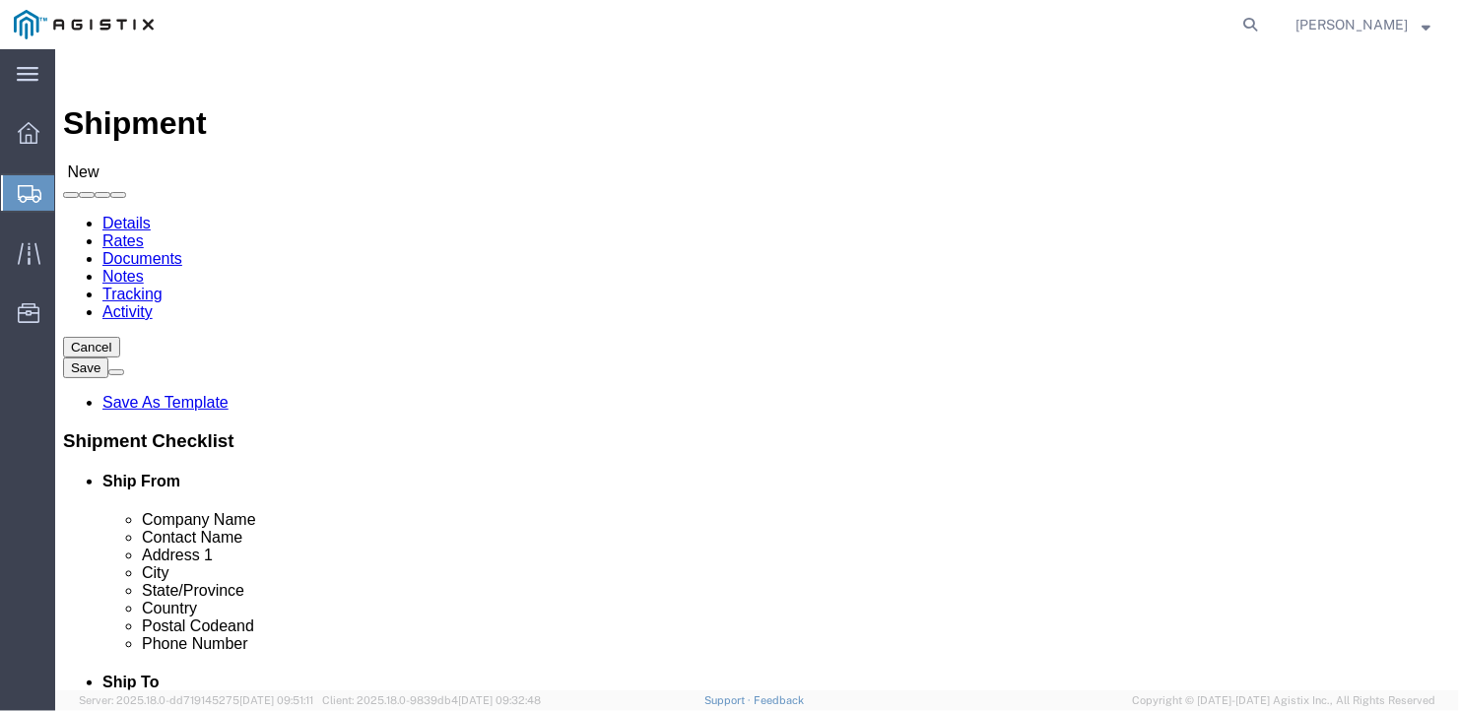
click select "Select General Dynamics Bath Iron Works"
click input "text"
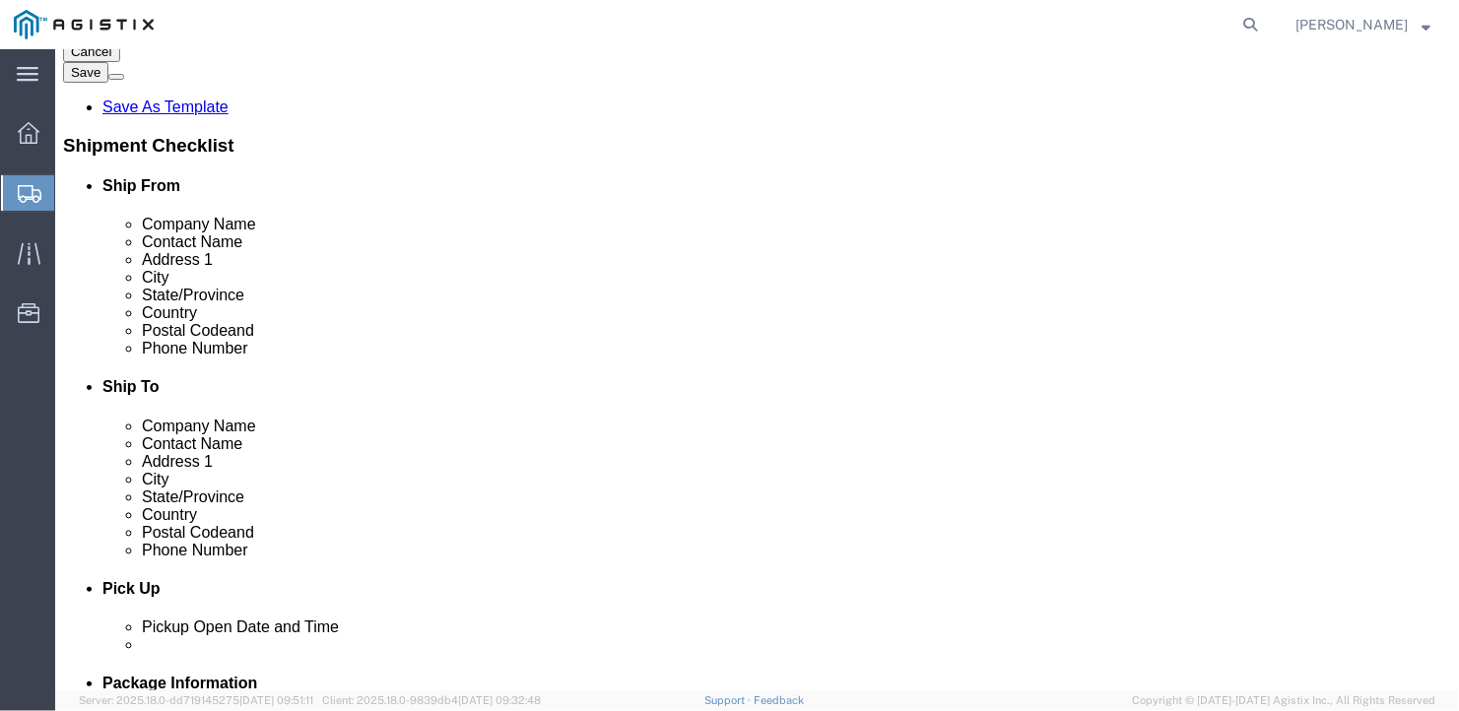
click input "text"
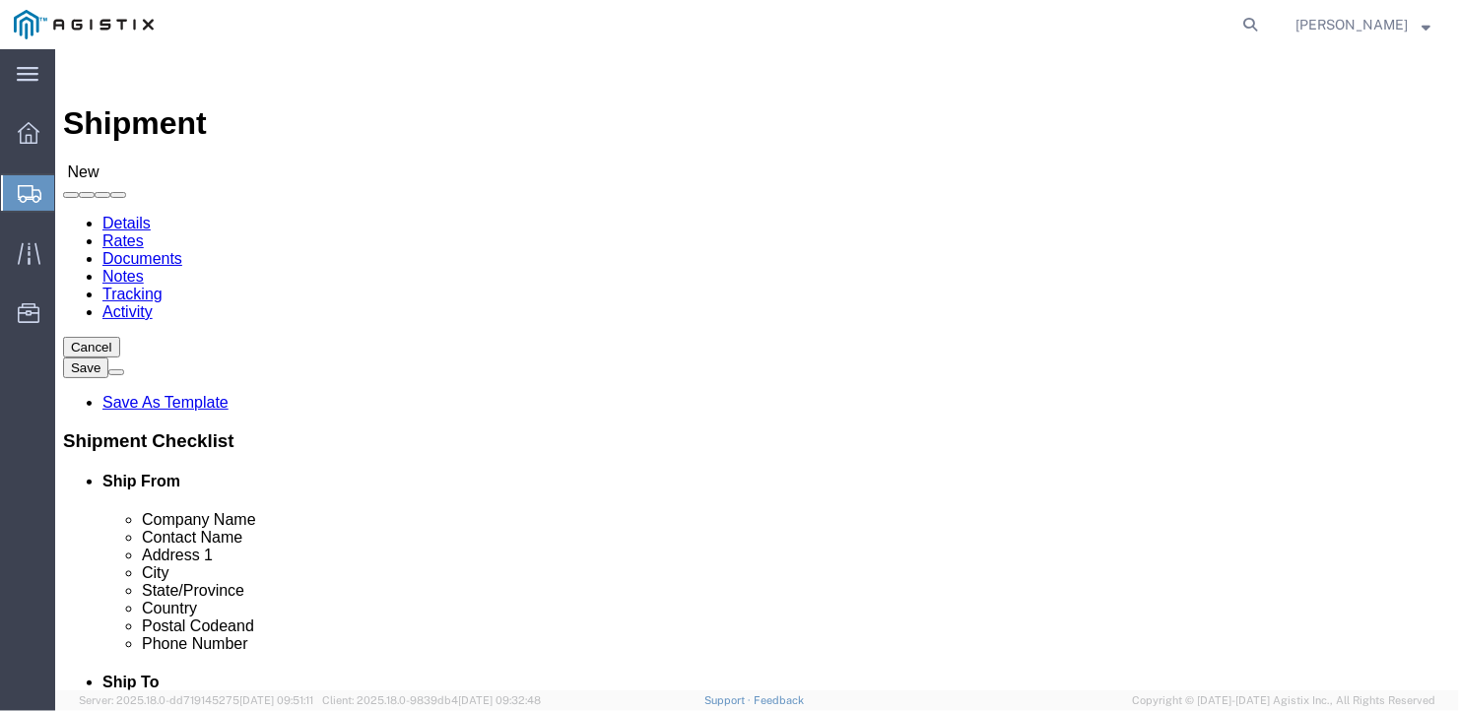
click select "Select Bath - 50 YARD REC [US_STATE][GEOGRAPHIC_DATA] - 700 [US_STATE][GEOGRAPH…"
click input "text"
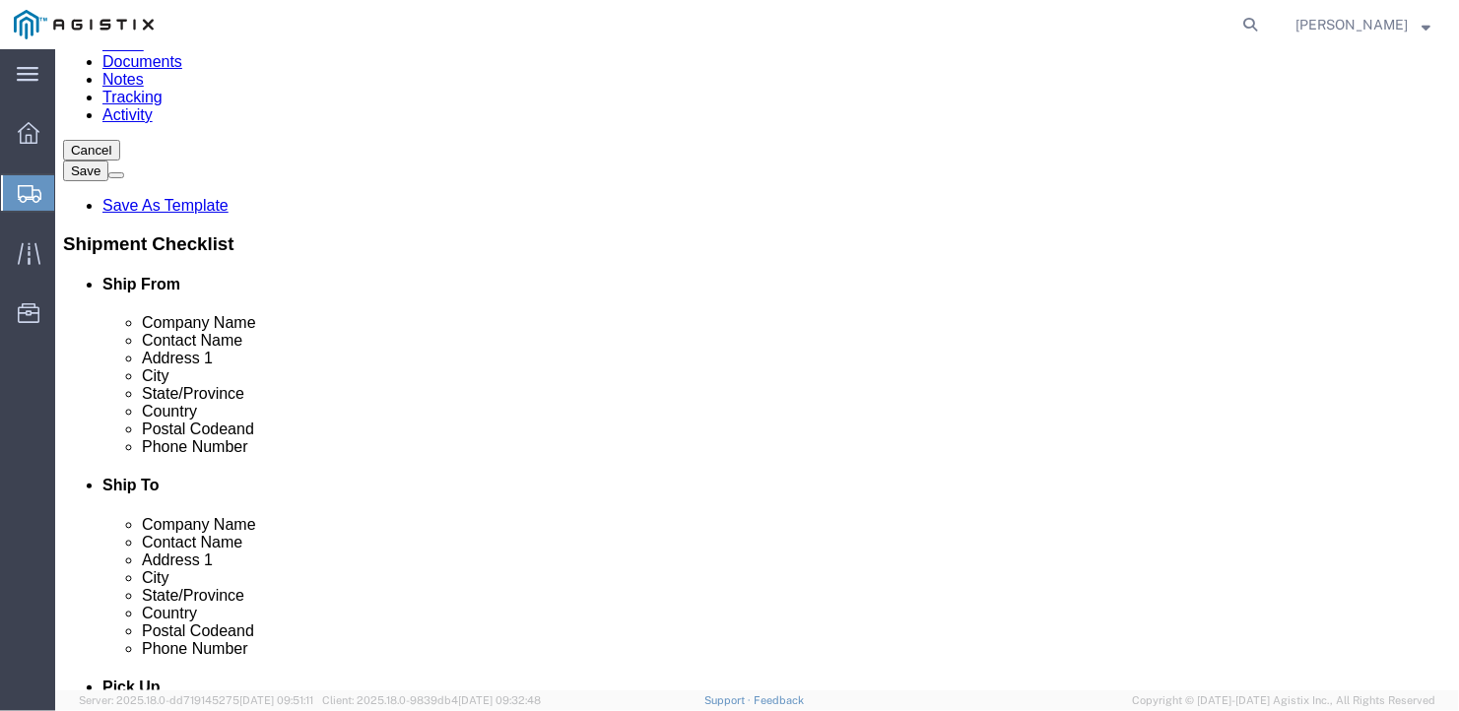
scroll to position [296, 0]
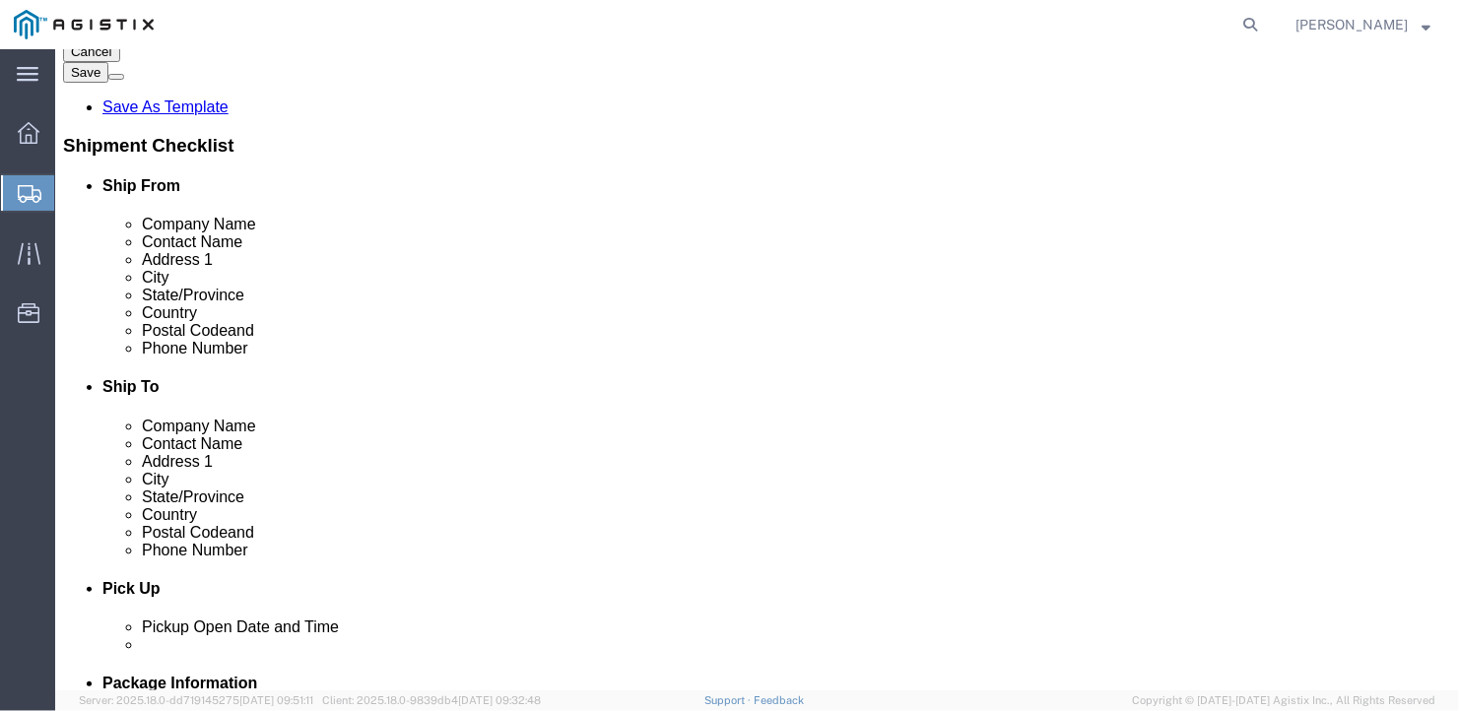
click input "text"
click input "Postal Code"
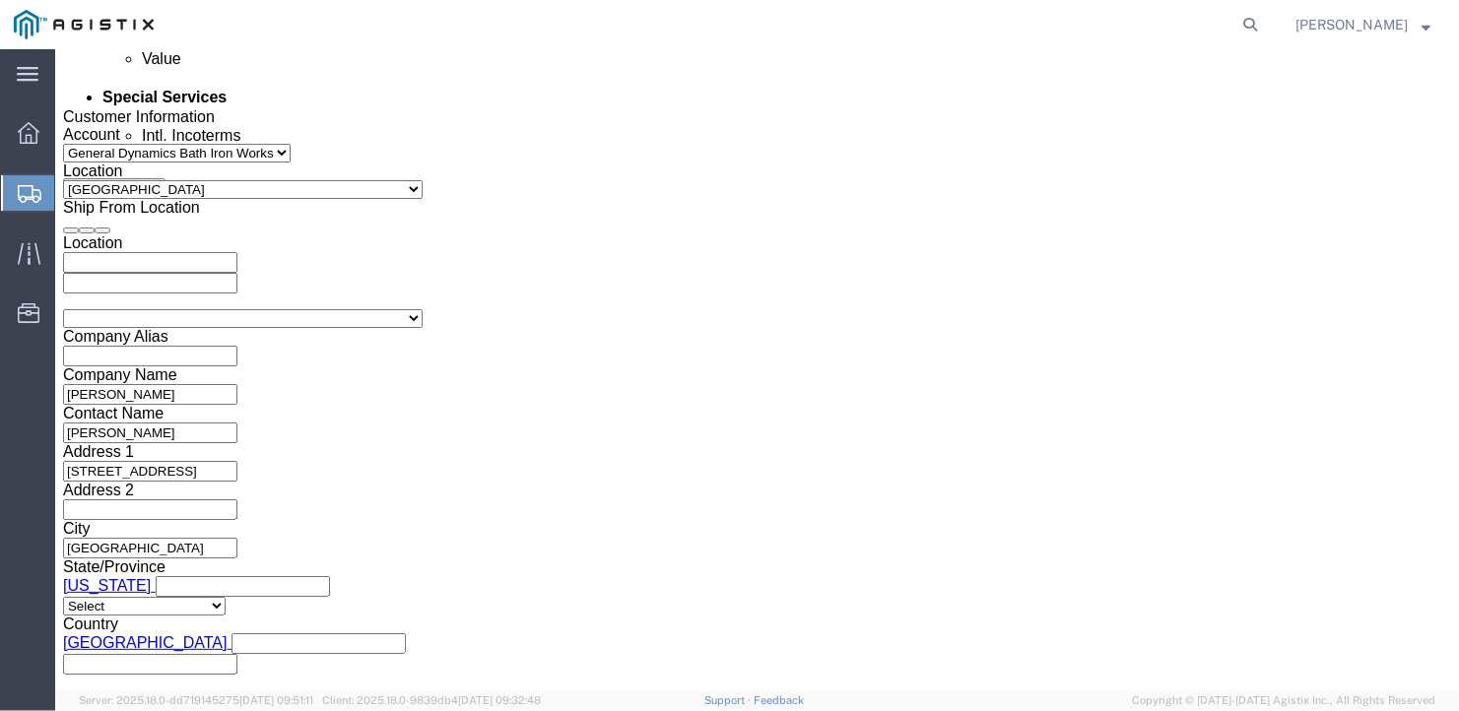
scroll to position [1368, 0]
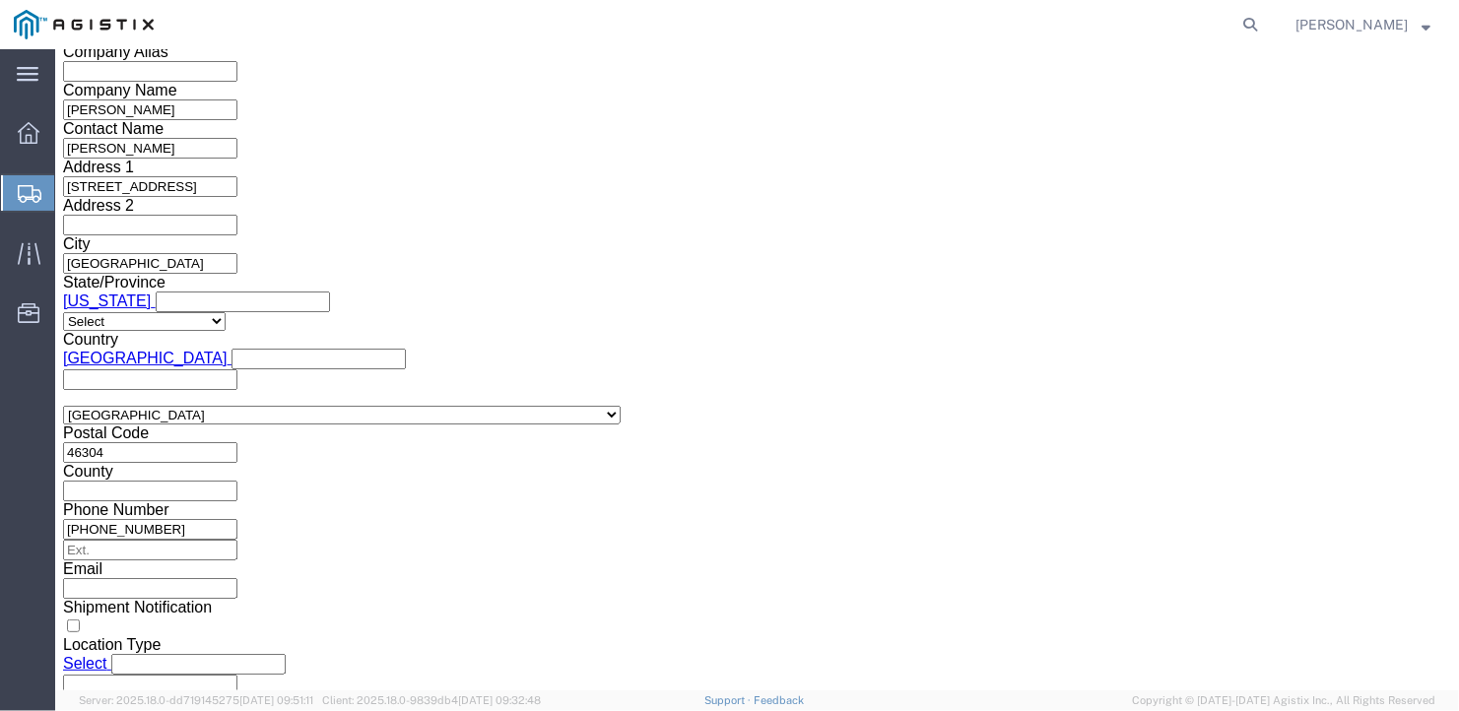
click select "Select Air Less than Truckload Multi-Leg Ocean Freight Rail Small Parcel Truckl…"
click select "Select 1-Ton (PSS) 10 Wheel 10 Yard Dump Truck 20 Yard Dump Truck Bobtail Botto…"
click select "Select 35 Feet 20 Feet 28 Feet 53 Feet 40 Feet 48 Feet"
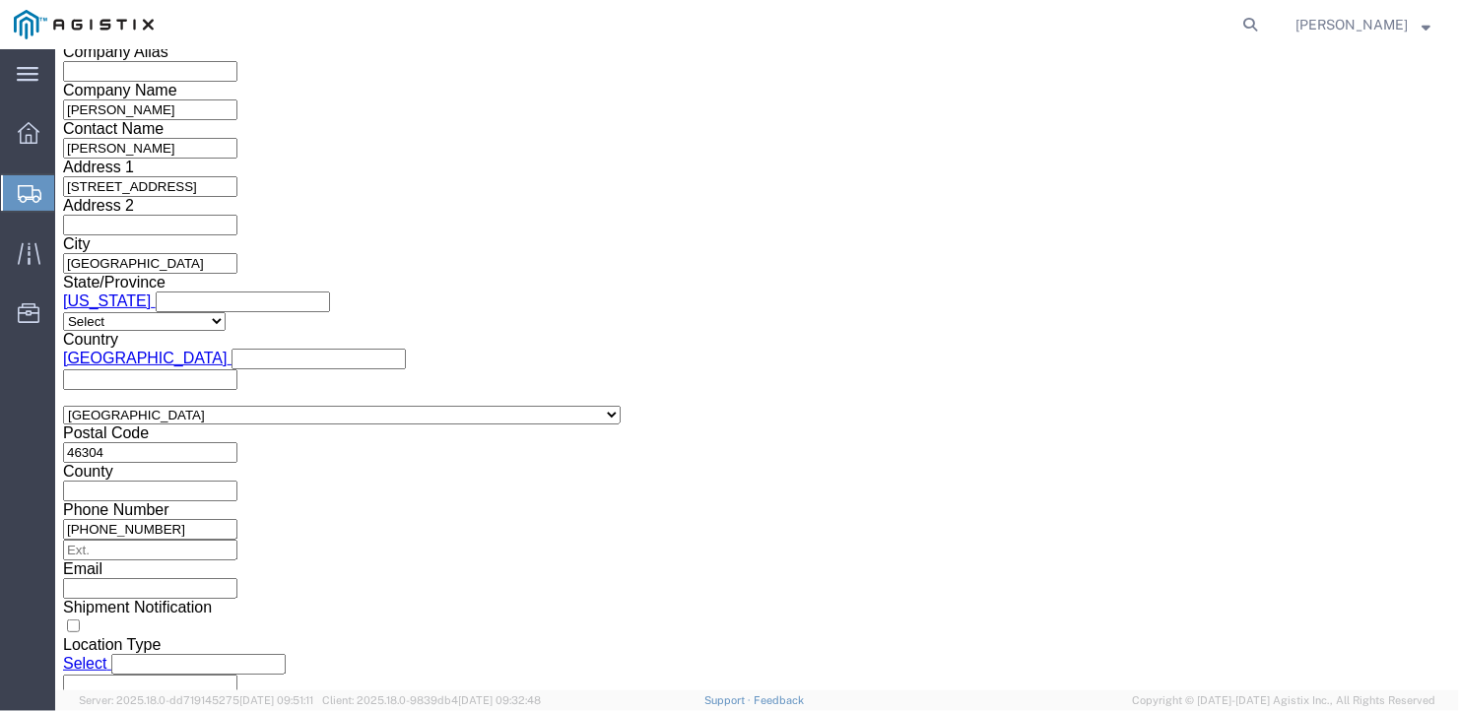
click select "Select 35 Feet 20 Feet 28 Feet 53 Feet 40 Feet 48 Feet"
click button "Continue"
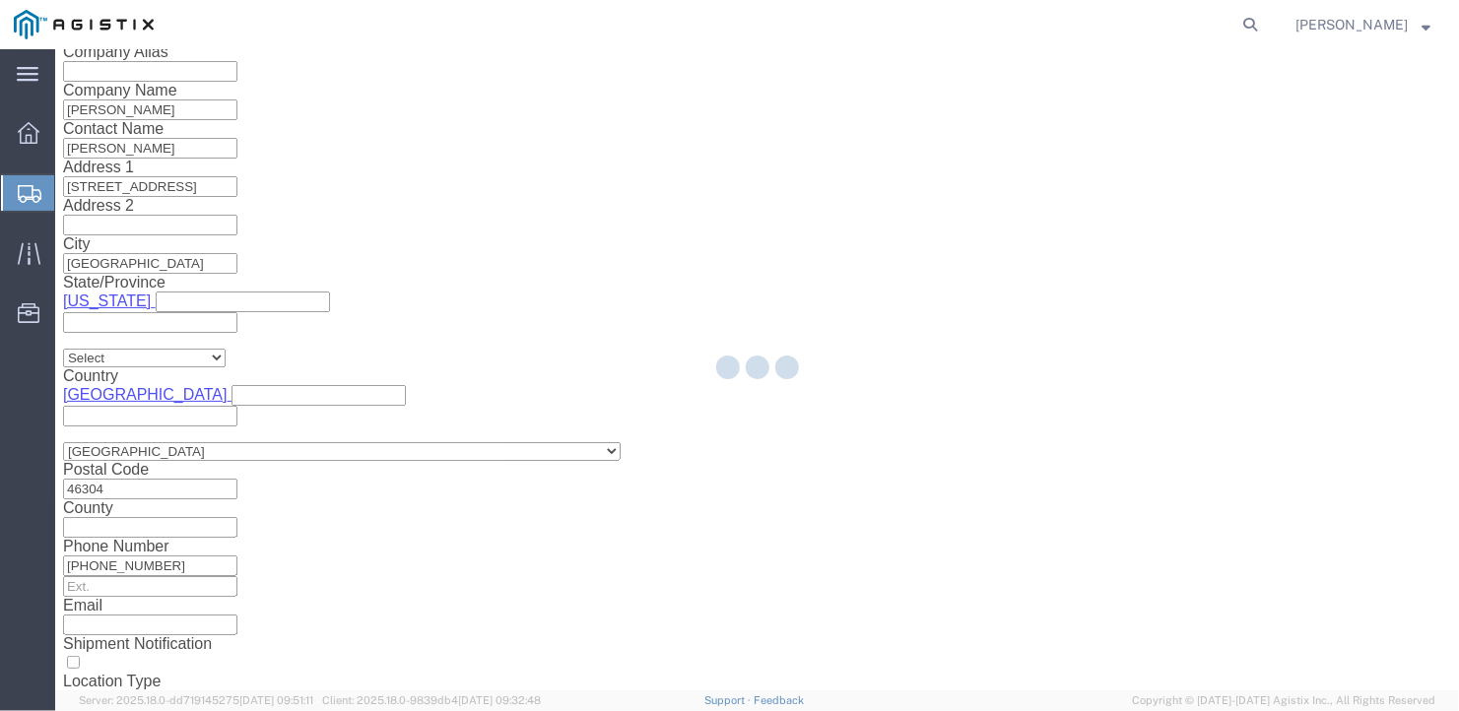
scroll to position [23, 0]
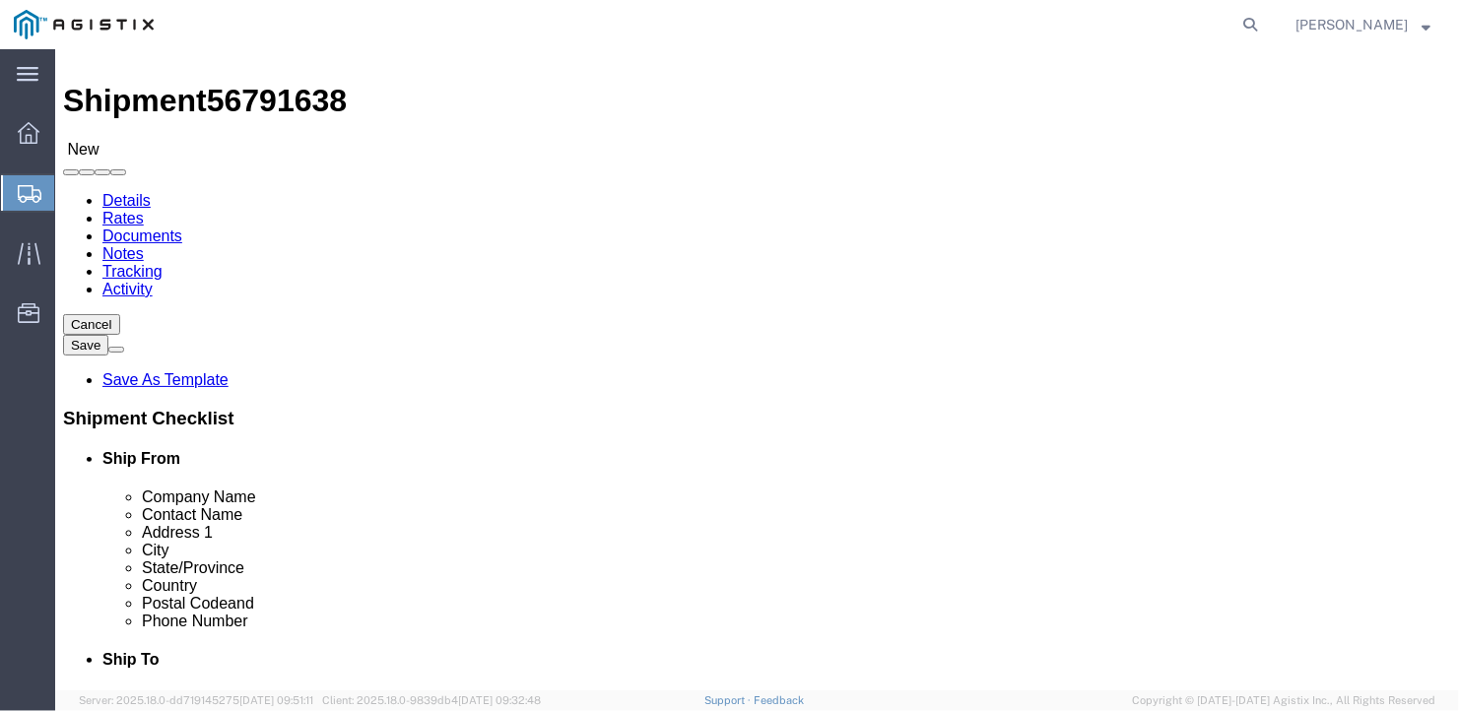
click select "Select Bale(s) Basket(s) Bolt(s) Bottle(s) Buckets Bulk Bundle(s) Can(s) Cardbo…"
click input "1"
drag, startPoint x: 219, startPoint y: 389, endPoint x: 113, endPoint y: 421, distance: 110.0
click div "Package Type Select Bale(s) Basket(s) Bolt(s) Bottle(s) Buckets Bulk Bundle(s) …"
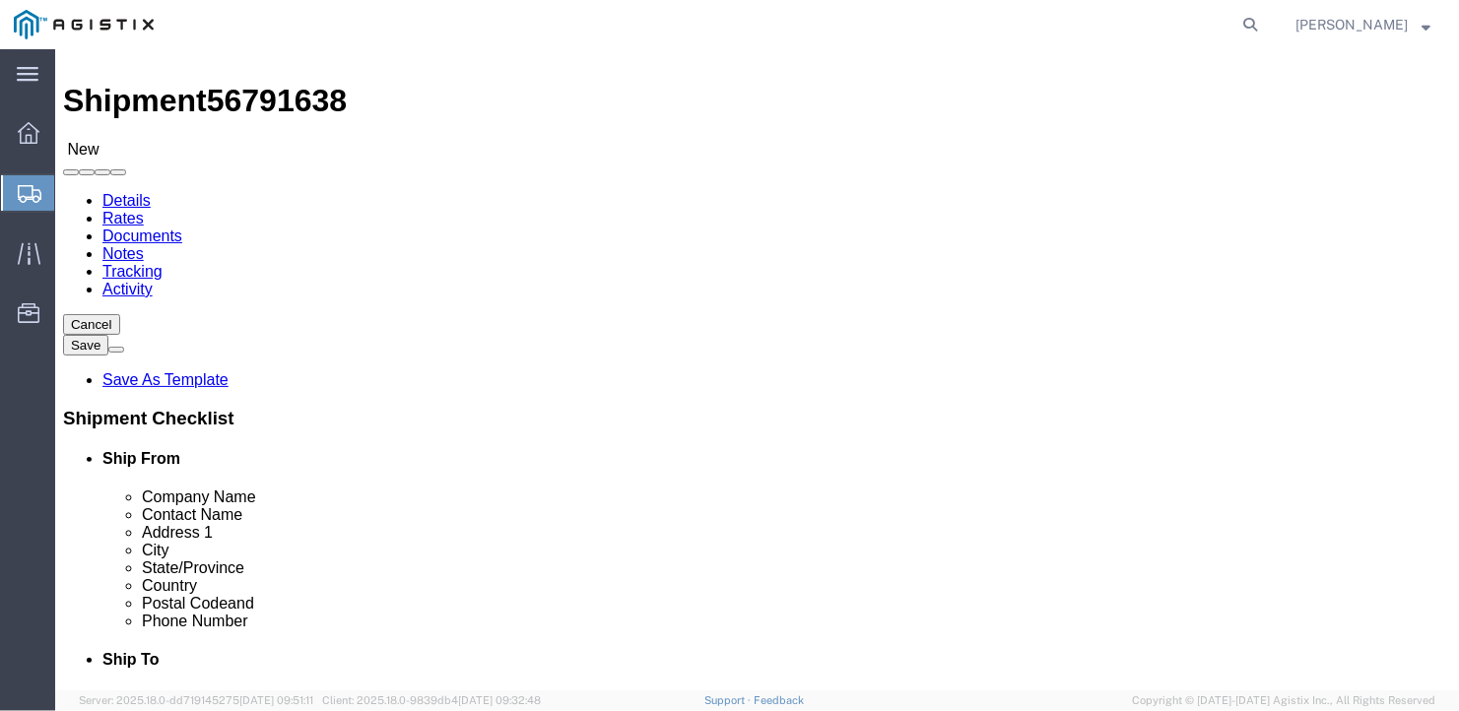
click input "text"
drag, startPoint x: 242, startPoint y: 469, endPoint x: 136, endPoint y: 486, distance: 107.7
click div "Package Type Select Bale(s) Basket(s) Bolt(s) Bottle(s) Buckets Bulk Bundle(s) …"
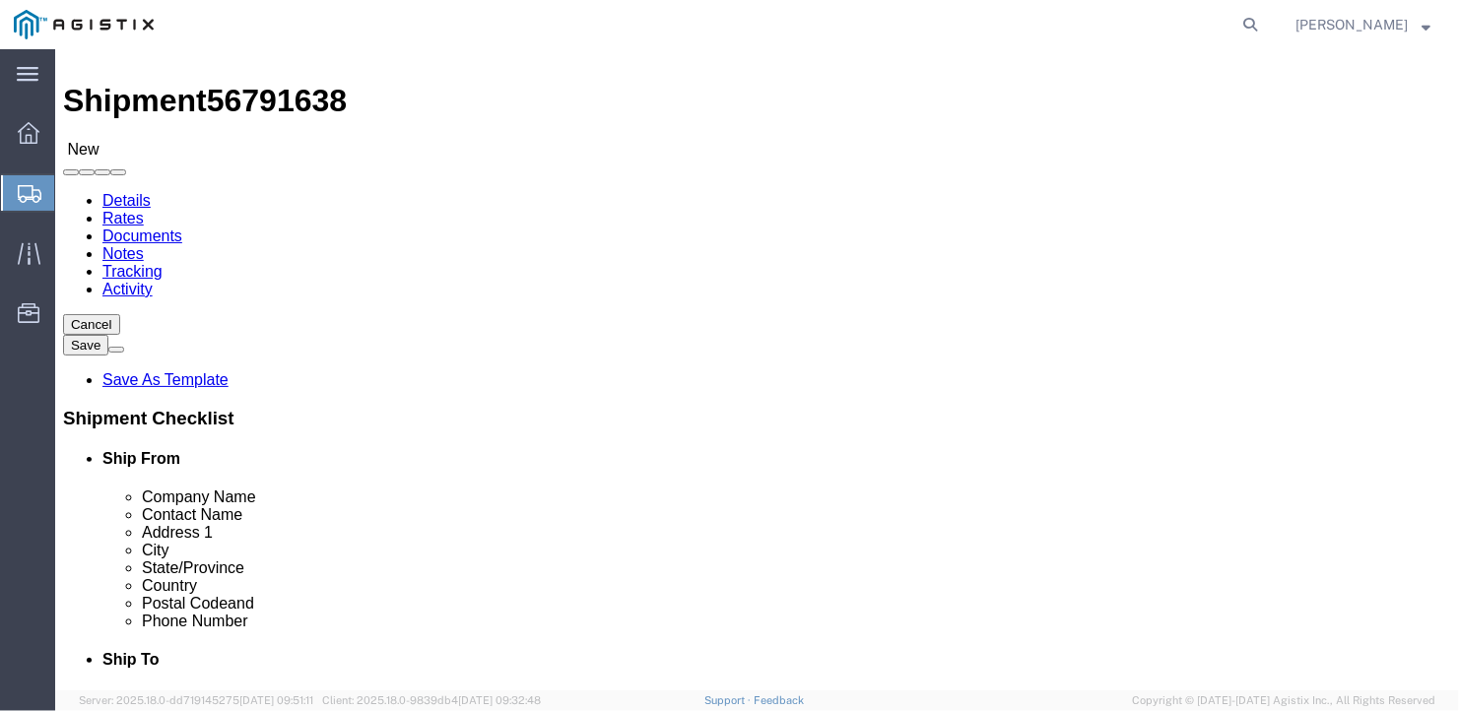
click link "Add Content"
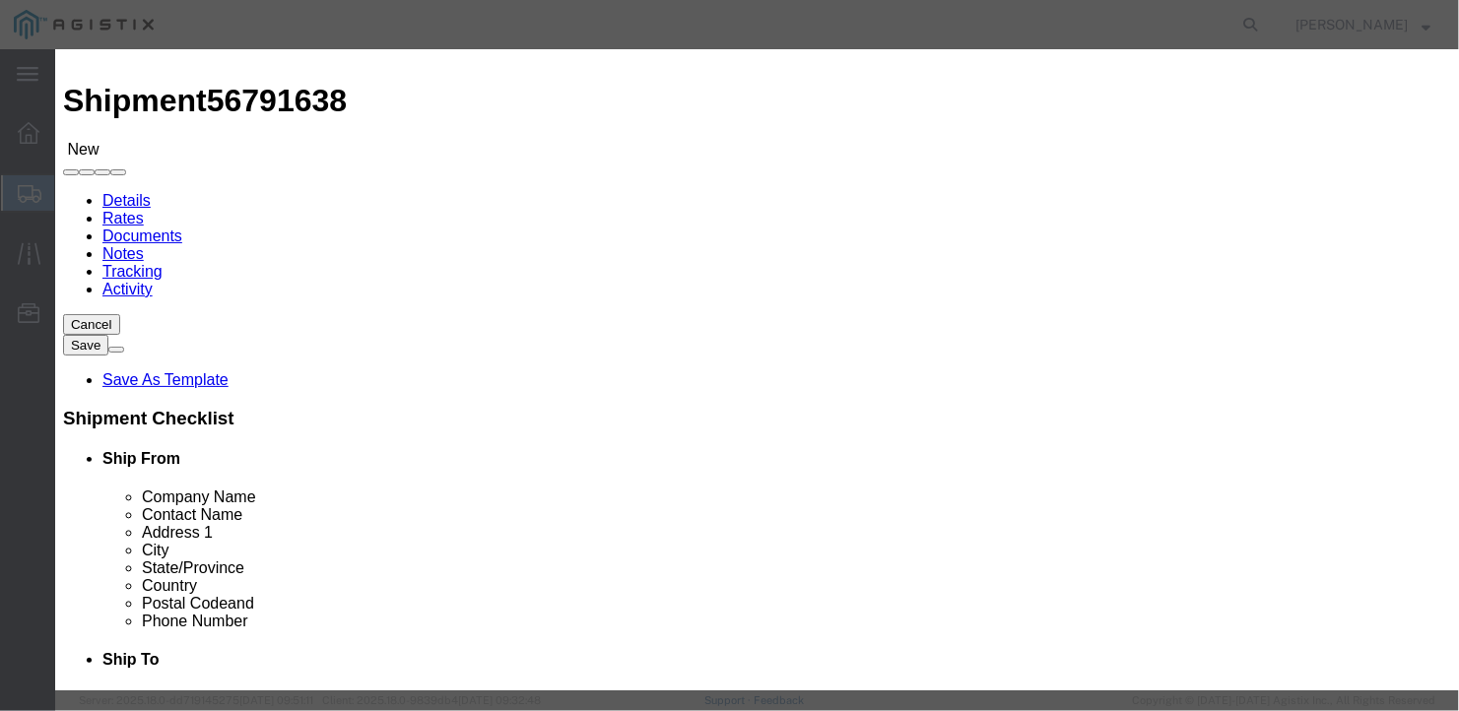
click input "text"
drag, startPoint x: 392, startPoint y: 186, endPoint x: 321, endPoint y: 199, distance: 72.1
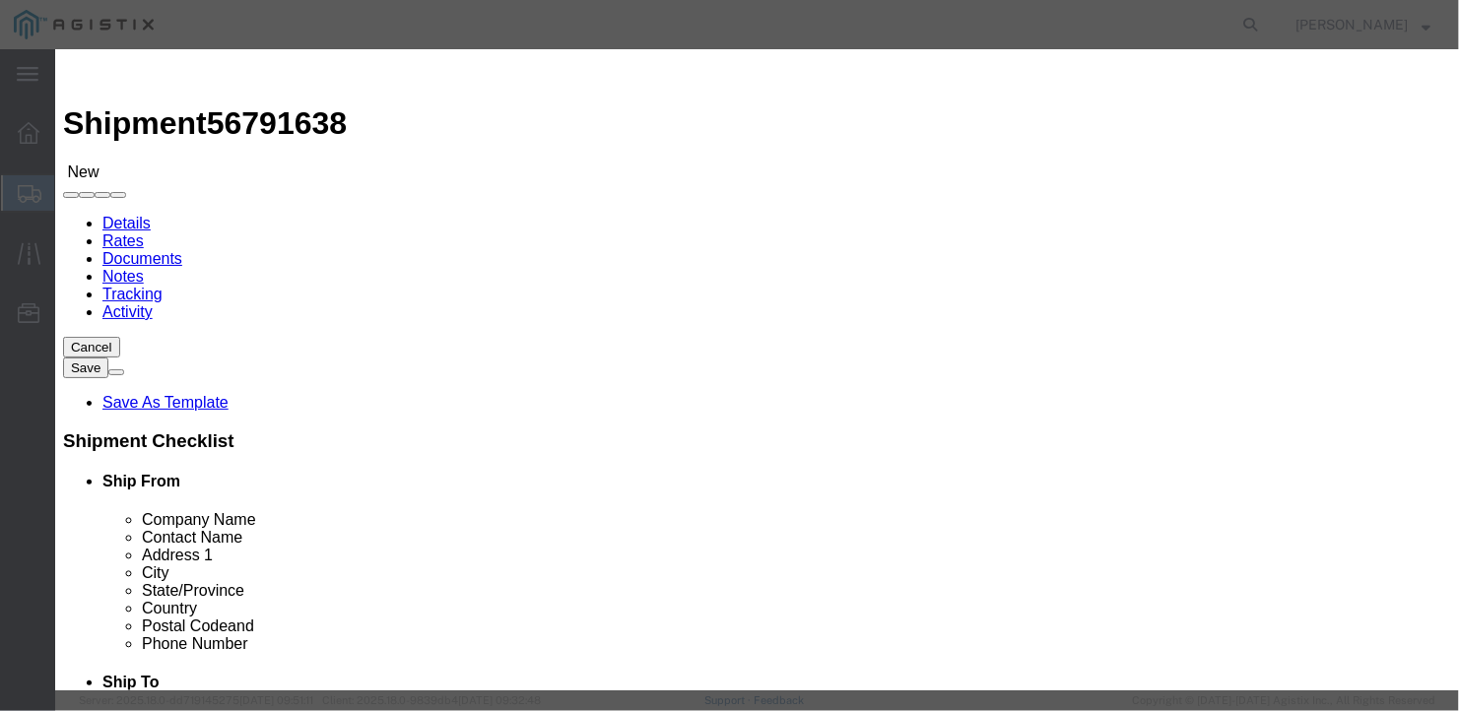
drag, startPoint x: 383, startPoint y: 184, endPoint x: 331, endPoint y: 198, distance: 54.0
click div "Pieces 0 Select Bag Barrels 100Board Feet Bottle Box Blister Pack Carats Can Ca…"
drag, startPoint x: 230, startPoint y: 355, endPoint x: 289, endPoint y: 332, distance: 63.3
click label "SKU"
drag, startPoint x: 372, startPoint y: 227, endPoint x: 335, endPoint y: 235, distance: 38.5
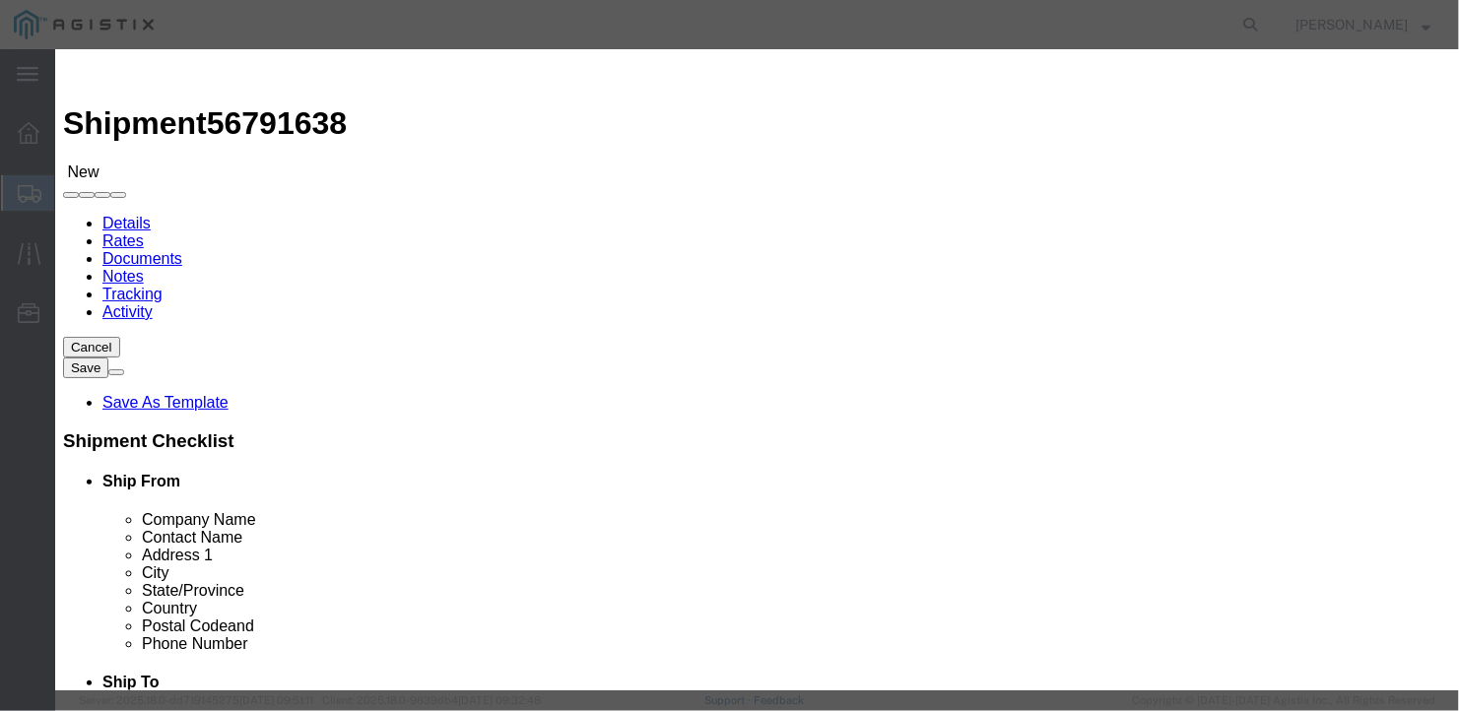
click div "4"
drag, startPoint x: 729, startPoint y: 533, endPoint x: 764, endPoint y: 550, distance: 39.2
click div "Save & Add Another Save & Close Close"
click button "Save & Close"
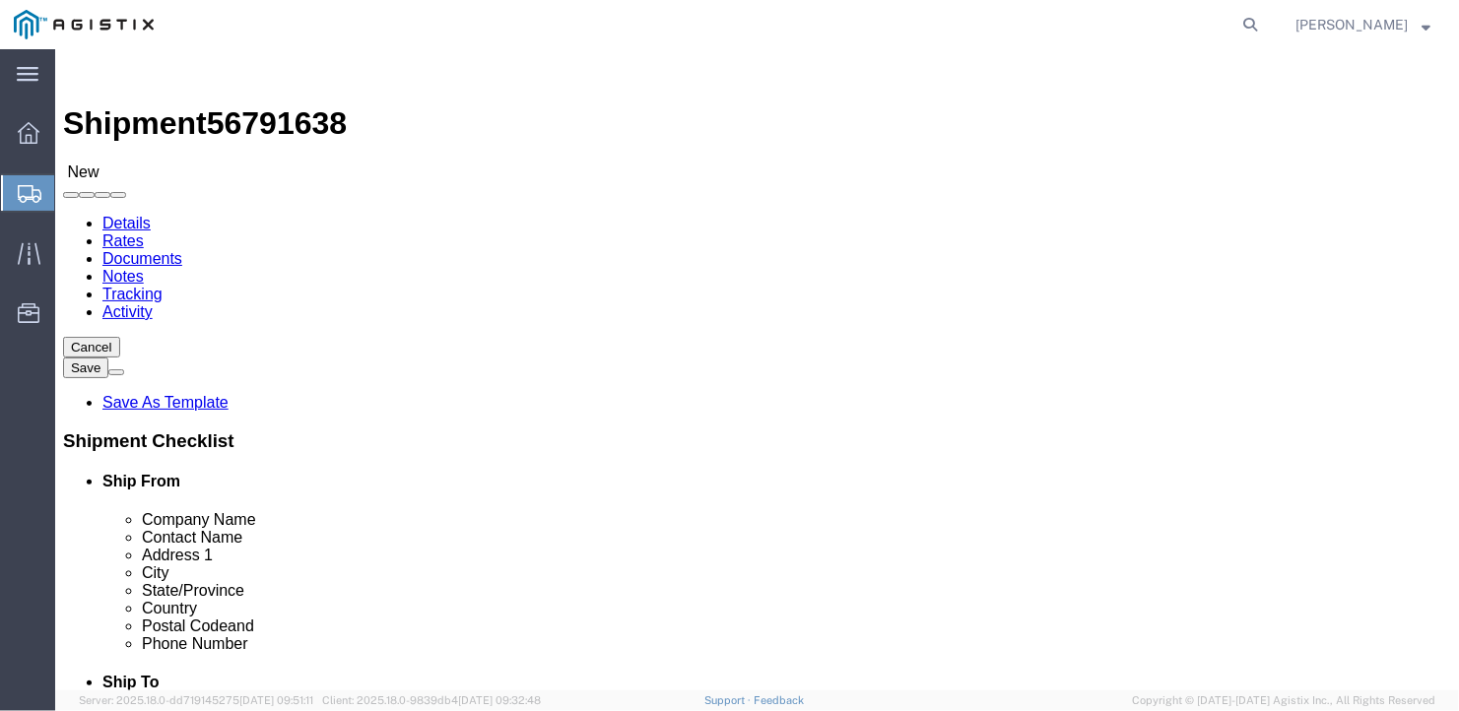
click button "Rate Shipment"
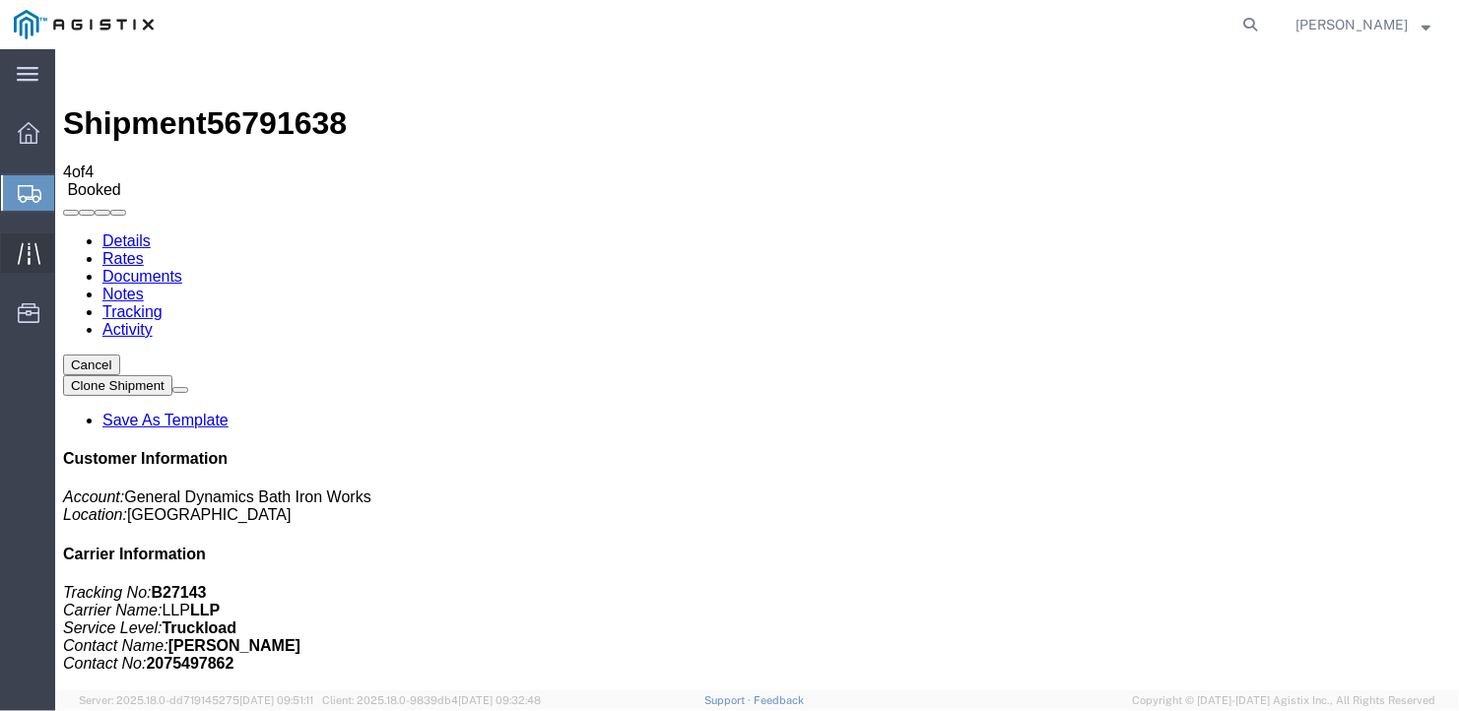
click at [27, 244] on icon at bounding box center [29, 253] width 23 height 23
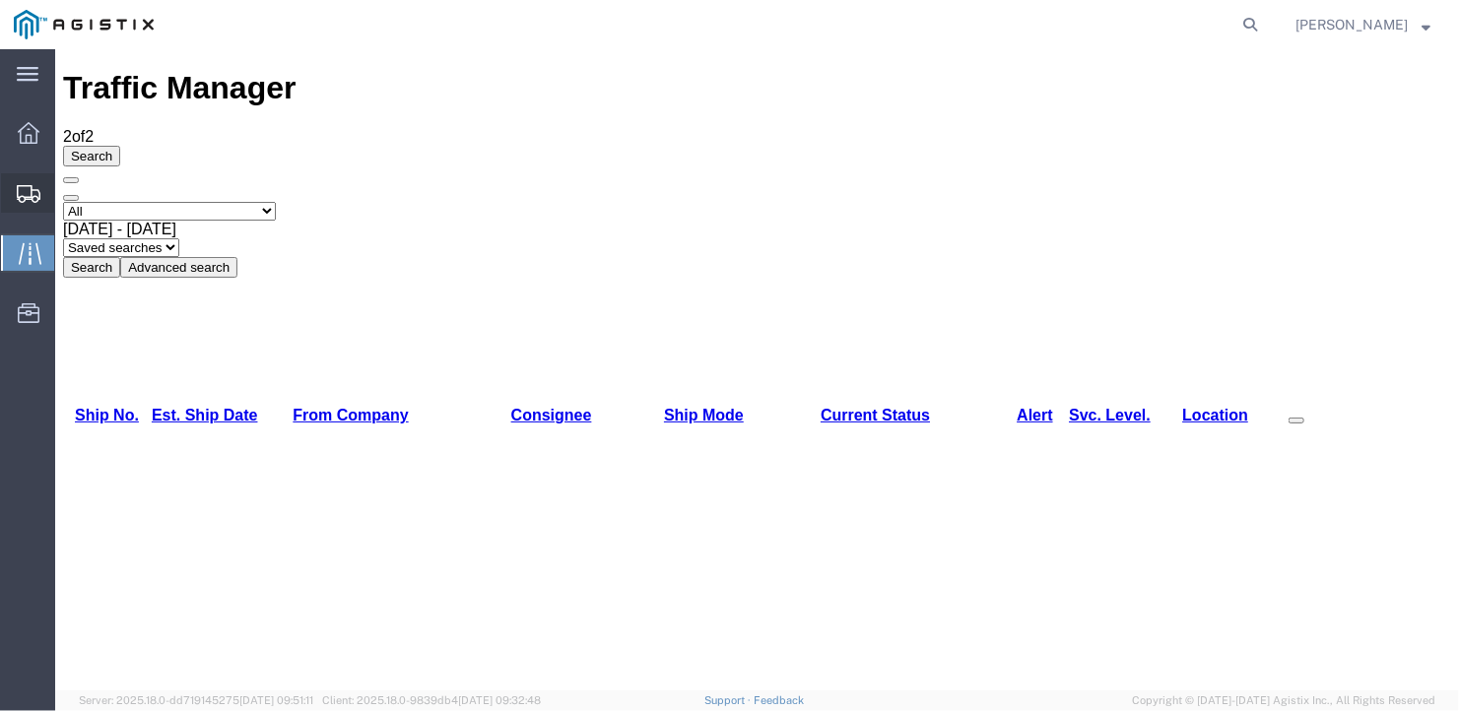
click at [0, 0] on span "Create Shipment" at bounding box center [0, 0] width 0 height 0
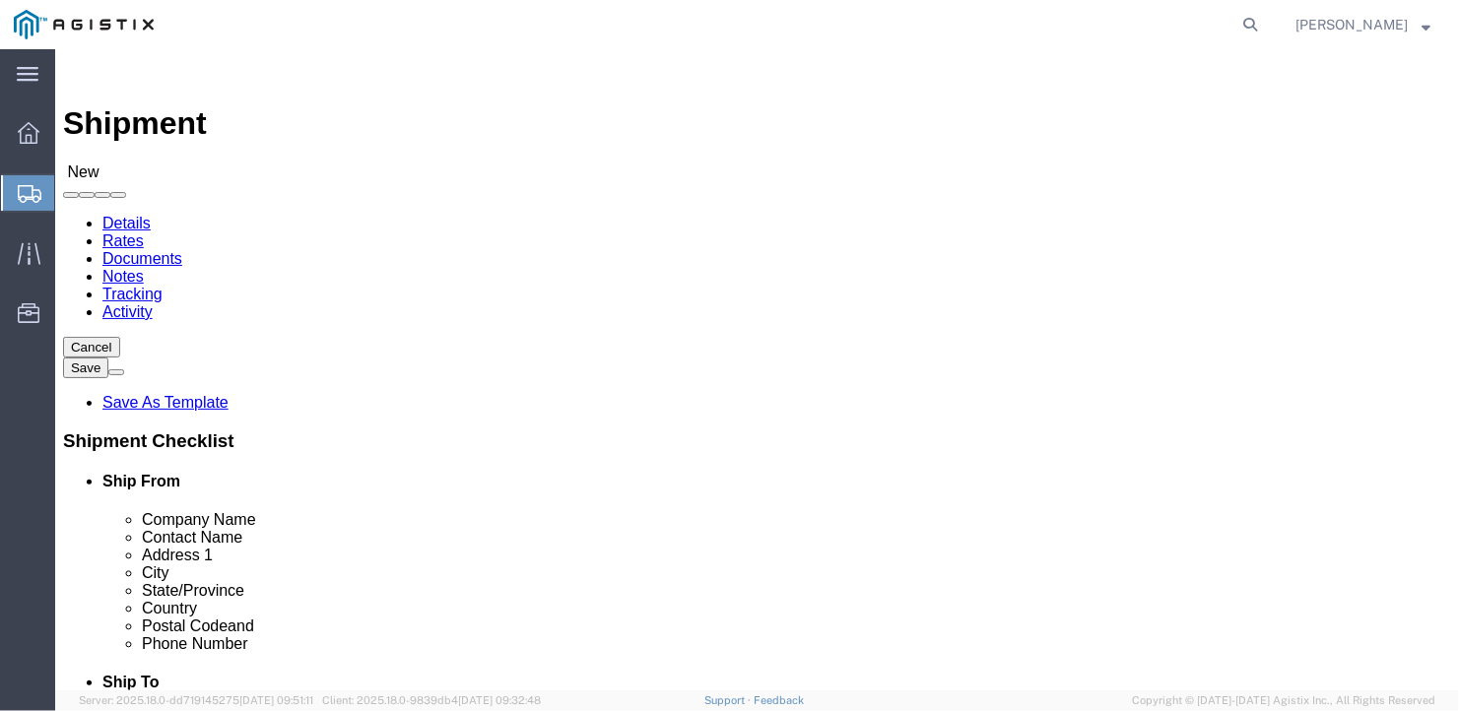
click select "Select General Dynamics Bath Iron Works"
click input "text"
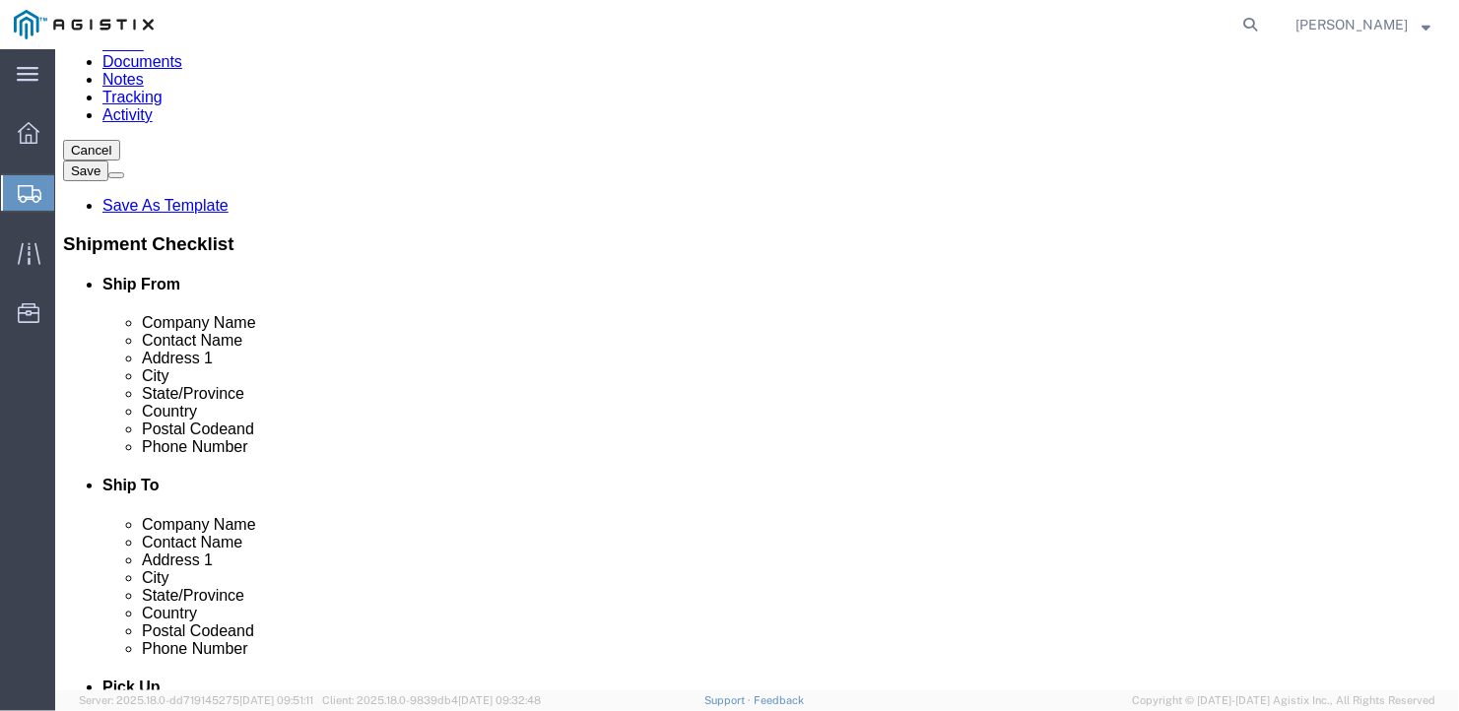
click input "text"
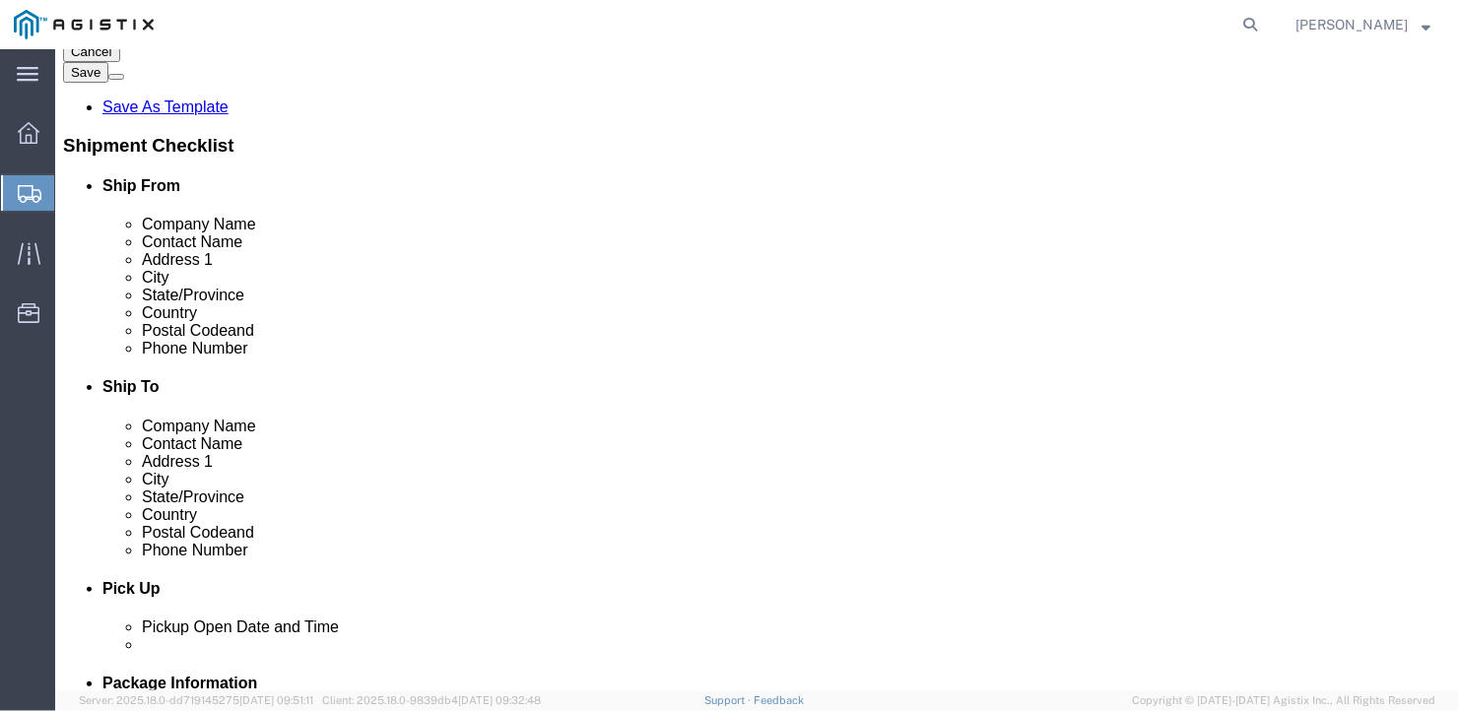
scroll to position [394, 0]
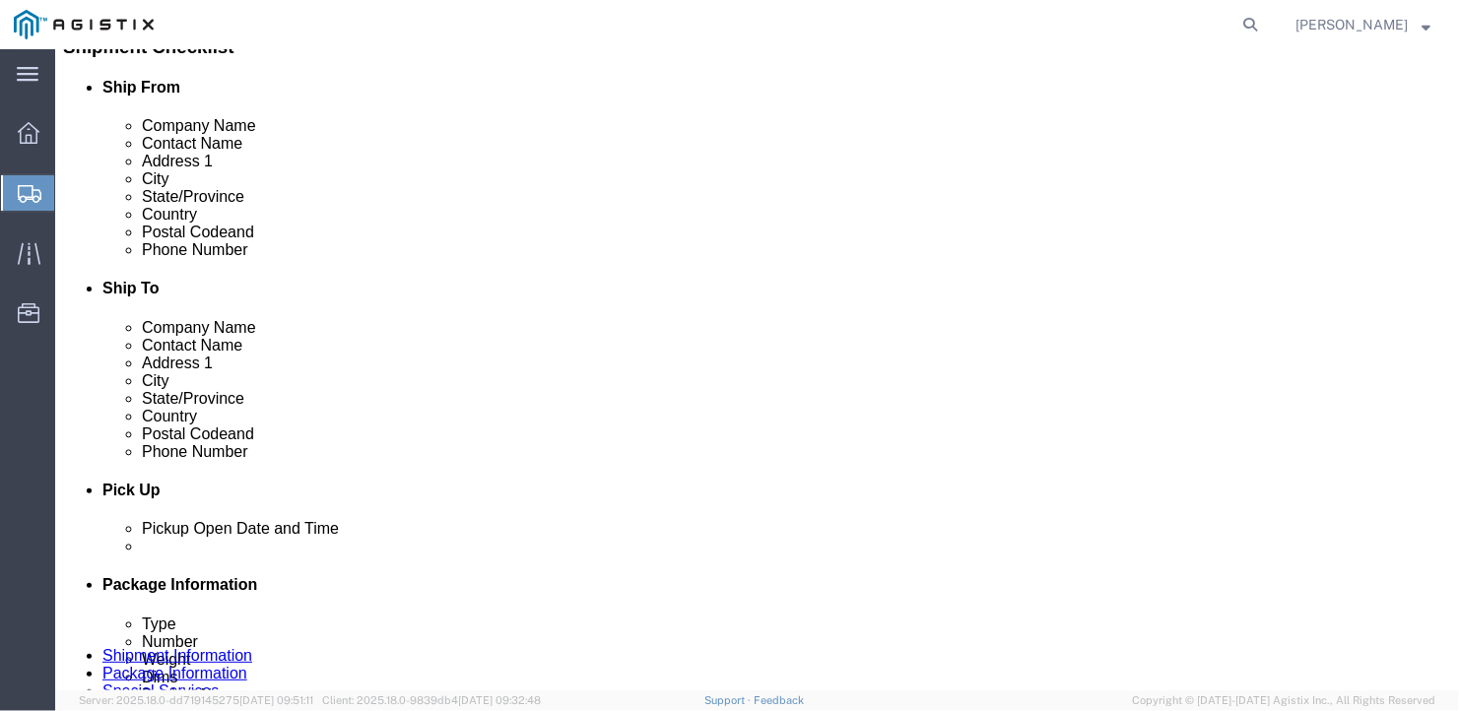
click input "text"
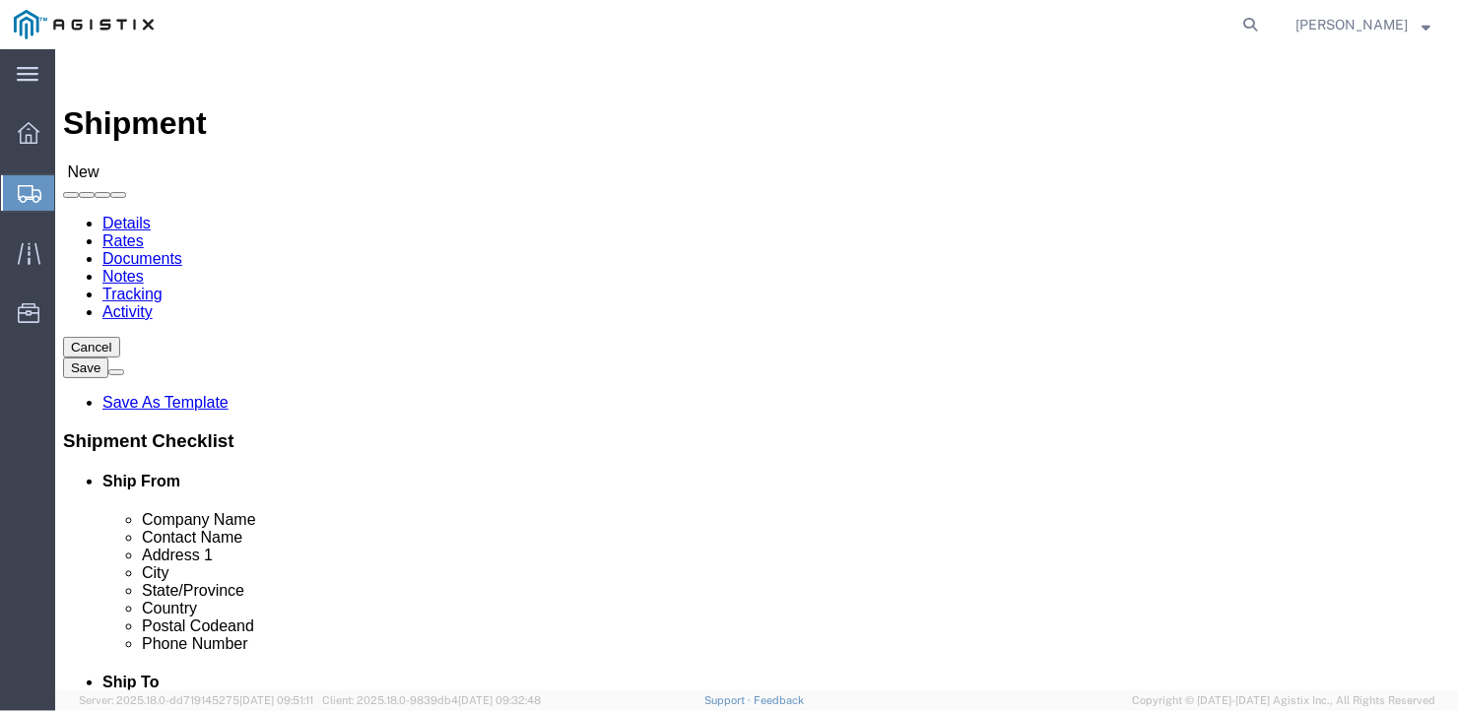
click select "Select Bath - 50 YARD REC [US_STATE][GEOGRAPHIC_DATA] - 700 [US_STATE][GEOGRAPH…"
click input "text"
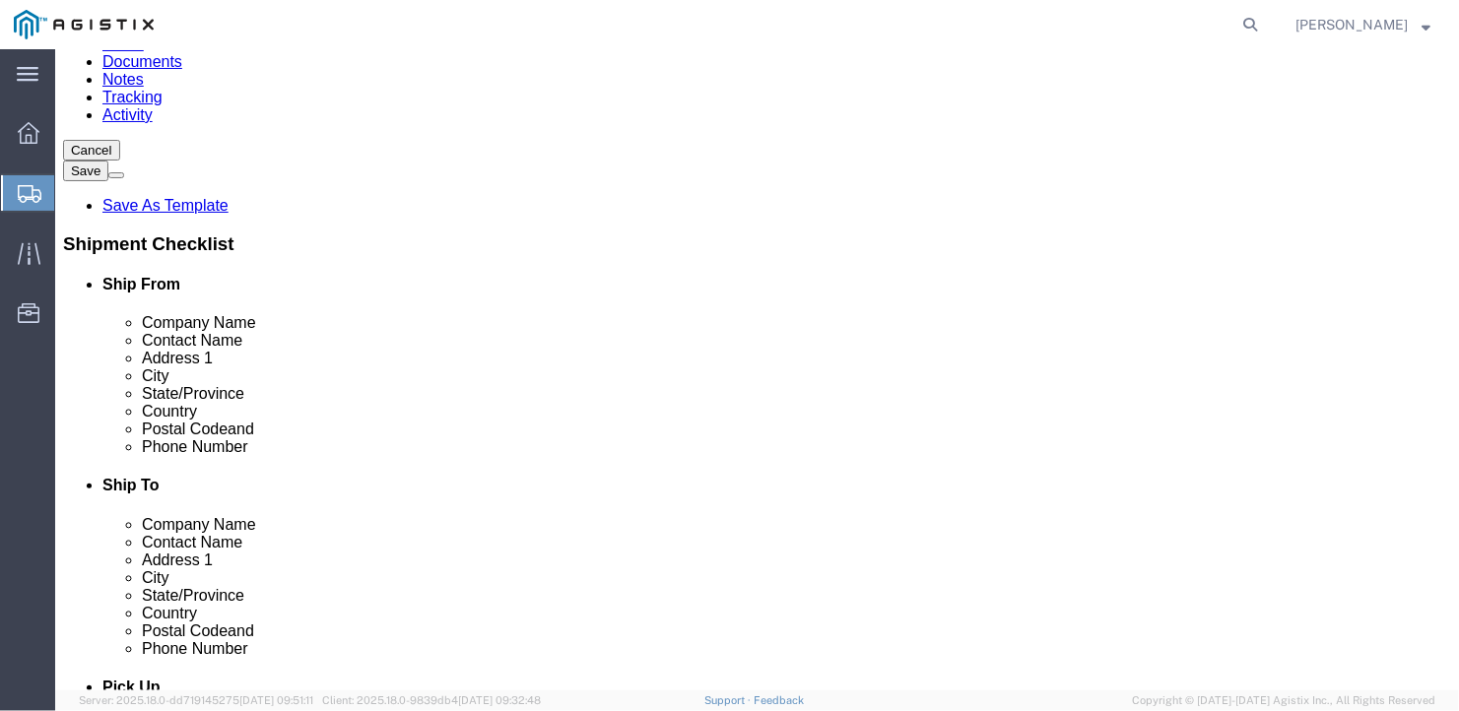
scroll to position [296, 0]
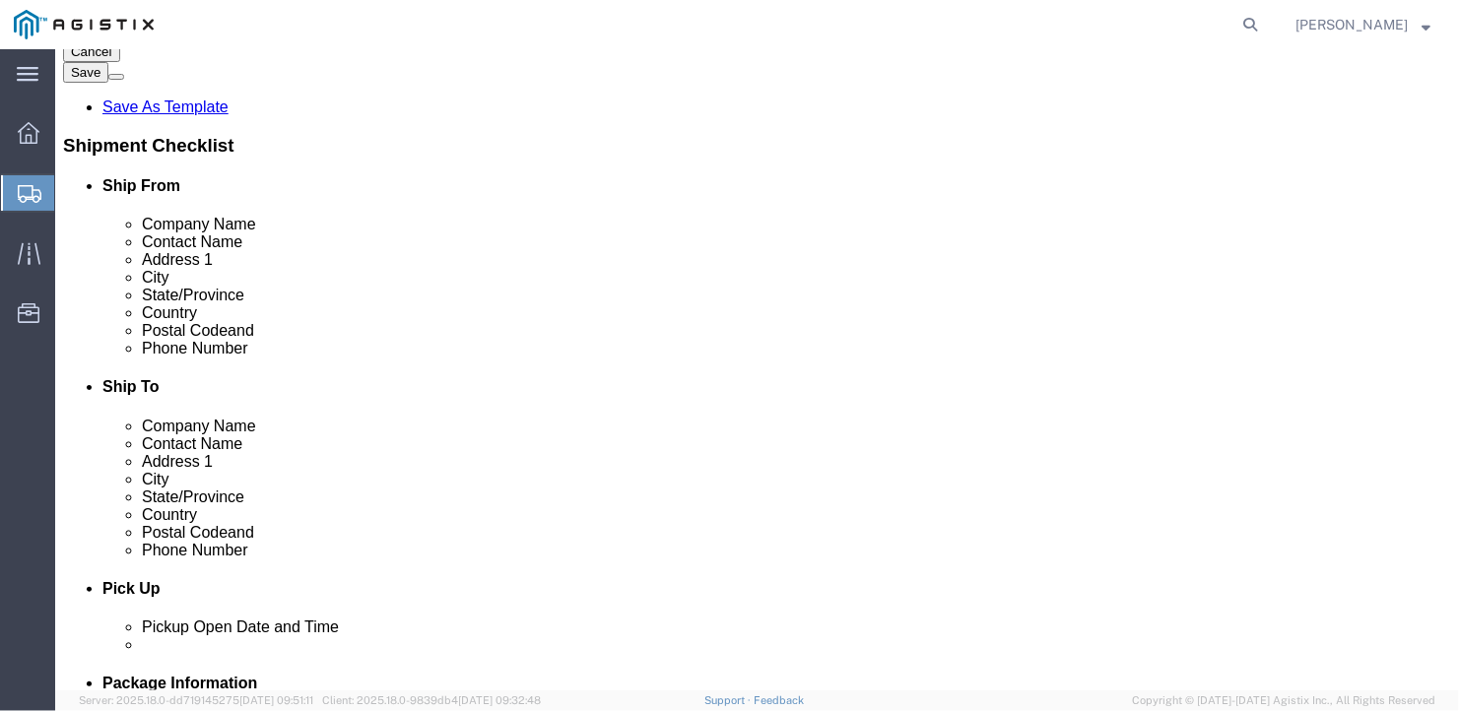
click input "text"
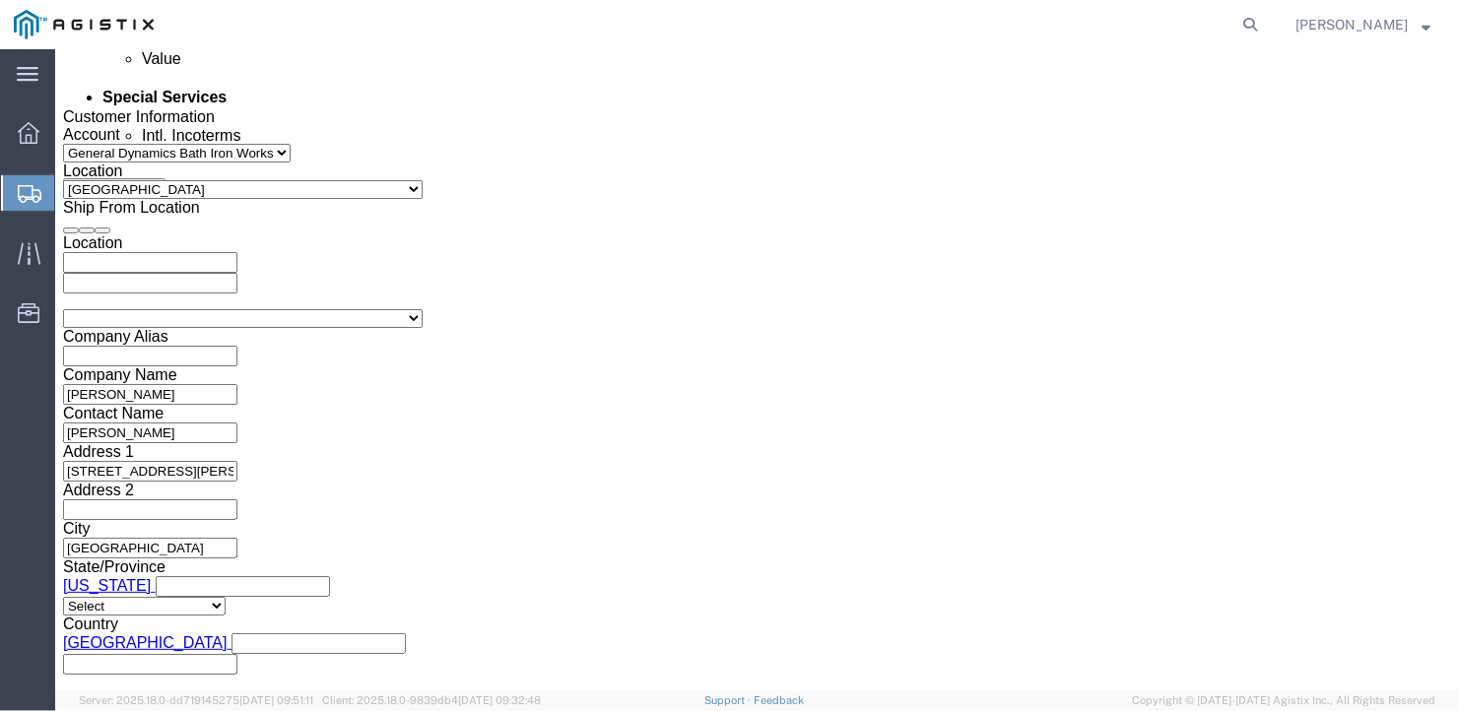
scroll to position [1368, 0]
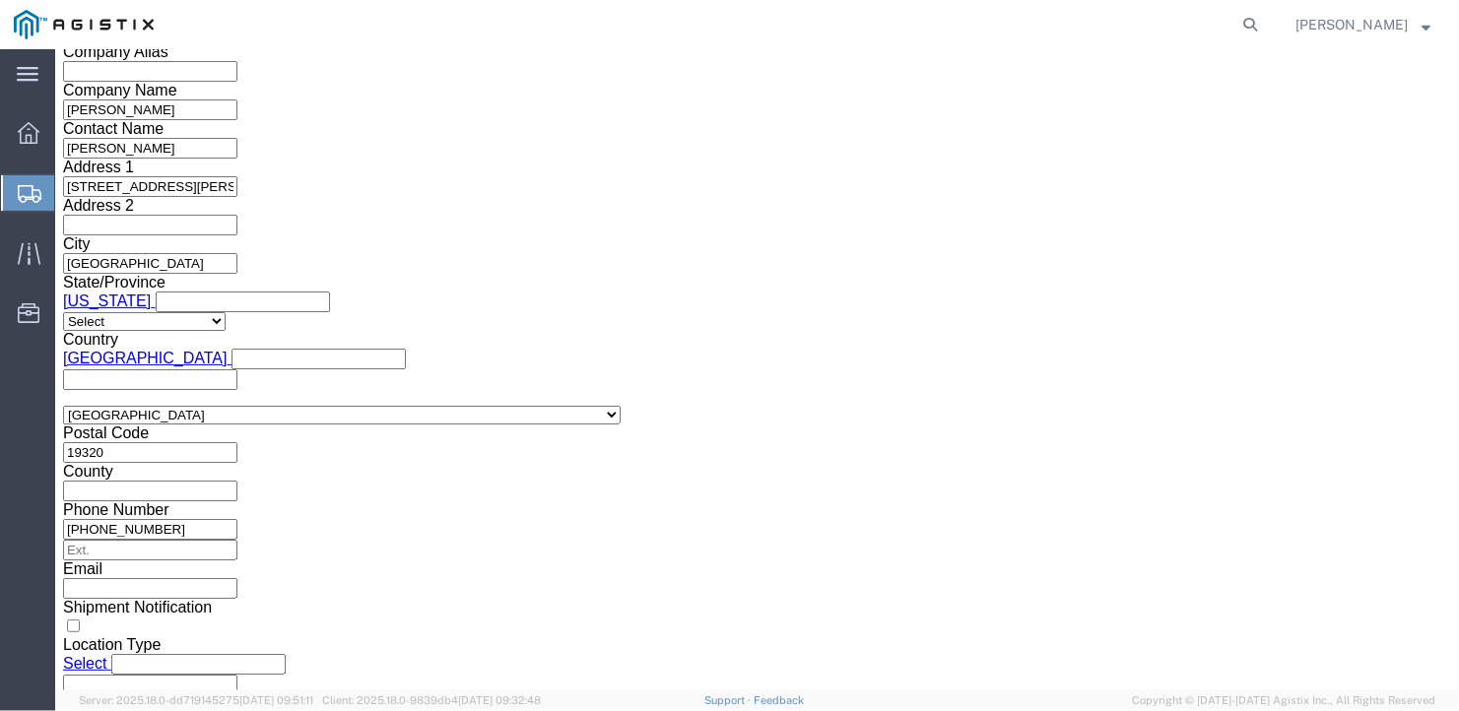
click select "Select Air Less than Truckload Multi-Leg Ocean Freight Rail Small Parcel Truckl…"
click select "Select 1-Ton (PSS) 10 Wheel 10 Yard Dump Truck 20 Yard Dump Truck Bobtail Botto…"
click select "Select 35 Feet 20 Feet 28 Feet 53 Feet 40 Feet 48 Feet"
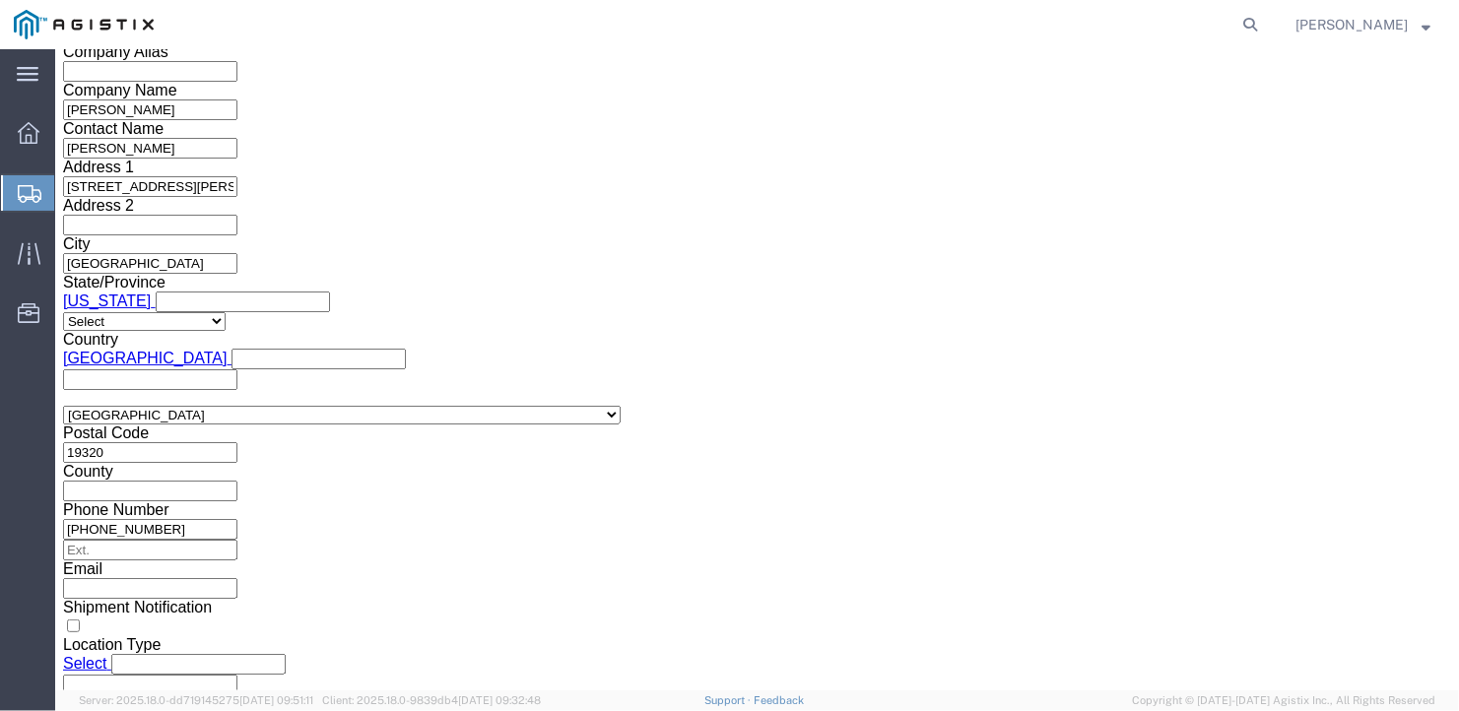
click select "Select 35 Feet 20 Feet 28 Feet 53 Feet 40 Feet 48 Feet"
click button "Continue"
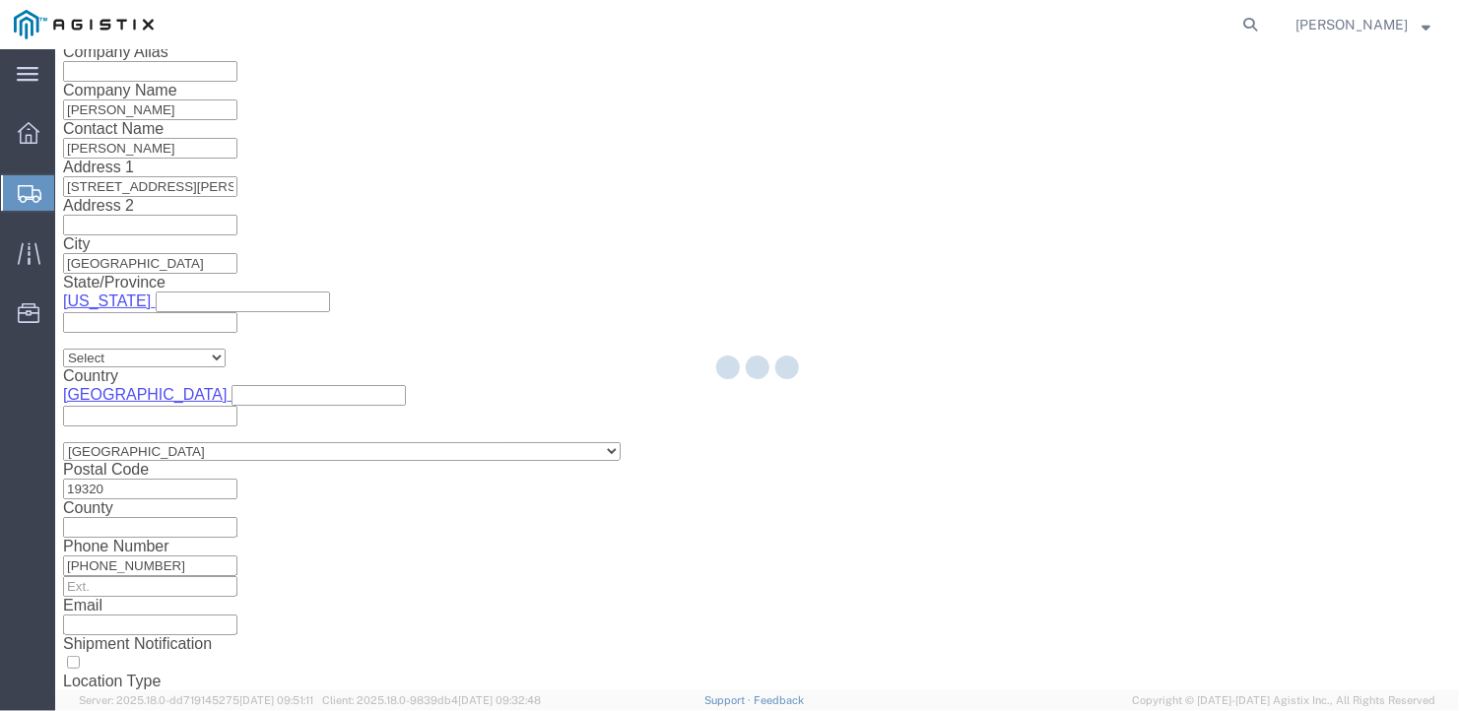
scroll to position [23, 0]
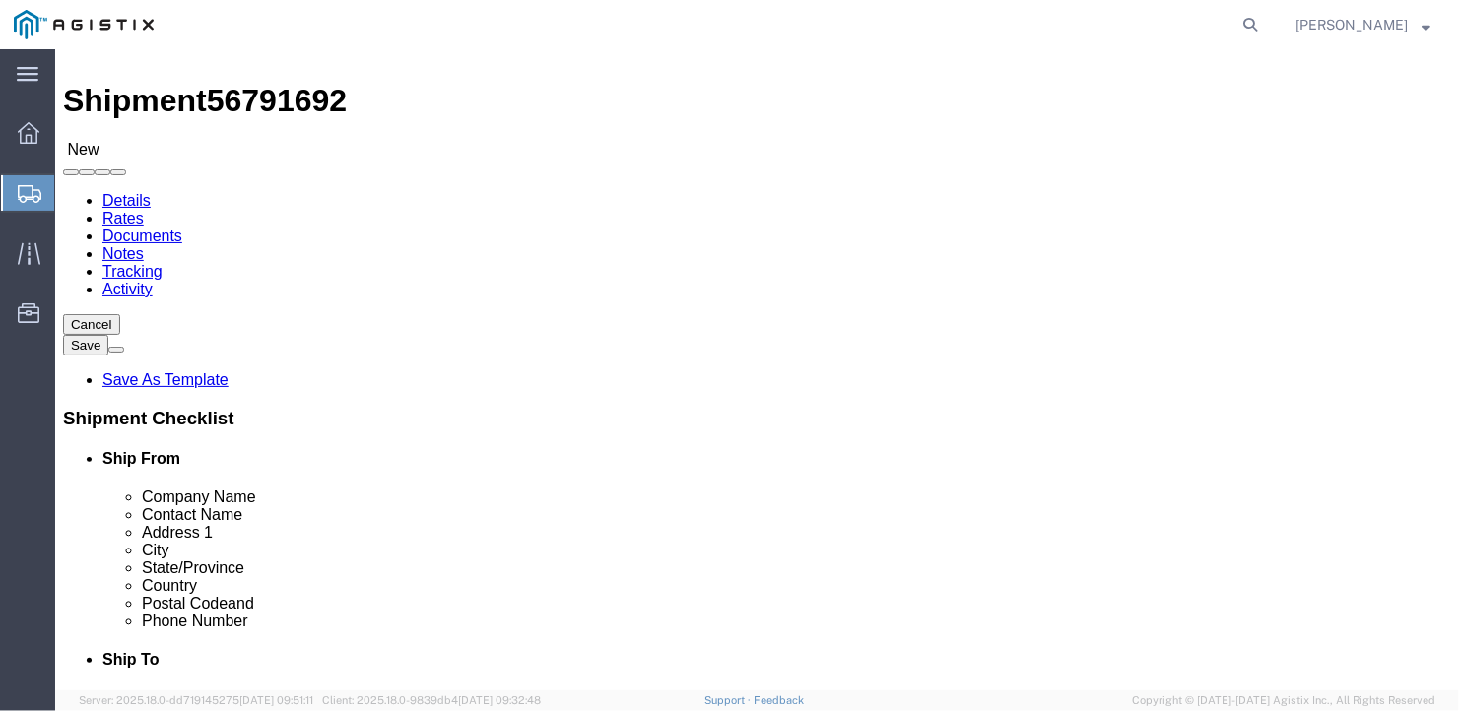
click select "Select Bale(s) Basket(s) Bolt(s) Bottle(s) Buckets Bulk Bundle(s) Can(s) Cardbo…"
drag, startPoint x: 225, startPoint y: 393, endPoint x: 138, endPoint y: 405, distance: 87.5
click div "Number 1"
click input "text"
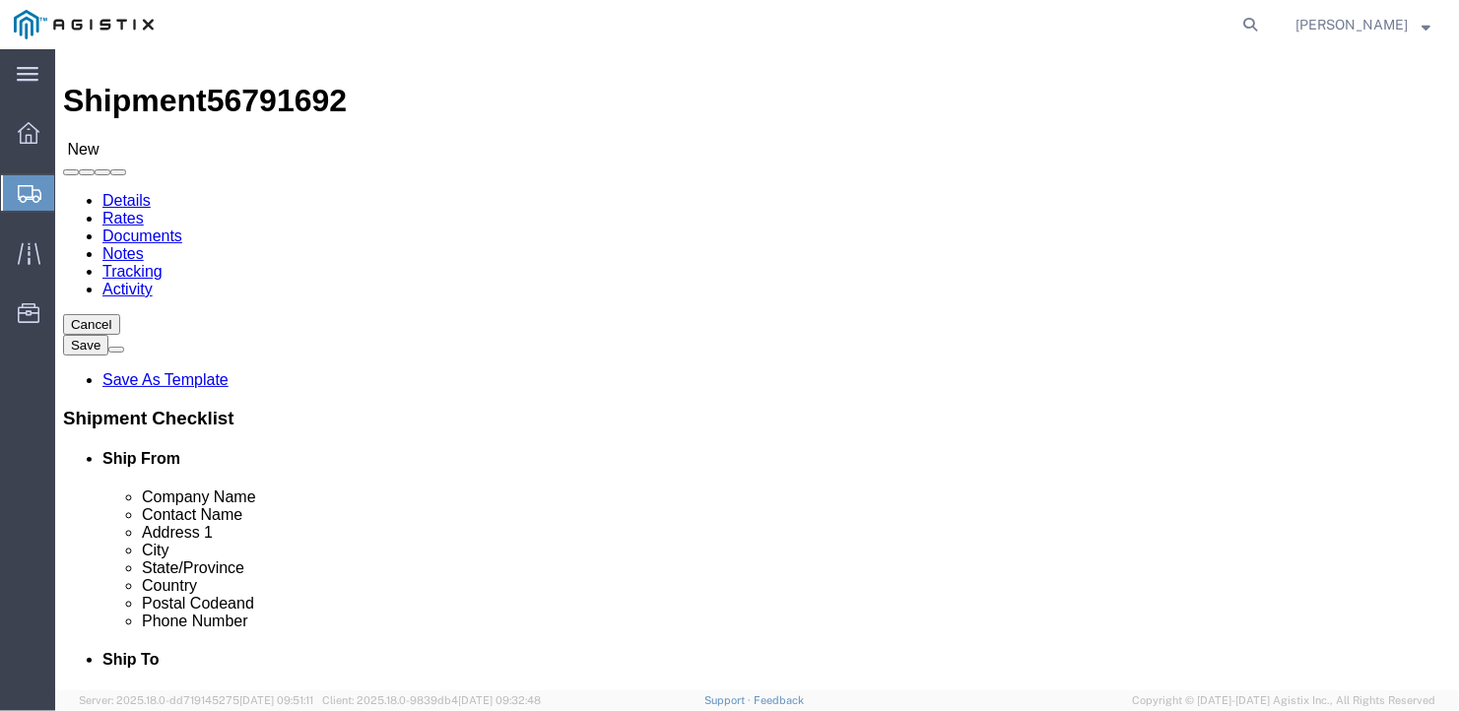
scroll to position [0, 0]
click input "text"
drag, startPoint x: 248, startPoint y: 464, endPoint x: 130, endPoint y: 490, distance: 121.0
click div "Package Type Select Bale(s) Basket(s) Bolt(s) Bottle(s) Buckets Bulk Bundle(s) …"
click div "5 x Bulk Package Type Select Bale(s) Basket(s) Bolt(s) Bottle(s) Buckets Bulk B…"
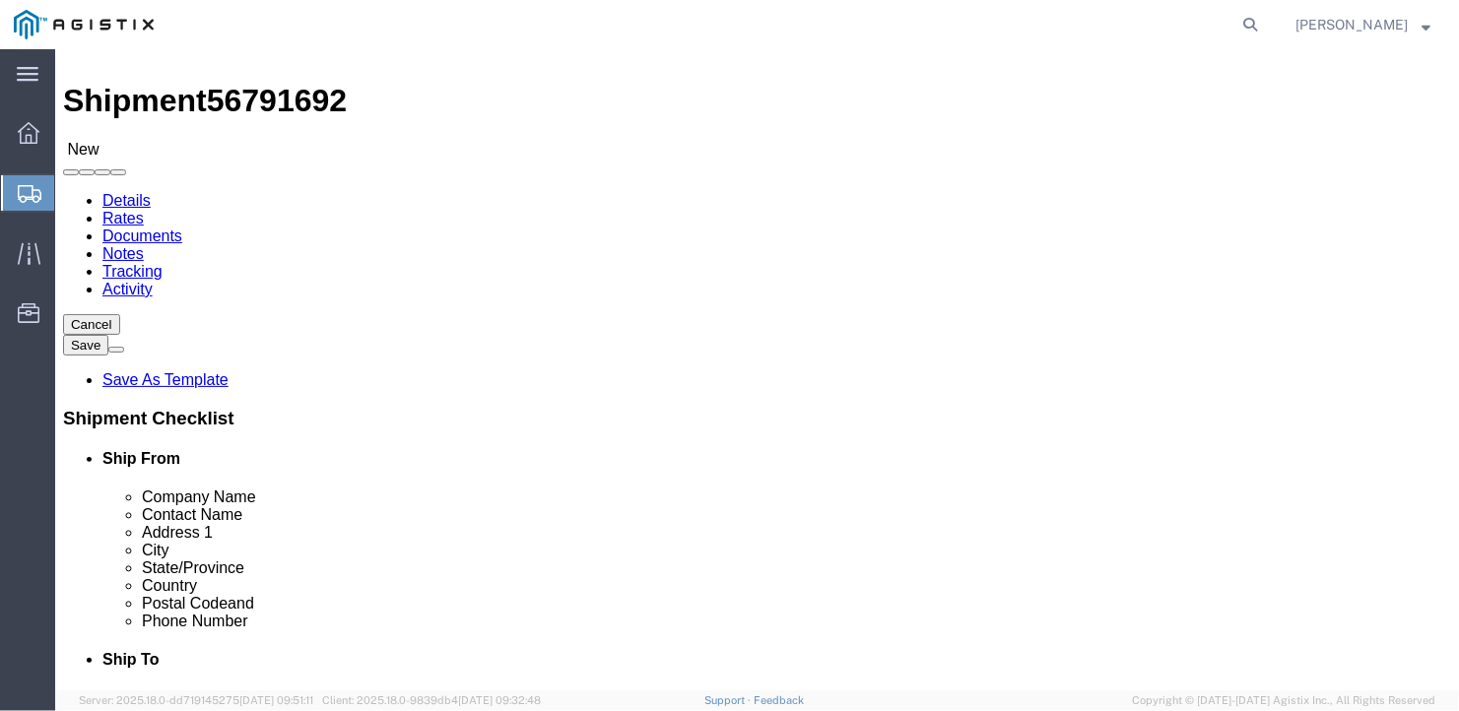
click link "Add Content"
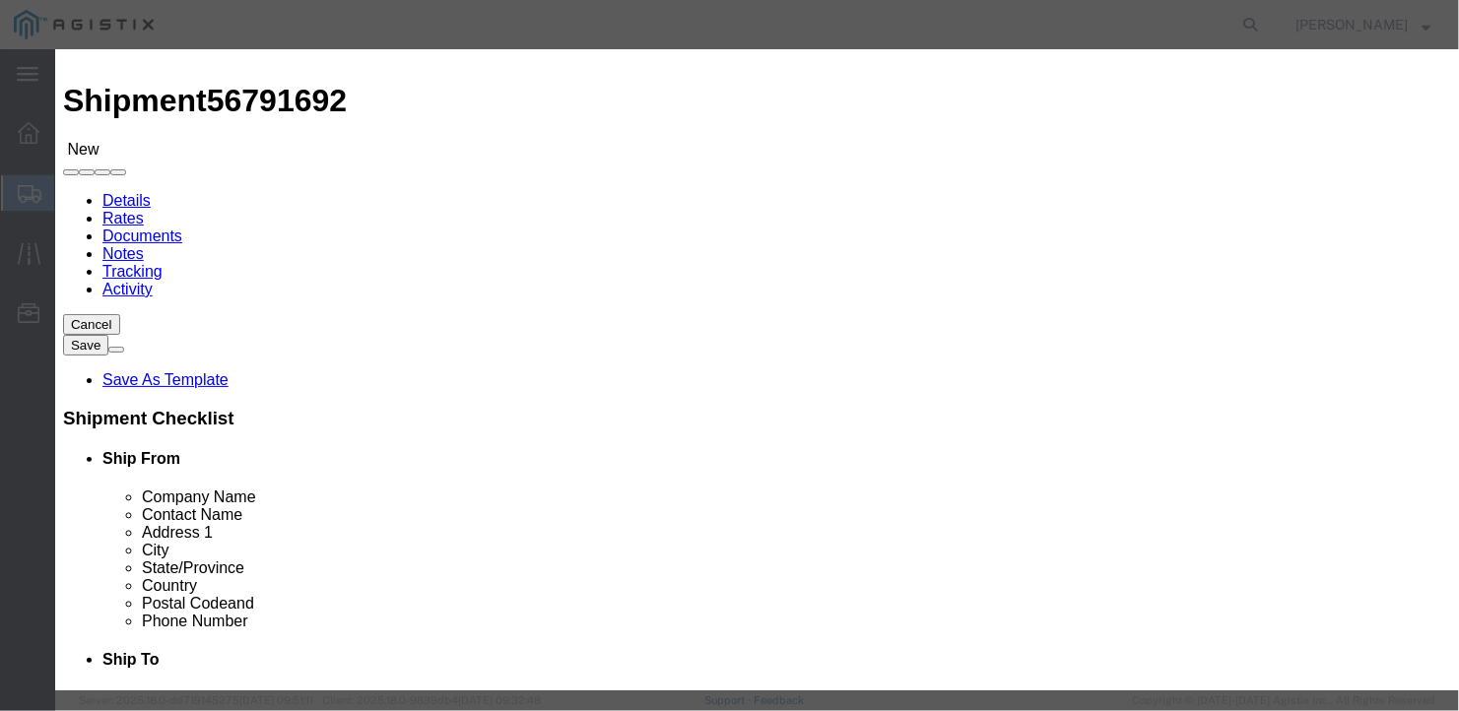
click input "text"
drag, startPoint x: 380, startPoint y: 194, endPoint x: 332, endPoint y: 189, distance: 48.5
click div "Pieces 0 Select Bag Barrels 100Board Feet Bottle Box Blister Pack Carats Can Ca…"
click input "text"
click button "Save & Close"
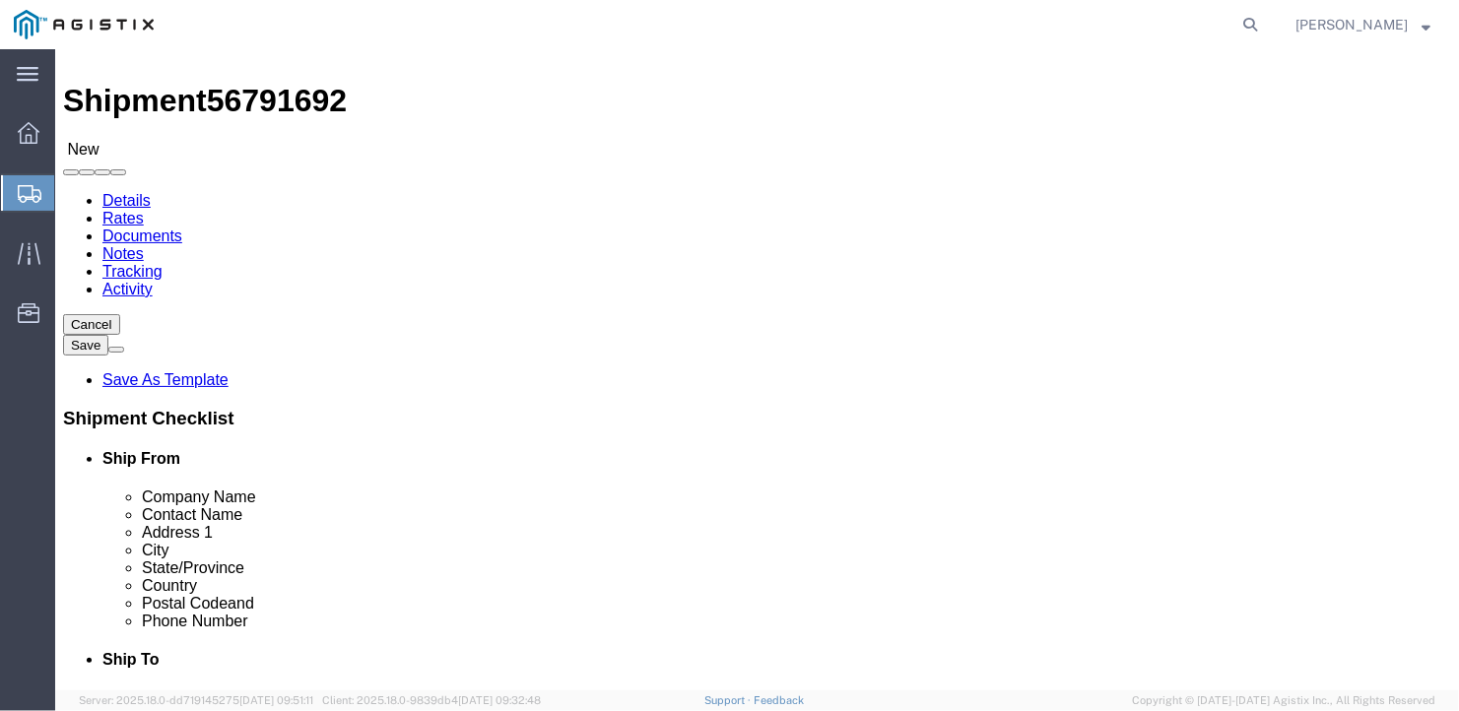
click div "Rate Shipment"
click button "Rate Shipment"
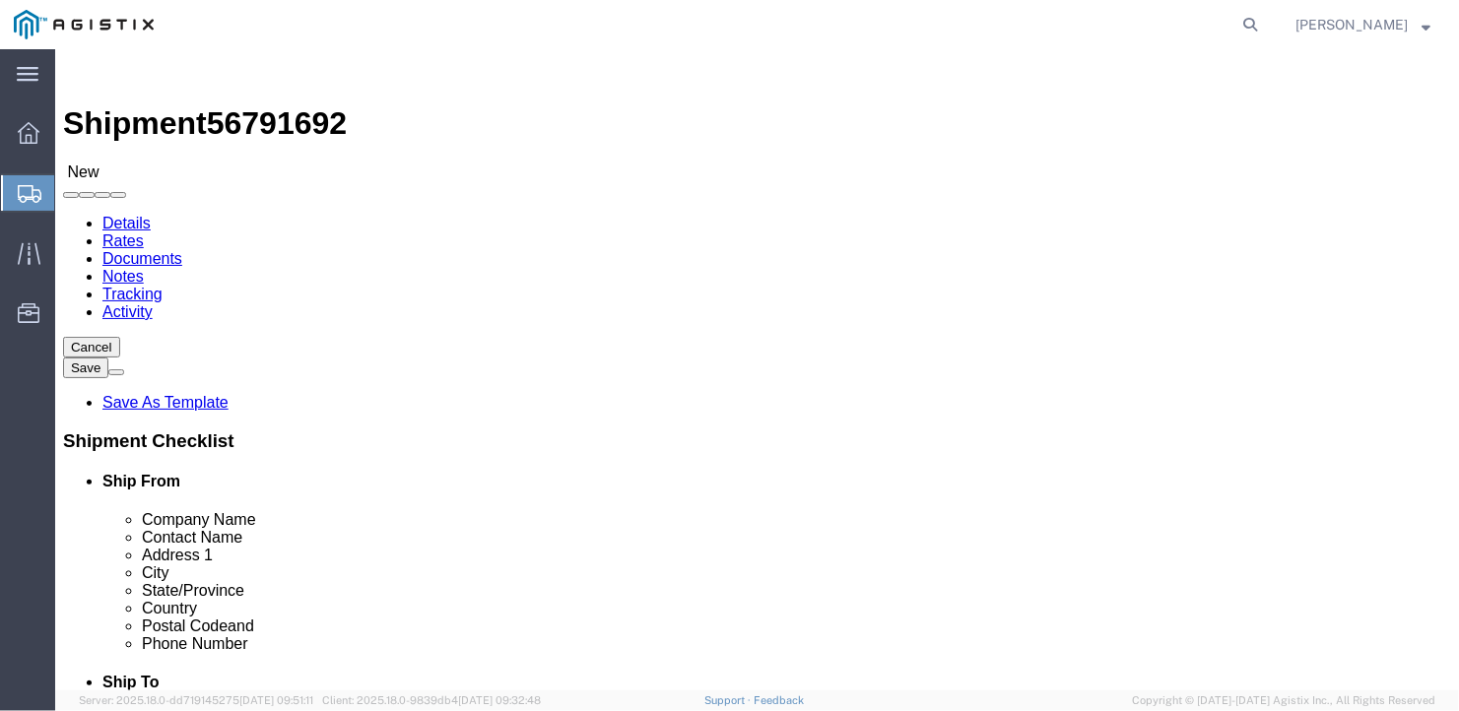
click input "/ Height : This field is required."
click button "Rate Shipment"
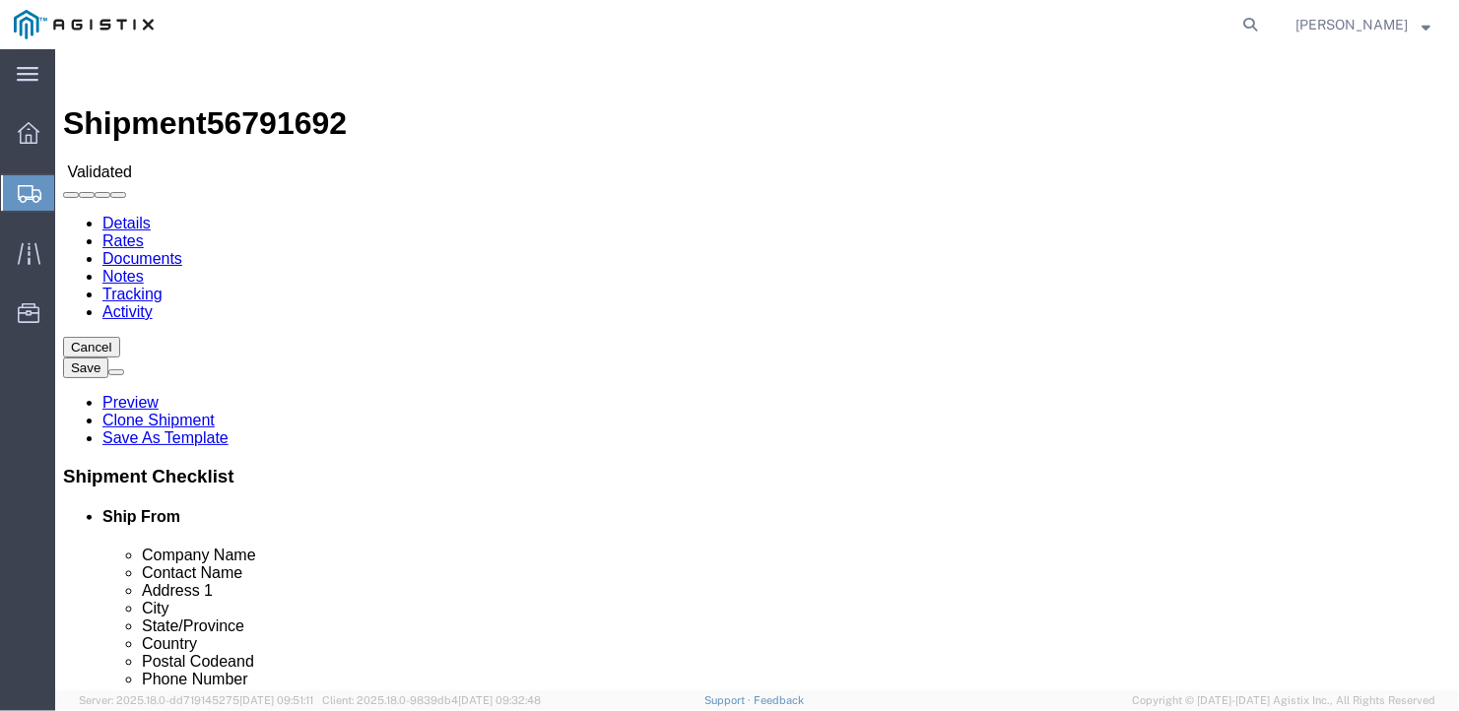
drag, startPoint x: 1027, startPoint y: 232, endPoint x: 960, endPoint y: 184, distance: 82.0
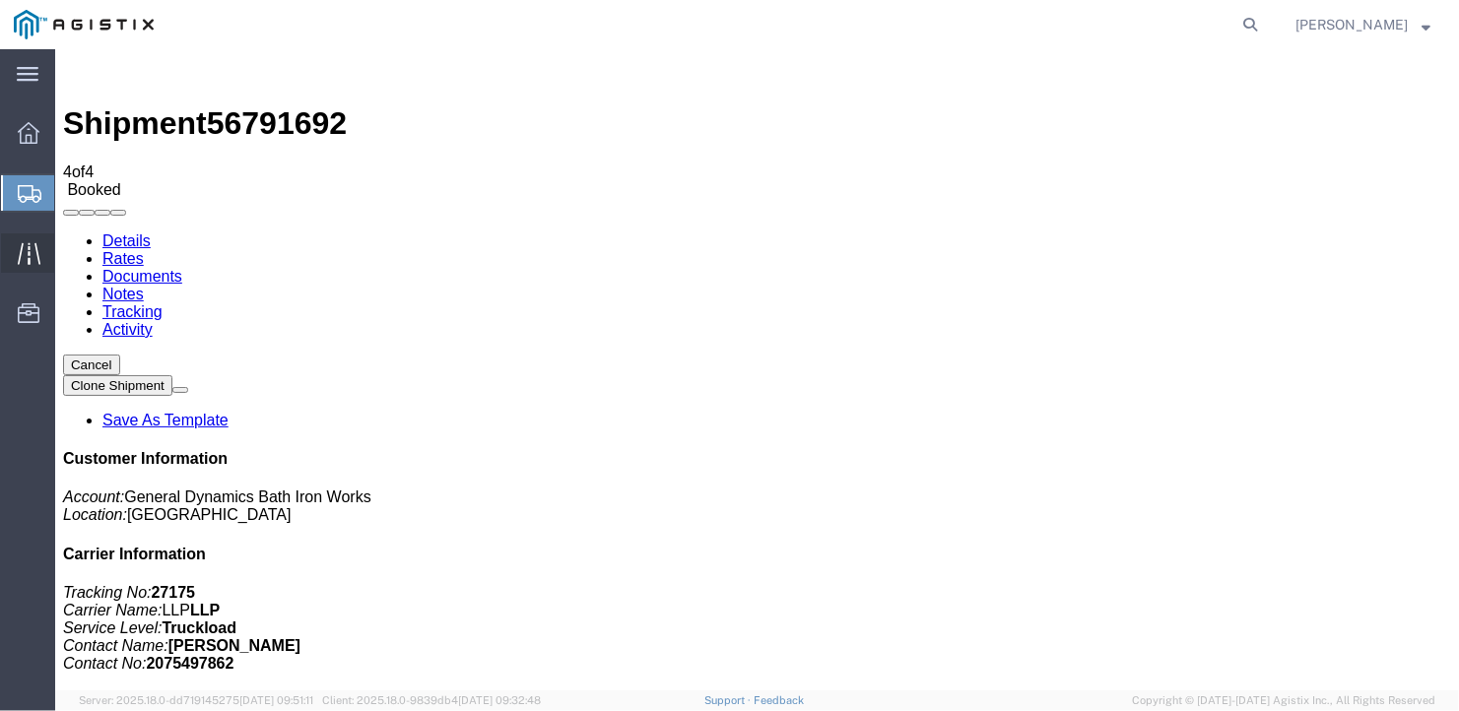
click at [34, 254] on icon at bounding box center [29, 253] width 23 height 23
